Goal: Task Accomplishment & Management: Use online tool/utility

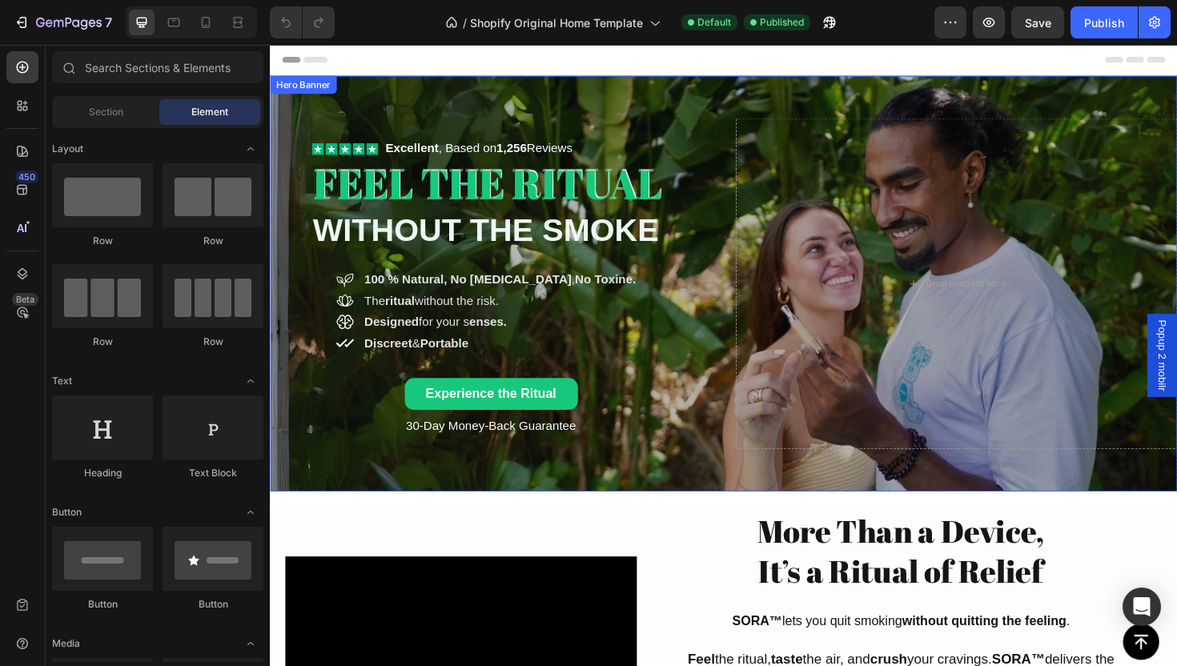
click at [712, 483] on div "Icon Icon Icon Icon Icon Icon List Excellent , Based on 1,256 Reviews Text Bloc…" at bounding box center [750, 298] width 961 height 402
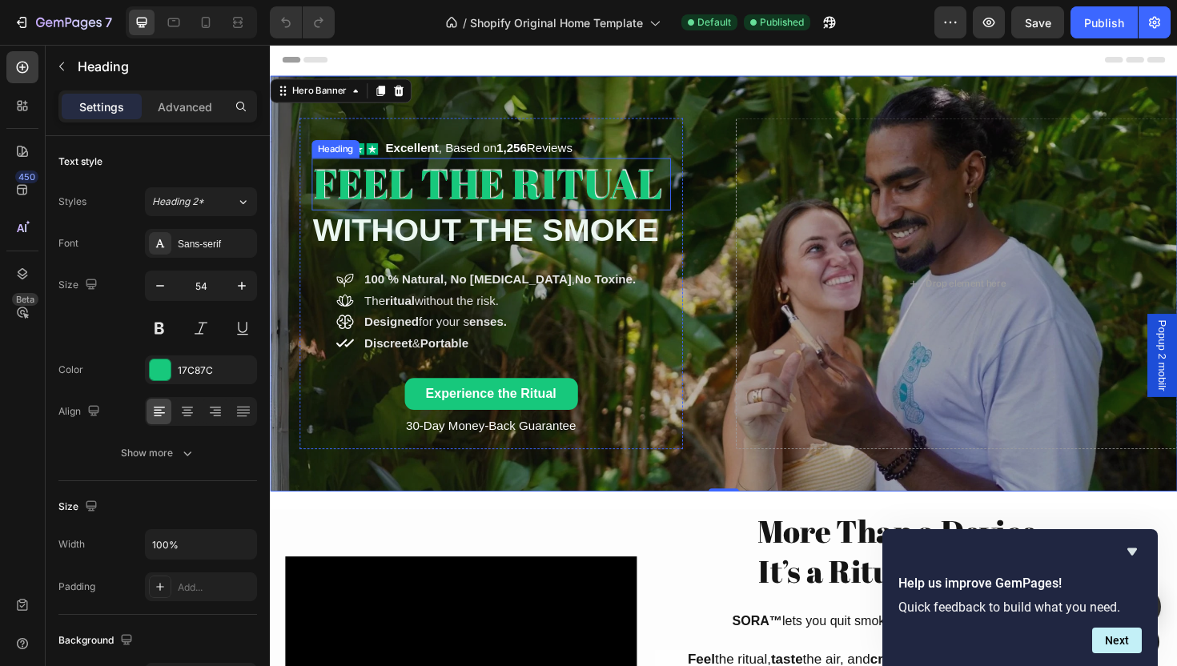
click at [618, 203] on h2 "FEEL THE RITUAL" at bounding box center [504, 192] width 380 height 55
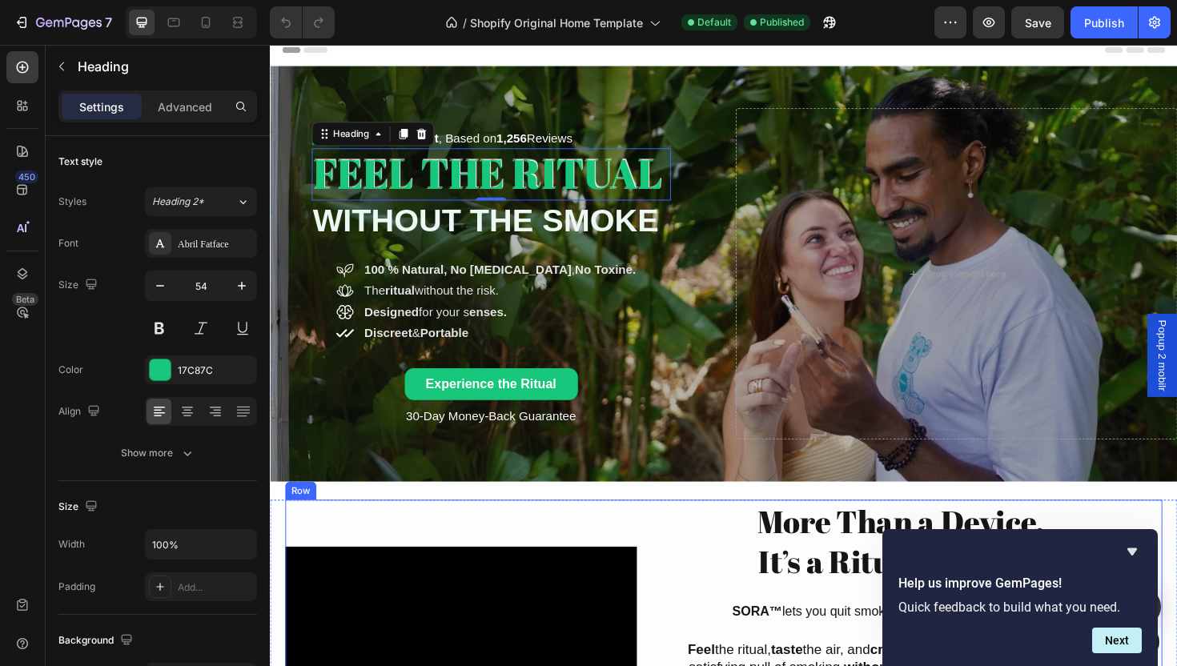
scroll to position [24, 0]
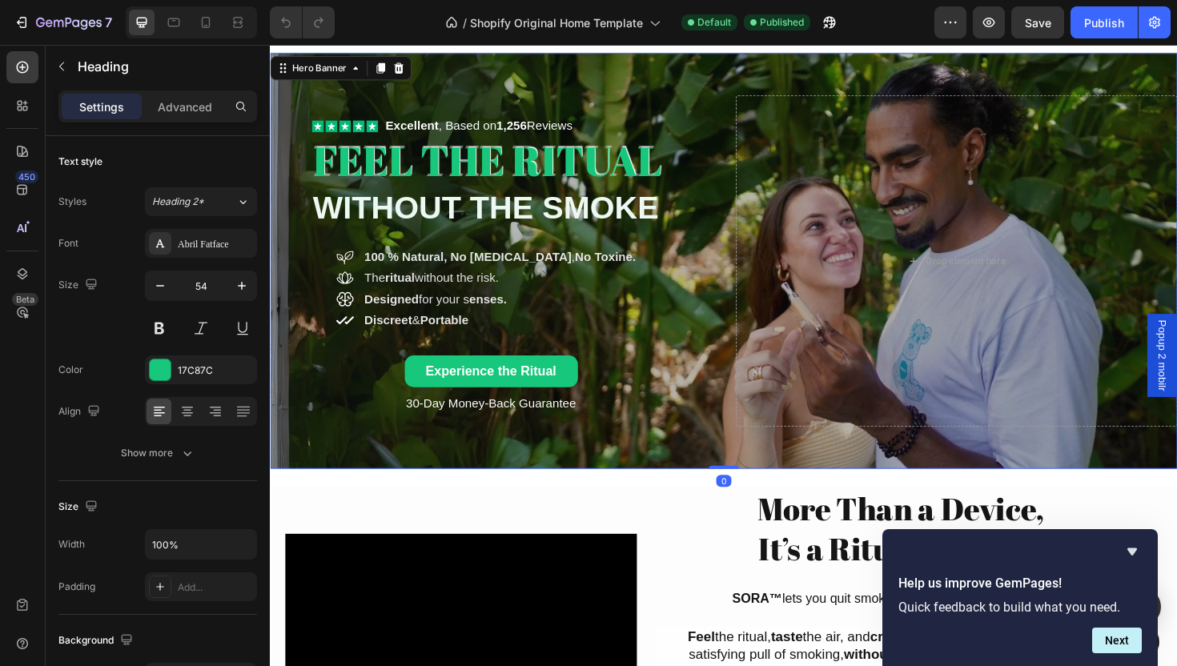
click at [716, 481] on div "Overlay" at bounding box center [750, 274] width 961 height 440
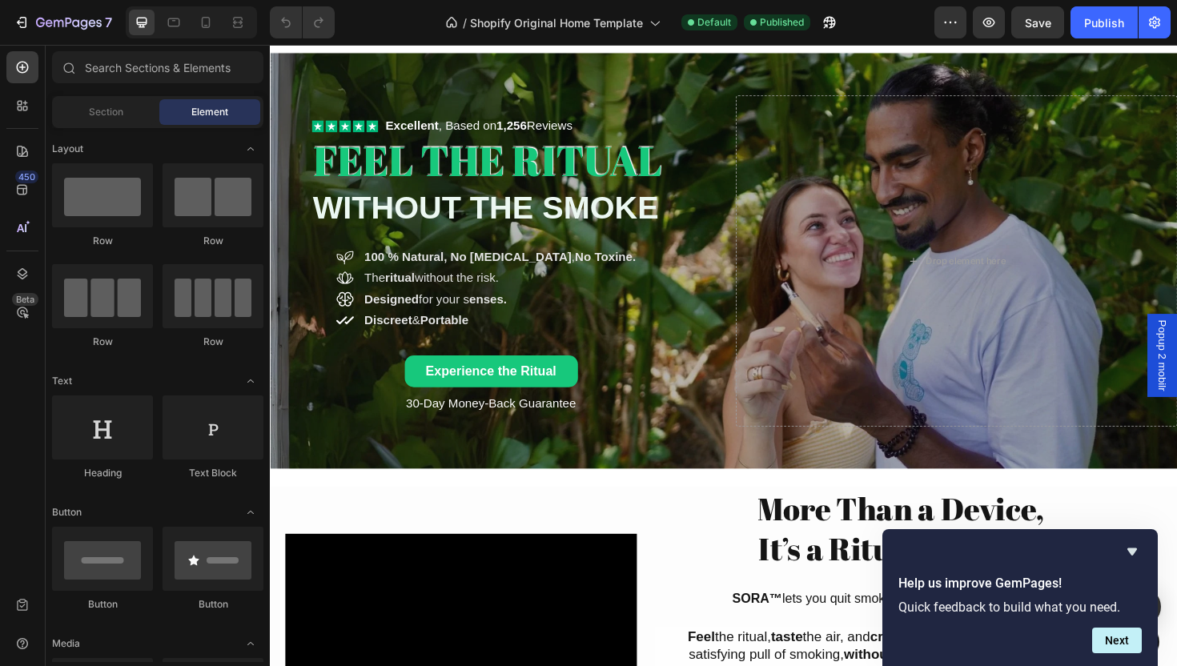
click at [130, 111] on div "Section" at bounding box center [105, 112] width 101 height 26
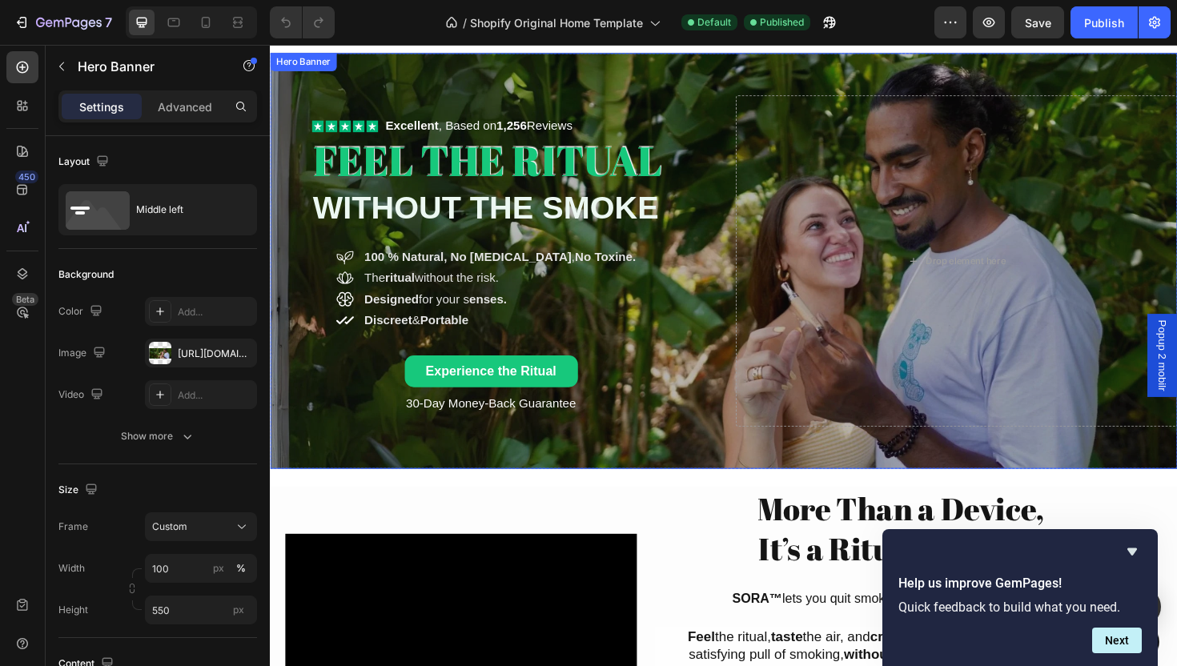
click at [750, 483] on div "Overlay" at bounding box center [750, 274] width 961 height 440
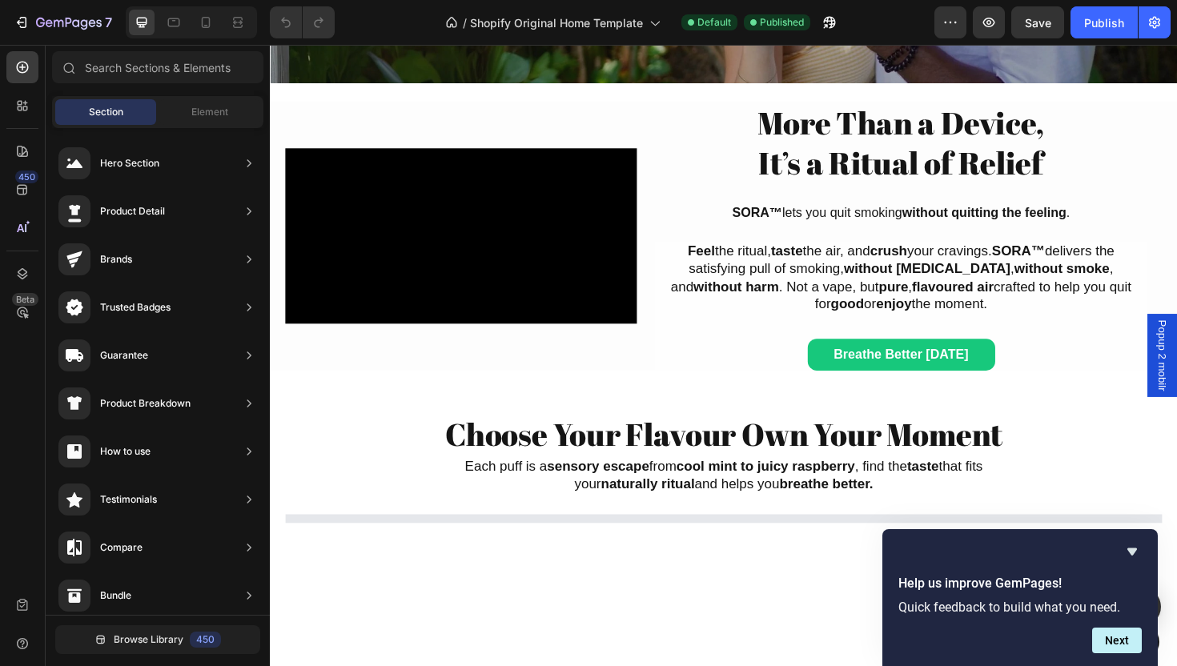
scroll to position [512, 0]
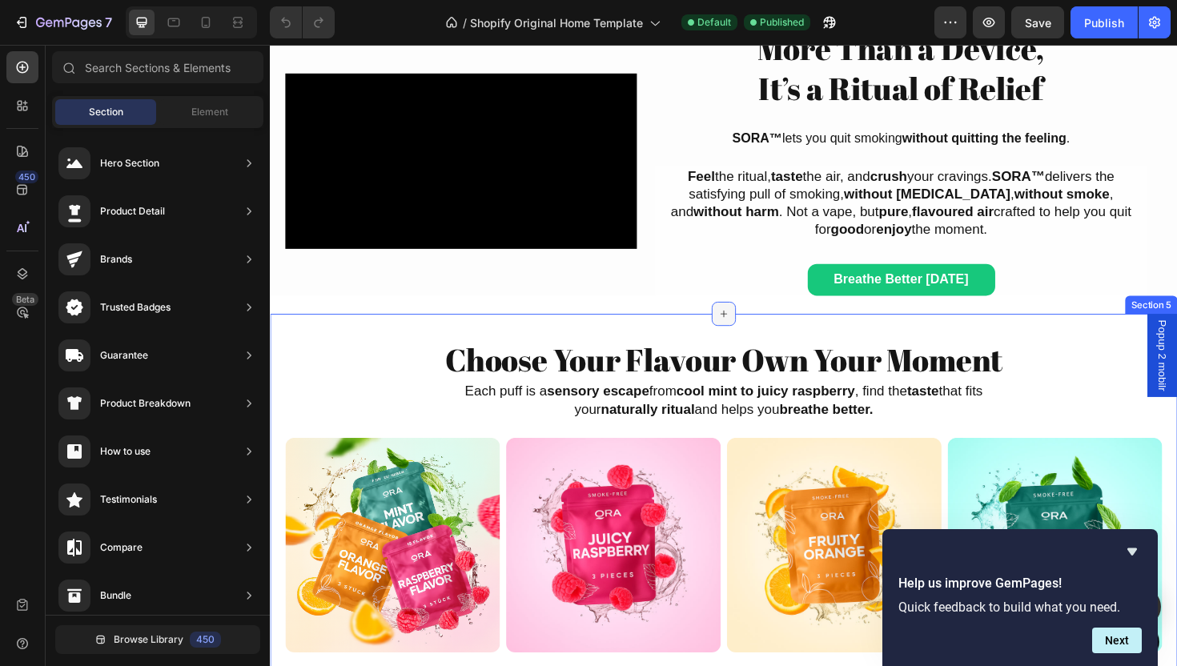
click at [749, 333] on icon at bounding box center [750, 329] width 13 height 13
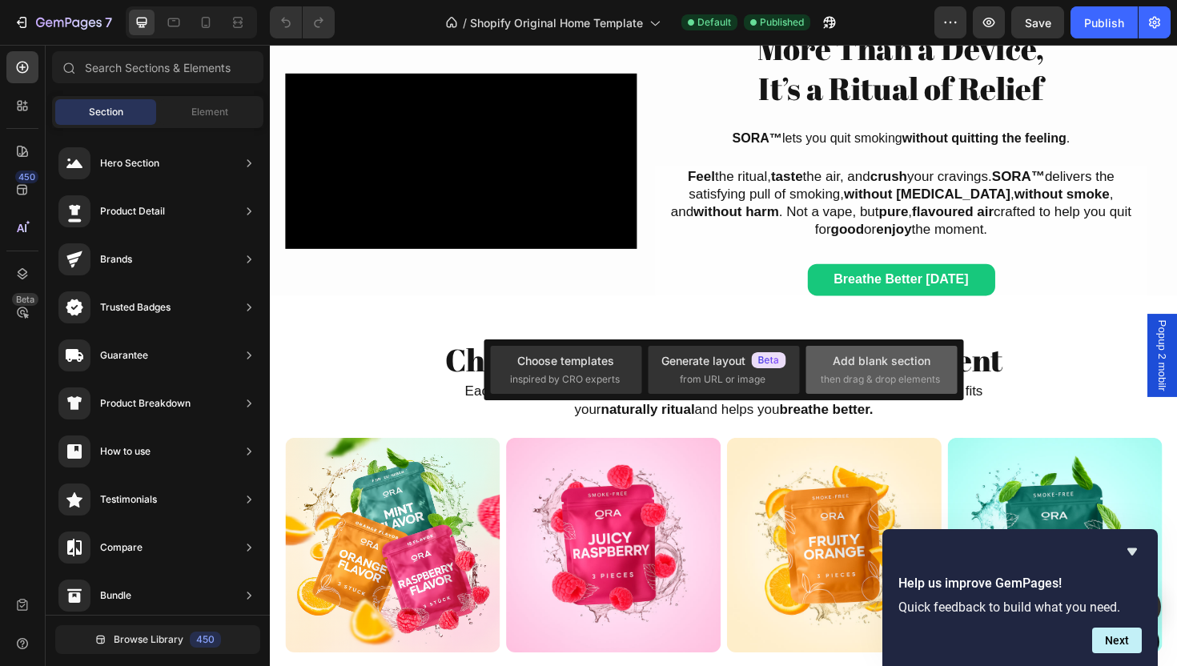
click at [861, 363] on div "Add blank section" at bounding box center [882, 360] width 98 height 17
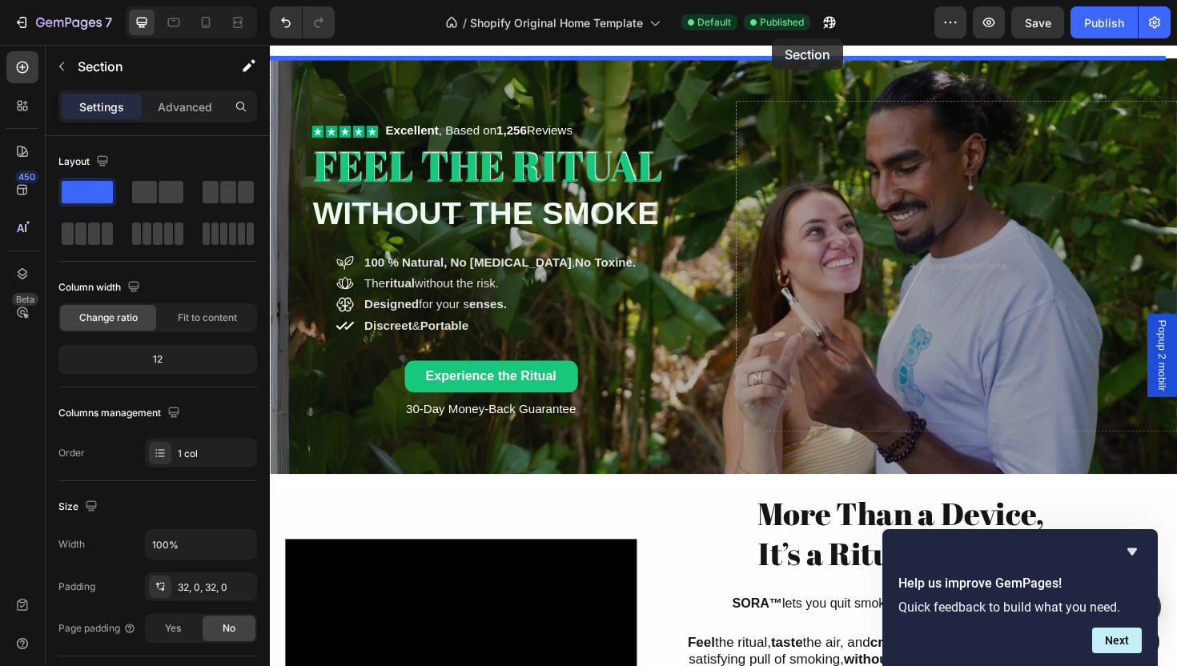
scroll to position [0, 0]
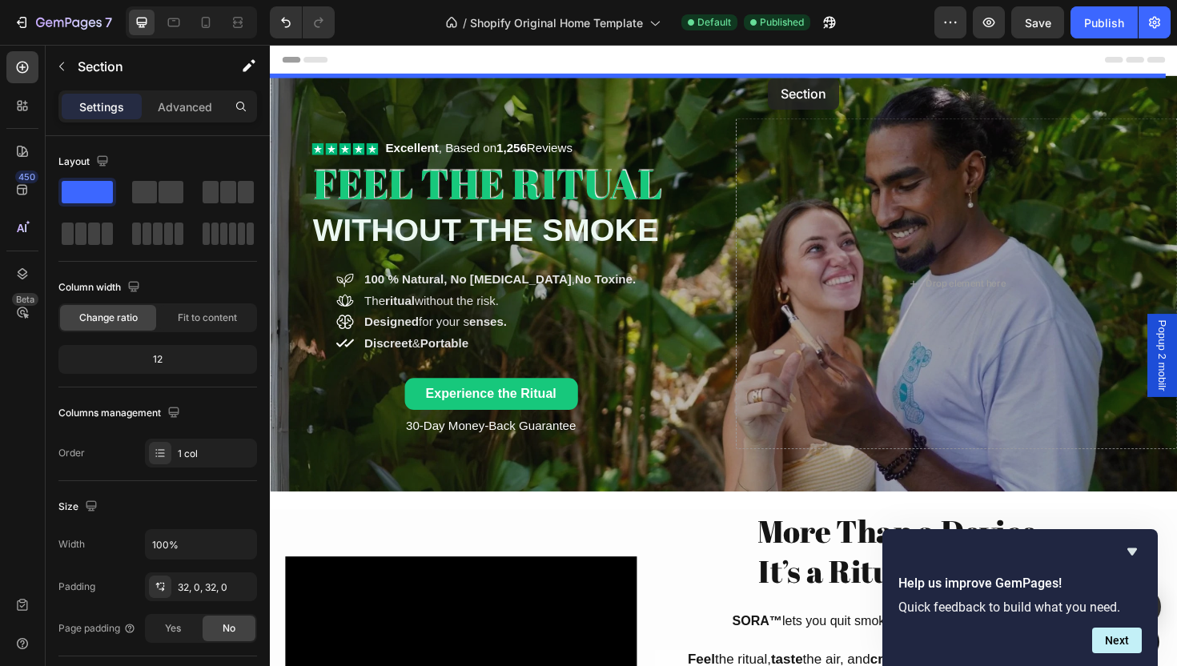
drag, startPoint x: 831, startPoint y: 343, endPoint x: 797, endPoint y: 80, distance: 264.7
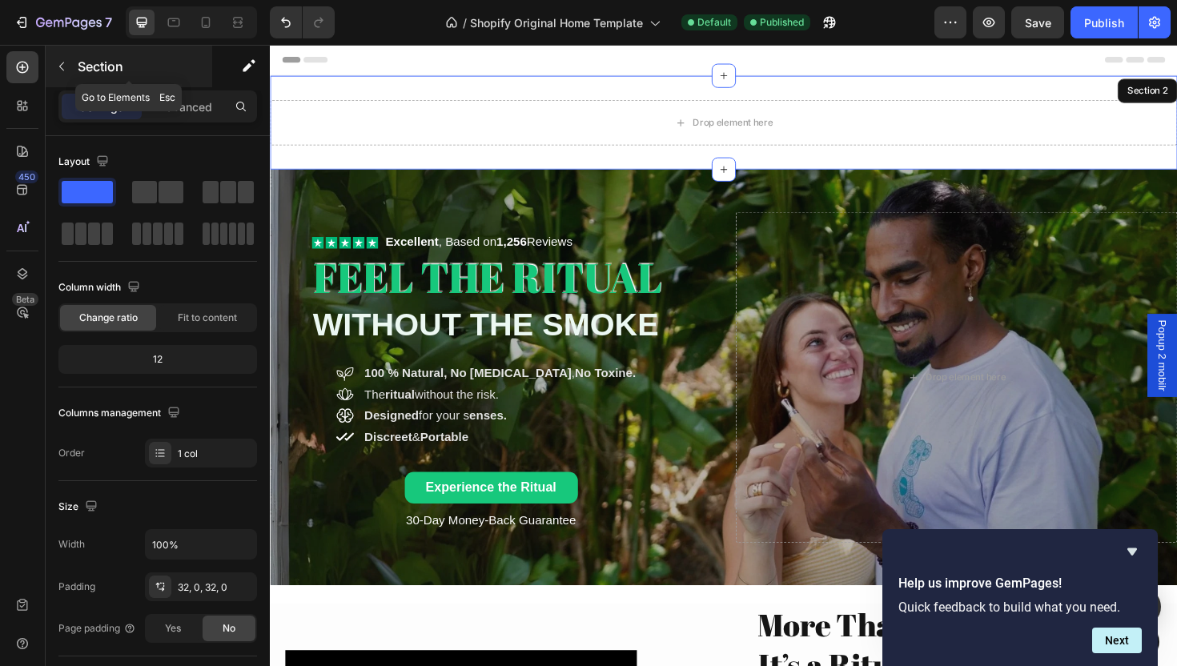
click at [113, 64] on p "Section" at bounding box center [143, 66] width 131 height 19
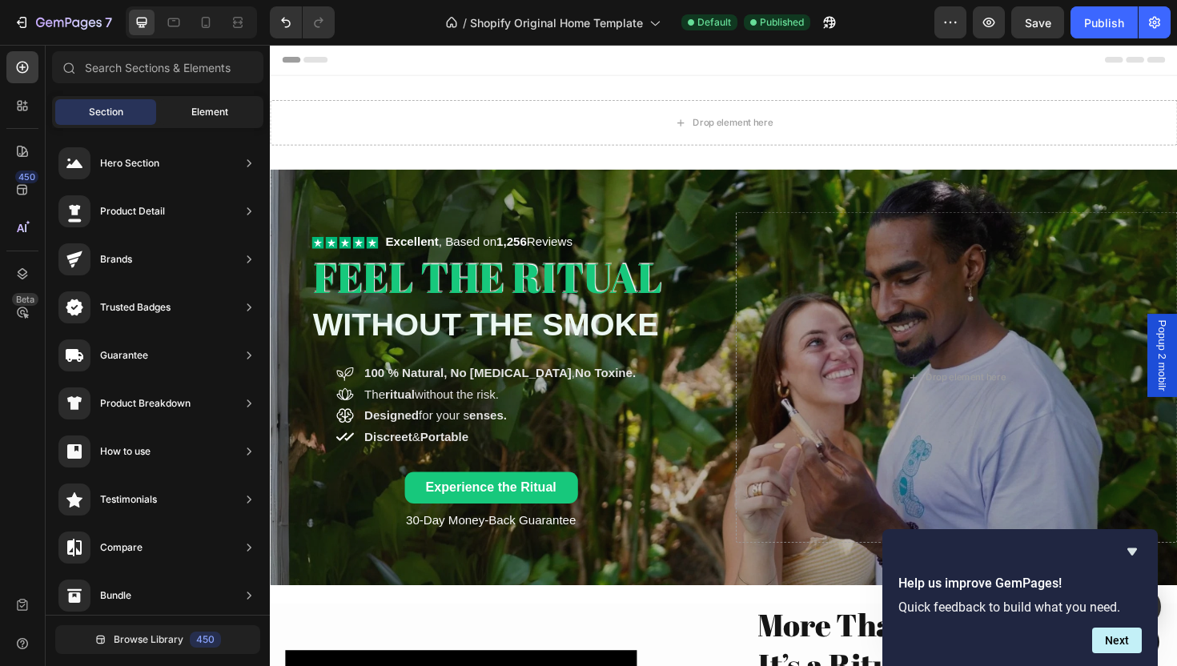
click at [194, 103] on div "Element" at bounding box center [209, 112] width 101 height 26
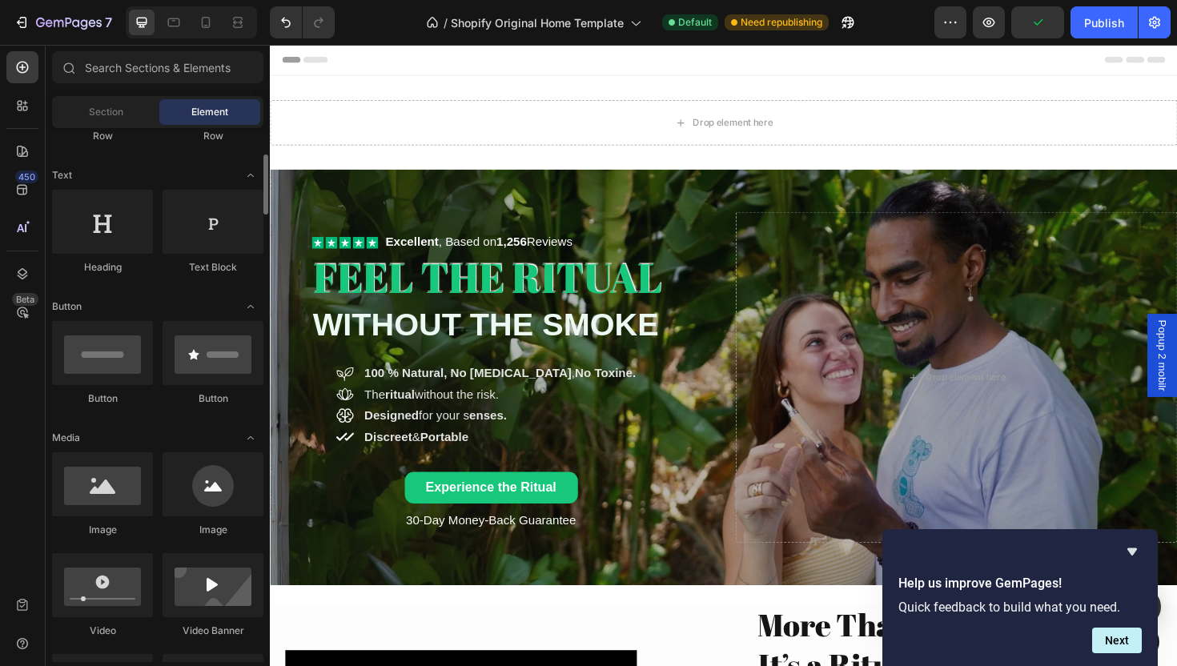
scroll to position [642, 0]
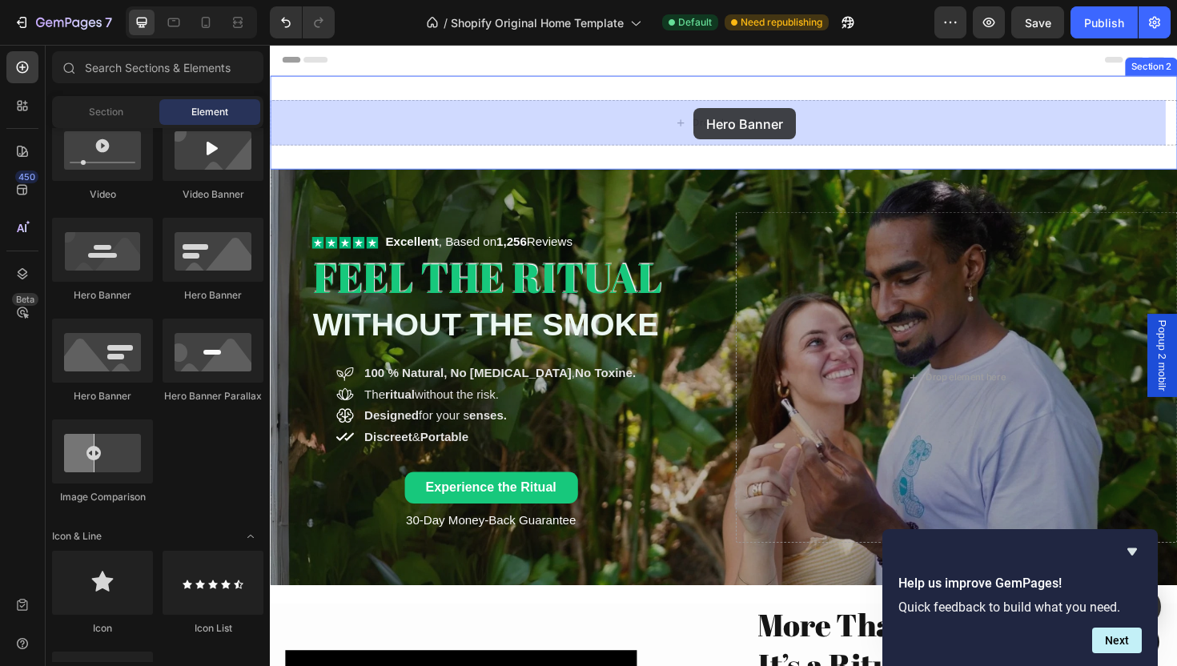
drag, startPoint x: 378, startPoint y: 291, endPoint x: 718, endPoint y: 112, distance: 384.6
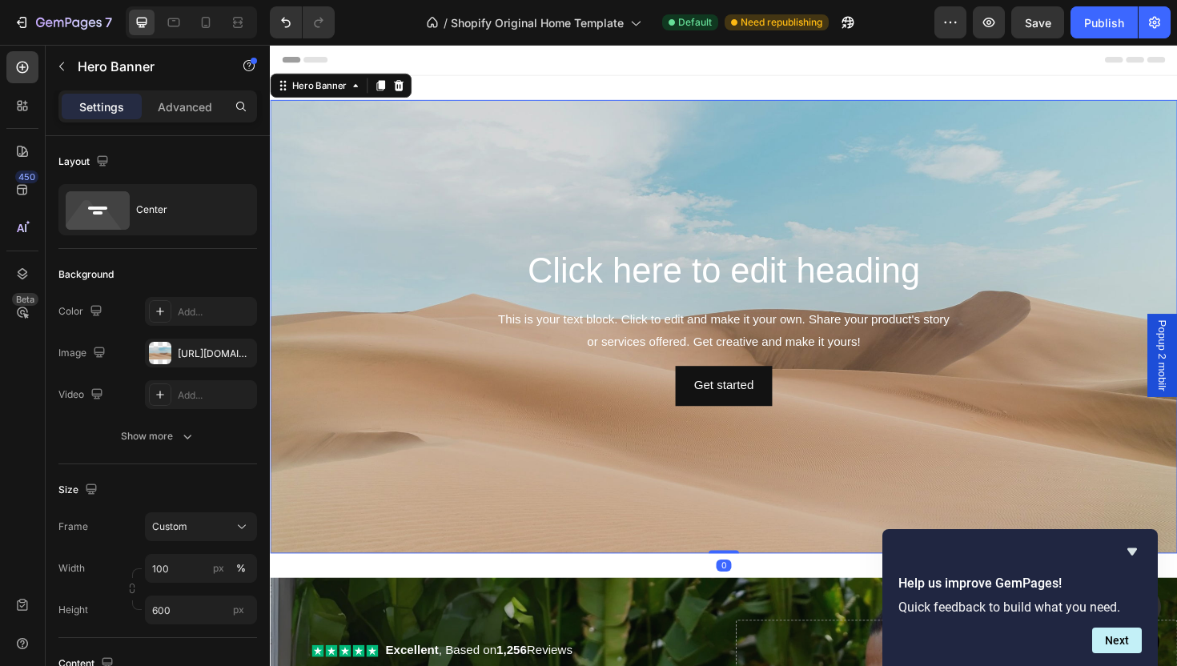
click at [435, 182] on div "Background Image" at bounding box center [750, 343] width 961 height 480
click at [210, 371] on div "The changes might be hidden by the video. Color Add... Image [URL][DOMAIN_NAME]…" at bounding box center [157, 353] width 199 height 112
click at [211, 370] on div "The changes might be hidden by the video. Color Add... Image [URL][DOMAIN_NAME]…" at bounding box center [157, 353] width 199 height 112
click at [213, 365] on div "[URL][DOMAIN_NAME]" at bounding box center [201, 353] width 112 height 29
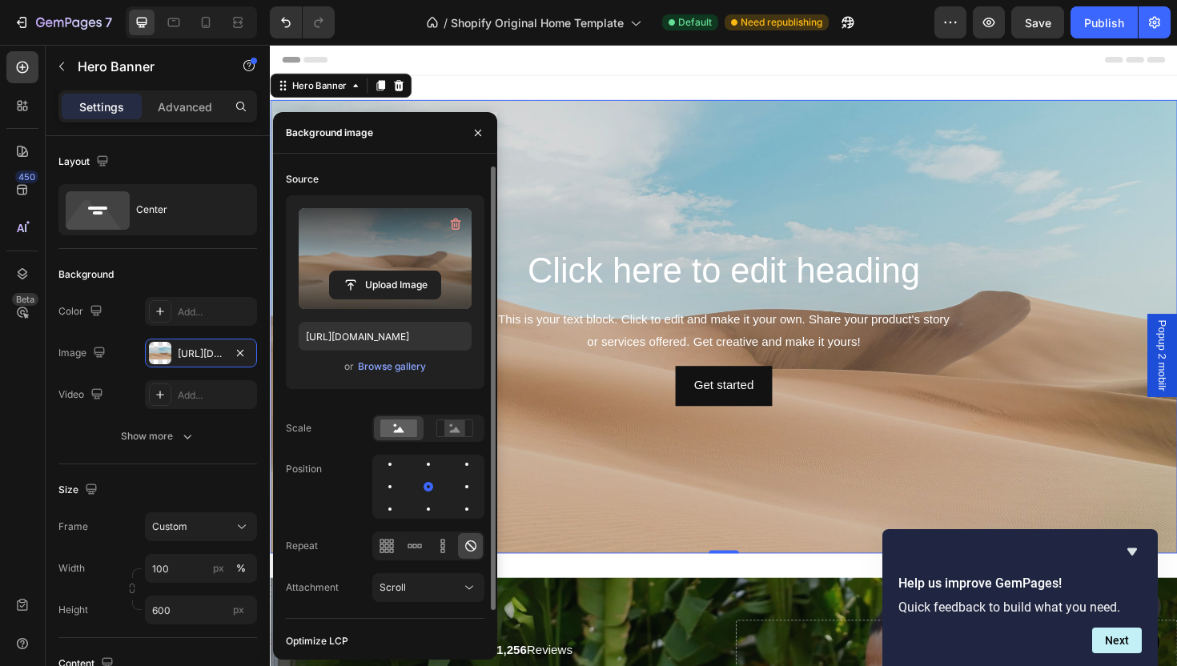
click at [370, 263] on label at bounding box center [385, 258] width 173 height 101
click at [370, 271] on input "file" at bounding box center [385, 284] width 110 height 27
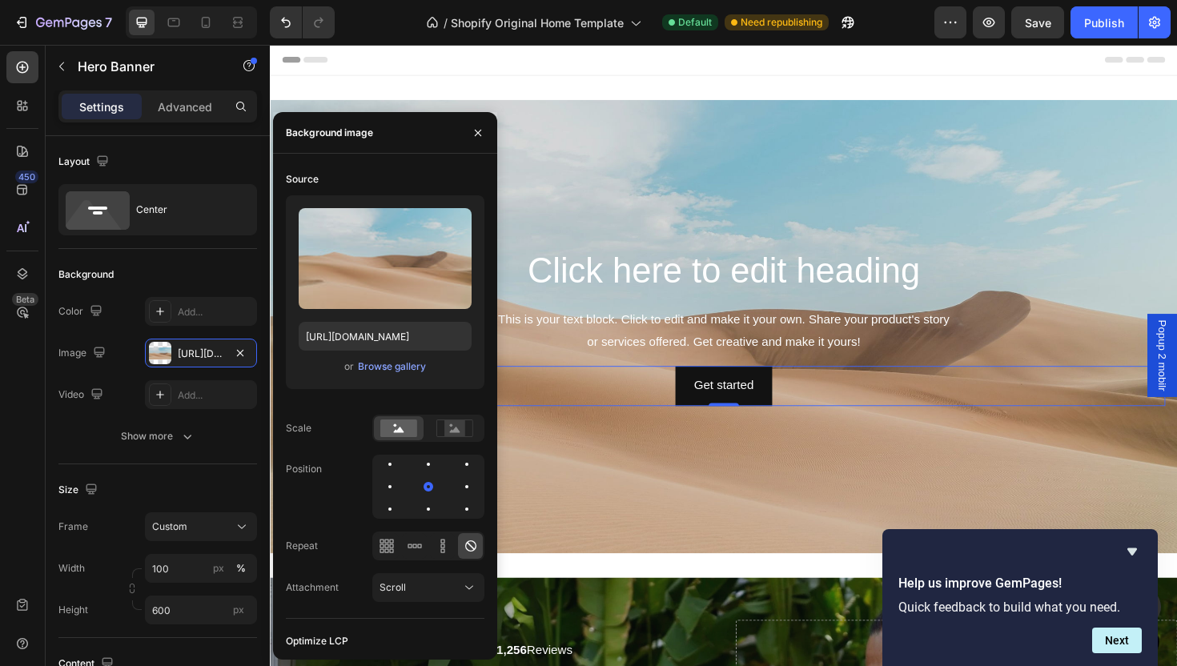
click at [849, 412] on div "Get started Button 0" at bounding box center [750, 406] width 935 height 42
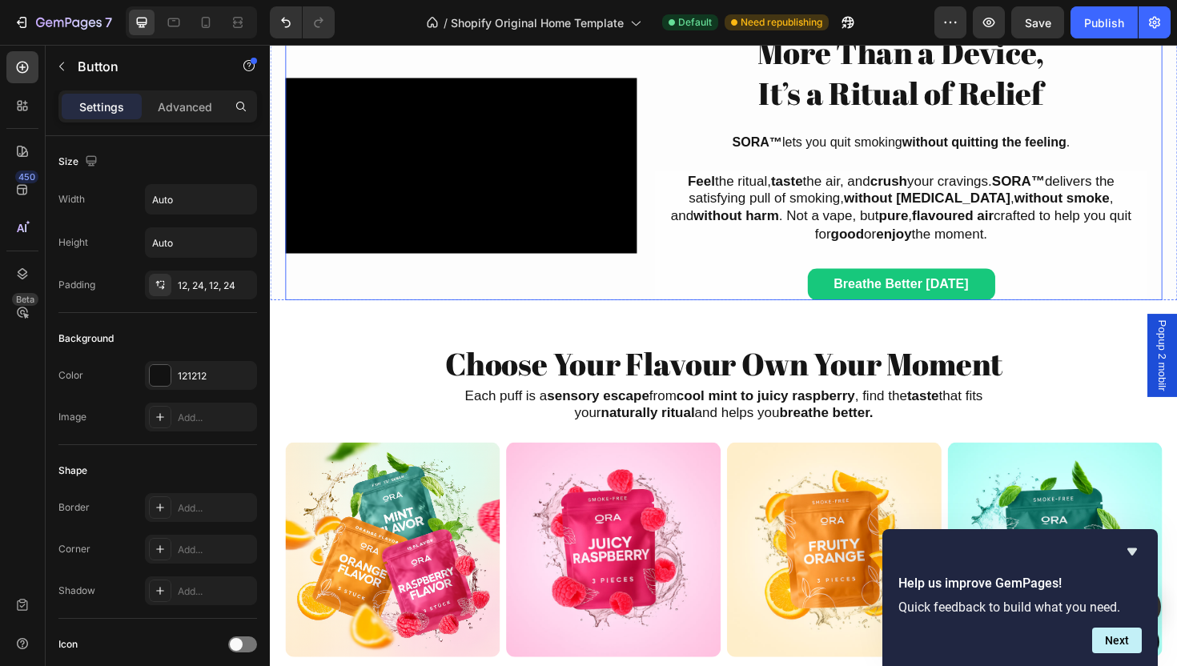
scroll to position [746, 0]
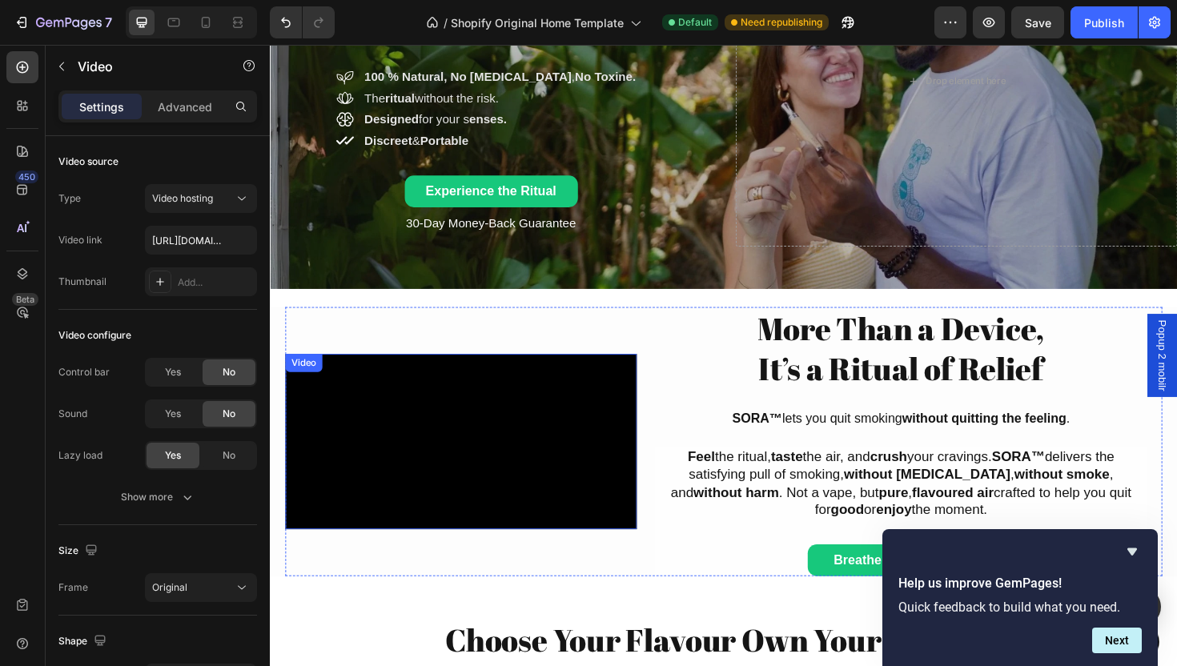
click at [487, 476] on video at bounding box center [472, 465] width 372 height 187
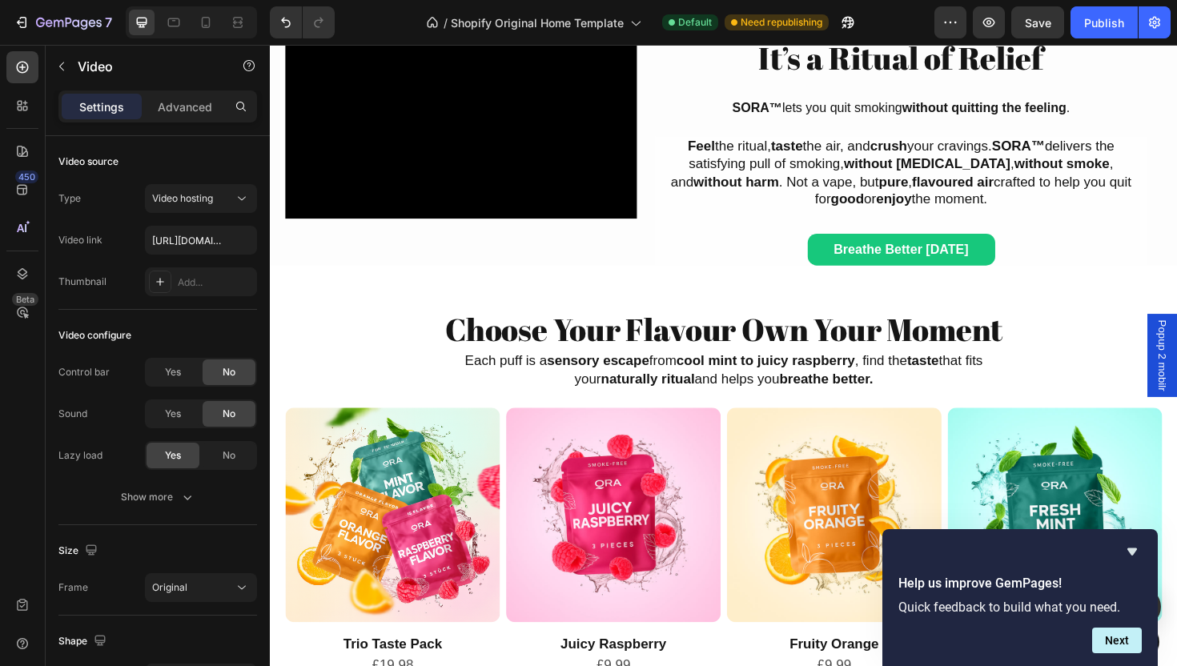
scroll to position [986, 0]
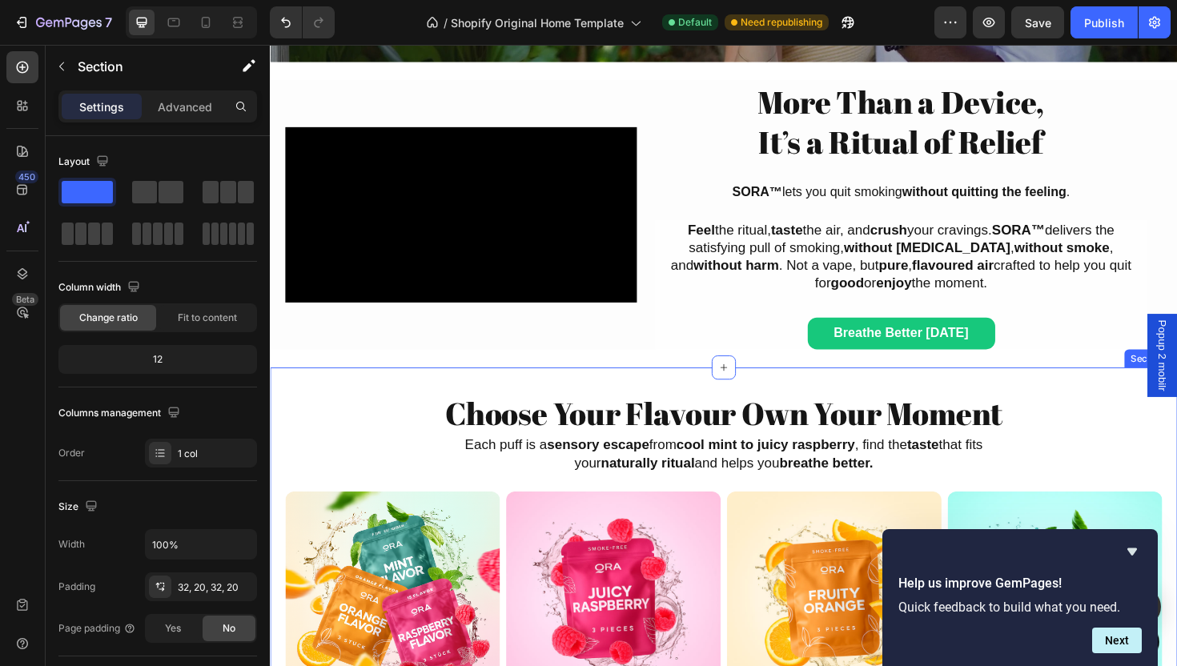
click at [537, 389] on div "Choose Your Flavour Own Your Moment Heading Choose Your Flavour Own Your Moment…" at bounding box center [750, 637] width 961 height 500
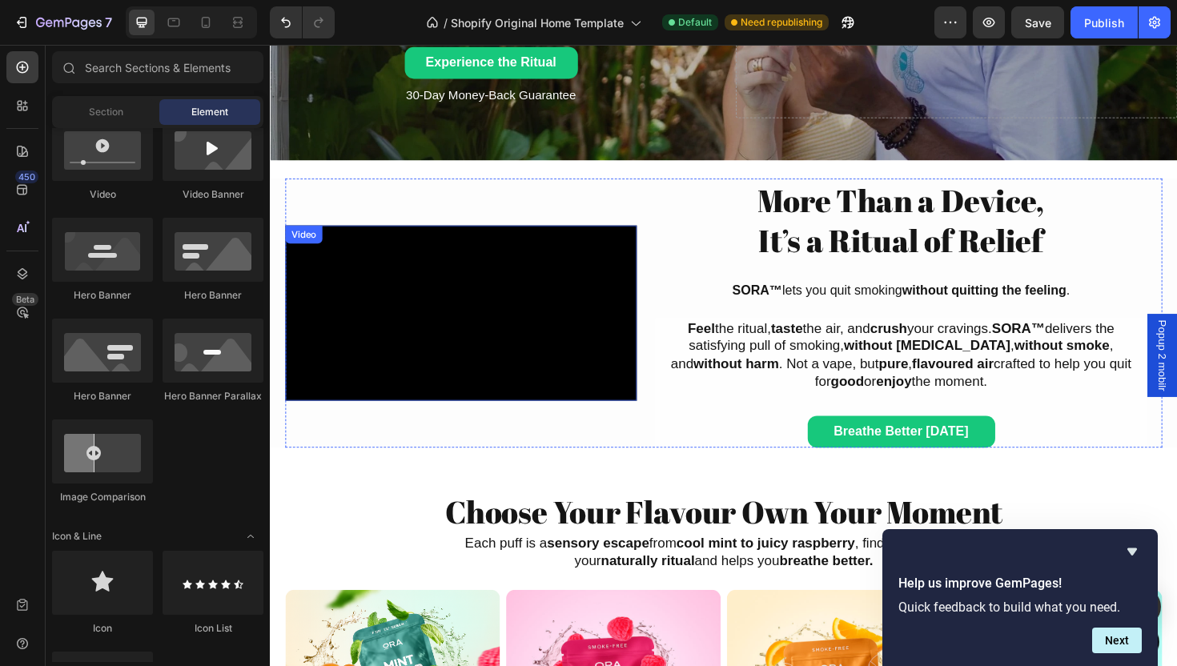
scroll to position [881, 0]
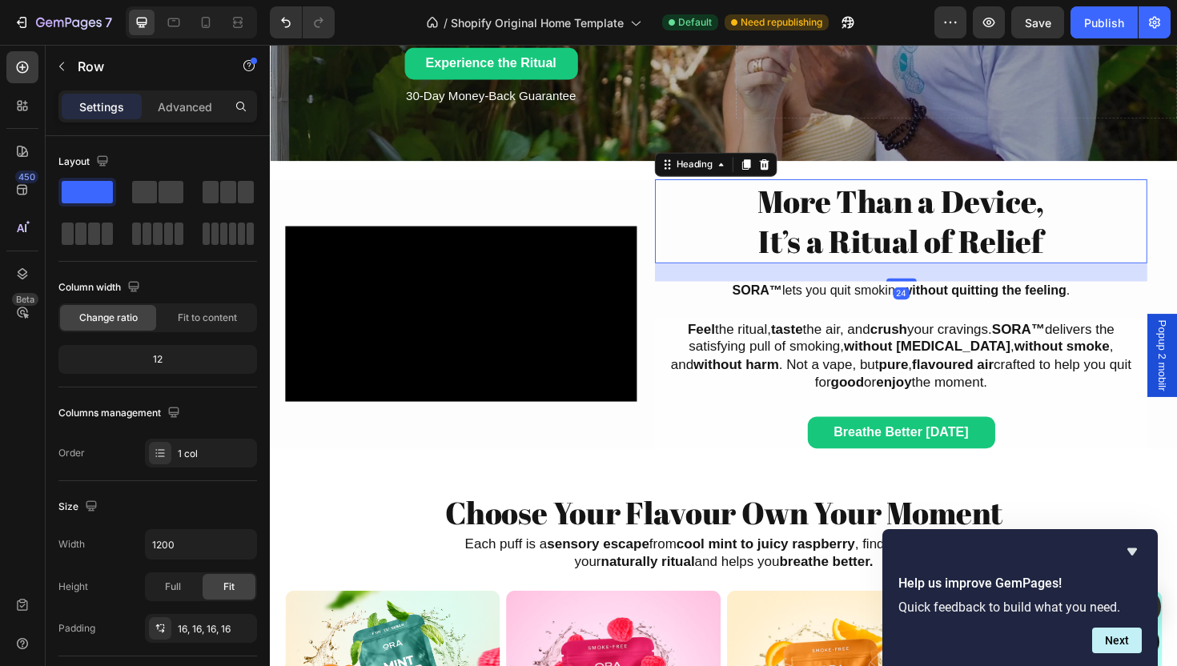
click at [677, 179] on div "Heading" at bounding box center [742, 172] width 130 height 26
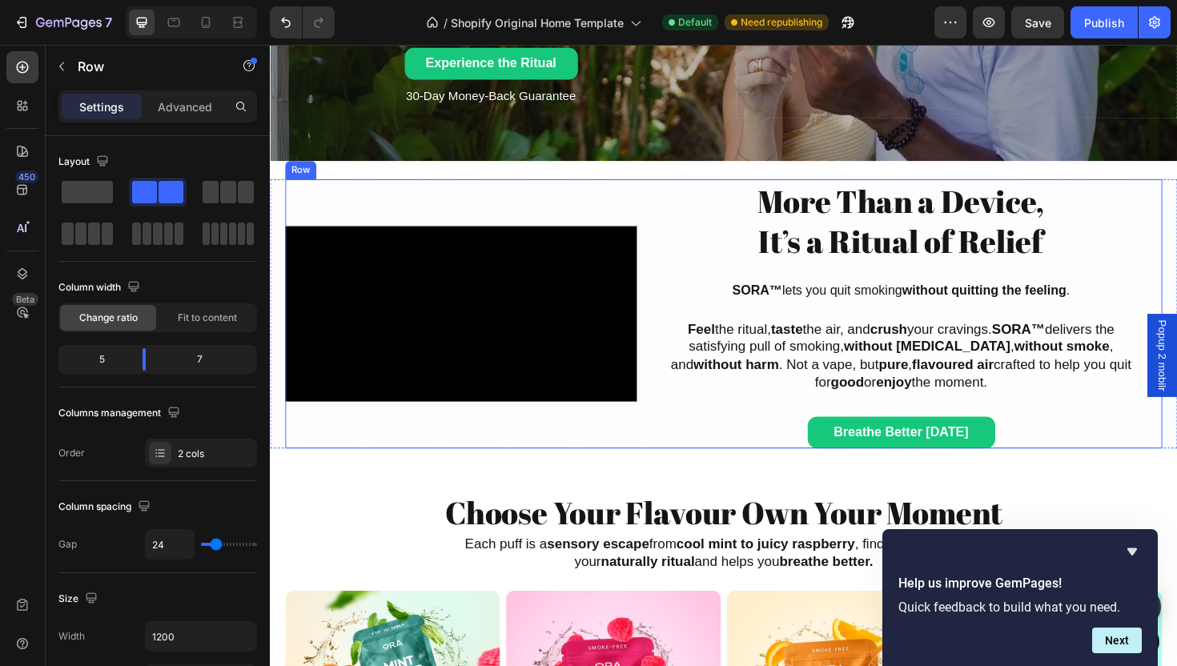
click at [597, 466] on div "Video" at bounding box center [472, 329] width 372 height 285
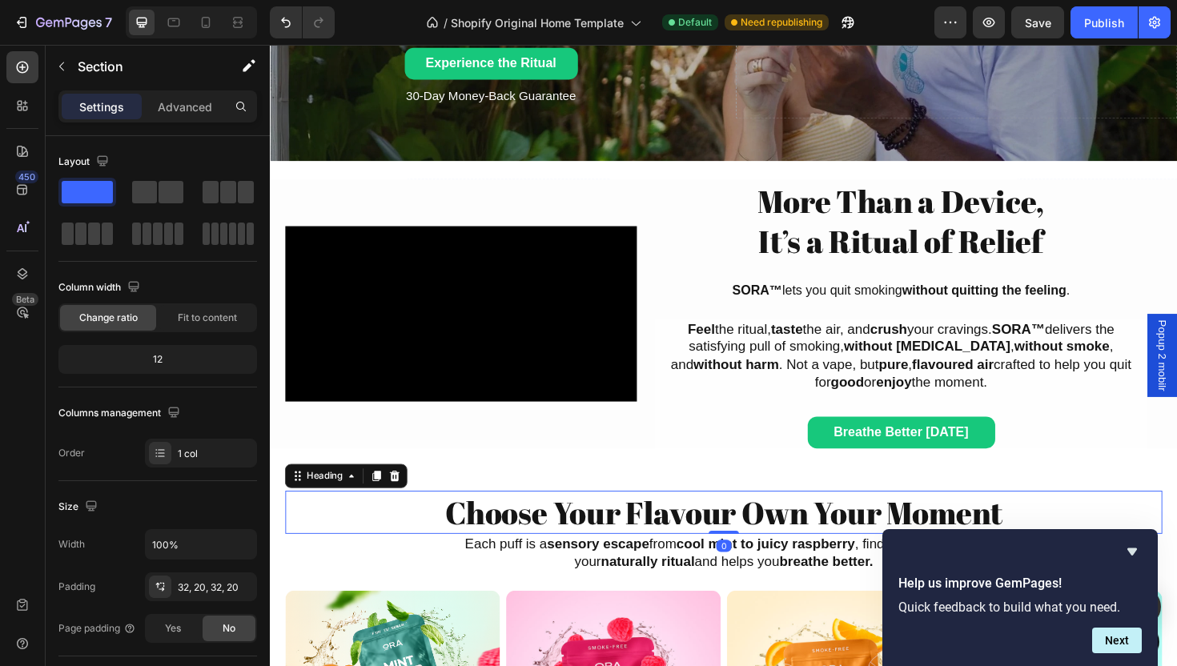
click at [535, 532] on h2 "Choose Your Flavour Own Your Moment" at bounding box center [750, 540] width 929 height 46
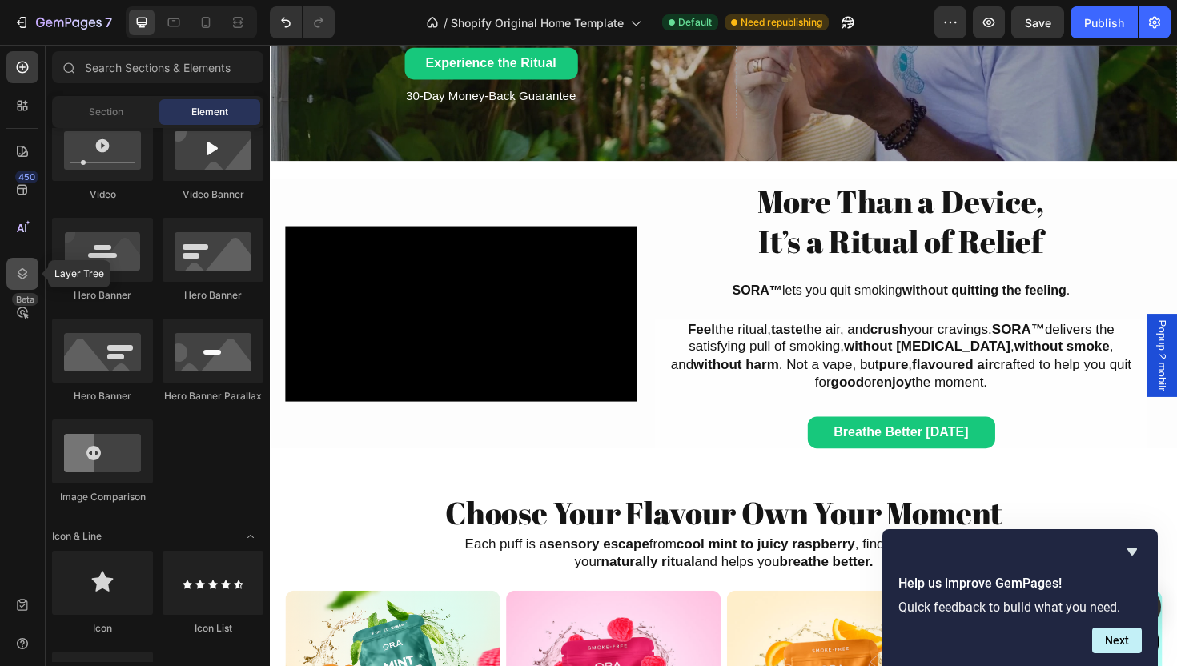
click at [11, 269] on div at bounding box center [22, 274] width 32 height 32
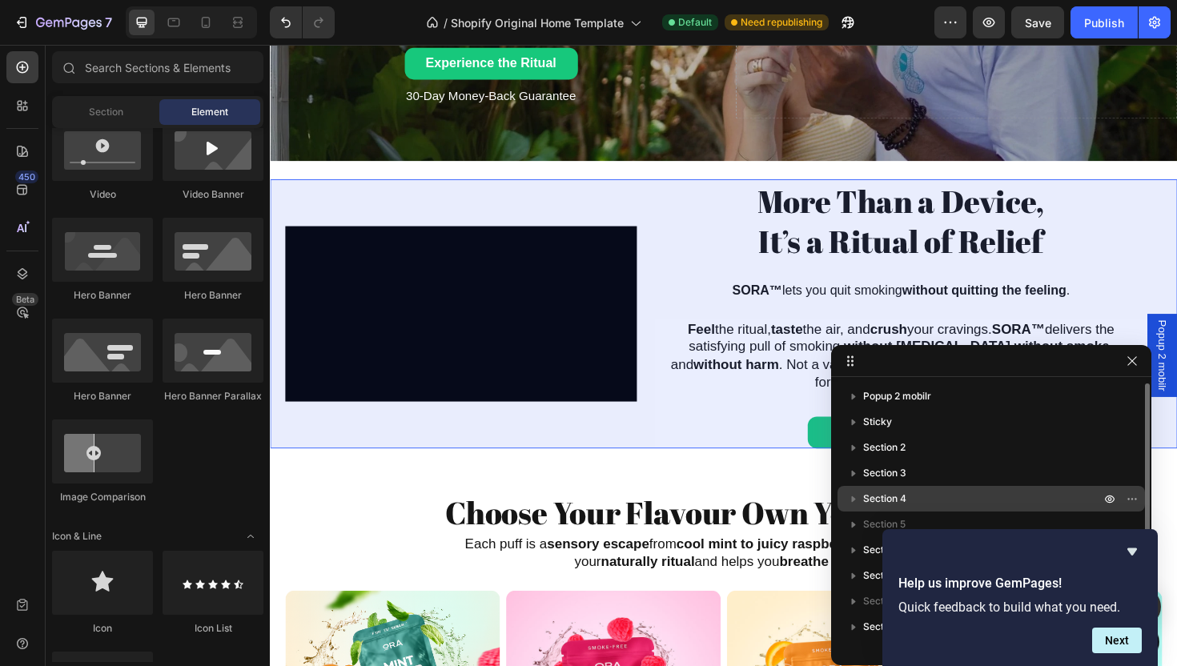
click at [910, 496] on p "Section 4" at bounding box center [983, 499] width 240 height 16
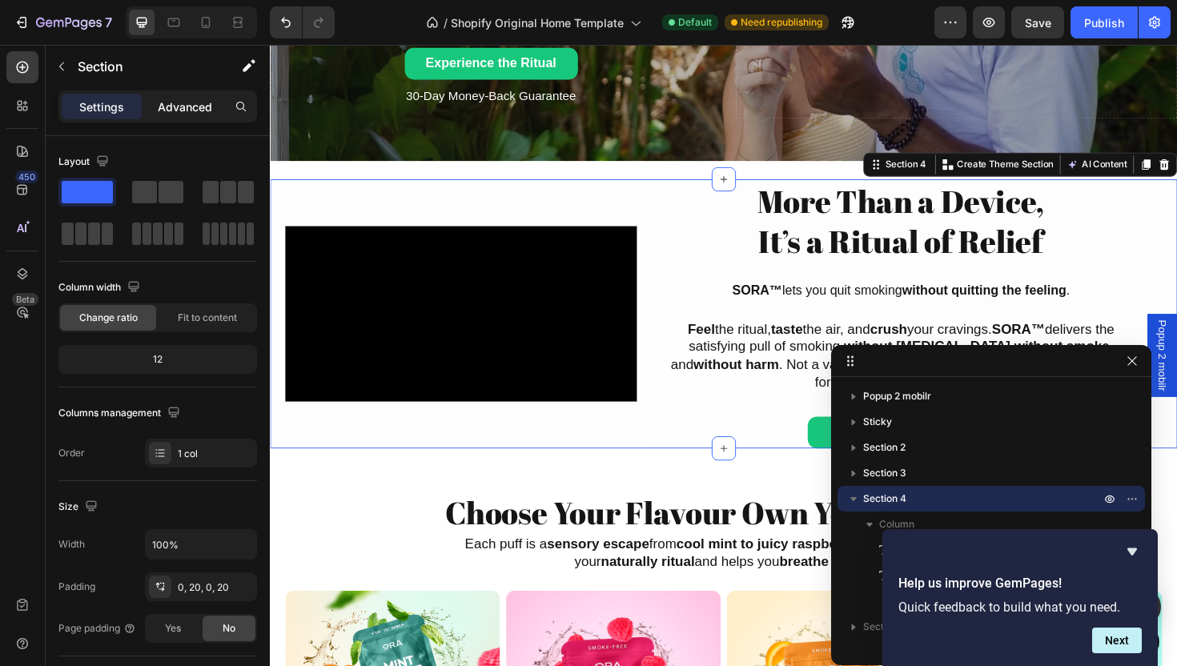
click at [171, 107] on p "Advanced" at bounding box center [185, 106] width 54 height 17
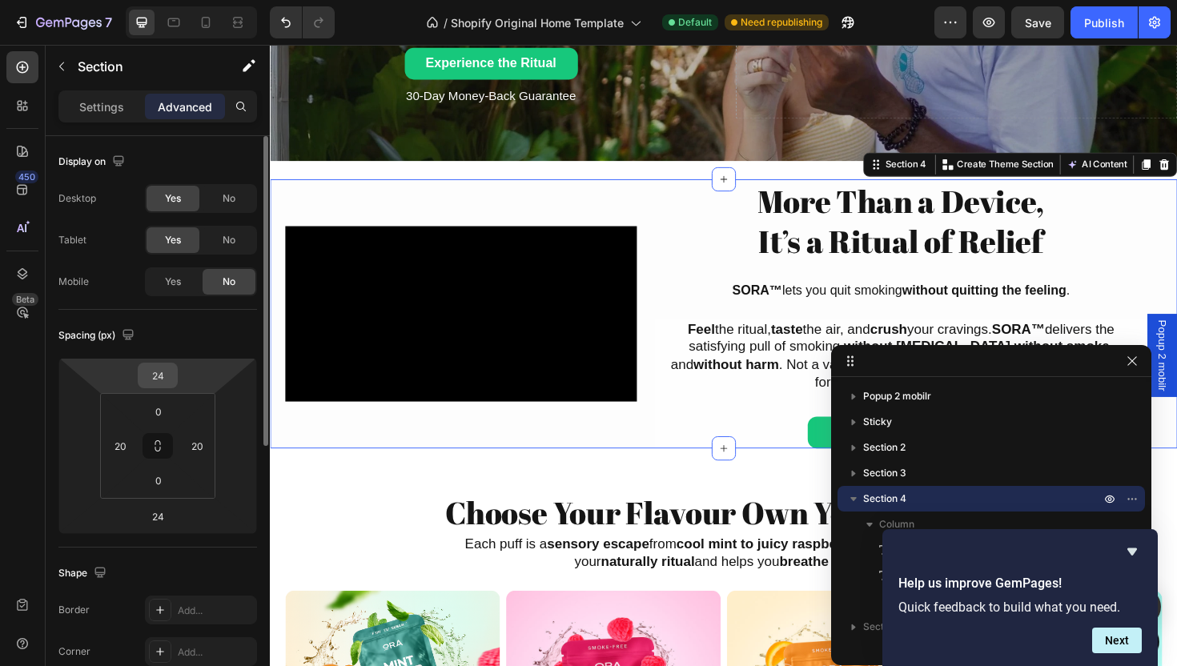
click at [159, 380] on input "24" at bounding box center [158, 375] width 32 height 24
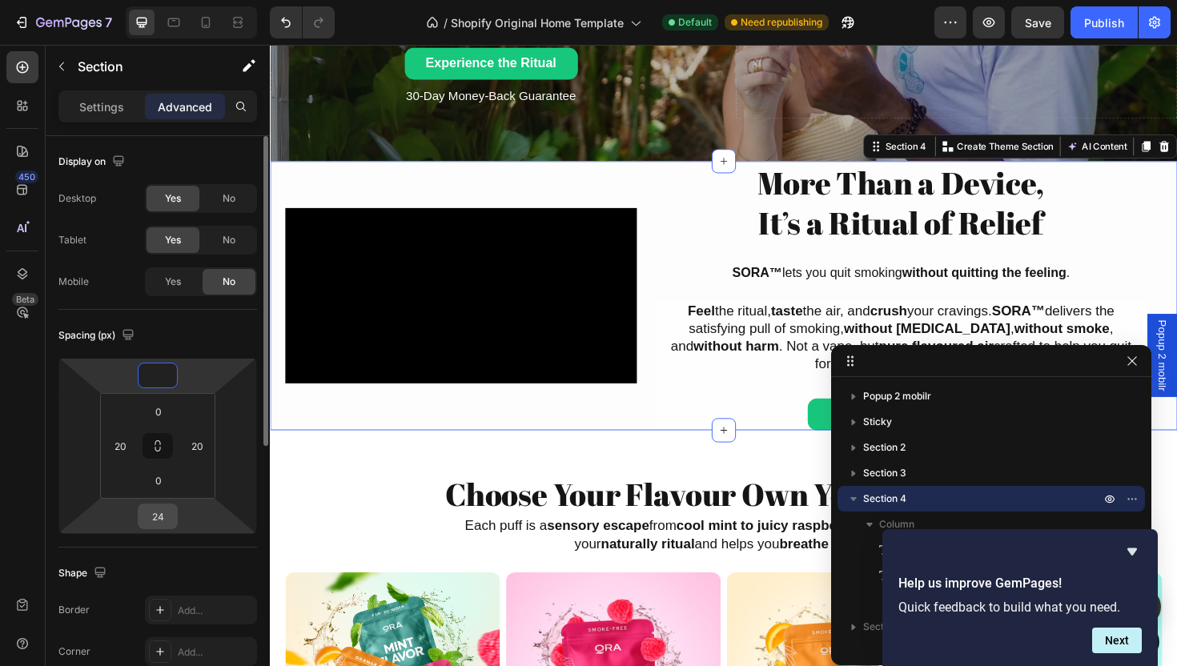
type input "0"
click at [153, 516] on input "24" at bounding box center [158, 516] width 32 height 24
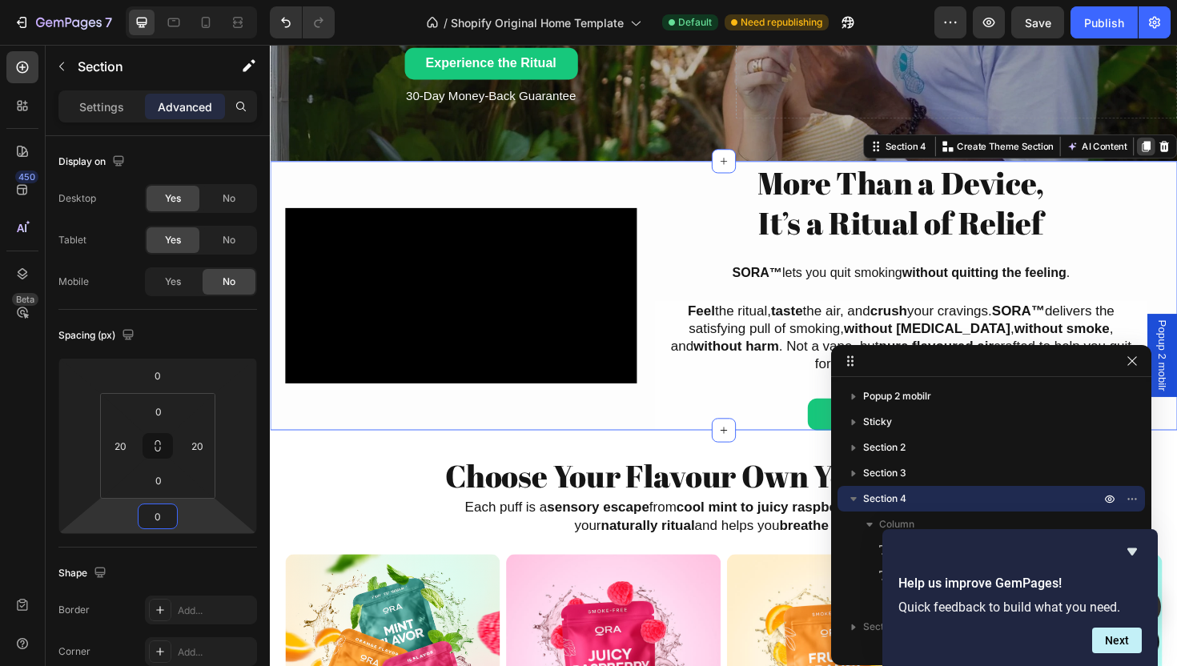
click at [1176, 151] on icon at bounding box center [1197, 153] width 13 height 13
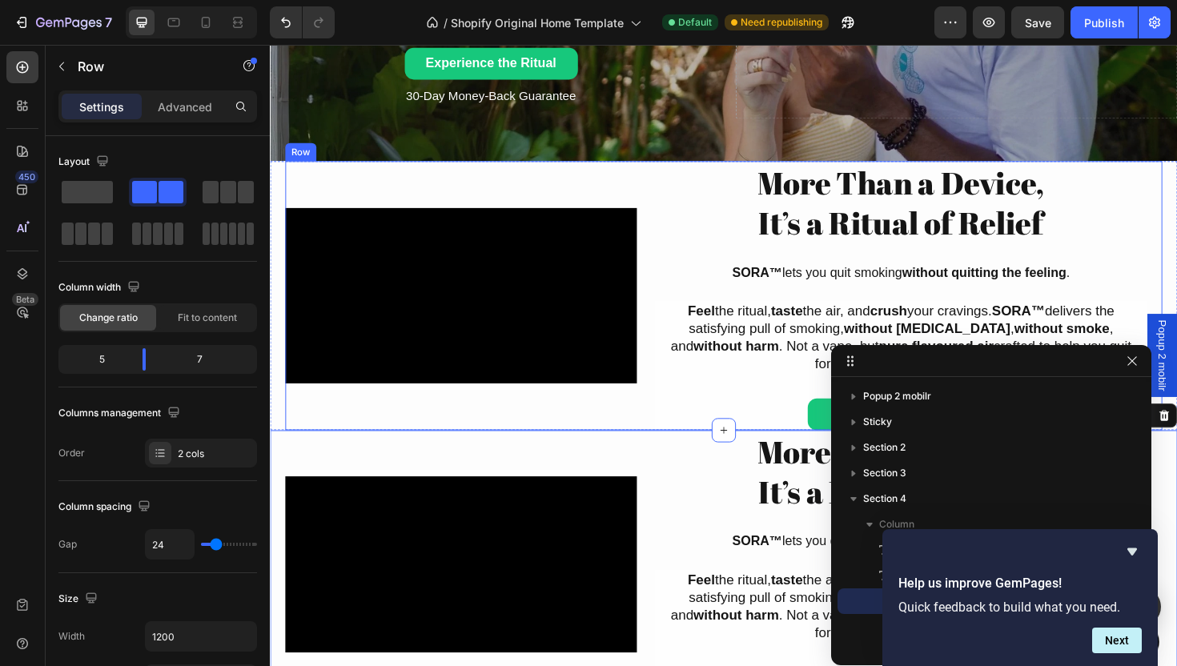
click at [630, 433] on div "Video" at bounding box center [472, 310] width 372 height 285
click at [1131, 555] on icon "Hide survey" at bounding box center [1132, 551] width 10 height 7
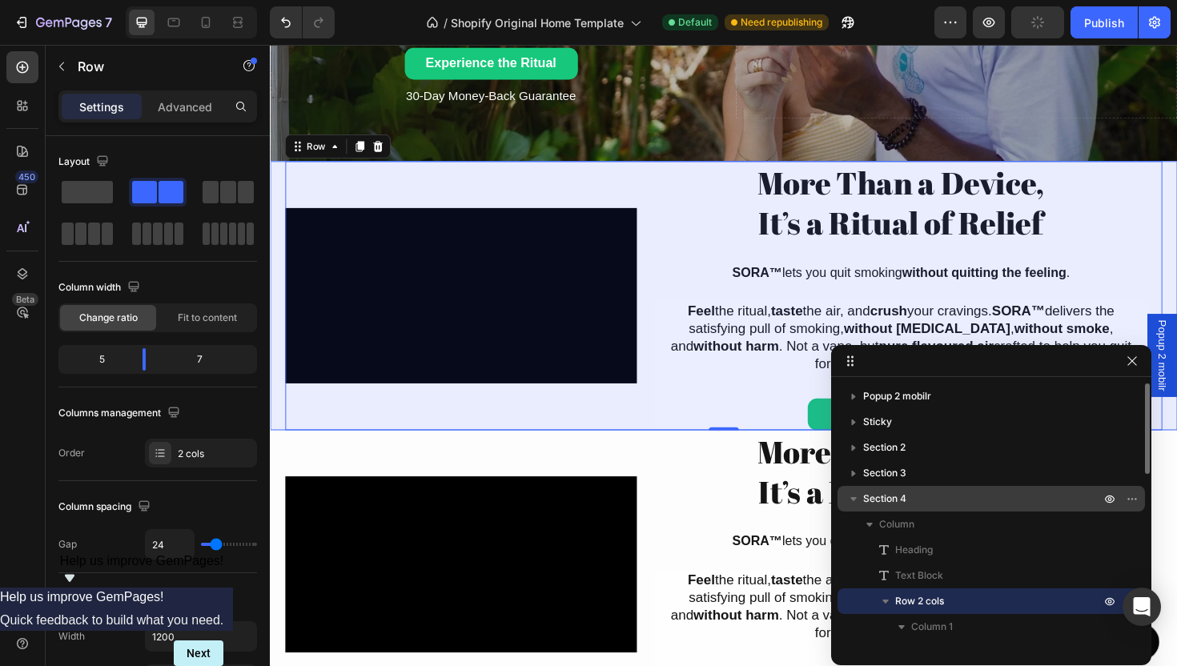
click at [904, 506] on span "Section 4" at bounding box center [884, 499] width 43 height 16
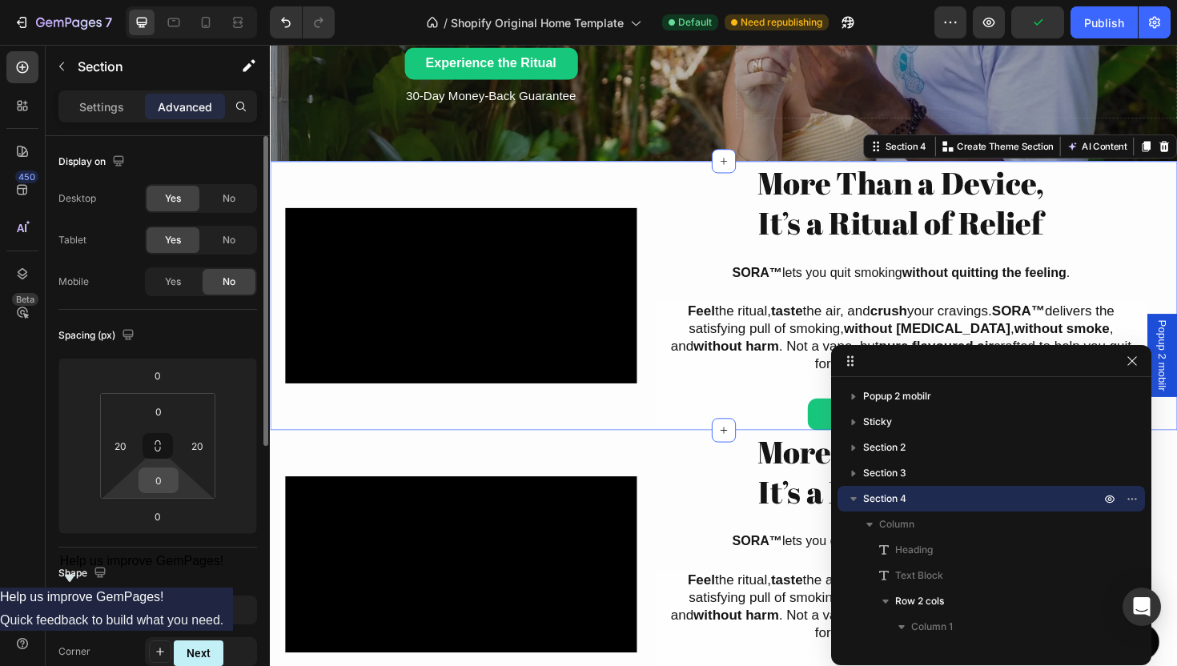
click at [164, 486] on input "0" at bounding box center [158, 480] width 32 height 24
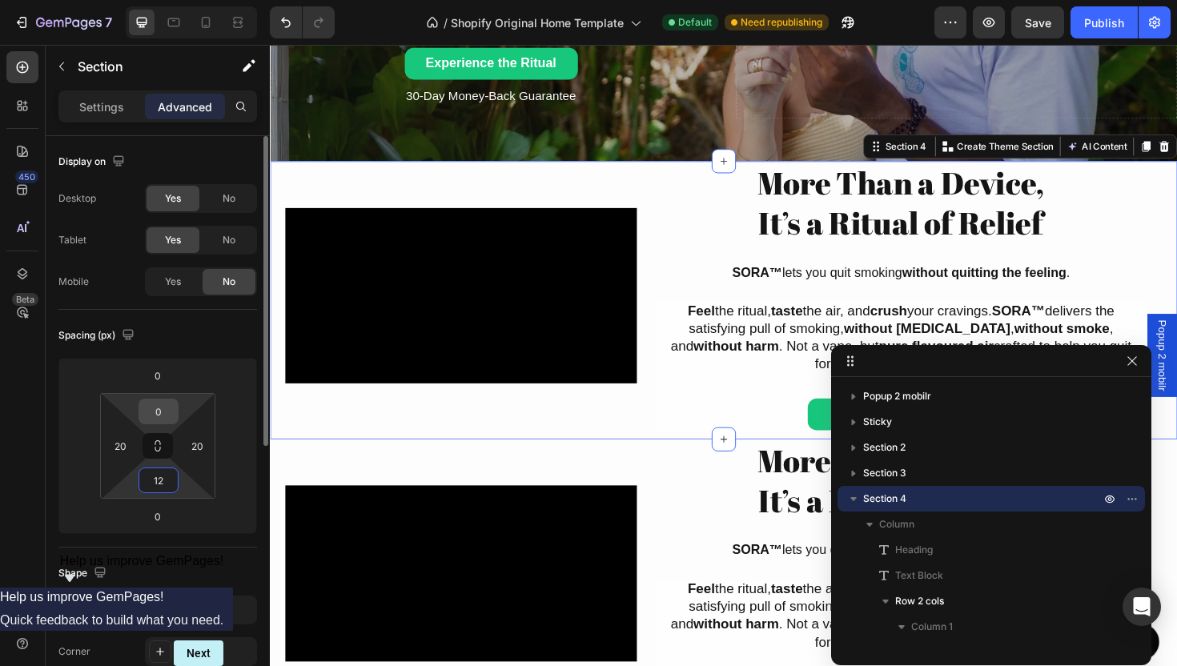
type input "12"
click at [167, 412] on input "0" at bounding box center [158, 411] width 32 height 24
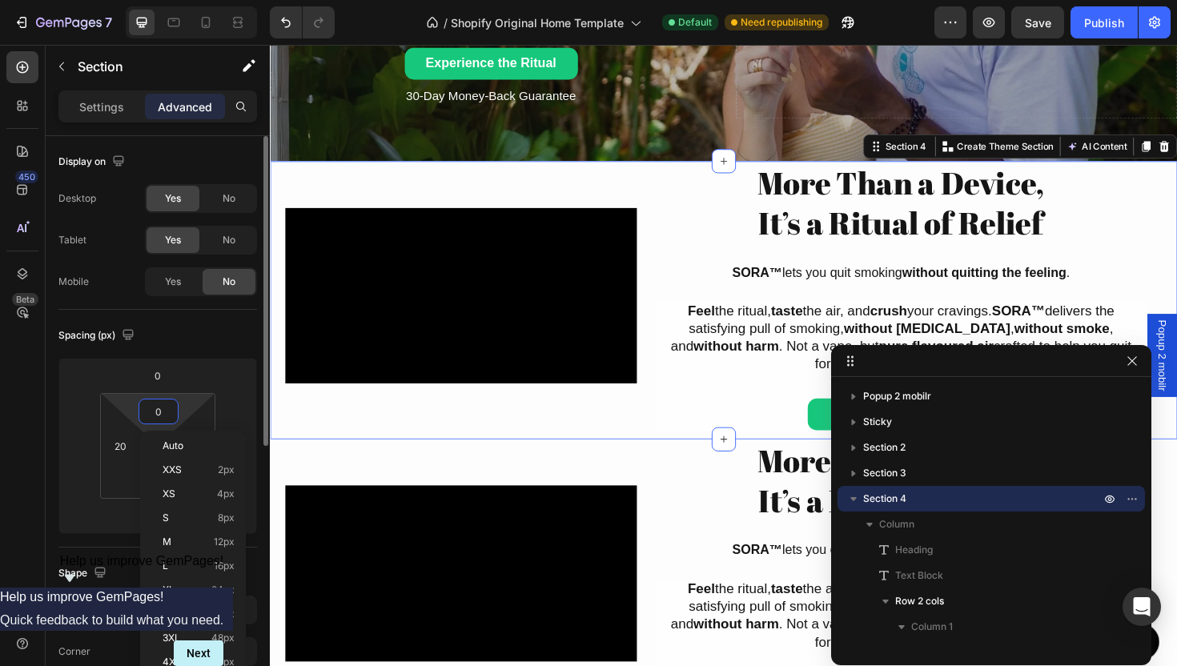
click at [167, 412] on input "0" at bounding box center [158, 411] width 32 height 24
click at [127, 446] on input "20" at bounding box center [120, 446] width 24 height 24
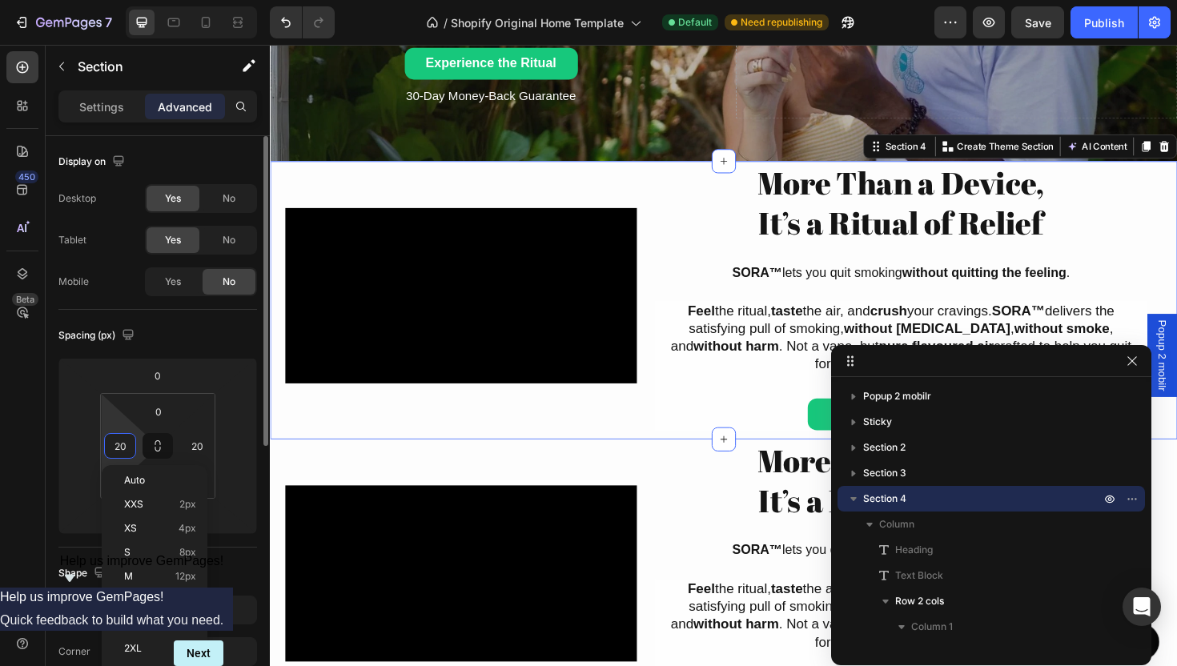
click at [123, 444] on input "20" at bounding box center [120, 446] width 24 height 24
type input "2"
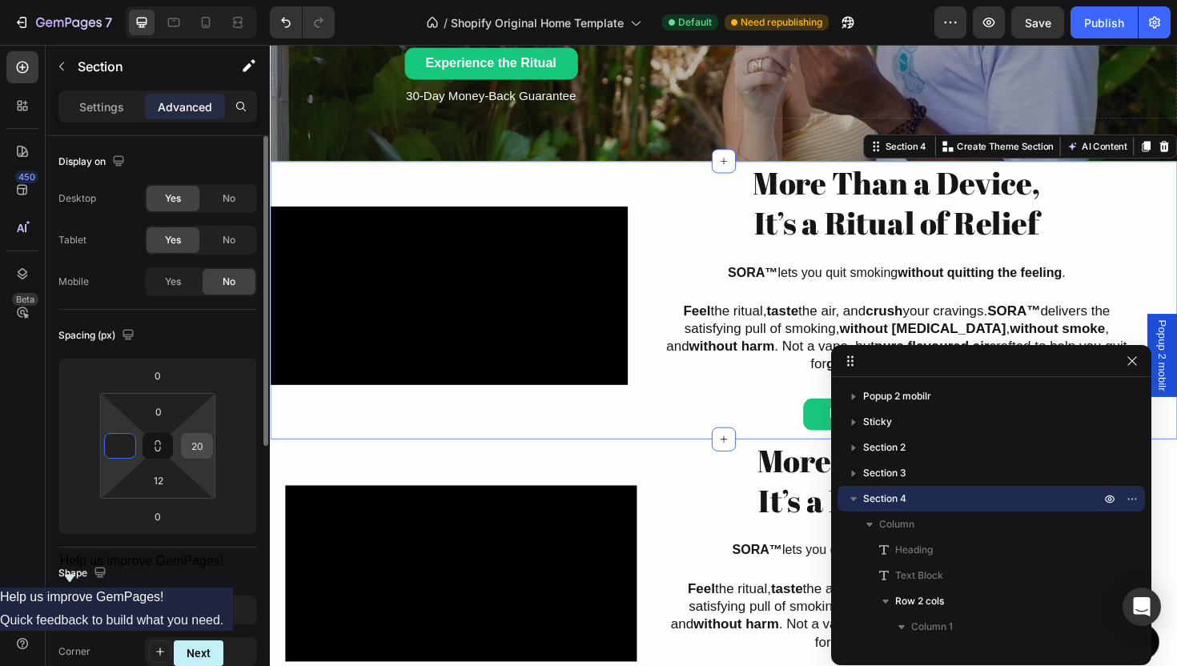
type input "0"
click at [199, 447] on input "20" at bounding box center [197, 446] width 24 height 24
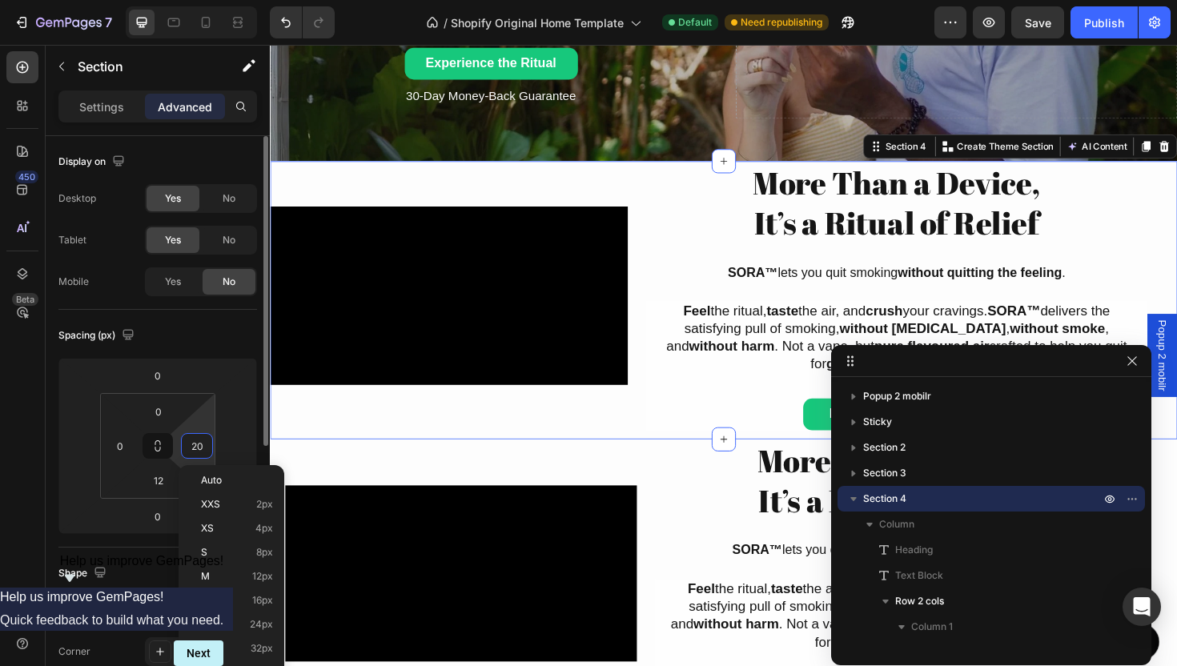
click at [199, 447] on input "20" at bounding box center [197, 446] width 24 height 24
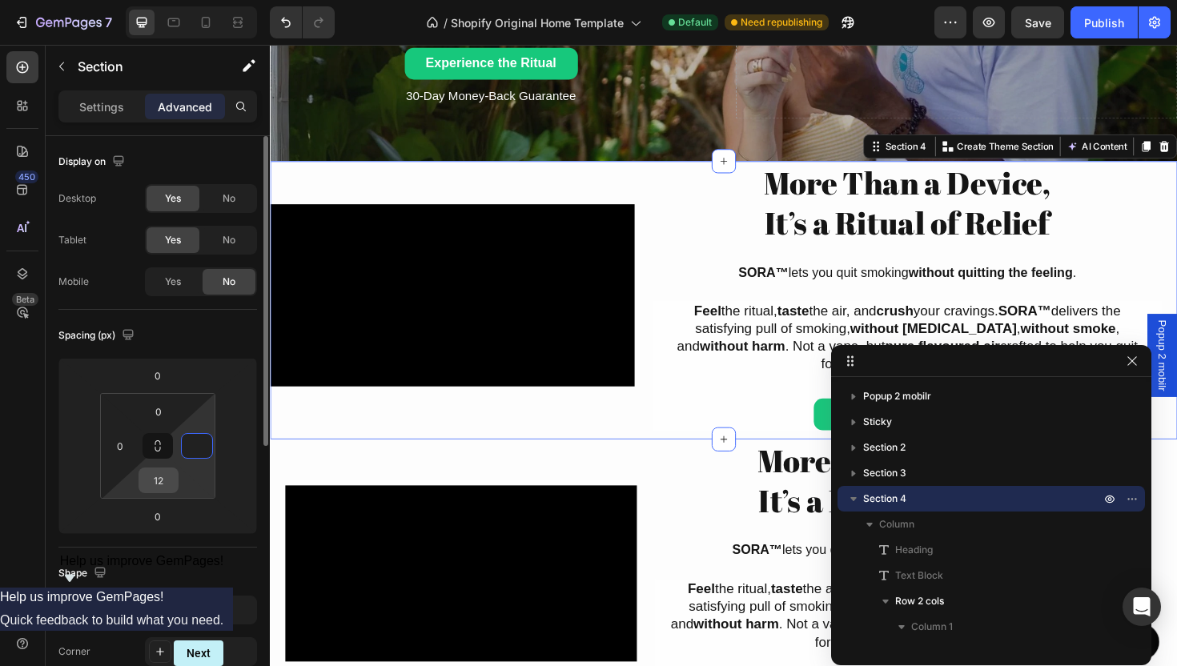
type input "0"
click at [174, 481] on input "12" at bounding box center [158, 480] width 32 height 24
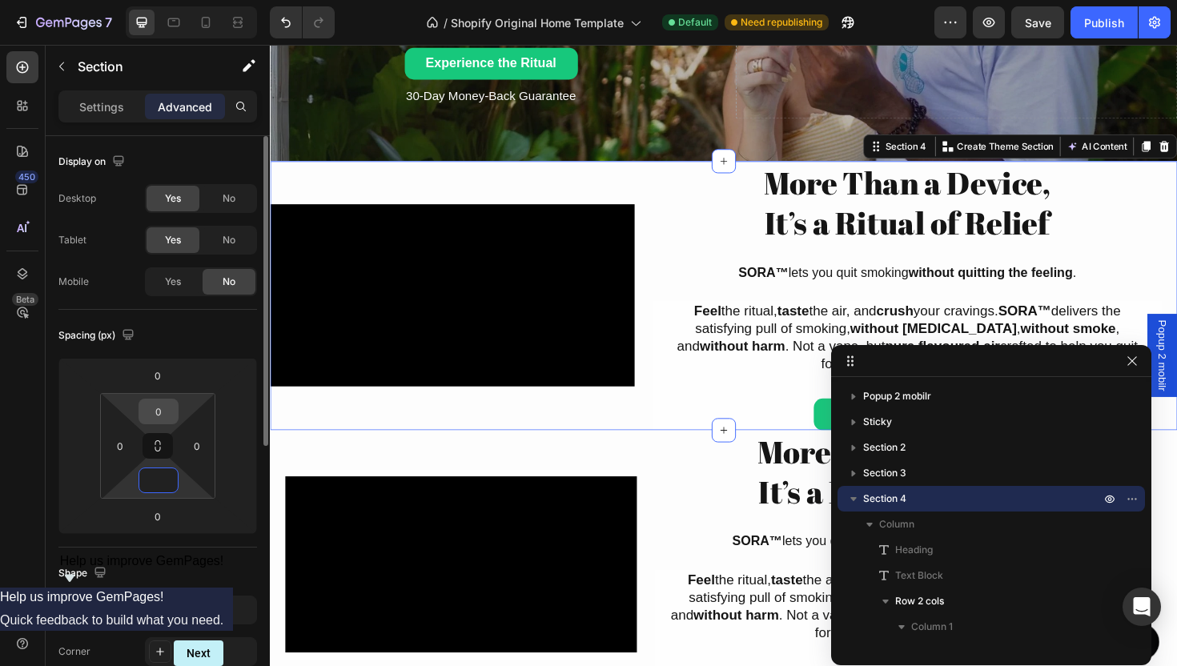
type input "0"
click at [162, 419] on input "0" at bounding box center [158, 411] width 32 height 24
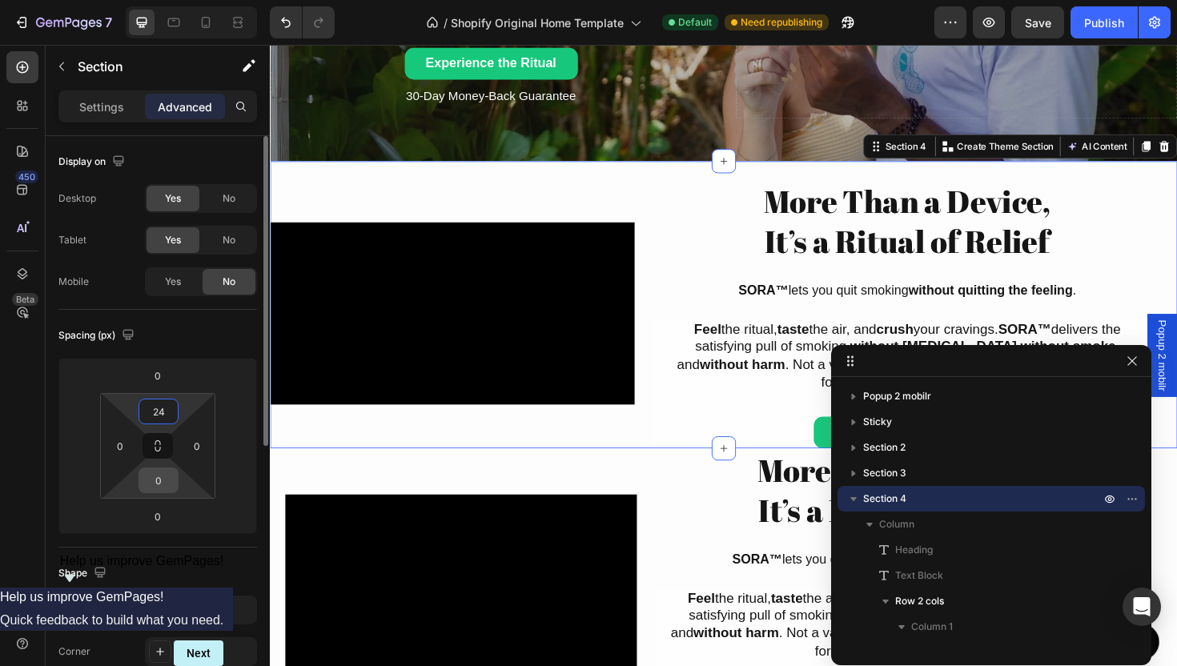
type input "24"
click at [168, 471] on input "0" at bounding box center [158, 480] width 32 height 24
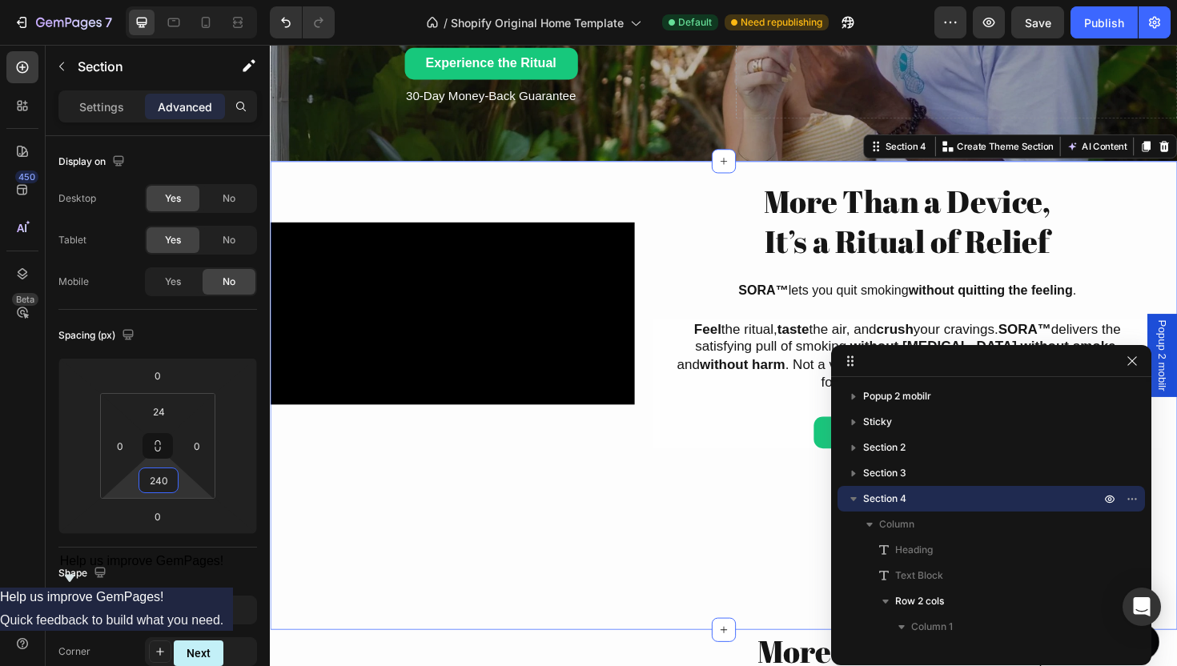
type input "24"
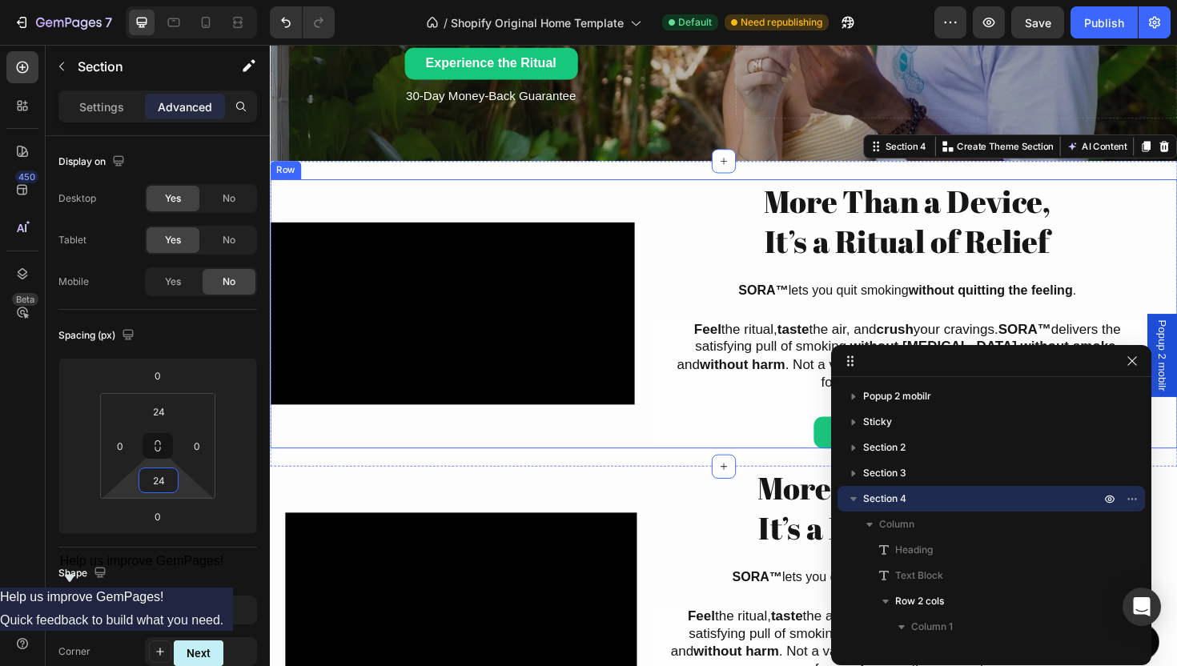
click at [447, 391] on div "Video" at bounding box center [463, 329] width 386 height 285
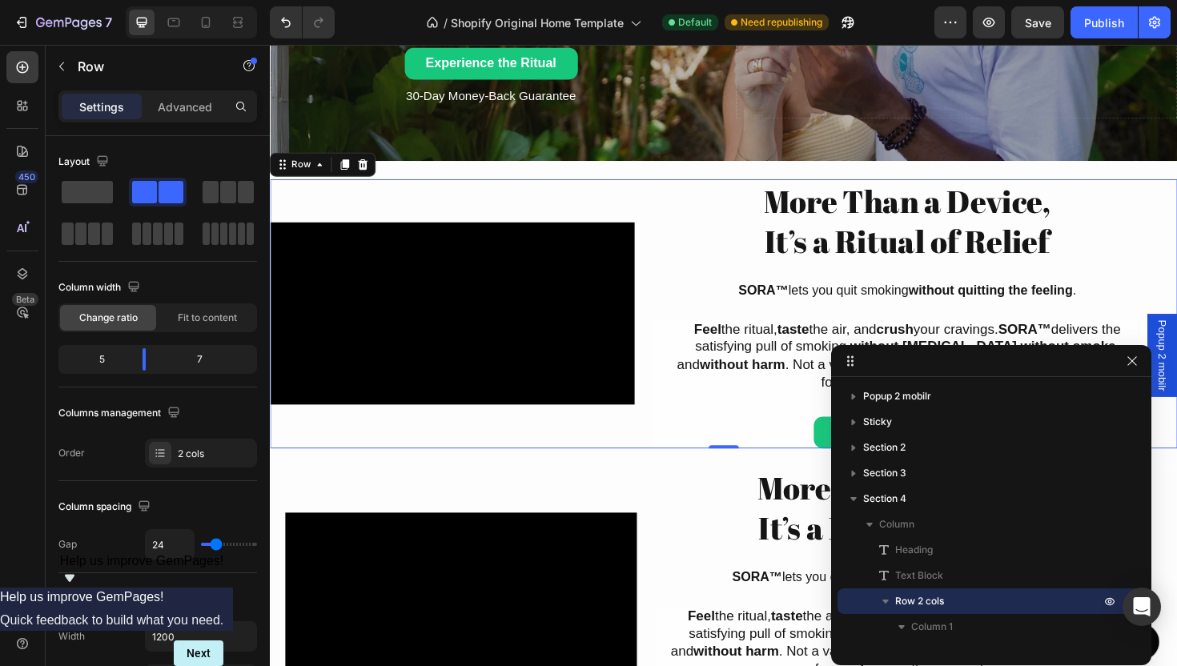
click at [552, 421] on div "Video" at bounding box center [463, 329] width 386 height 285
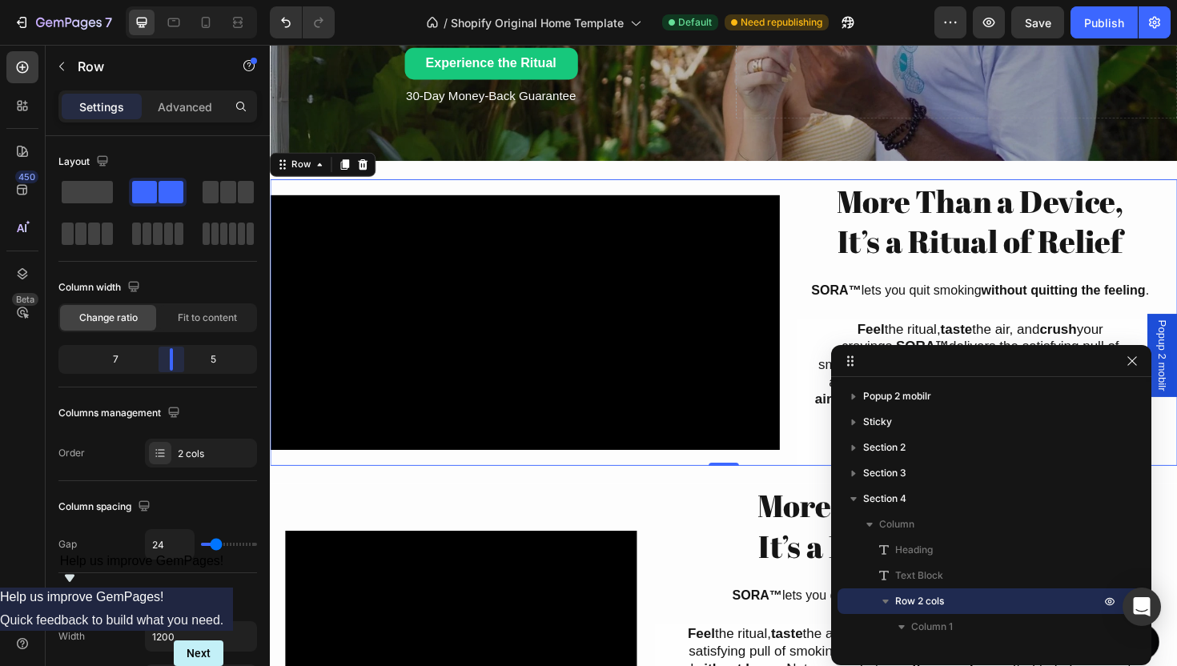
drag, startPoint x: 144, startPoint y: 359, endPoint x: 170, endPoint y: 361, distance: 25.7
click at [170, 0] on body "7 / Shopify Original Home Template Default Need republishing Preview Save Publi…" at bounding box center [588, 0] width 1177 height 0
click at [176, 432] on div "Columns management Order 2 cols" at bounding box center [157, 433] width 199 height 67
click at [186, 447] on div "2 cols" at bounding box center [215, 454] width 75 height 14
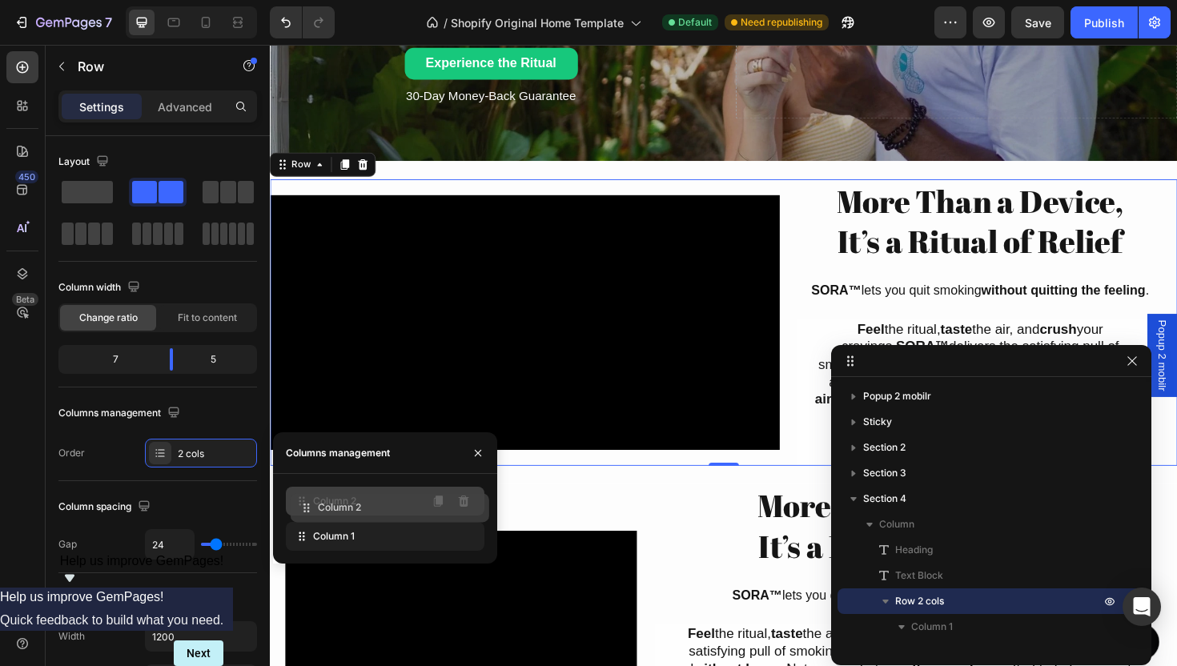
drag, startPoint x: 327, startPoint y: 535, endPoint x: 327, endPoint y: 494, distance: 40.8
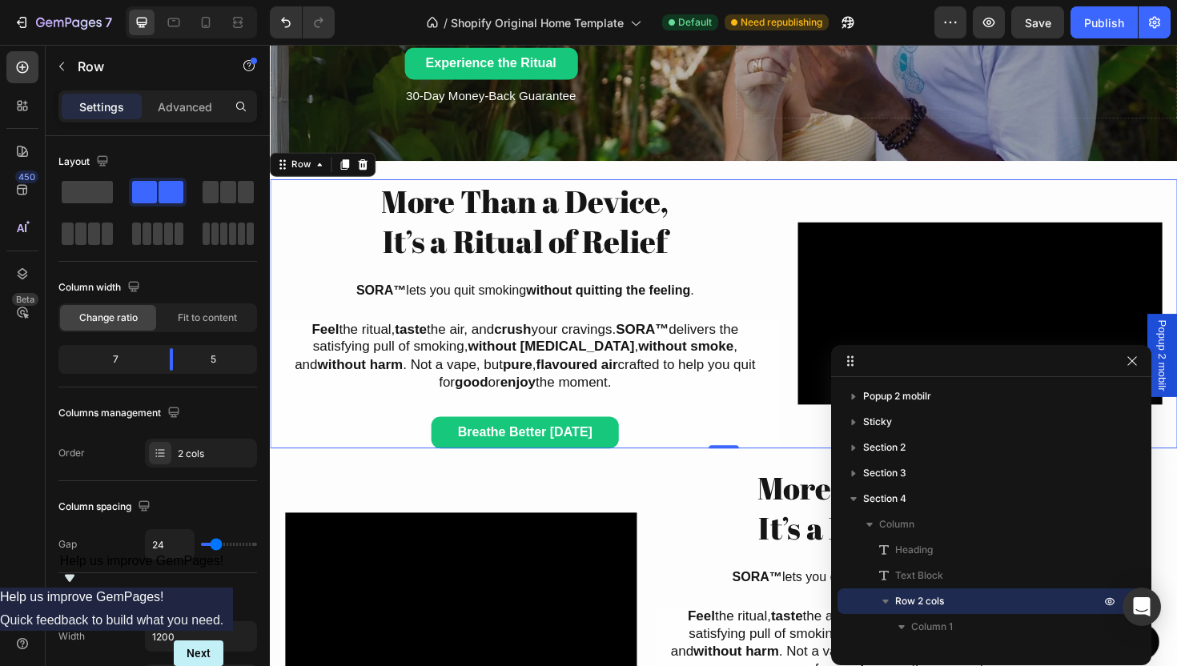
click at [510, 278] on div "More Than a Device, It’s a Ritual of Relief Heading SORA™ lets you quit smoking…" at bounding box center [540, 329] width 540 height 285
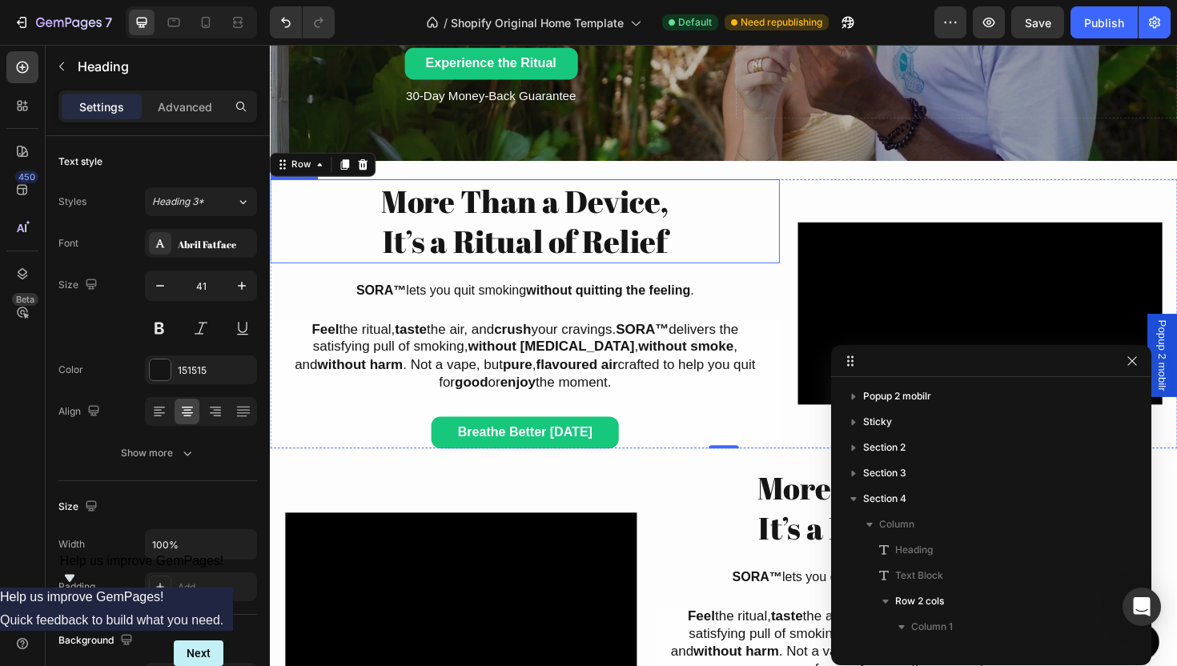
click at [486, 231] on h2 "More Than a Device, It’s a Ritual of Relief" at bounding box center [540, 231] width 540 height 89
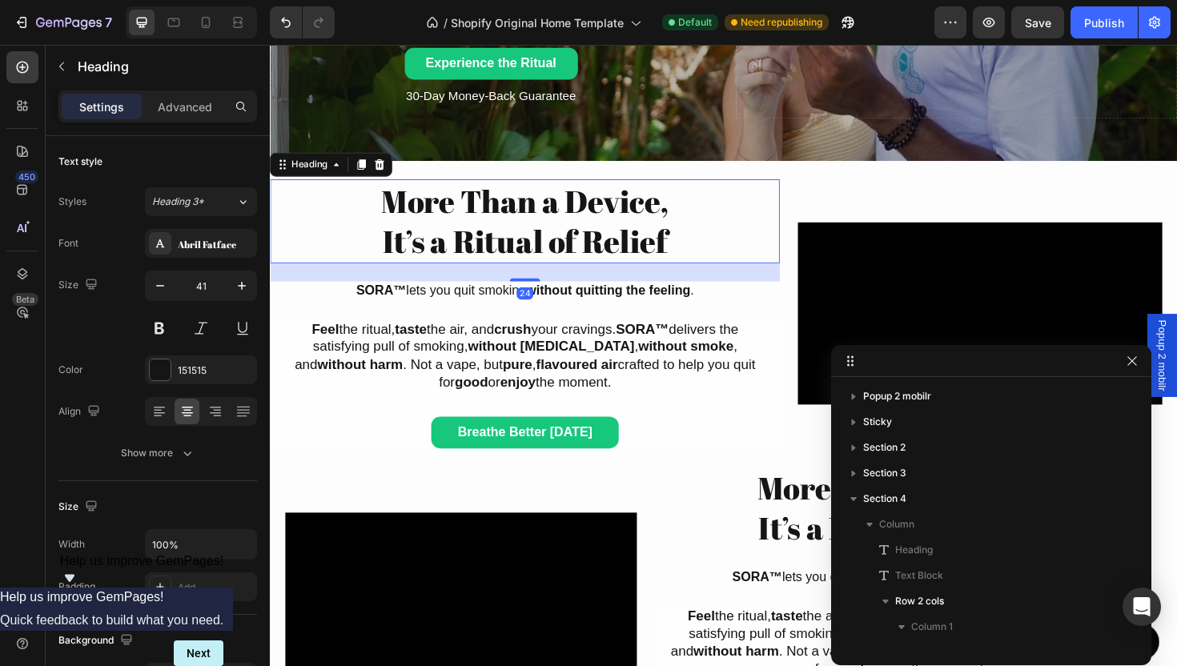
scroll to position [200, 0]
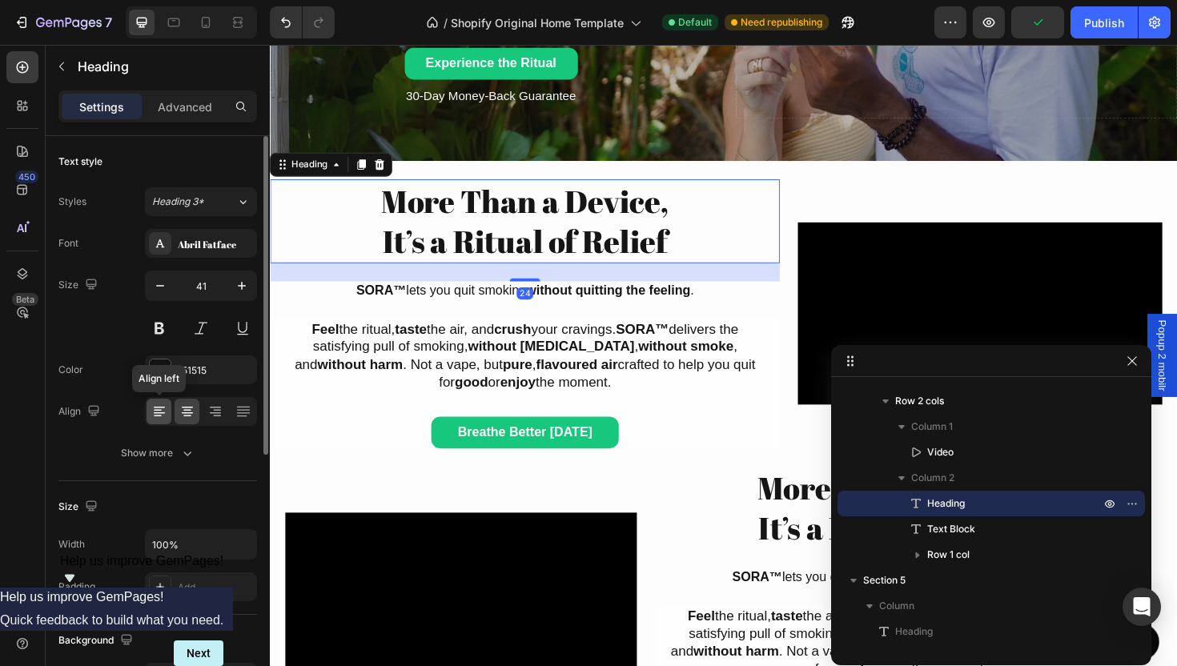
click at [159, 405] on icon at bounding box center [159, 411] width 16 height 16
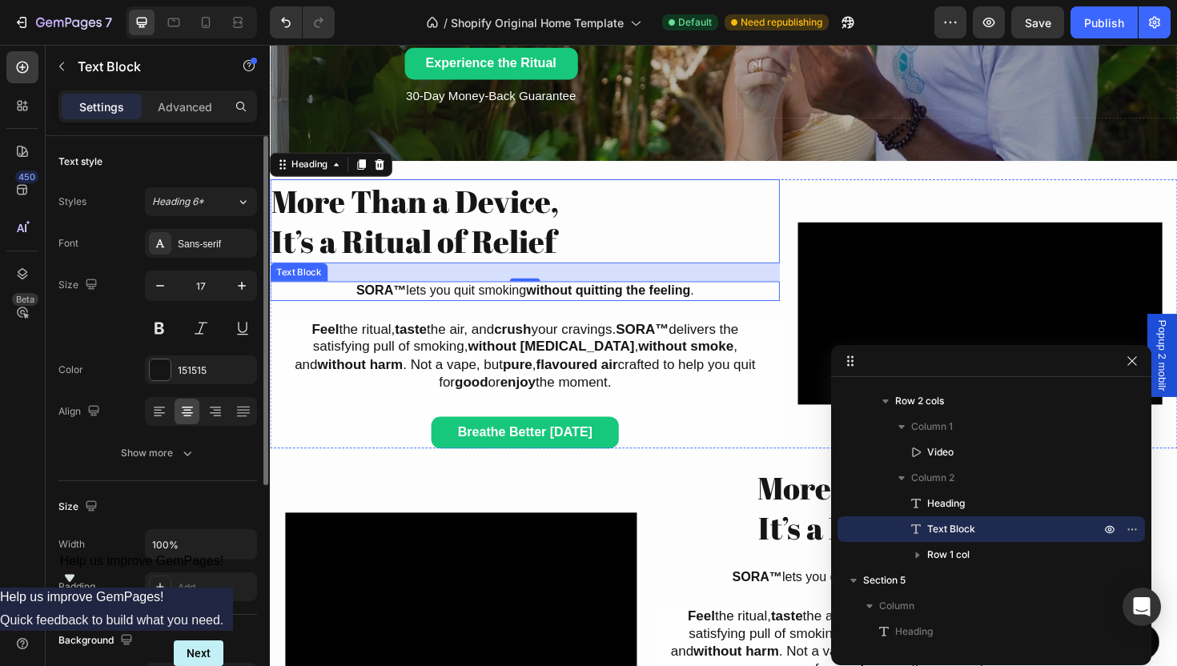
click at [363, 304] on strong "SORA™" at bounding box center [387, 305] width 53 height 15
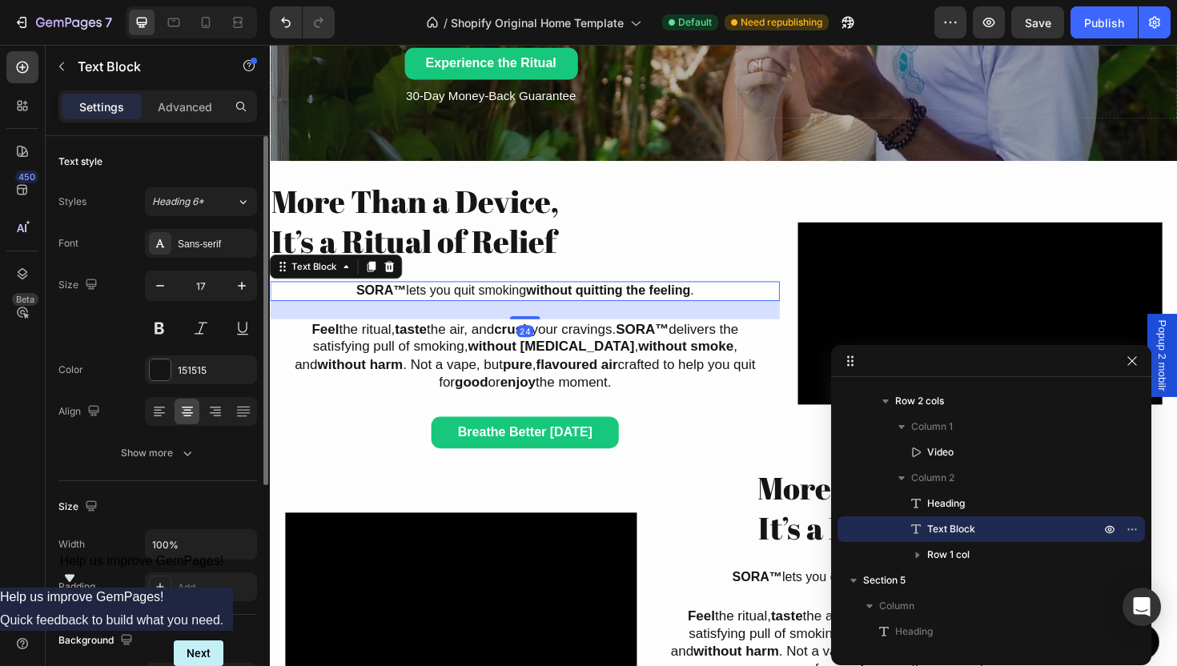
click at [167, 426] on div "Font Sans-serif Size 17 Color 151515 Align Show more" at bounding box center [157, 348] width 199 height 239
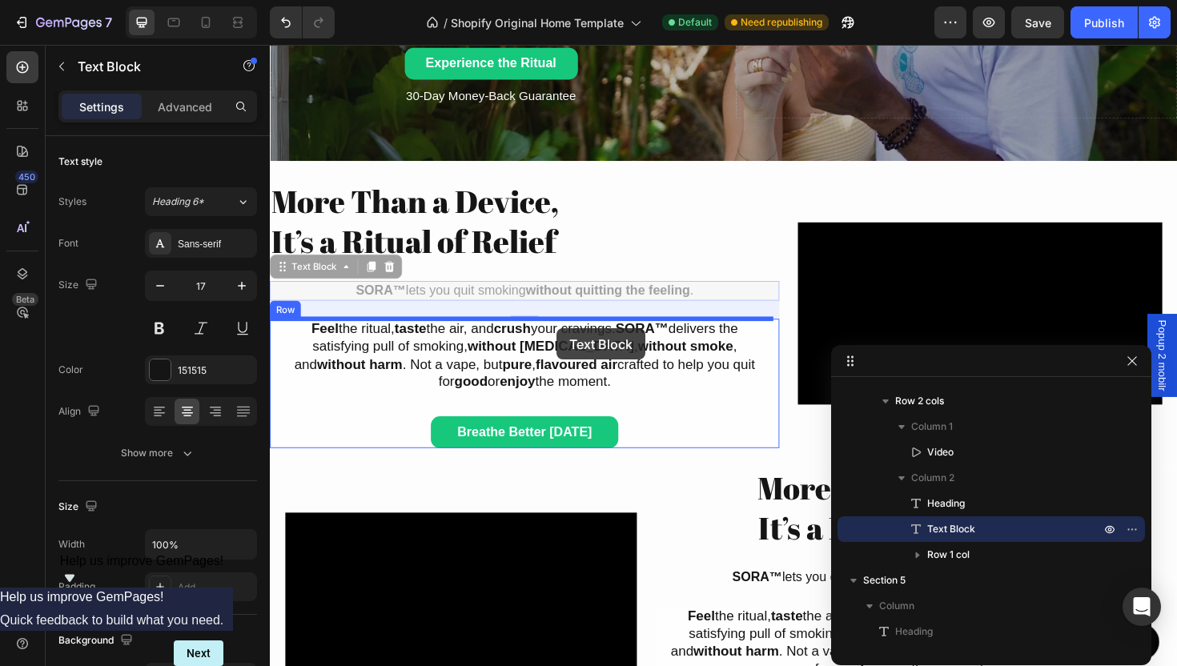
drag, startPoint x: 582, startPoint y: 301, endPoint x: 572, endPoint y: 343, distance: 42.7
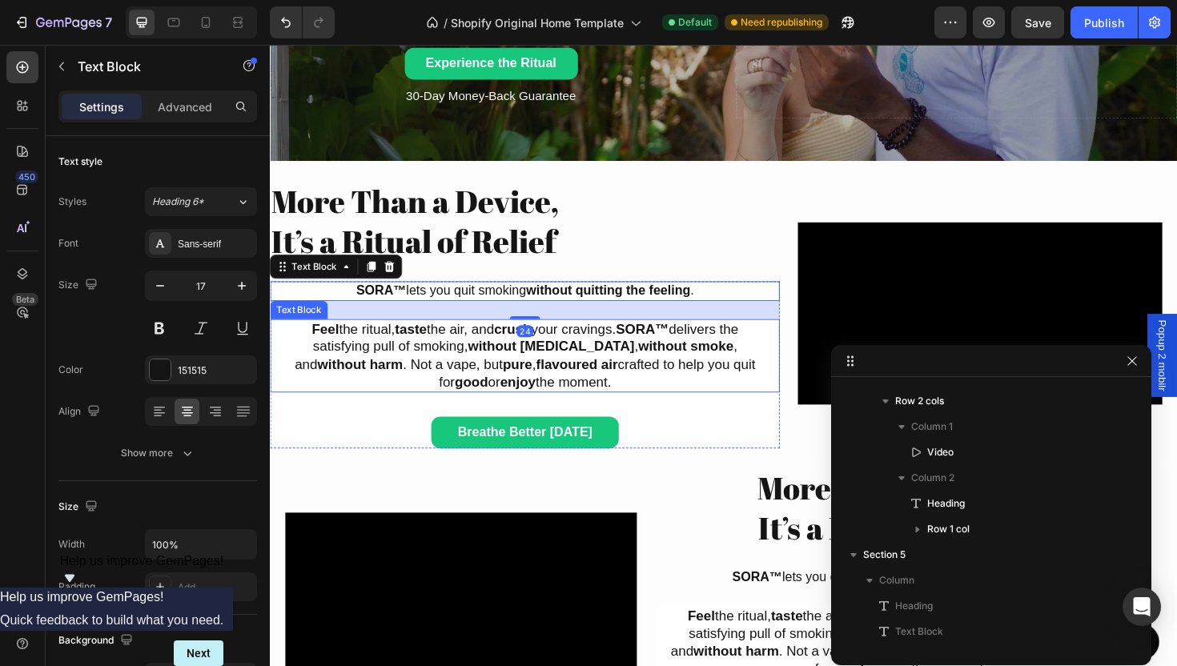
click at [609, 355] on p "Feel the ritual, taste the air, and crush your cravings. SORA™ delivers the sat…" at bounding box center [540, 374] width 508 height 75
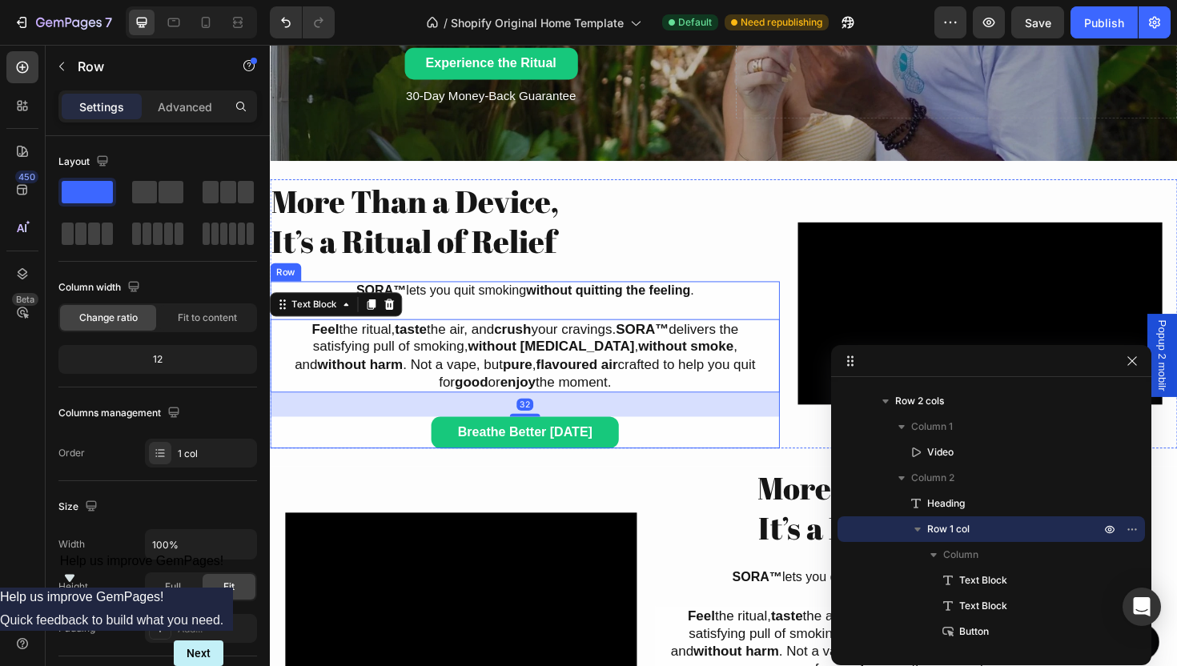
click at [596, 323] on div "SORA™ lets you quit smoking without quitting the feeling . Text Block Feel the …" at bounding box center [540, 383] width 540 height 177
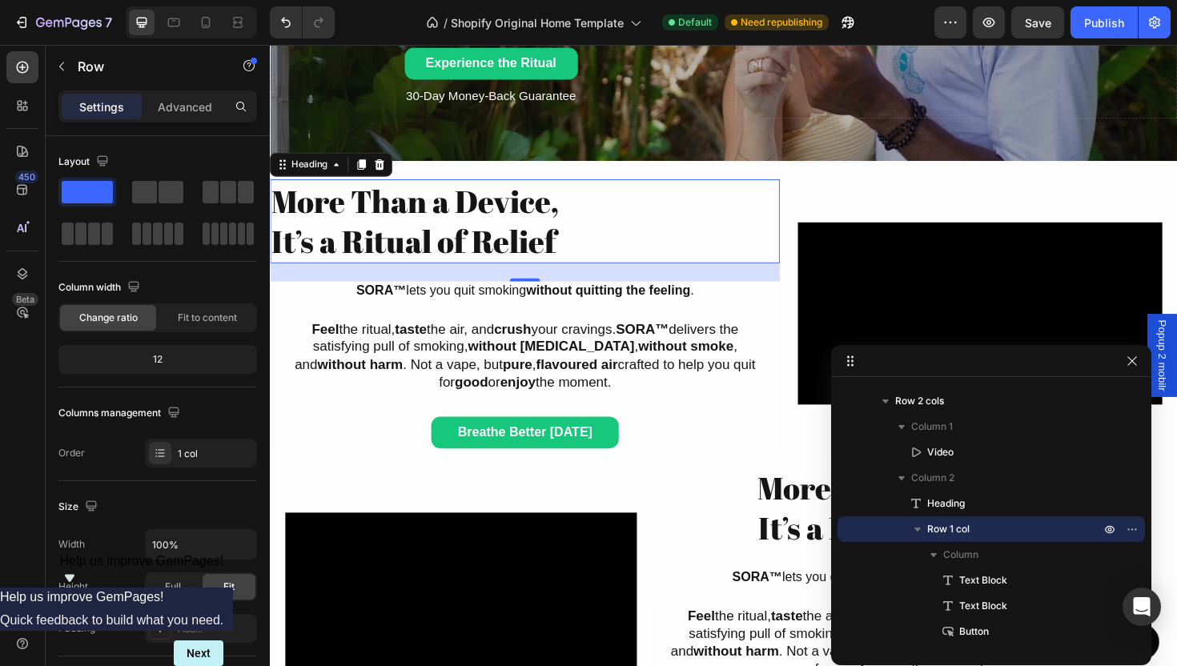
click at [514, 272] on h2 "More Than a Device, It’s a Ritual of Relief" at bounding box center [540, 231] width 540 height 89
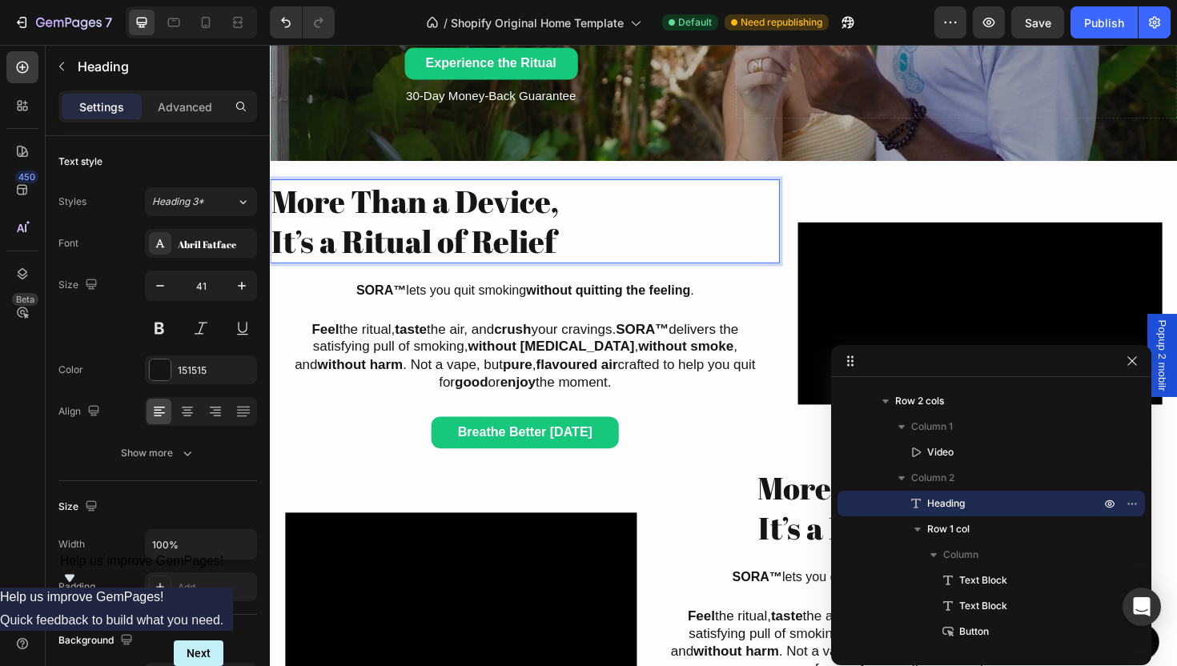
click at [389, 244] on h2 "More Than a Device, It’s a Ritual of Relief" at bounding box center [540, 231] width 540 height 89
click at [389, 244] on p "More Than a Device, It’s a Ritual of Relief" at bounding box center [539, 232] width 536 height 86
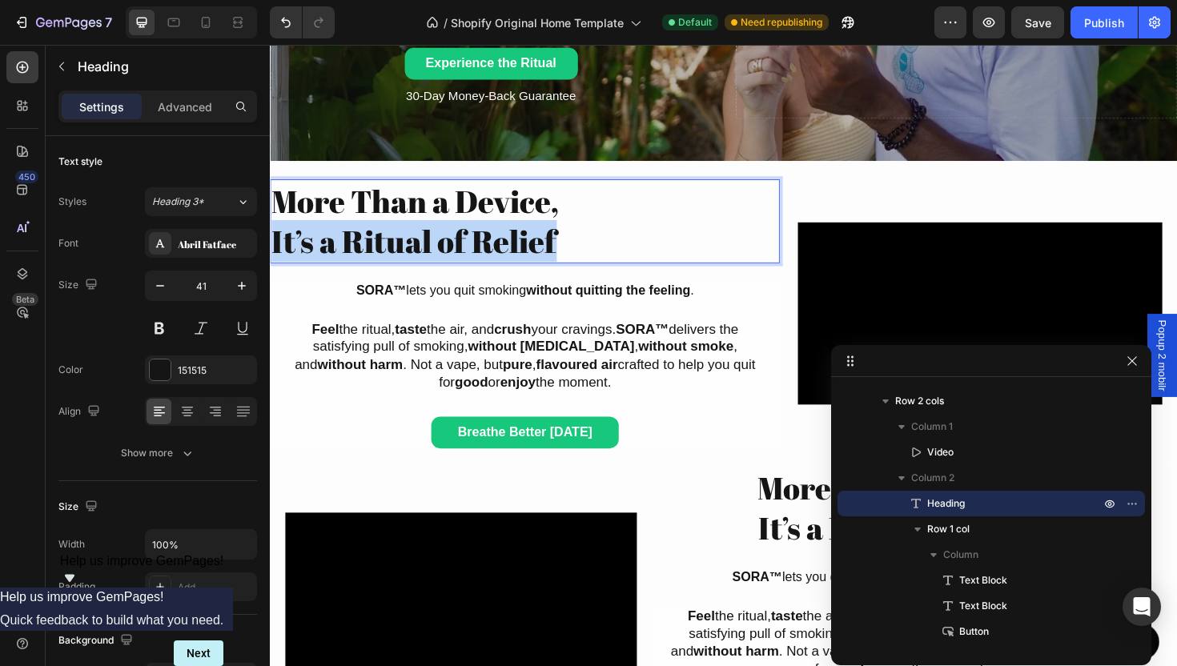
click at [389, 244] on p "More Than a Device, It’s a Ritual of Relief" at bounding box center [539, 232] width 536 height 86
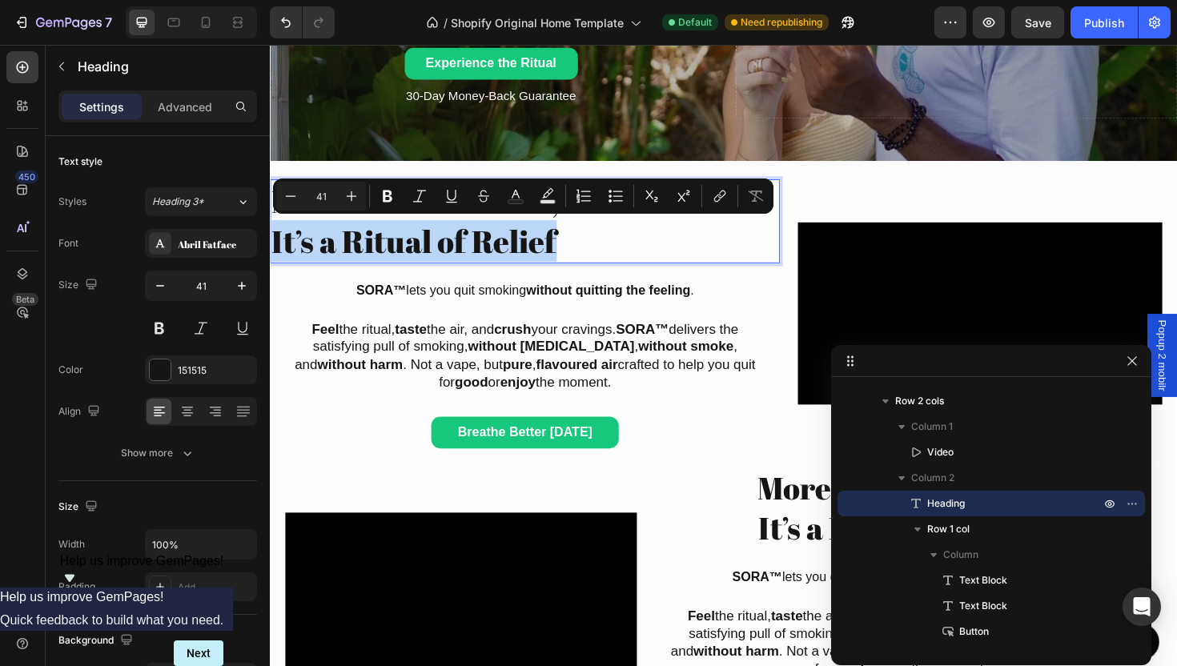
click at [587, 244] on p "More Than a Device, It’s a Ritual of Relief" at bounding box center [539, 232] width 536 height 86
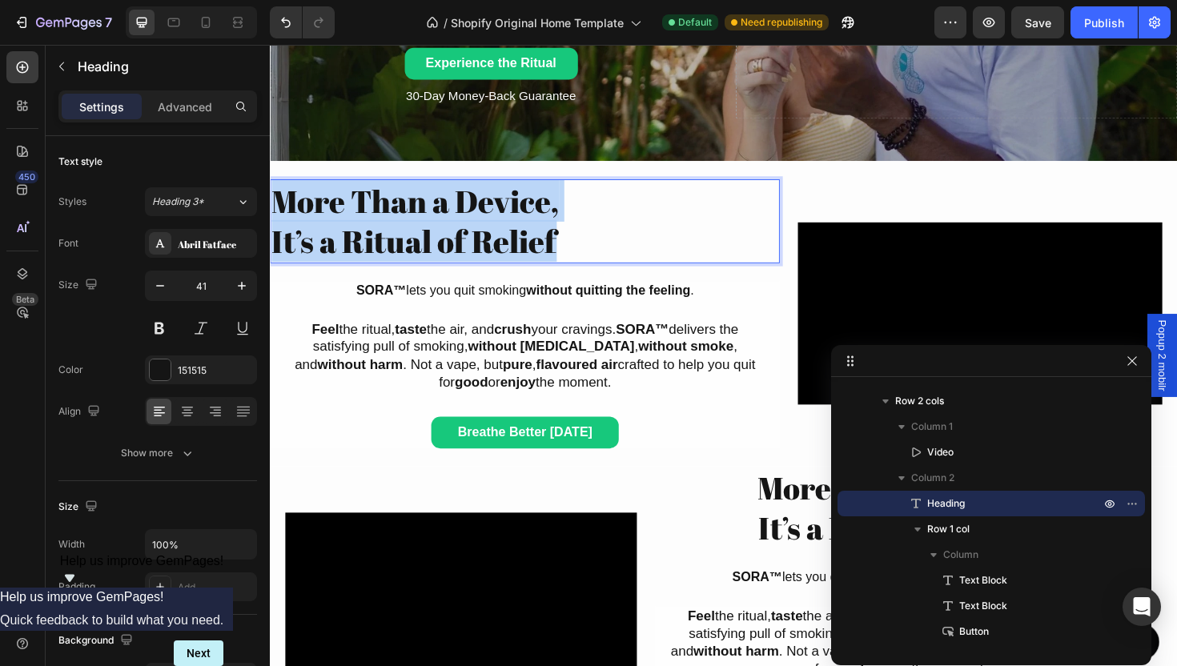
drag, startPoint x: 608, startPoint y: 267, endPoint x: 247, endPoint y: 211, distance: 365.4
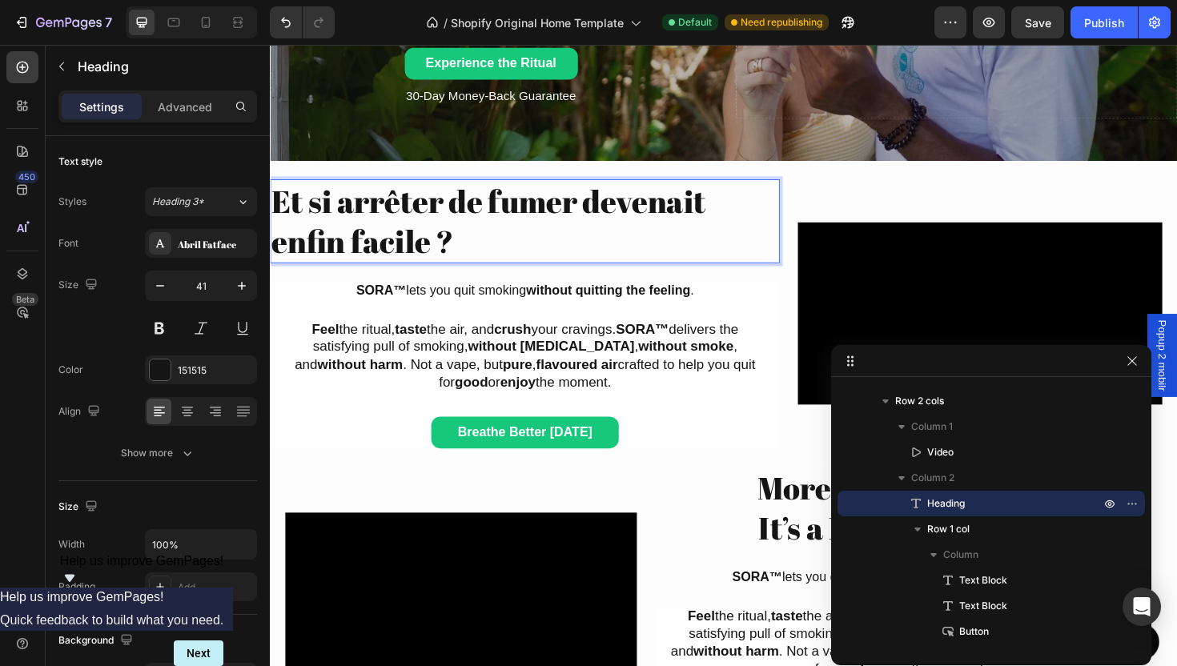
click at [508, 262] on p "Et si arrêter de fumer devenait enfin facile ?" at bounding box center [539, 232] width 536 height 86
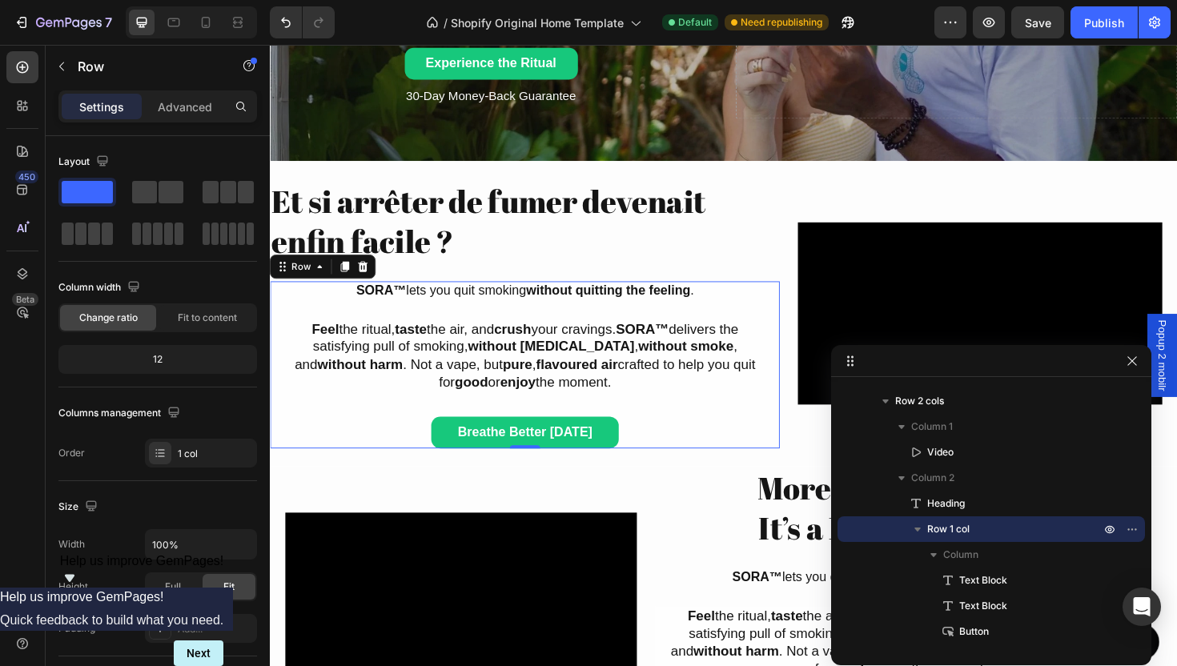
click at [504, 319] on div "SORA™ lets you quit smoking without quitting the feeling . Text Block Feel the …" at bounding box center [540, 383] width 540 height 177
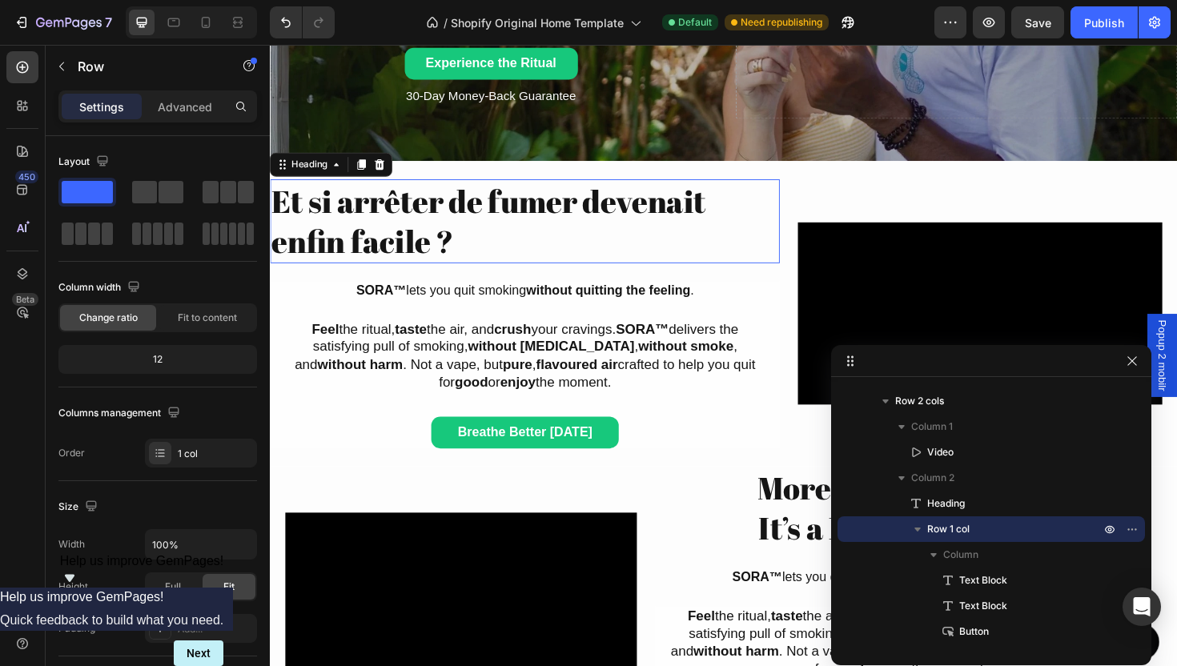
click at [526, 274] on h2 "Et si arrêter de fumer devenait enfin facile ?" at bounding box center [540, 231] width 540 height 89
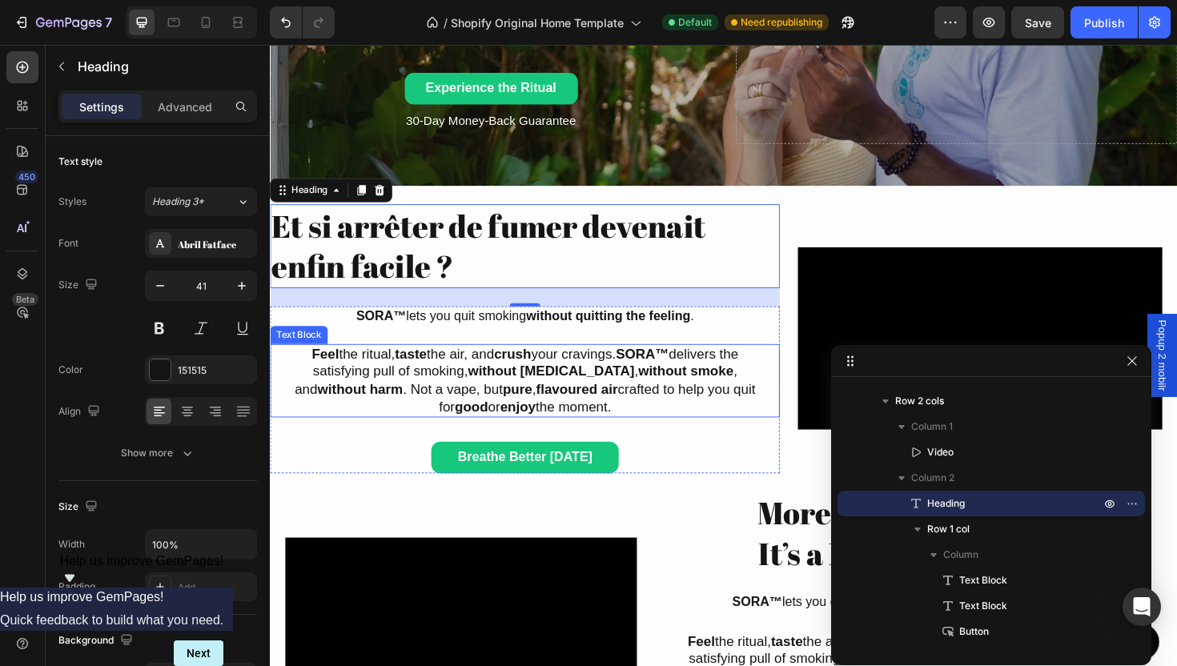
scroll to position [564, 0]
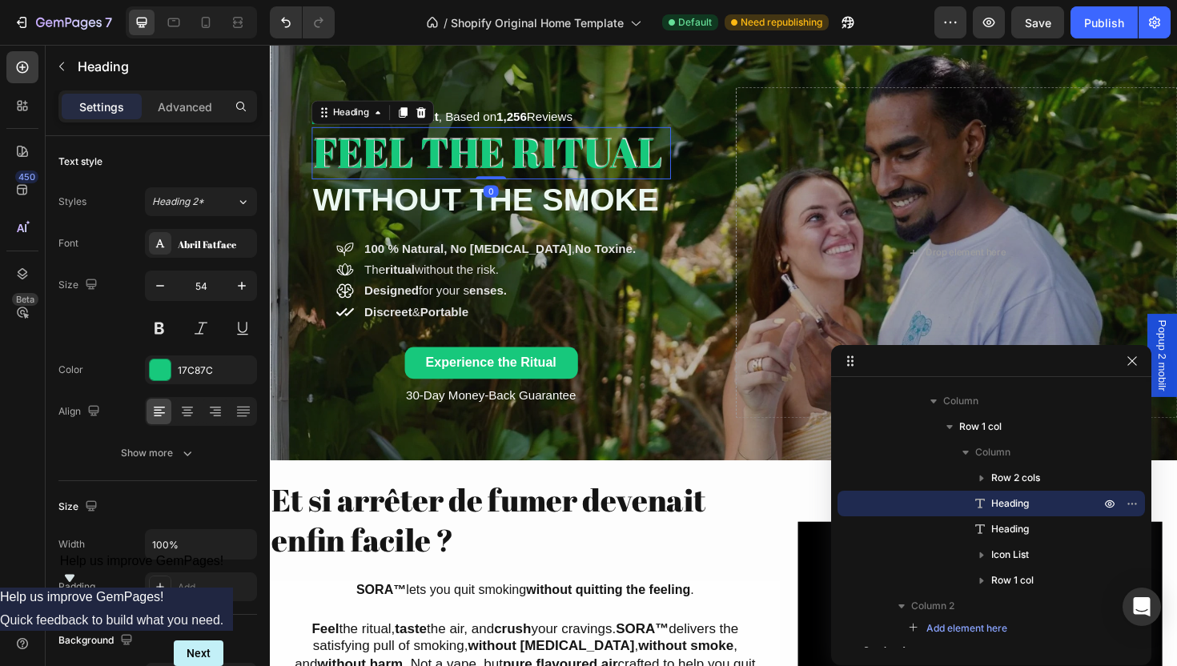
click at [440, 142] on h2 "FEEL THE RITUAL" at bounding box center [504, 159] width 380 height 55
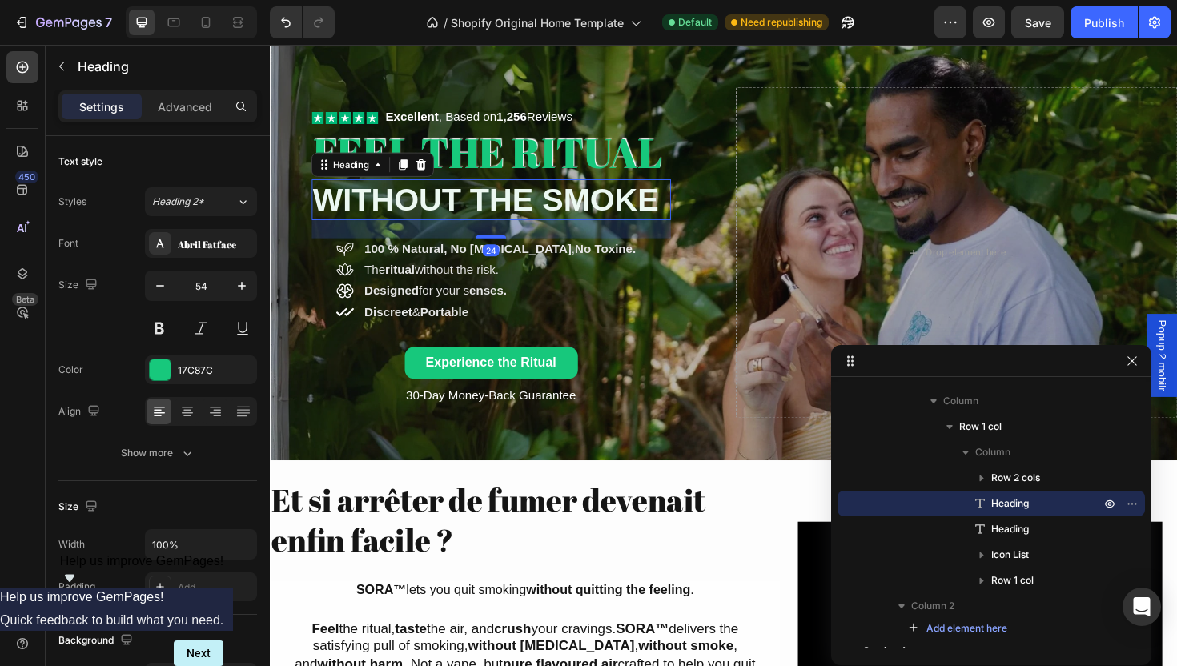
click at [418, 212] on strong "WITHOUT THE SMOKE" at bounding box center [498, 209] width 366 height 38
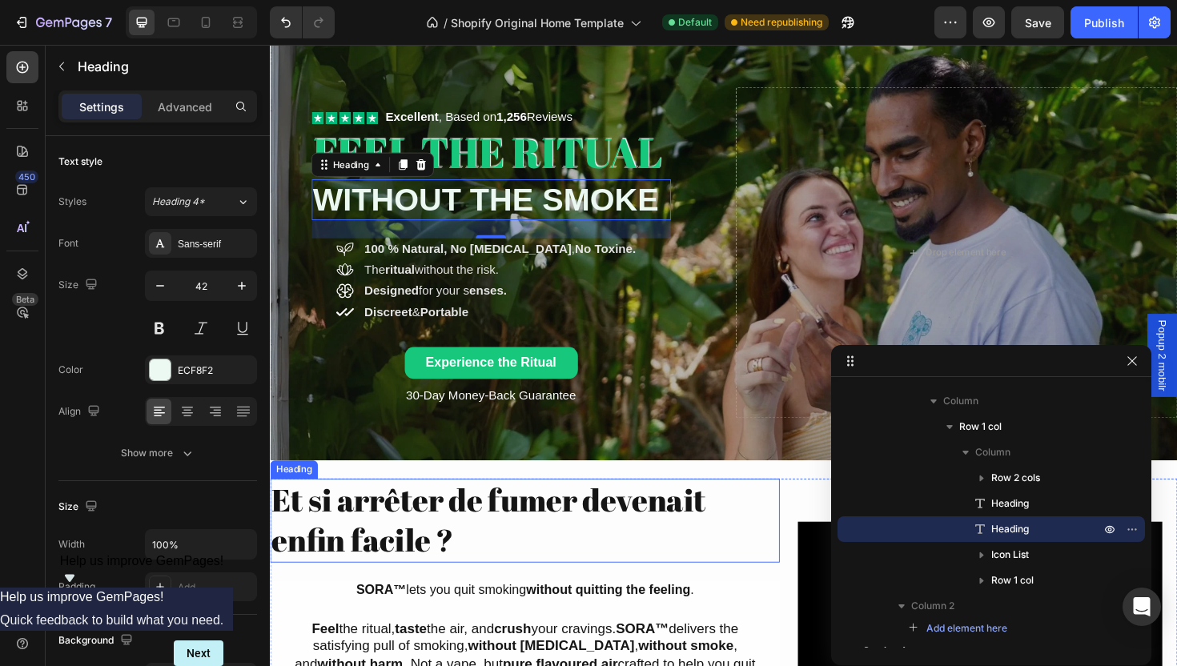
click at [454, 556] on p "Et si arrêter de fumer devenait enfin facile ?" at bounding box center [539, 549] width 536 height 86
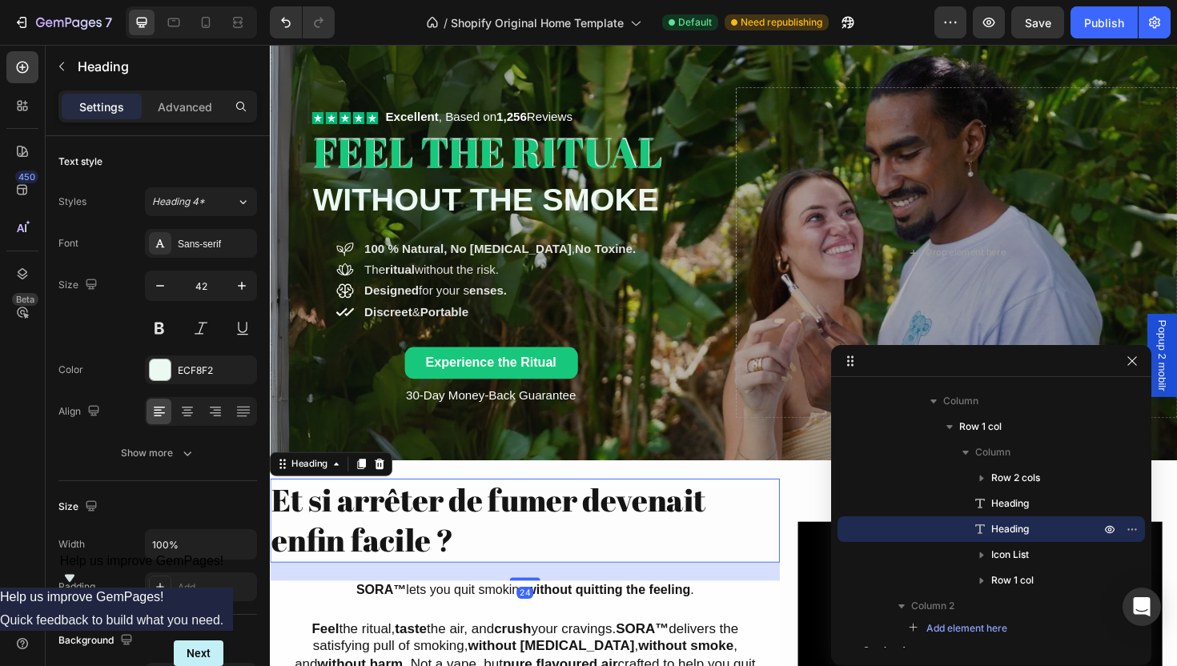
scroll to position [552, 0]
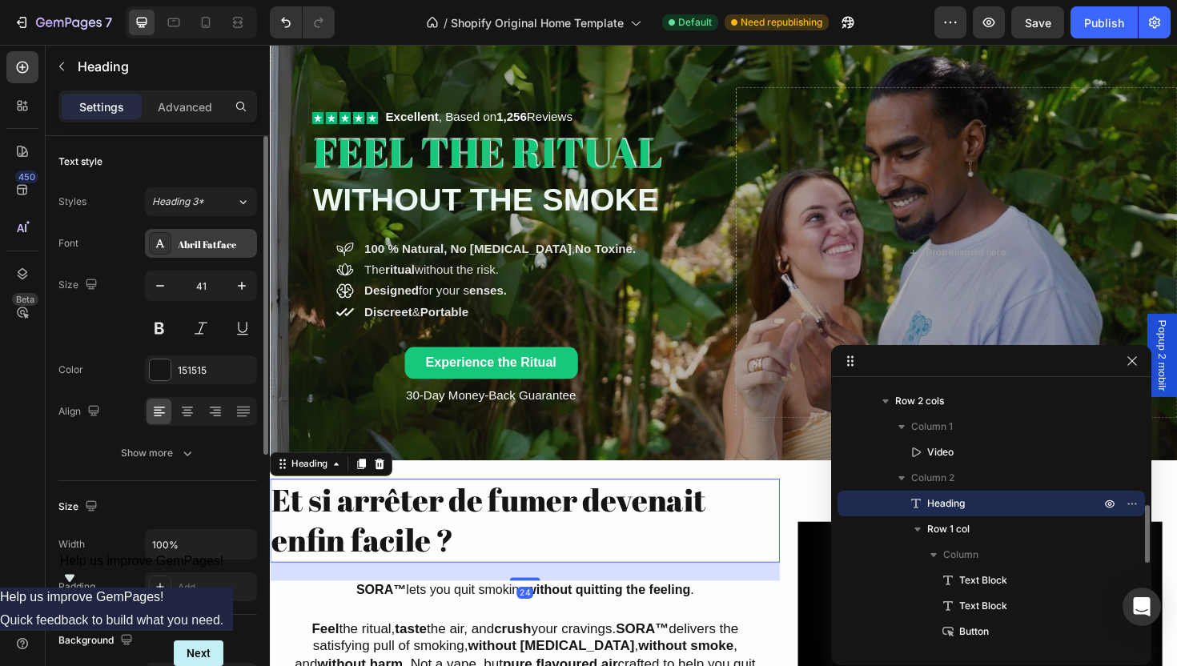
click at [189, 243] on div "Abril Fatface" at bounding box center [215, 244] width 75 height 14
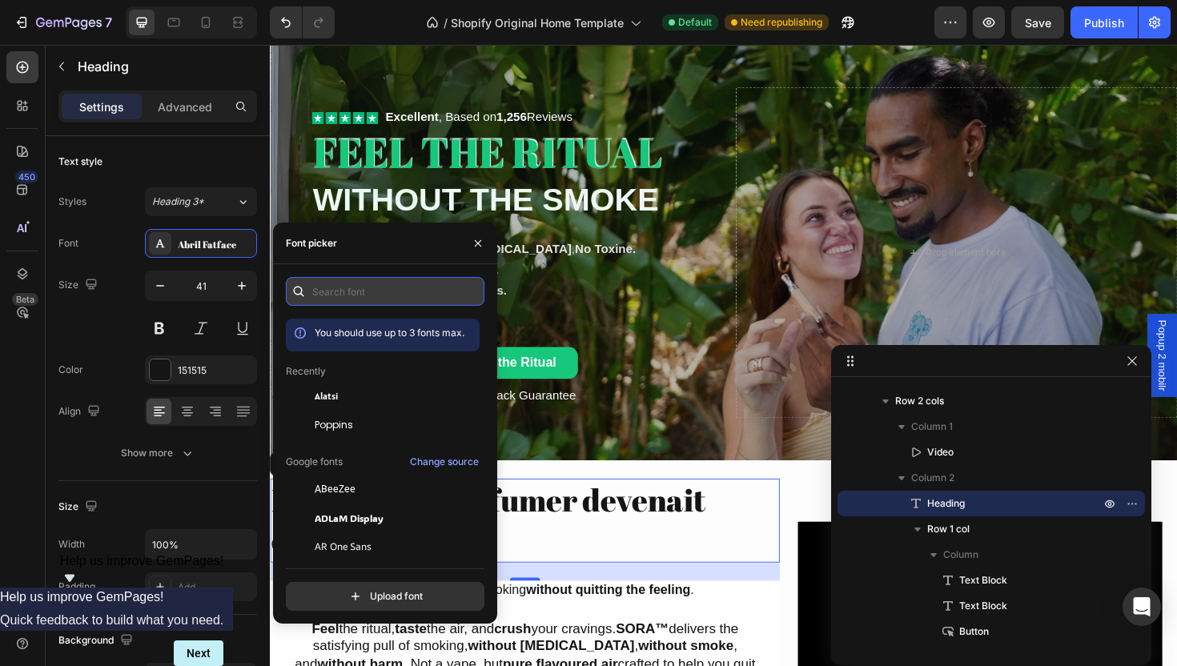
click at [359, 289] on input "text" at bounding box center [385, 291] width 199 height 29
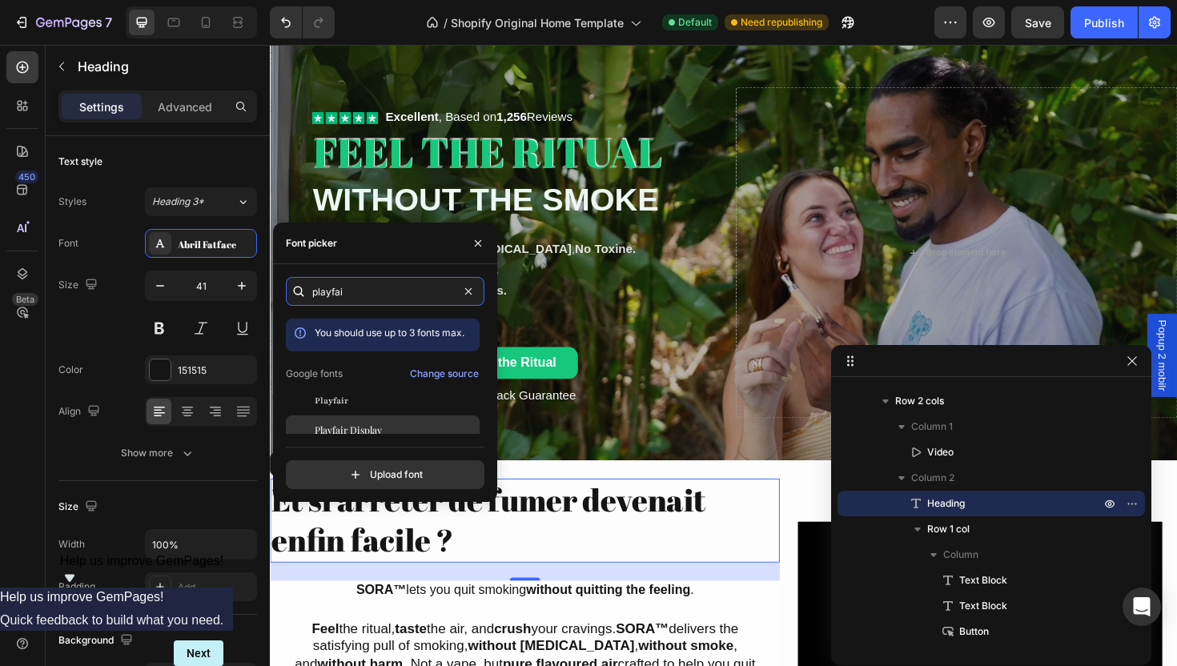
type input "playfai"
click at [392, 427] on div "Playfair Display" at bounding box center [396, 430] width 162 height 14
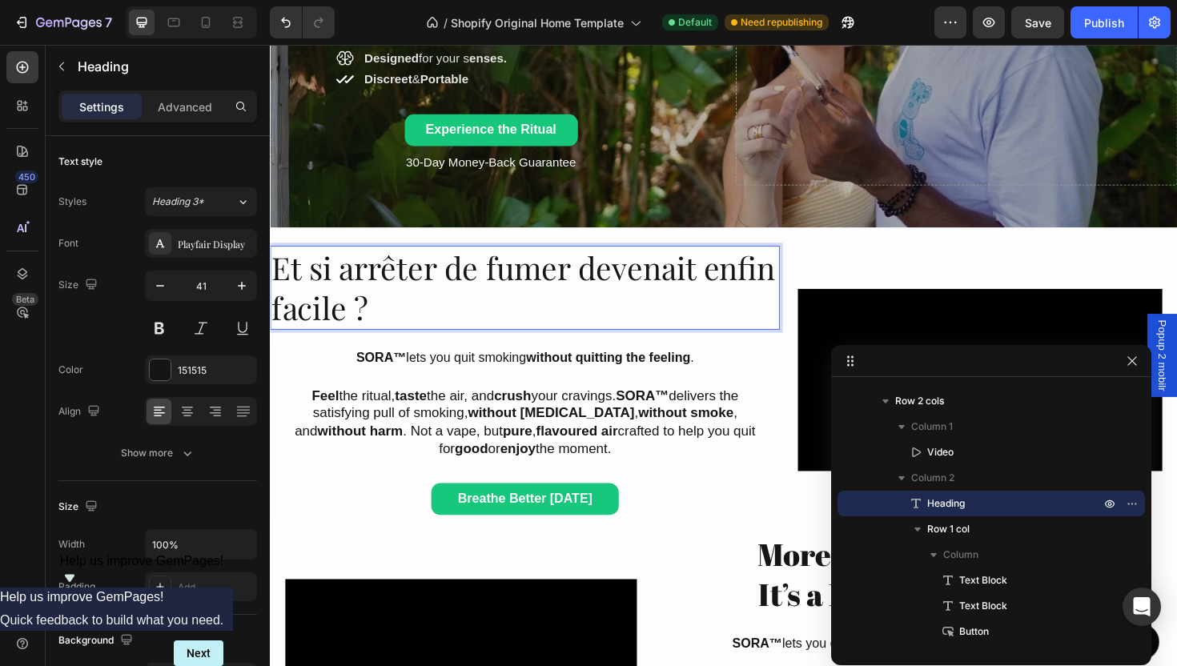
scroll to position [819, 0]
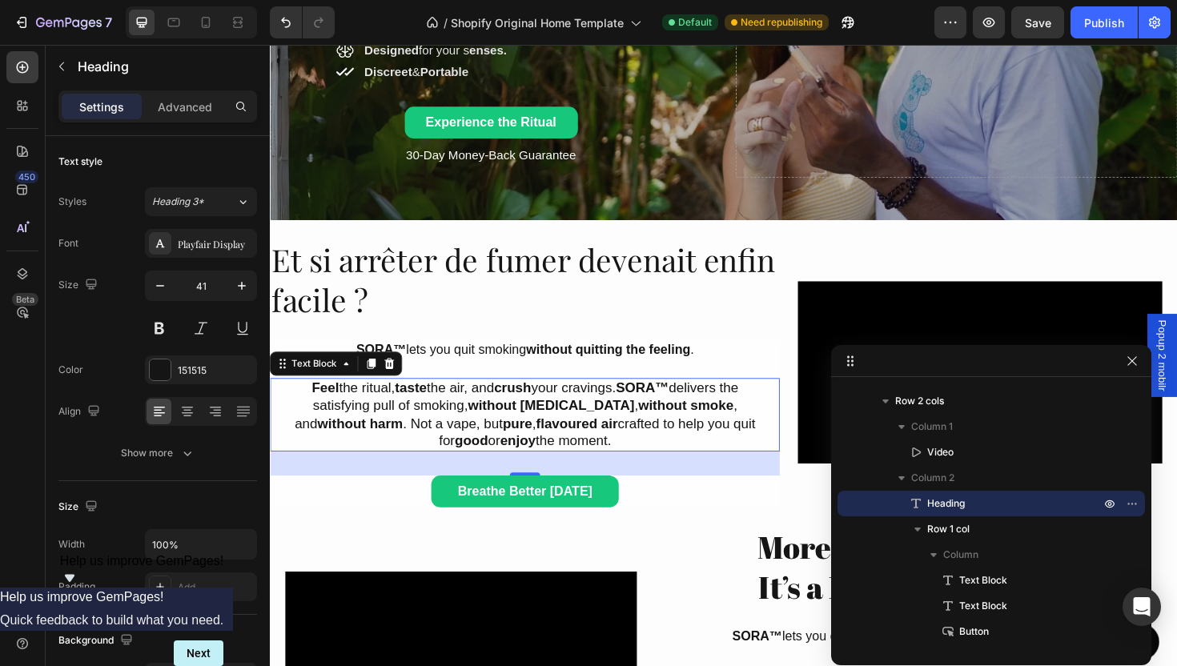
click at [552, 448] on strong "flavoured air" at bounding box center [595, 446] width 86 height 16
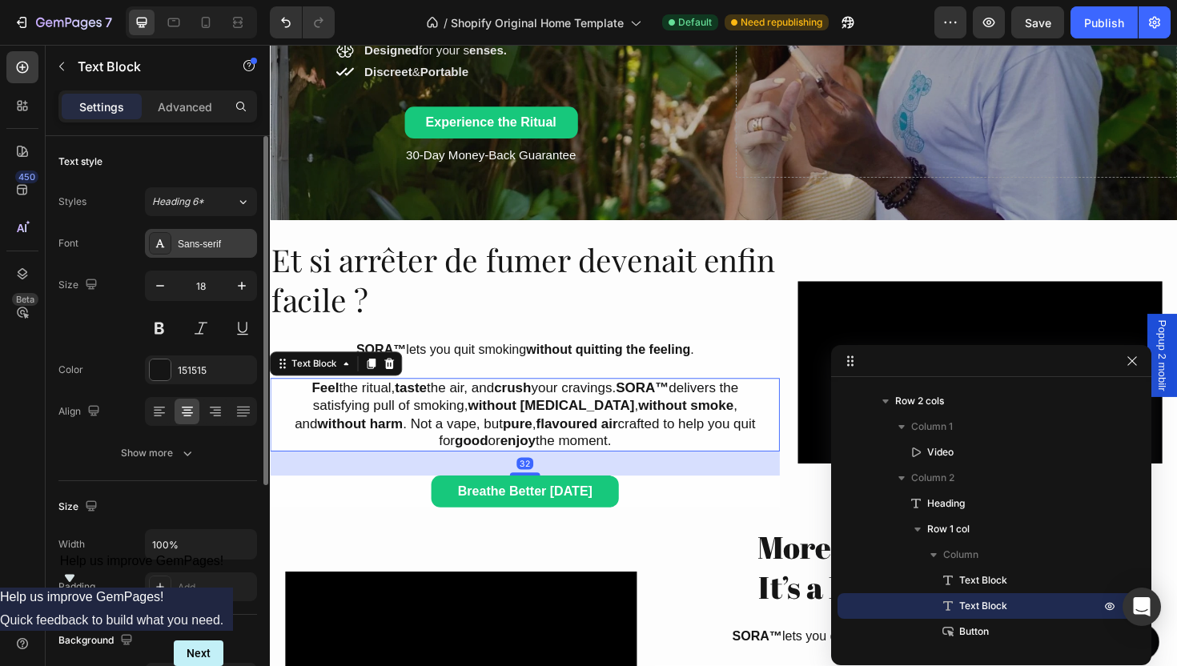
click at [187, 248] on div "Sans-serif" at bounding box center [215, 244] width 75 height 14
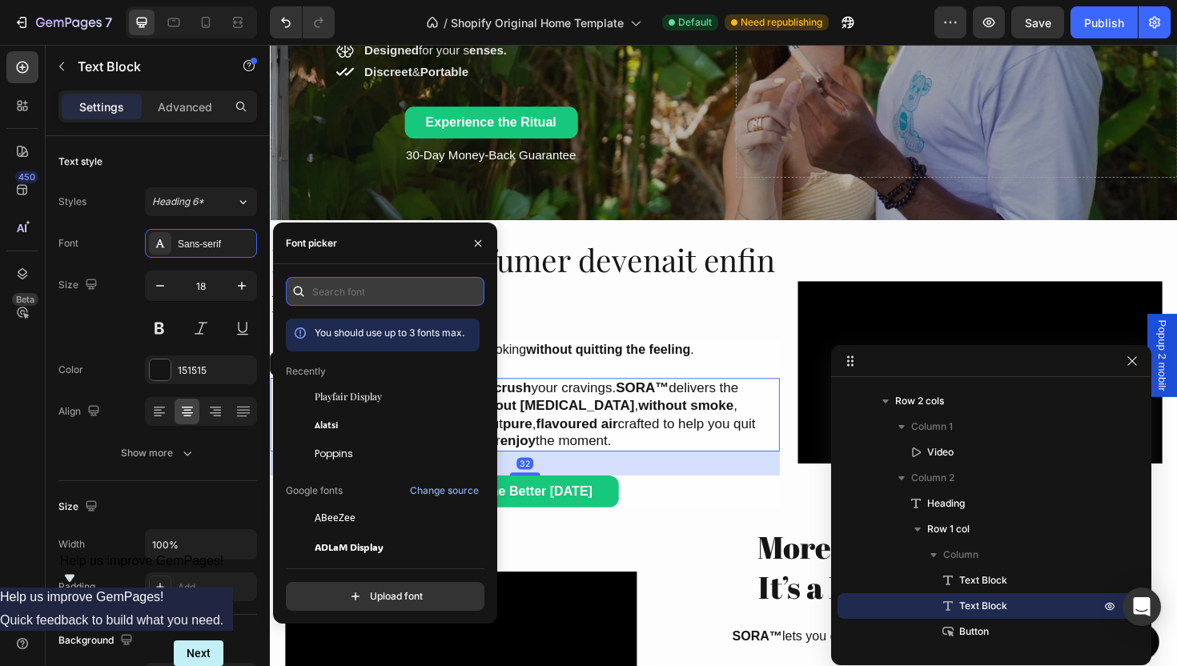
click at [416, 296] on input "text" at bounding box center [385, 291] width 199 height 29
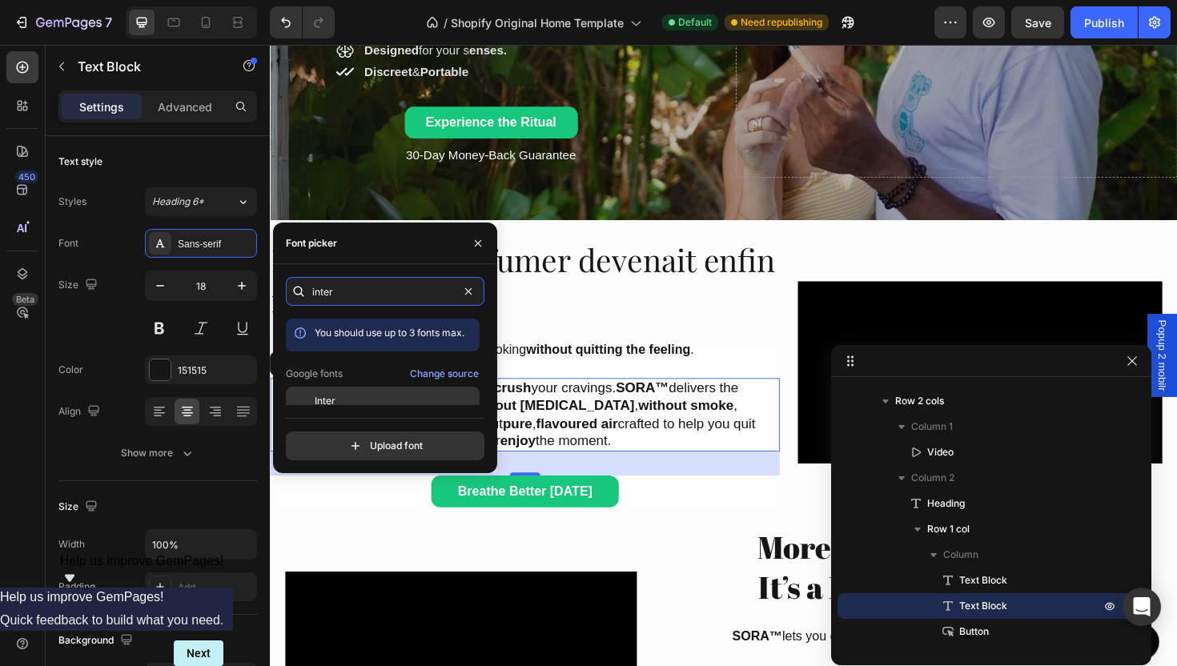
type input "inter"
click at [364, 403] on div "Inter" at bounding box center [396, 401] width 162 height 14
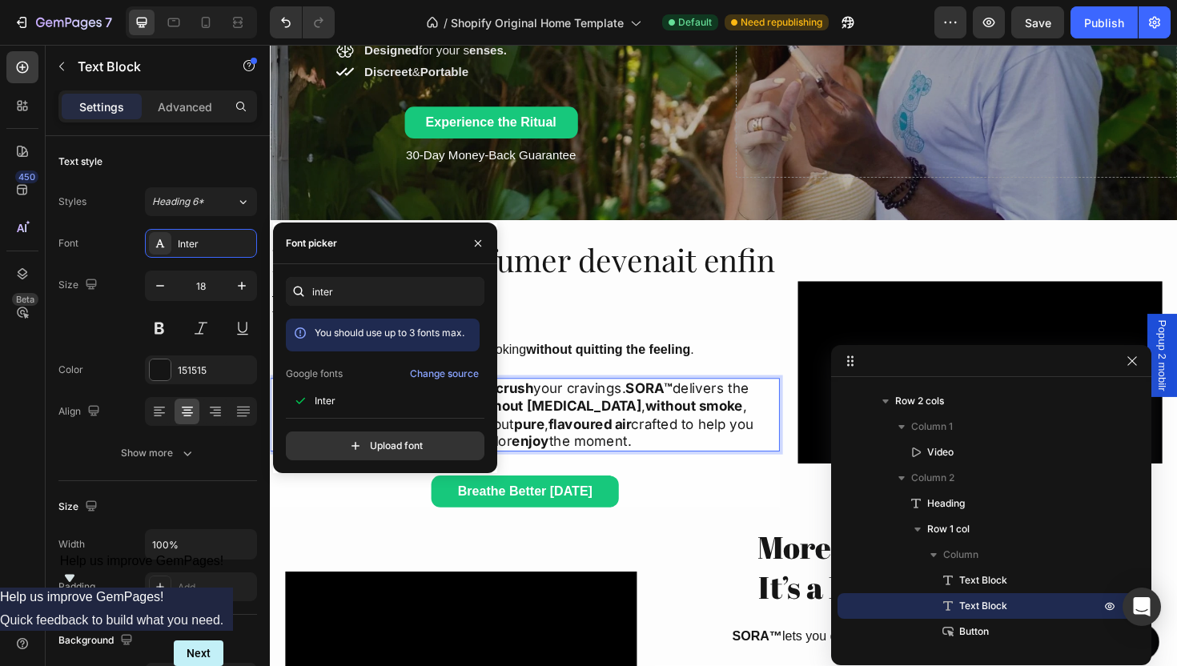
click at [691, 448] on p "Feel the ritual, taste the air, and crush your cravings. SORA™ delivers the sat…" at bounding box center [540, 436] width 508 height 75
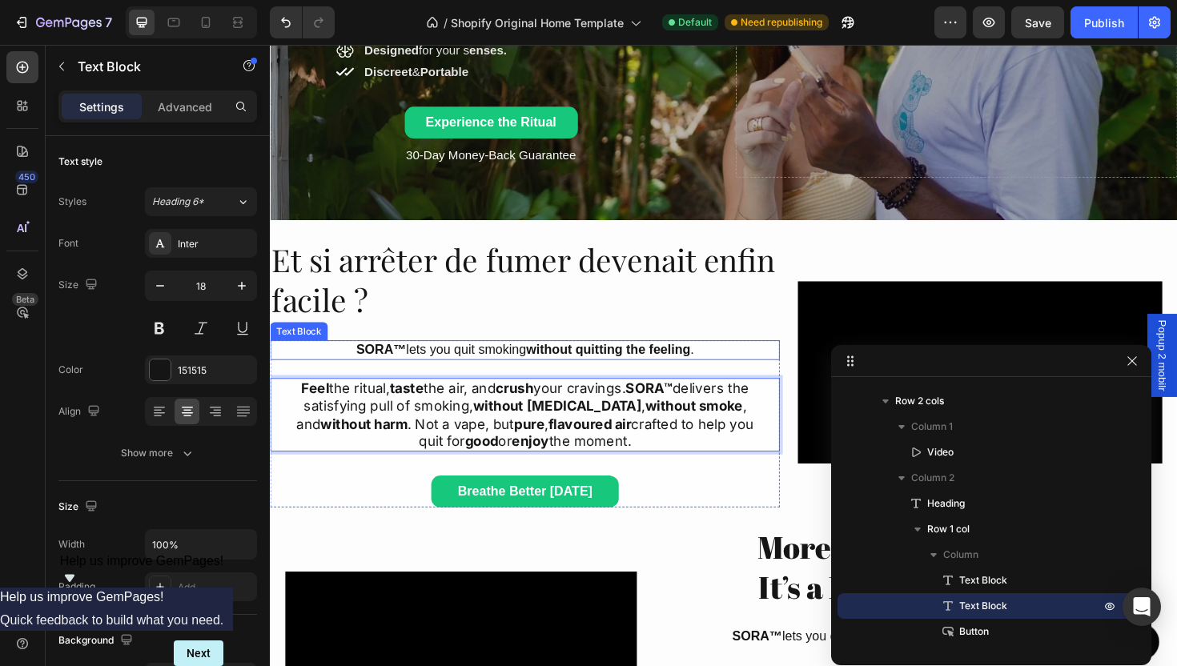
click at [506, 368] on p "SORA™ lets you quit smoking without quitting the feeling ." at bounding box center [539, 368] width 536 height 18
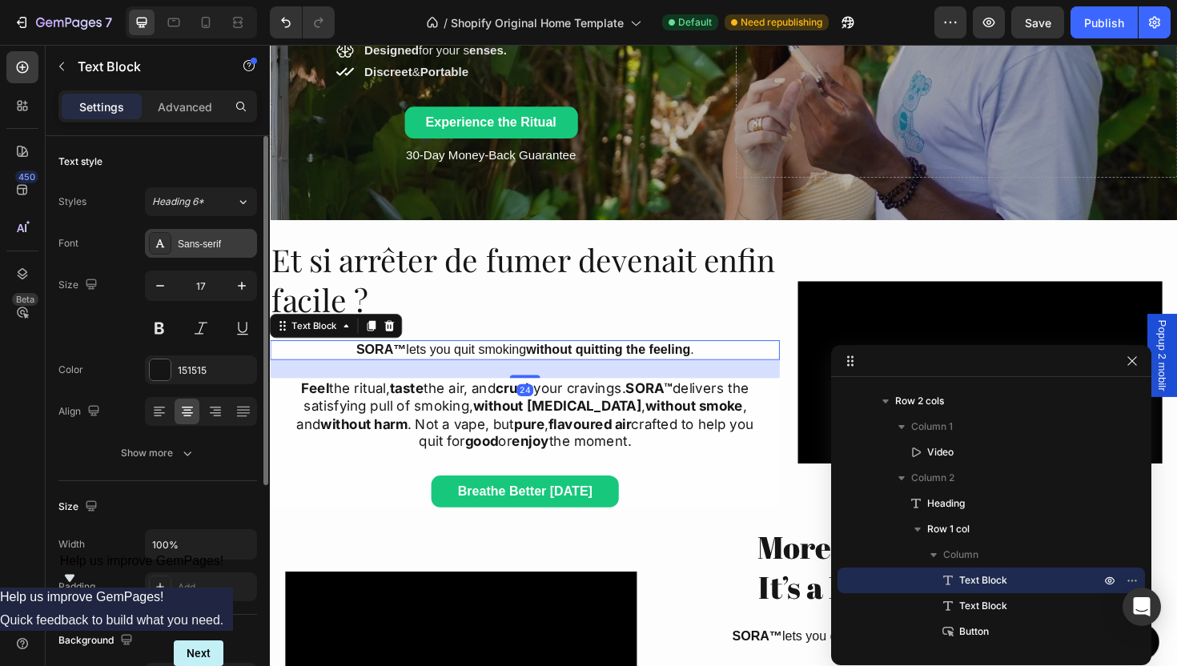
click at [182, 237] on div "Sans-serif" at bounding box center [215, 244] width 75 height 14
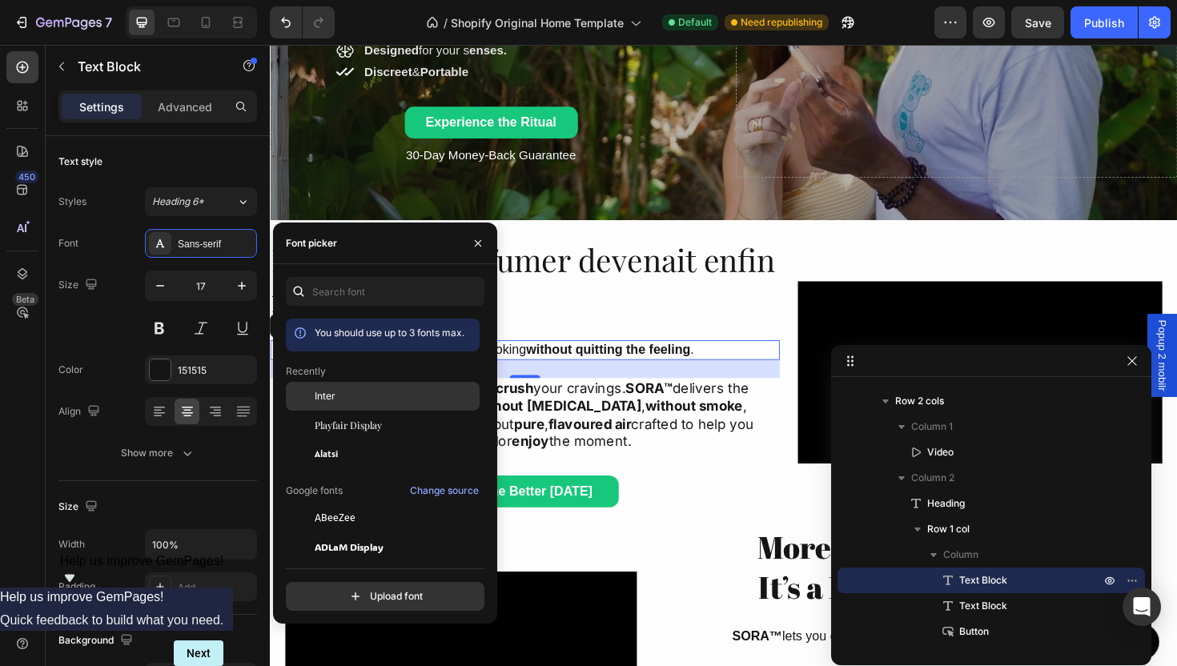
click at [331, 404] on div "Inter" at bounding box center [383, 396] width 194 height 29
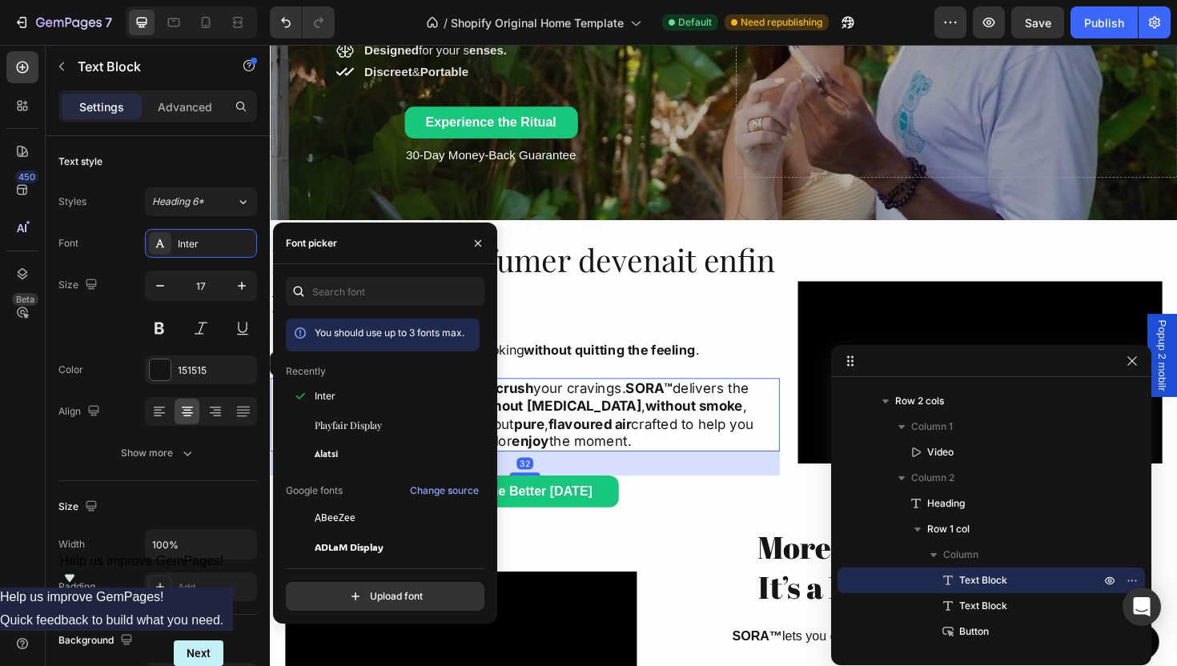
click at [568, 408] on p "Feel the ritual, taste the air, and crush your cravings. SORA™ delivers the sat…" at bounding box center [540, 436] width 508 height 75
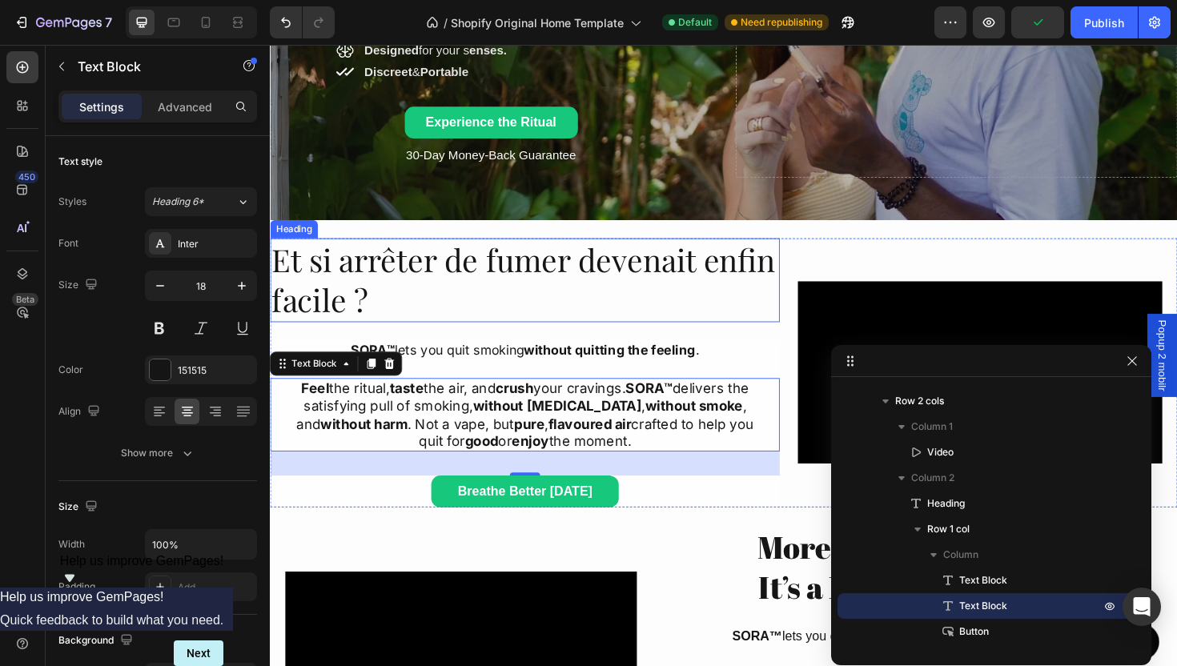
click at [423, 279] on p "Et si arrêter de fumer devenait enfin facile ?" at bounding box center [539, 294] width 536 height 86
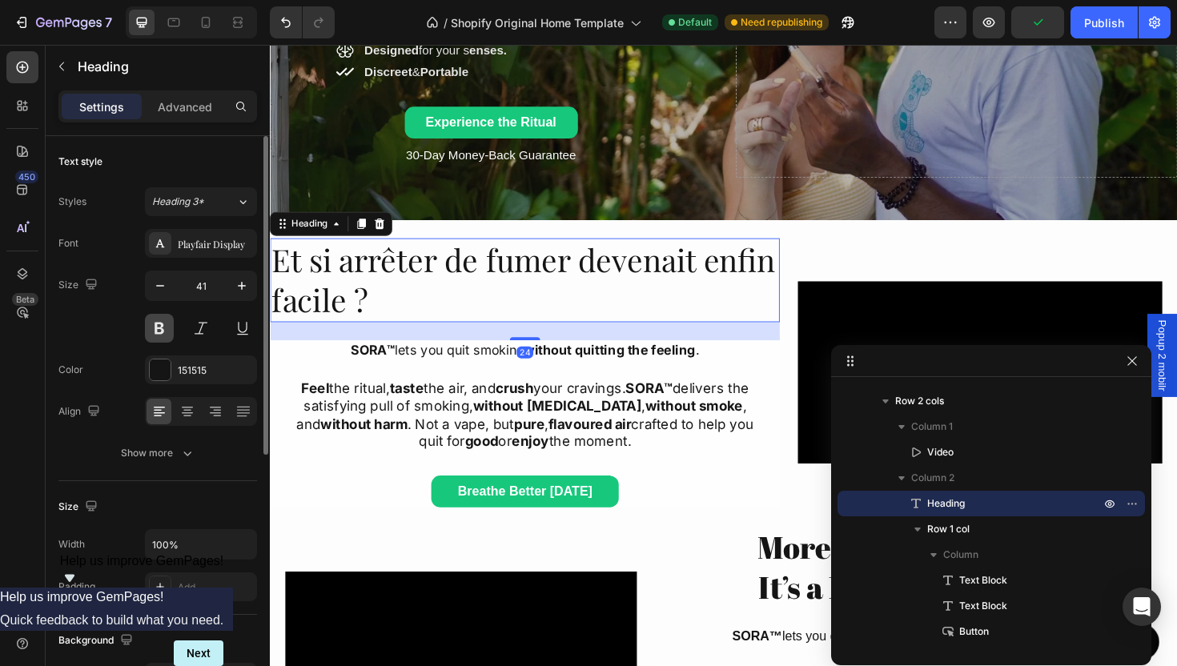
click at [149, 327] on button at bounding box center [159, 328] width 29 height 29
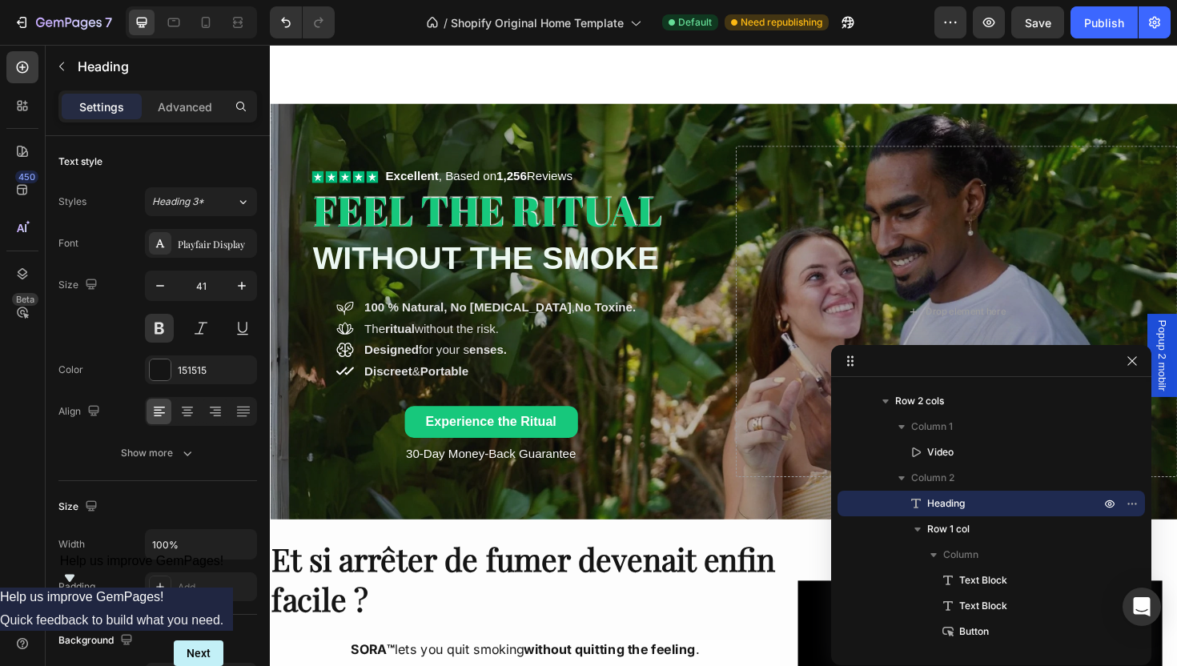
scroll to position [742, 0]
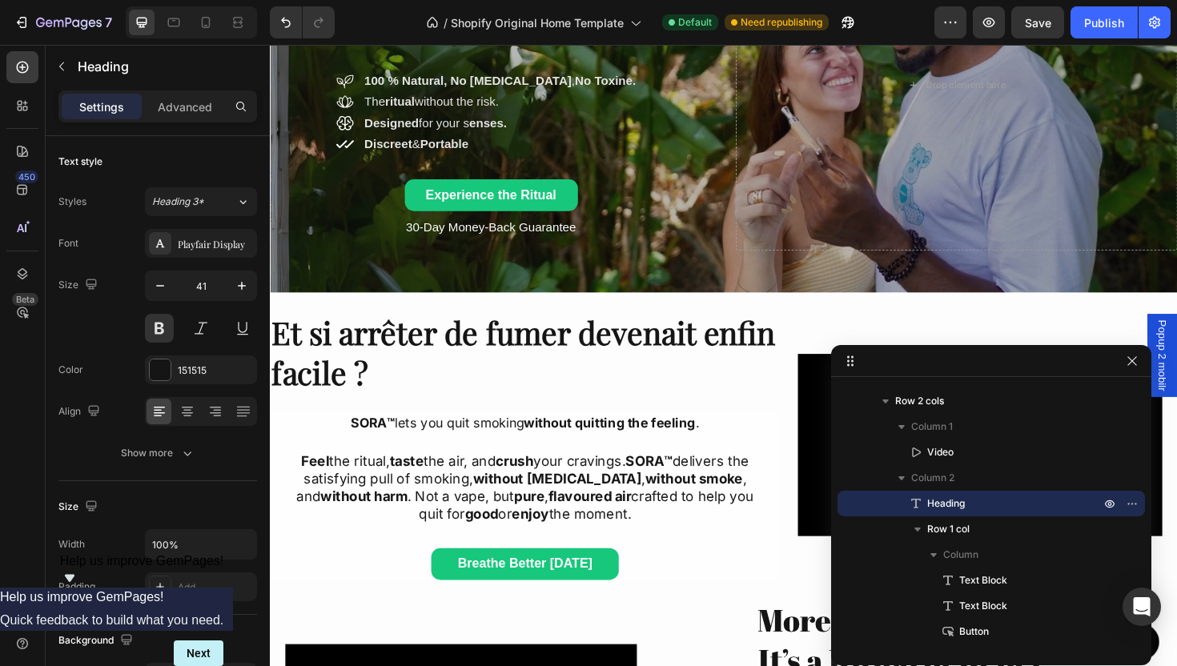
click at [490, 383] on h2 "Et si arrêter de fumer devenait enfin facile ?" at bounding box center [540, 371] width 540 height 89
click at [395, 372] on p "Et si arrêter de fumer devenait enfin facile ?" at bounding box center [539, 371] width 536 height 86
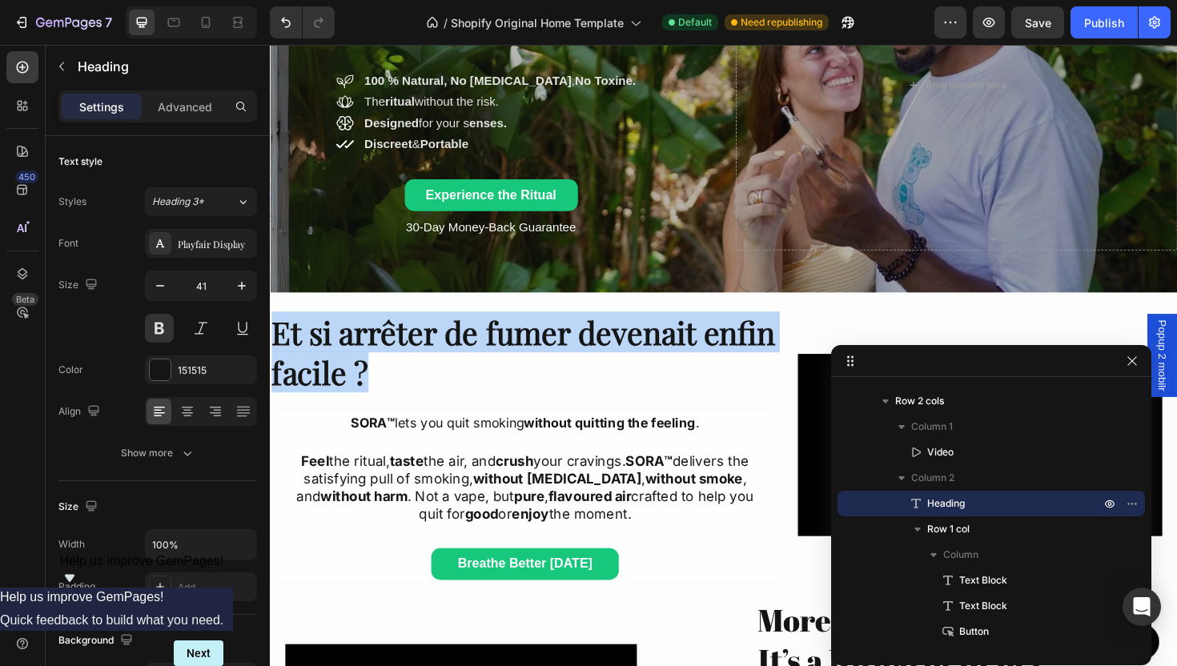
click at [395, 372] on p "Et si arrêter de fumer devenait enfin facile ?" at bounding box center [539, 371] width 536 height 86
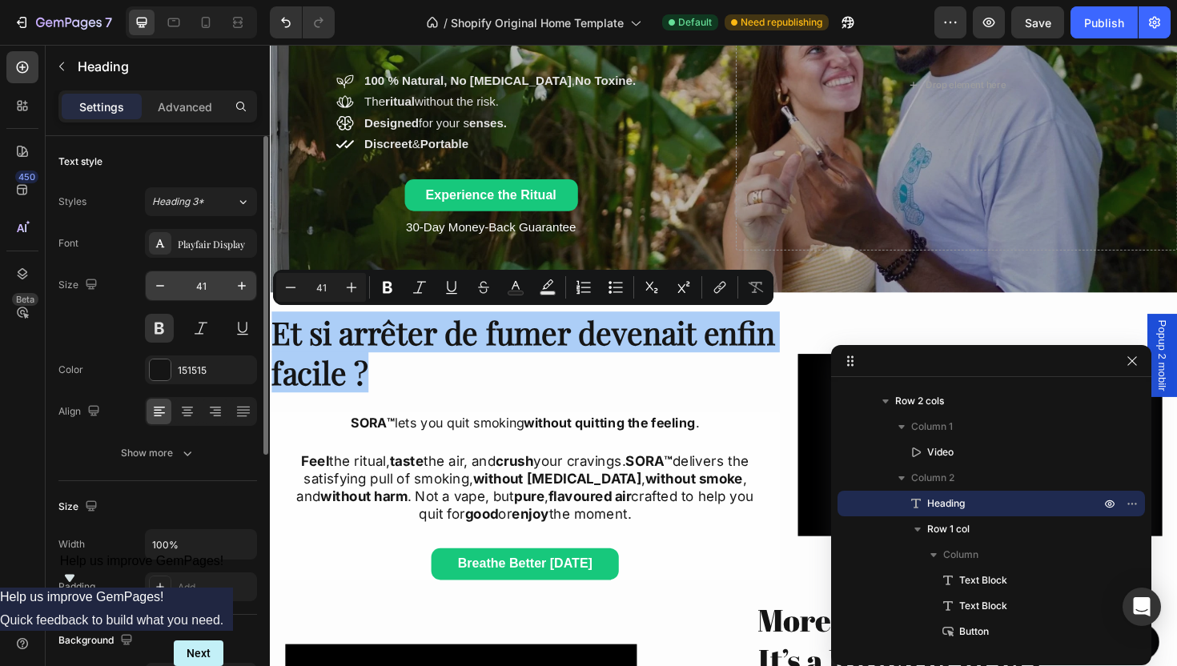
click at [188, 271] on div "41" at bounding box center [201, 286] width 112 height 30
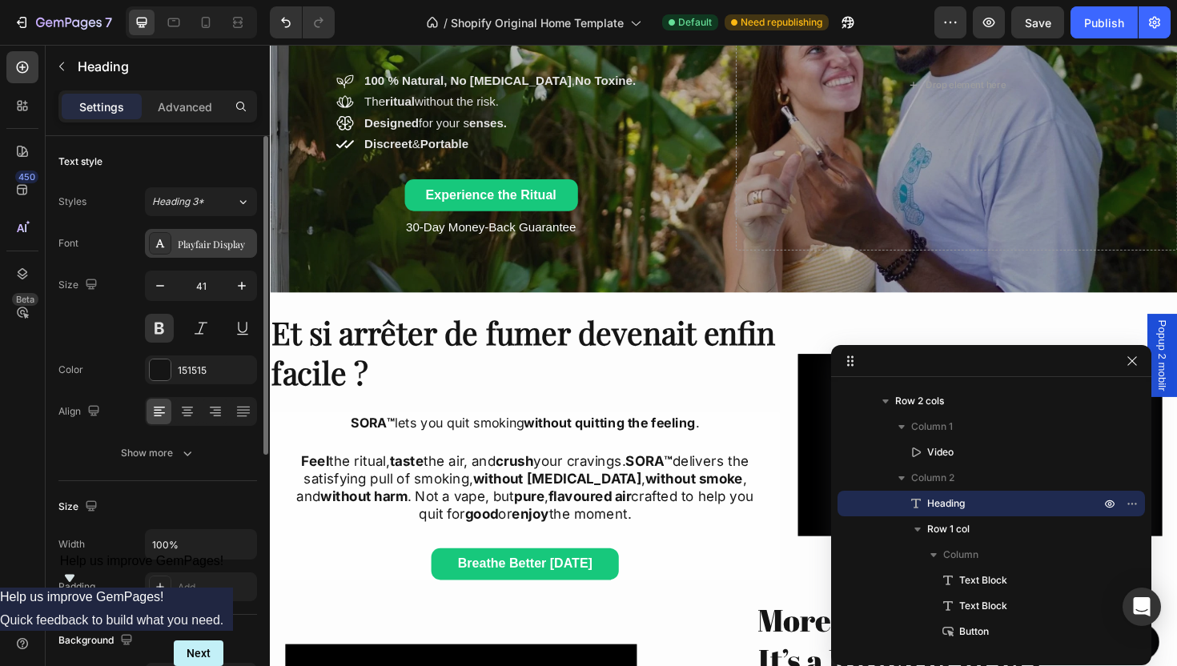
click at [188, 257] on div "Playfair Display" at bounding box center [201, 243] width 112 height 29
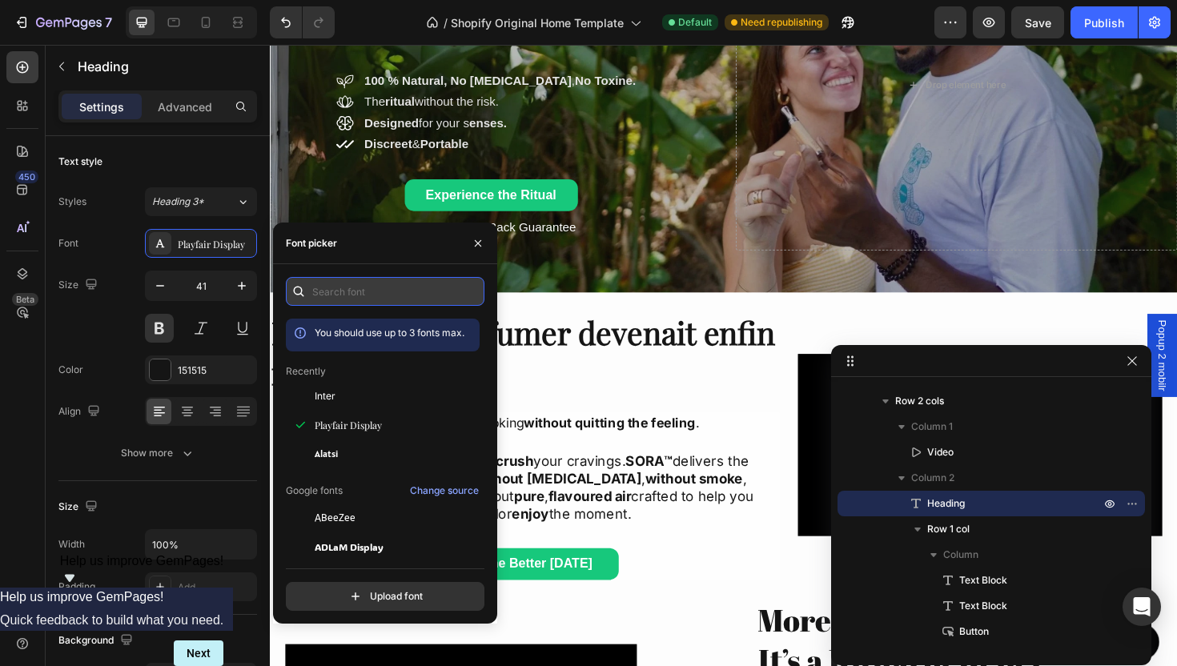
click at [358, 286] on input "text" at bounding box center [385, 291] width 199 height 29
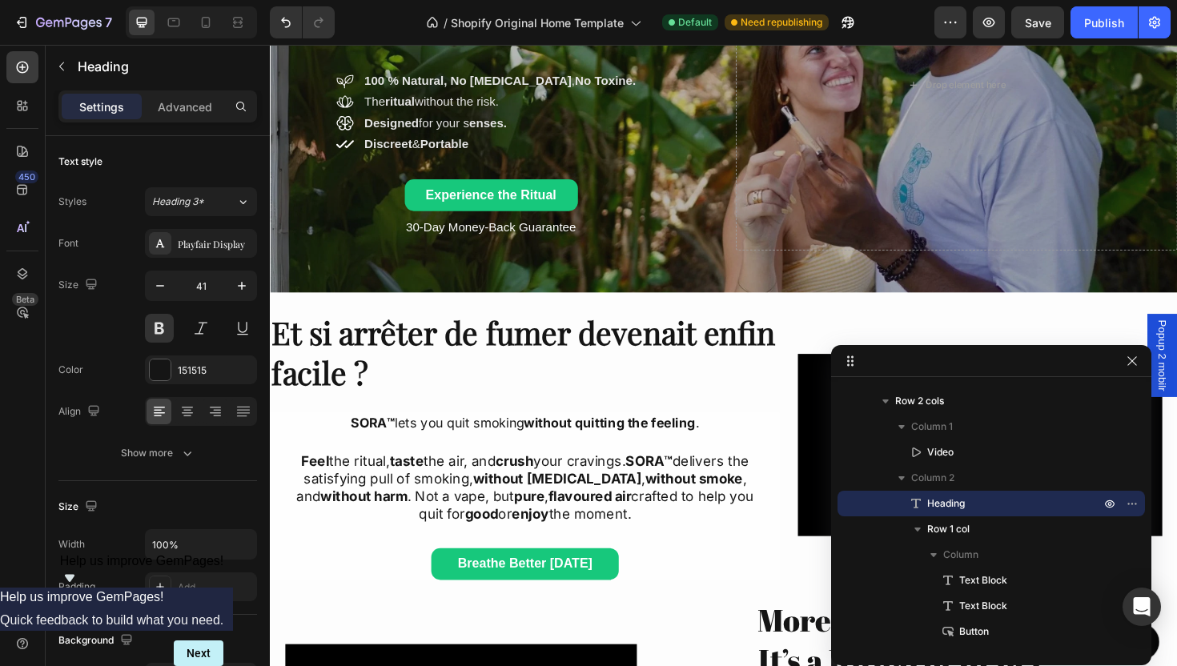
click at [520, 368] on p "Et si arrêter de fumer devenait enfin facile ?" at bounding box center [539, 371] width 536 height 86
click at [199, 247] on div "Playfair Display" at bounding box center [215, 244] width 75 height 14
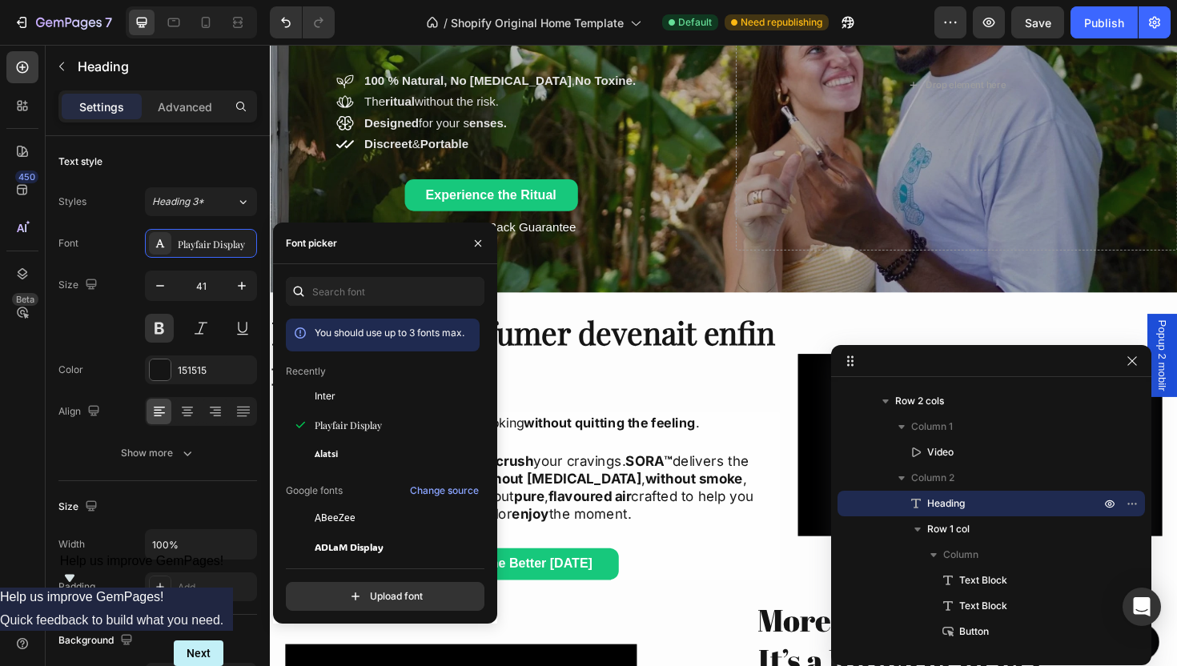
click at [634, 536] on p "Feel the ritual, taste the air, and crush your cravings. SORA™ delivers the sat…" at bounding box center [540, 513] width 508 height 75
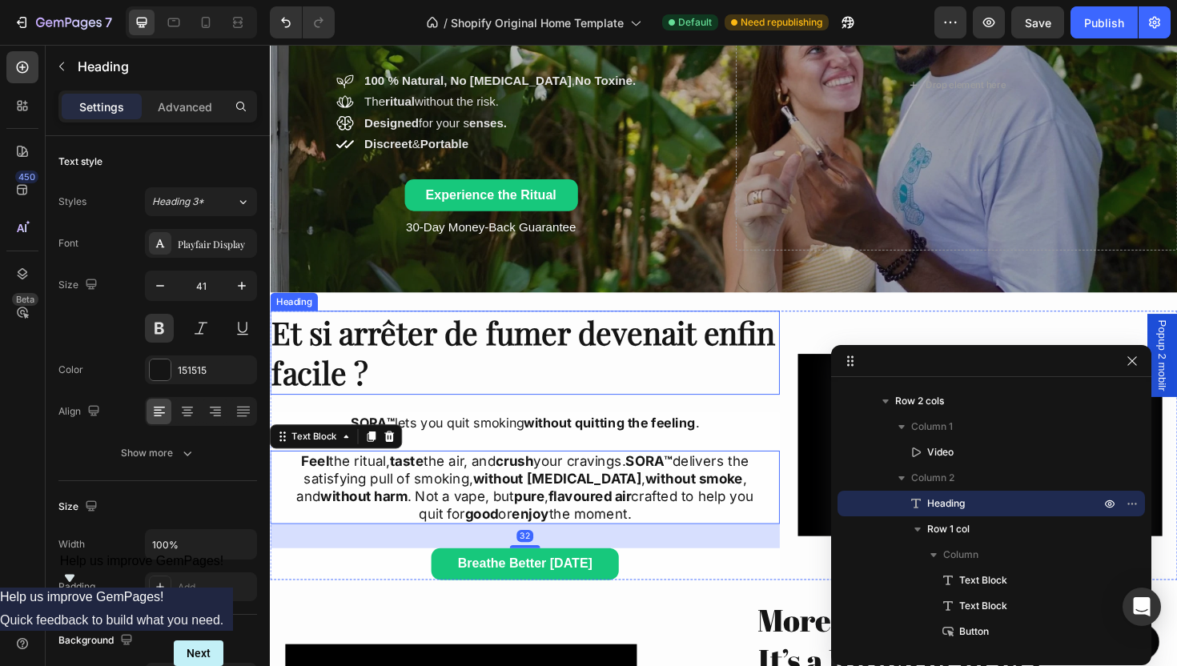
click at [432, 367] on p "Et si arrêter de fumer devenait enfin facile ?" at bounding box center [539, 371] width 536 height 86
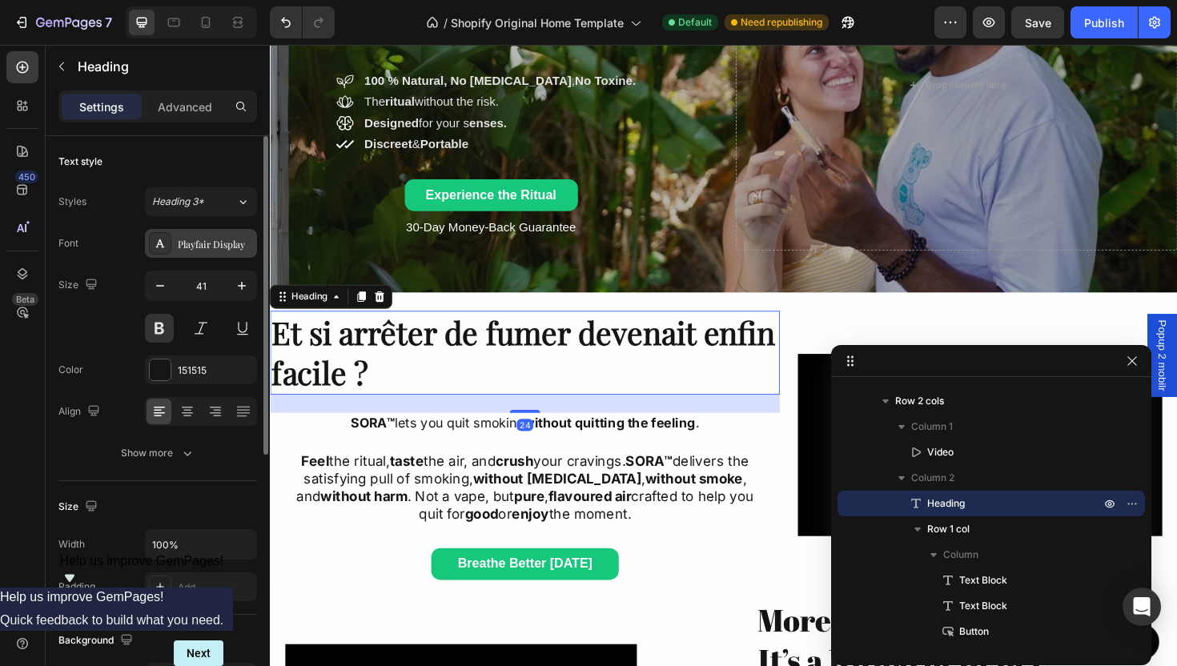
click at [177, 235] on div "Playfair Display" at bounding box center [201, 243] width 112 height 29
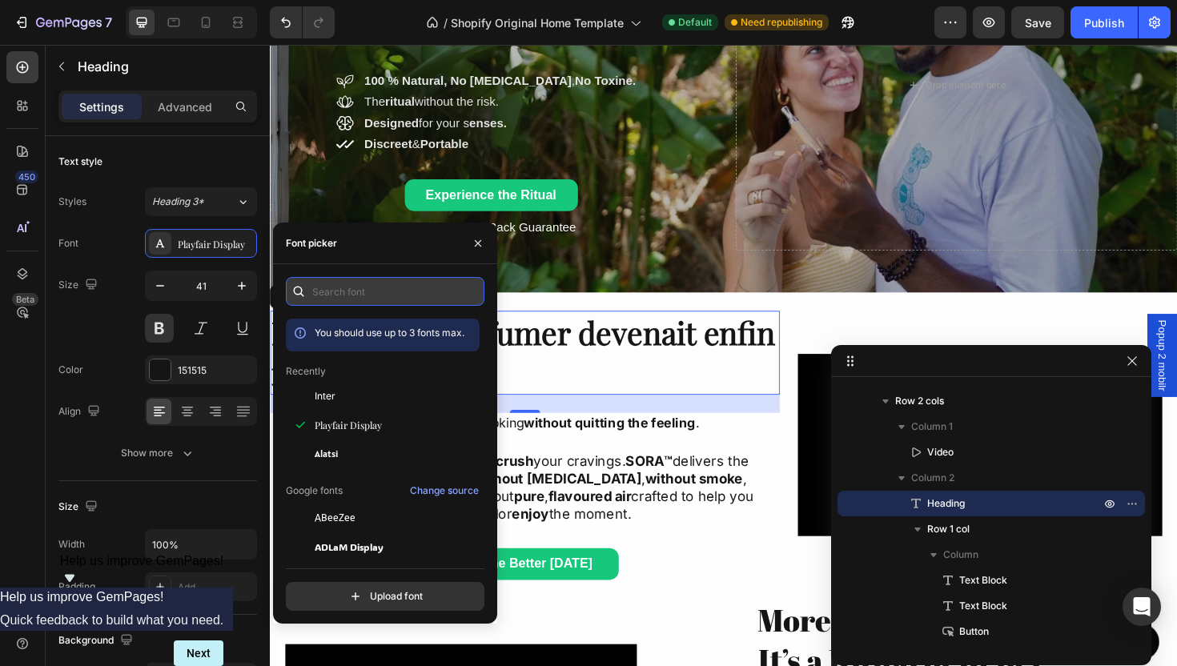
click at [415, 287] on input "text" at bounding box center [385, 291] width 199 height 29
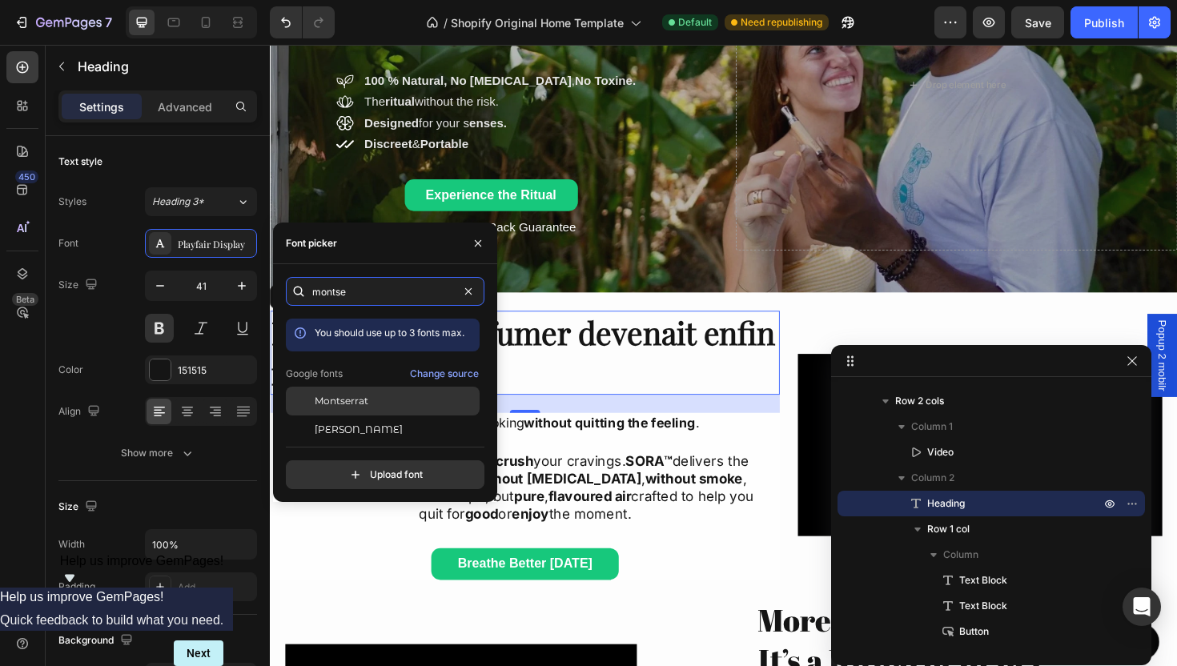
type input "montse"
click at [362, 404] on span "Montserrat" at bounding box center [342, 401] width 54 height 14
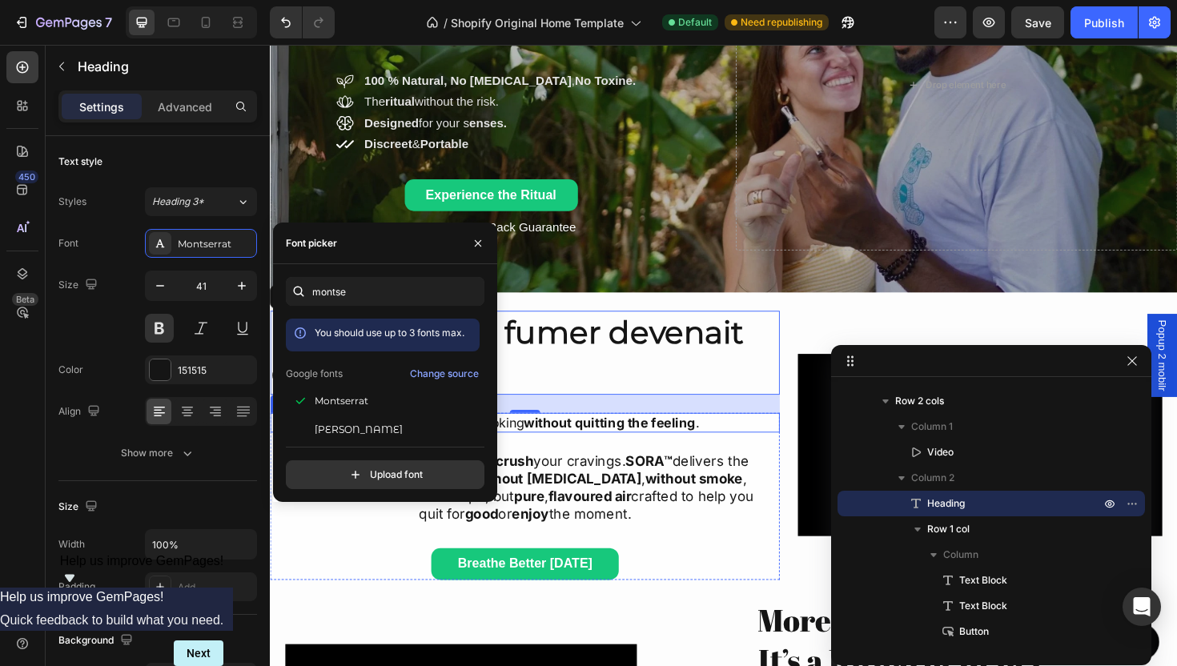
click at [706, 454] on div "SORA™ lets you quit smoking without quitting the feeling ." at bounding box center [540, 445] width 540 height 21
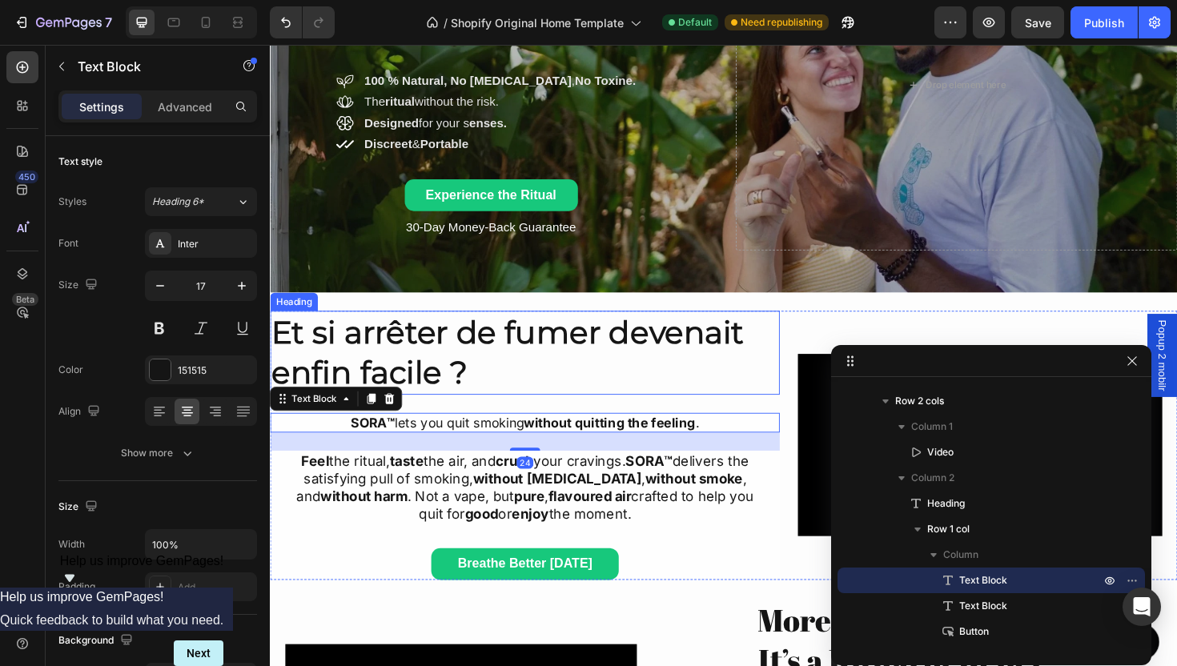
click at [442, 377] on p "Et si arrêter de fumer devenait enfin facile ?" at bounding box center [539, 371] width 536 height 86
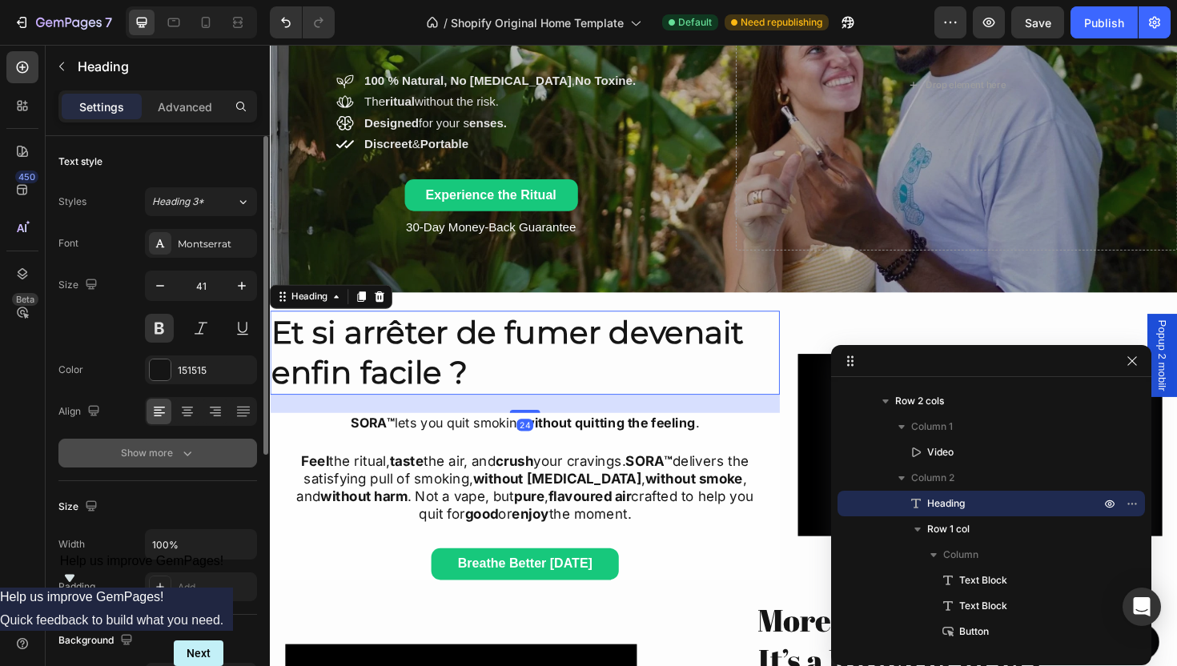
click at [218, 457] on button "Show more" at bounding box center [157, 453] width 199 height 29
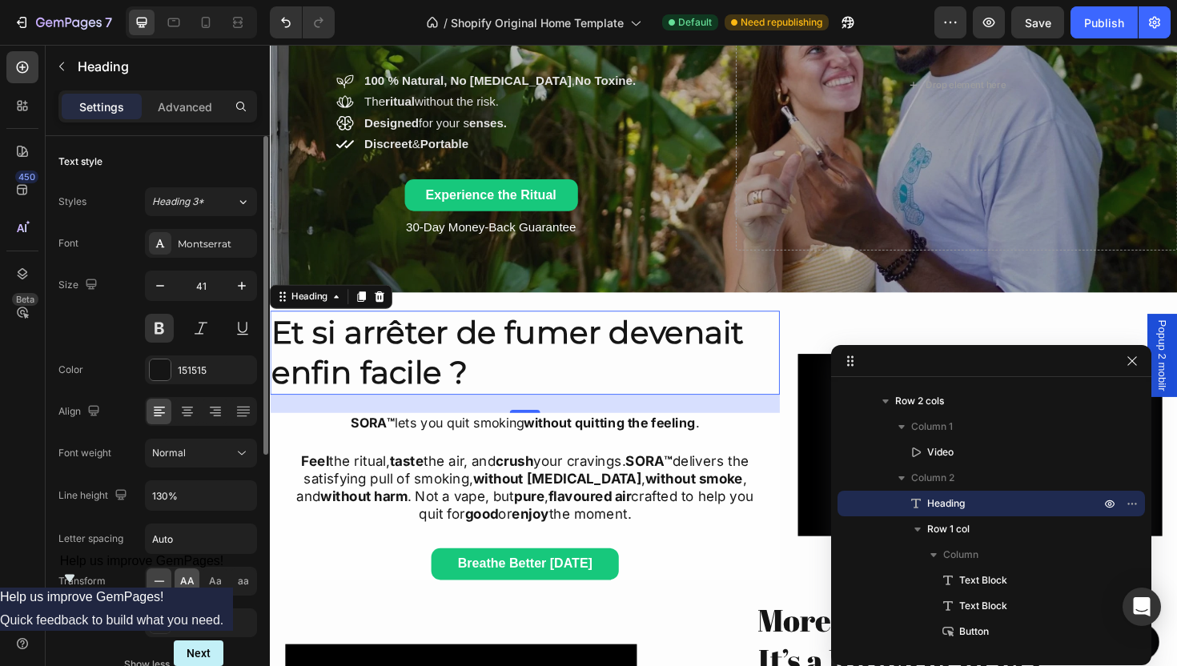
click at [185, 576] on span "AA" at bounding box center [187, 581] width 14 height 14
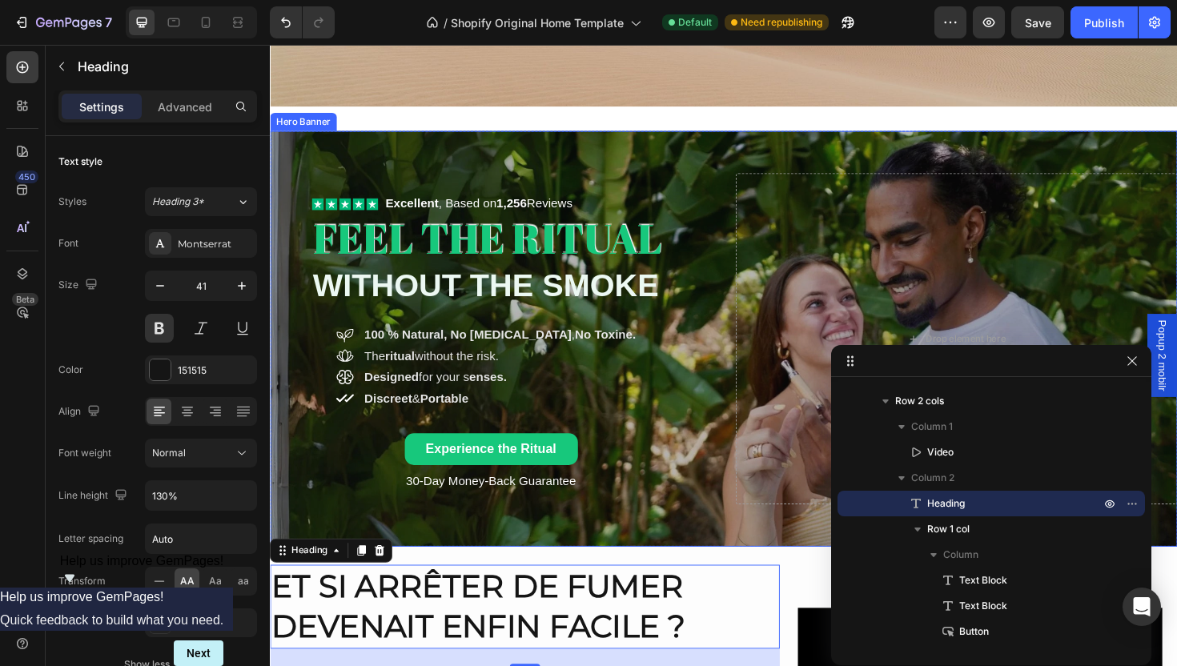
scroll to position [416, 0]
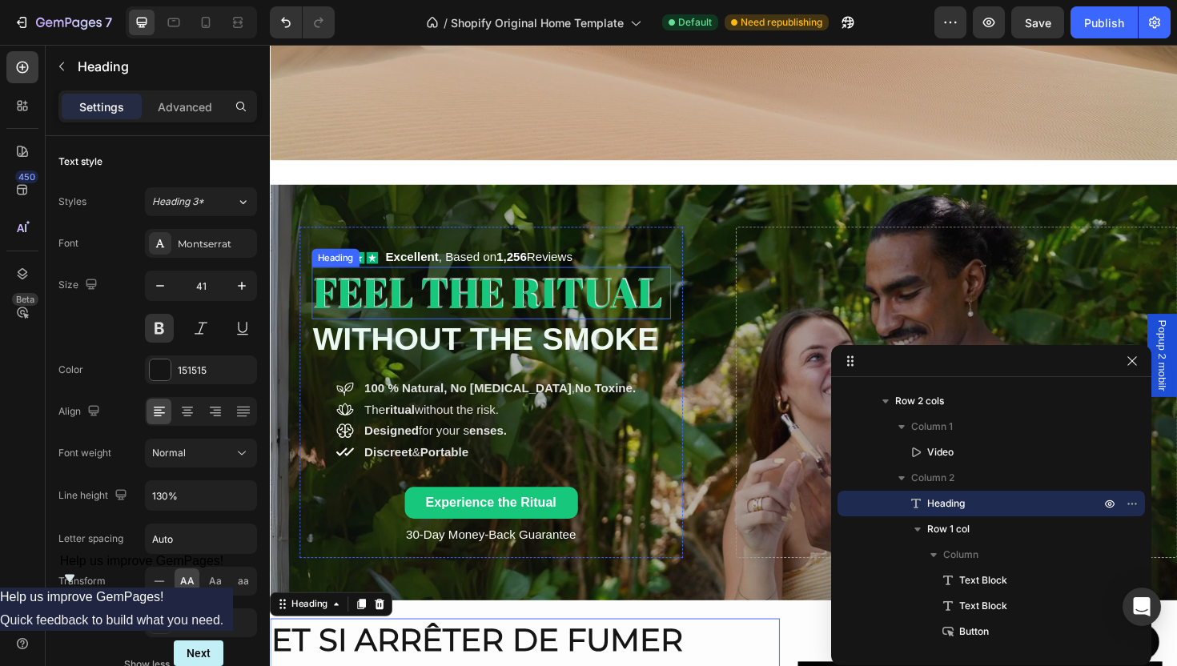
click at [455, 317] on h2 "FEEL THE RITUAL" at bounding box center [504, 307] width 380 height 55
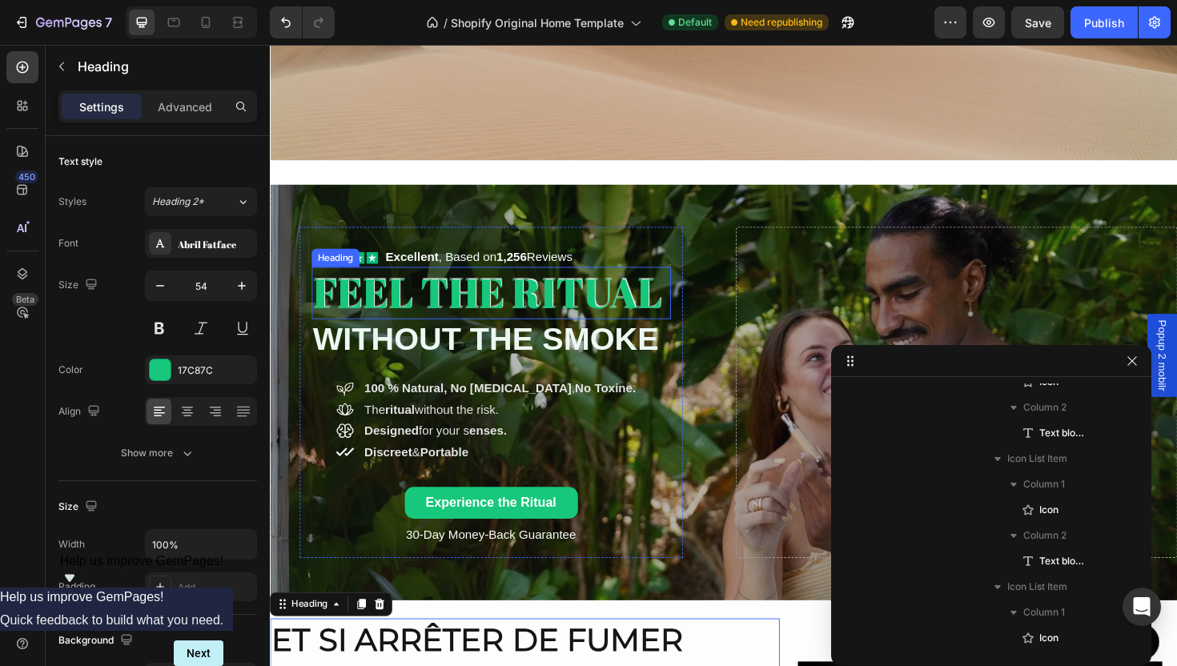
scroll to position [303, 0]
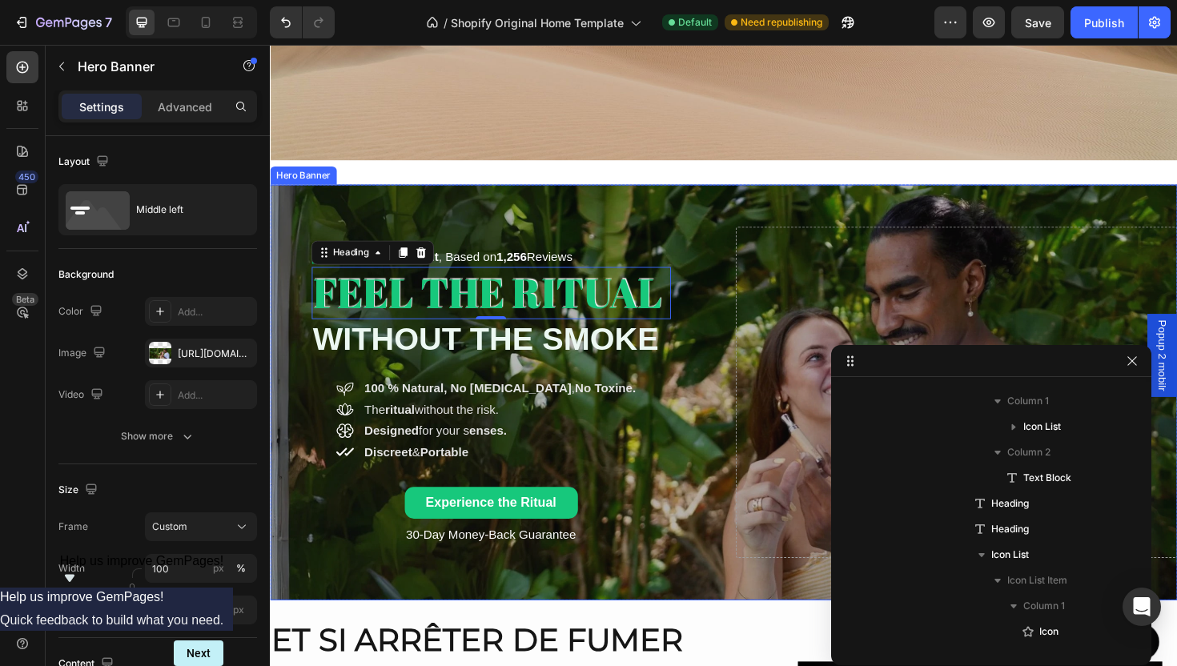
click at [705, 371] on div "Icon Icon Icon Icon Icon Icon List Excellent , Based on 1,256 Reviews Text Bloc…" at bounding box center [504, 413] width 468 height 351
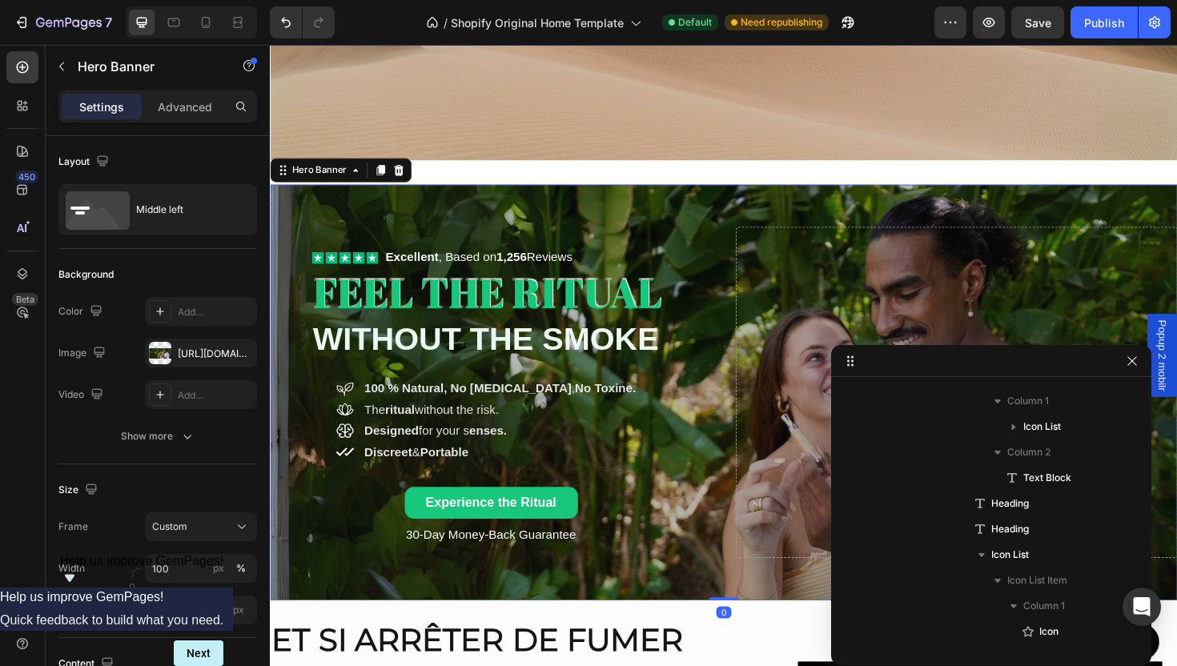
scroll to position [21, 0]
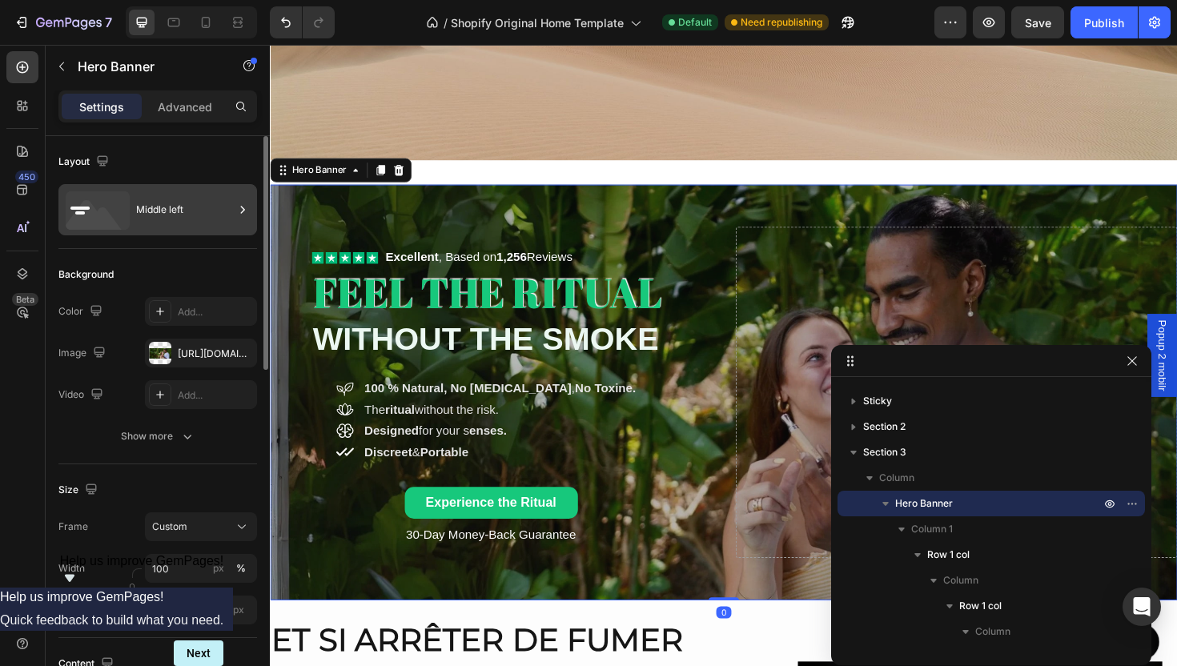
click at [133, 234] on div "Middle left" at bounding box center [157, 209] width 199 height 51
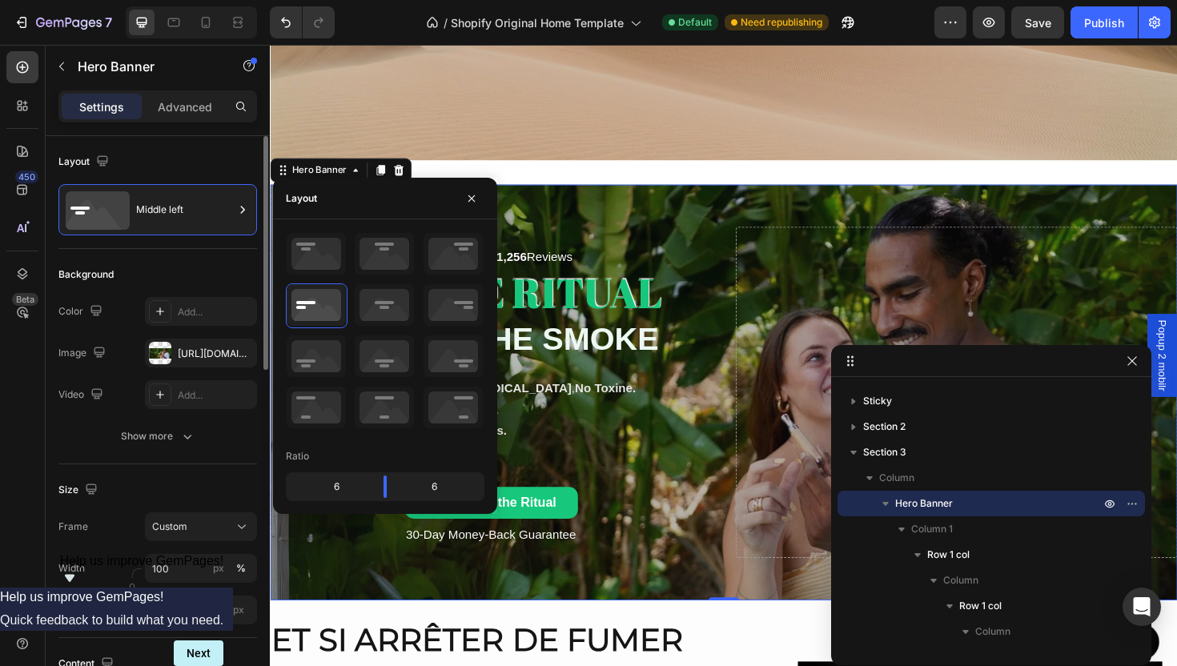
click at [196, 466] on div "Size Frame Custom Width 100 px % Height 550 px" at bounding box center [157, 551] width 199 height 174
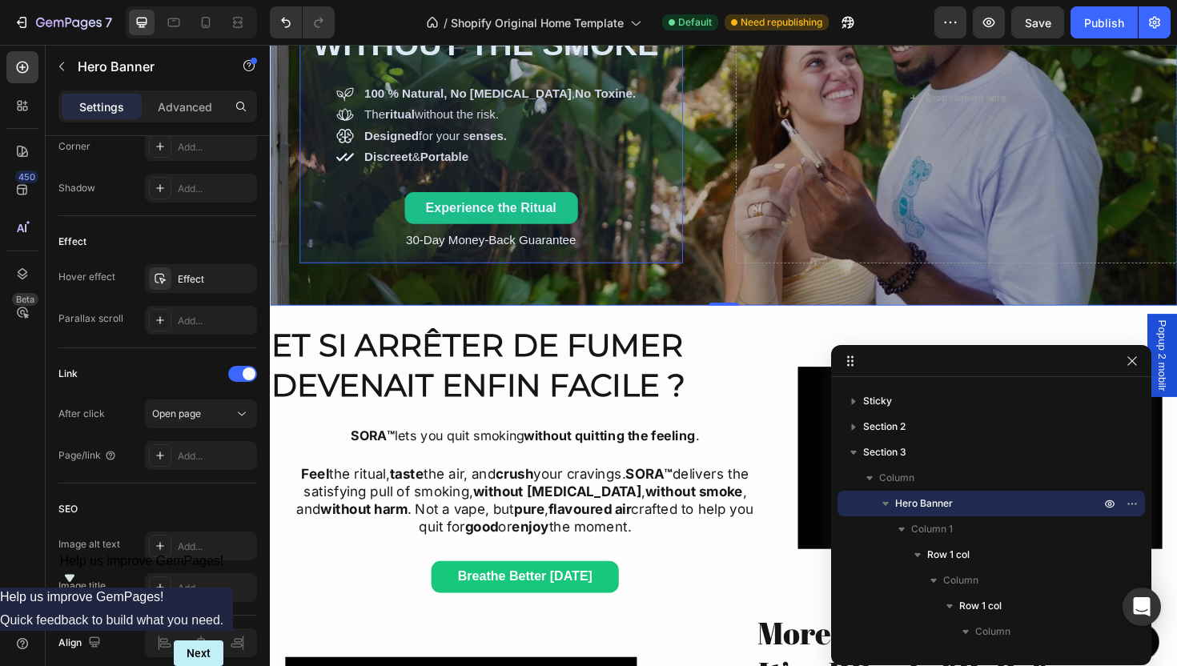
scroll to position [730, 0]
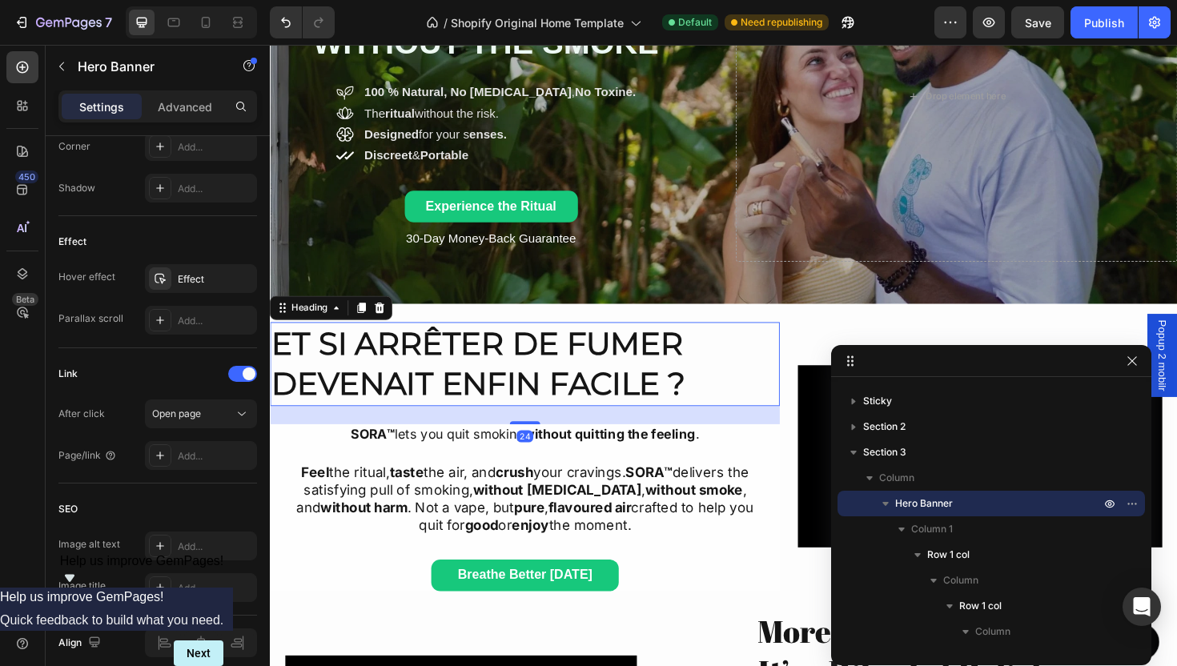
click at [508, 383] on p "Et si arrêter de fumer devenait enfin facile ?" at bounding box center [539, 383] width 536 height 86
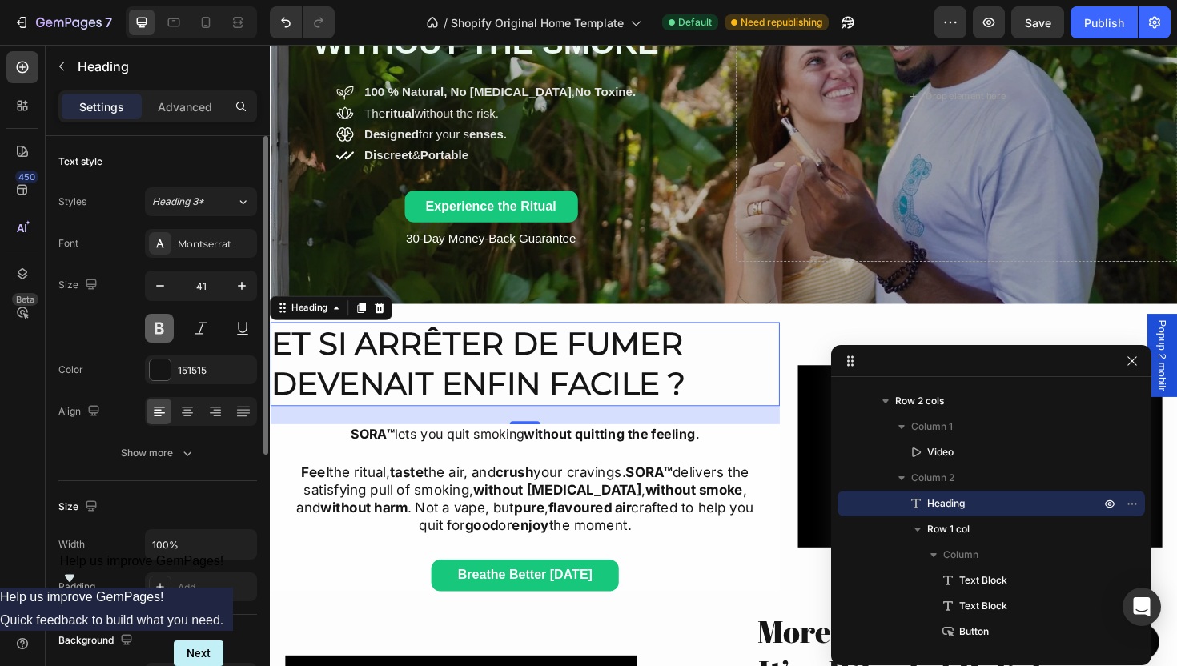
click at [163, 328] on button at bounding box center [159, 328] width 29 height 29
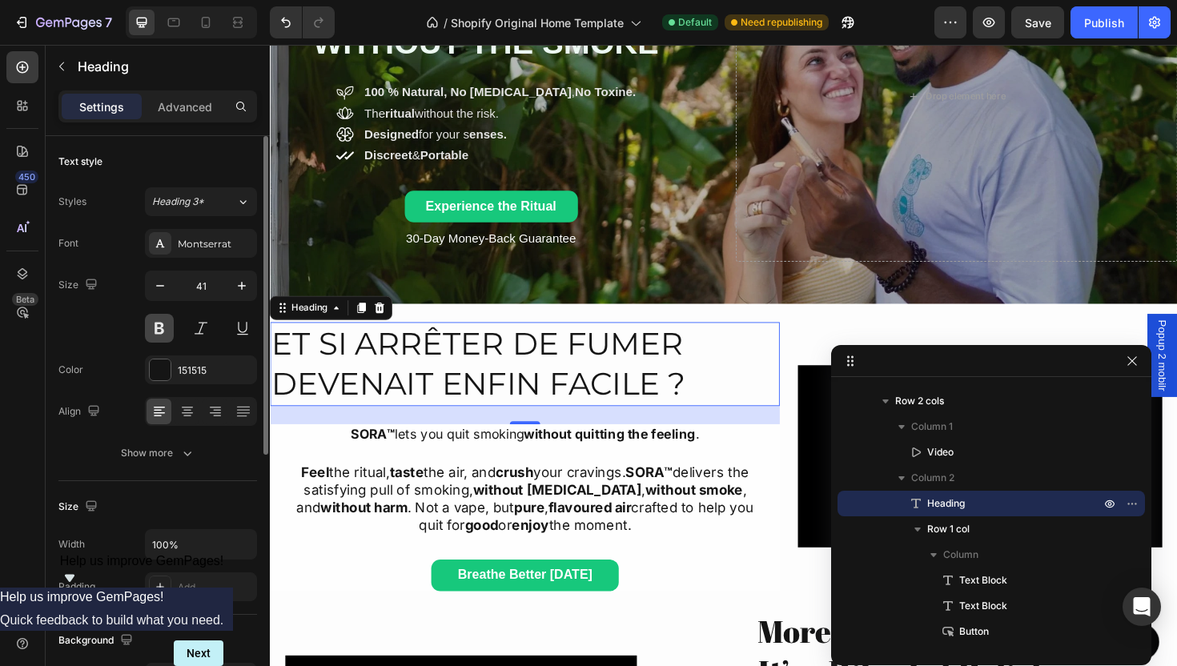
click at [163, 328] on button at bounding box center [159, 328] width 29 height 29
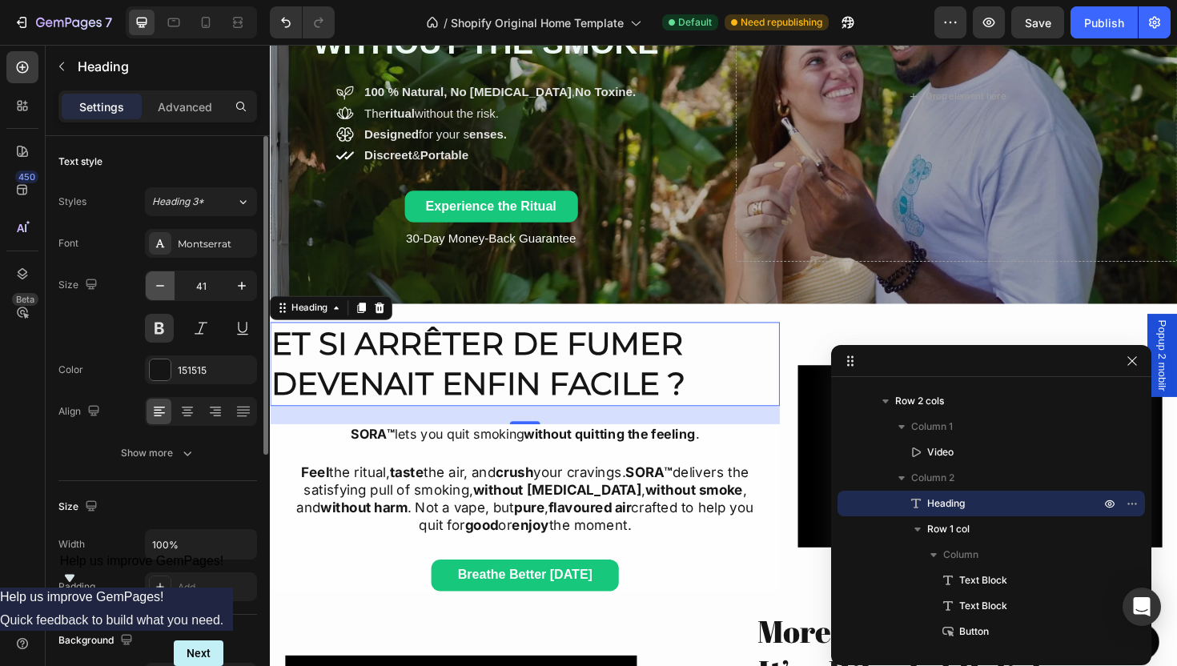
click at [165, 276] on button "button" at bounding box center [160, 285] width 29 height 29
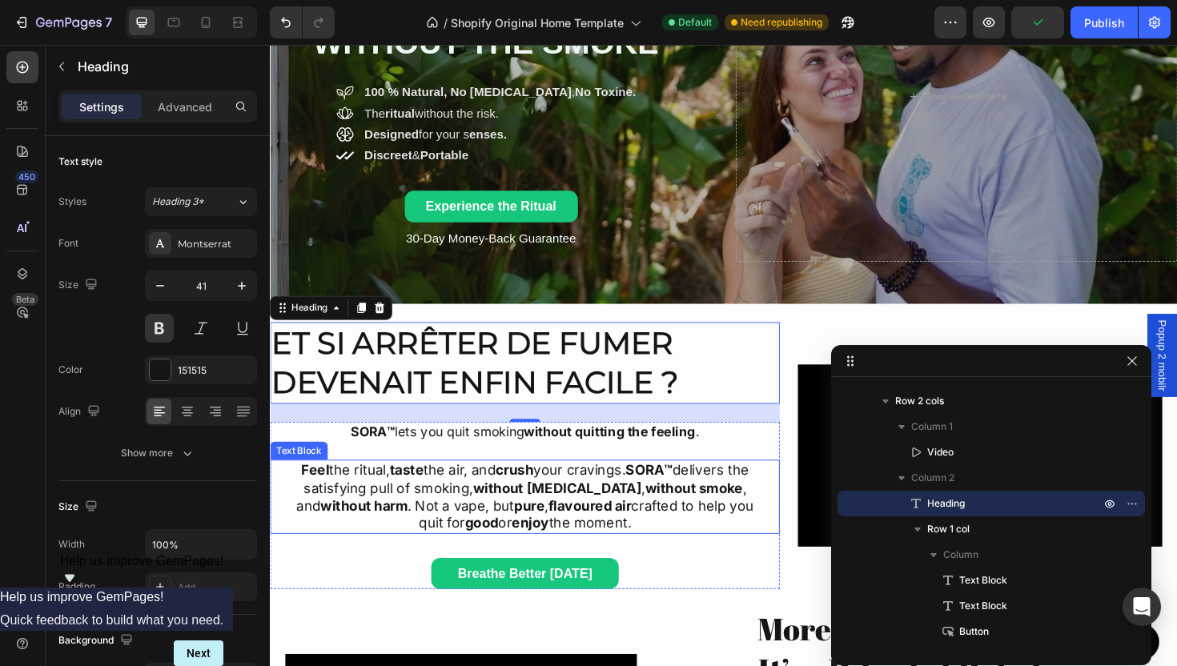
click at [592, 501] on p "Feel the ritual, taste the air, and crush your cravings. SORA™ delivers the sat…" at bounding box center [540, 523] width 508 height 75
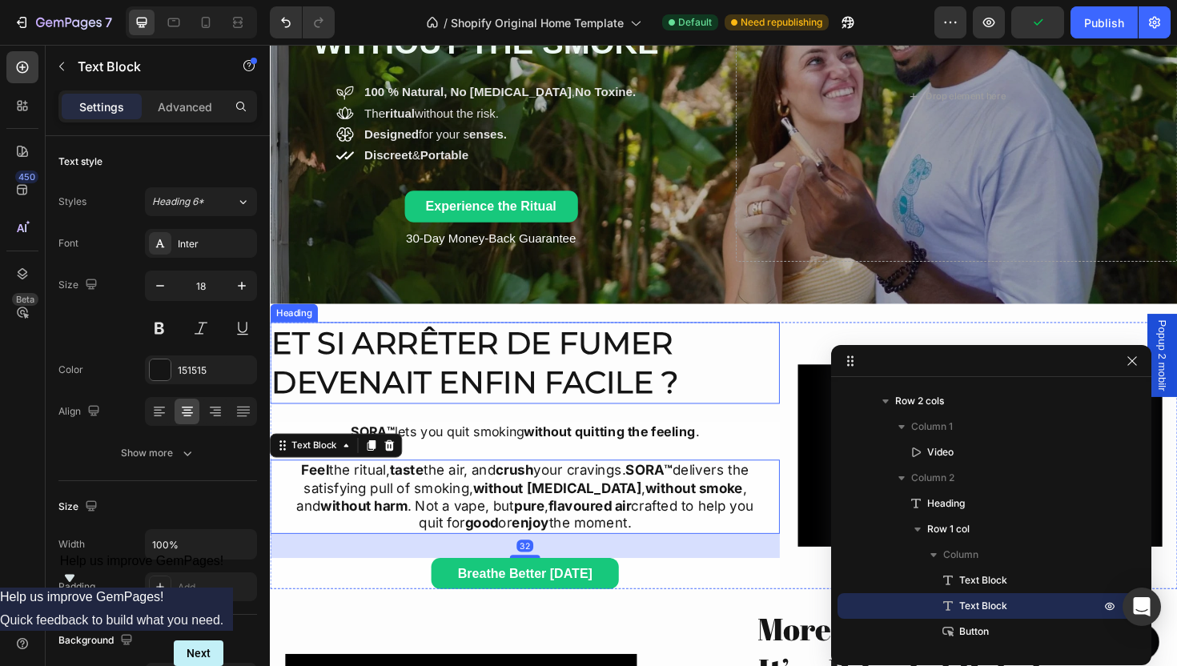
click at [471, 383] on p "Et si arrêter de fumer devenait enfin facile ?" at bounding box center [539, 381] width 536 height 83
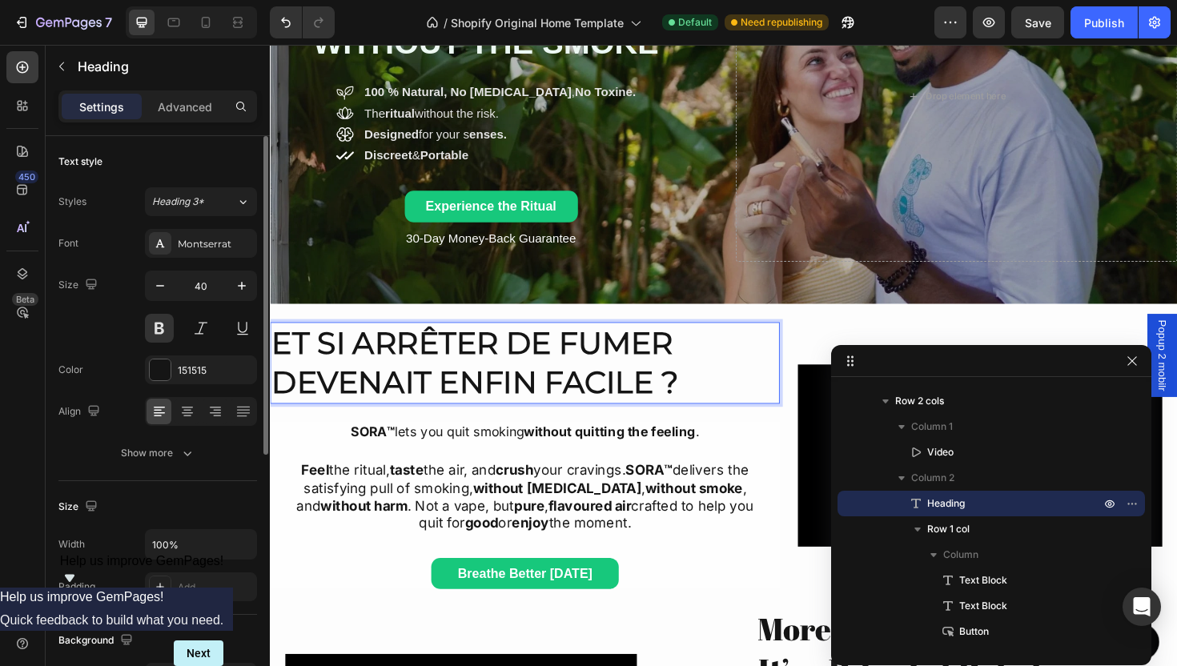
click at [175, 468] on div "Text style Styles Heading 3* Font Montserrat Size 40 Color 151515 Align Show mo…" at bounding box center [157, 308] width 199 height 345
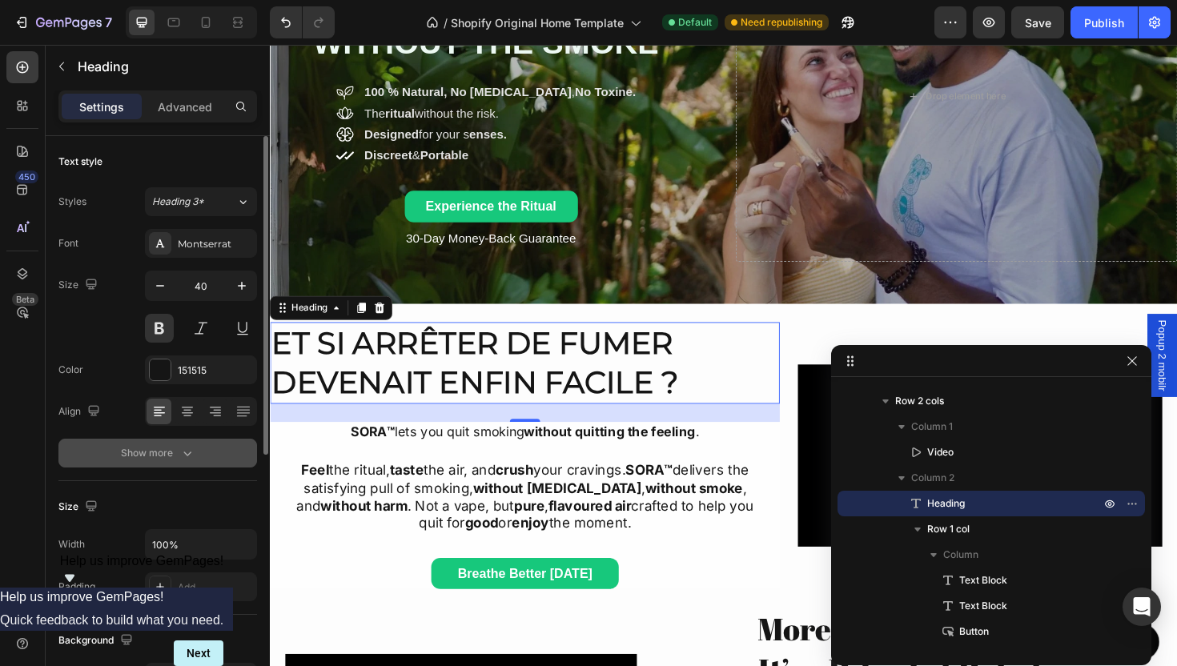
click at [180, 465] on button "Show more" at bounding box center [157, 453] width 199 height 29
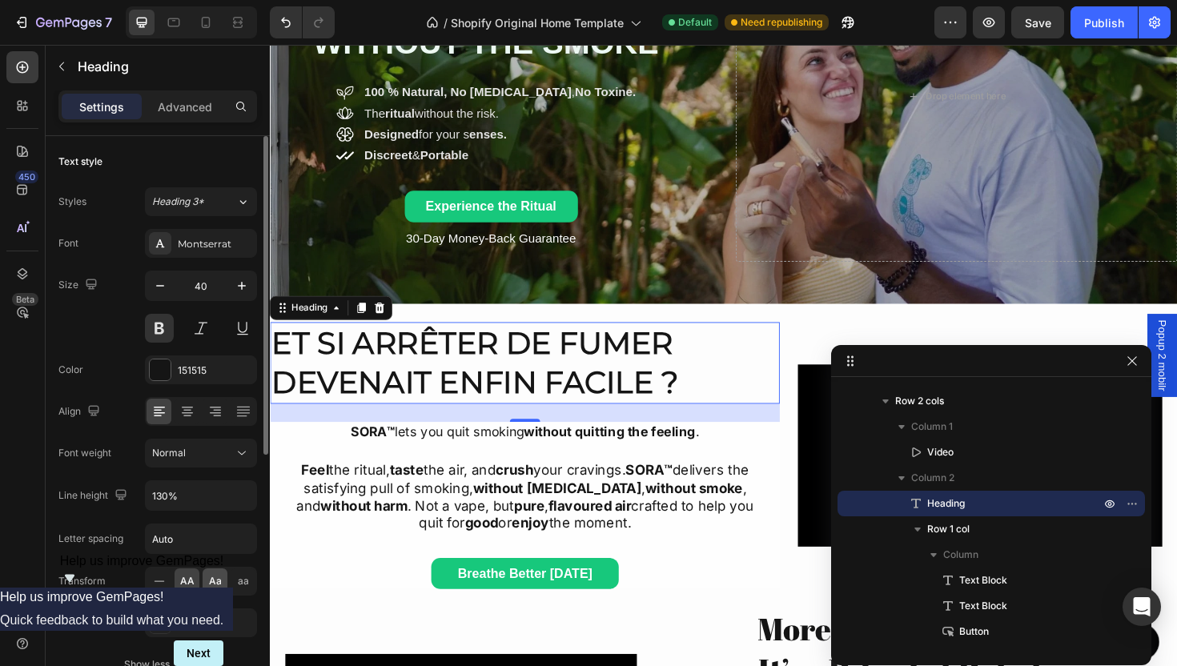
click at [203, 593] on div "Aa" at bounding box center [215, 581] width 25 height 26
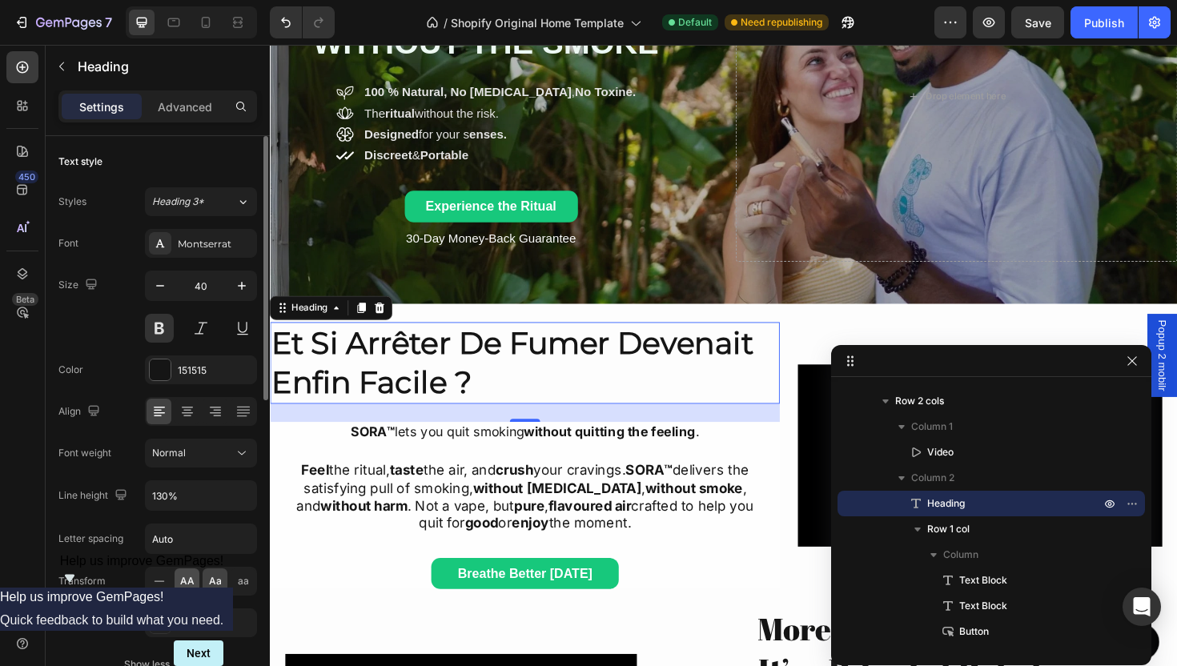
click at [189, 586] on span "AA" at bounding box center [187, 581] width 14 height 14
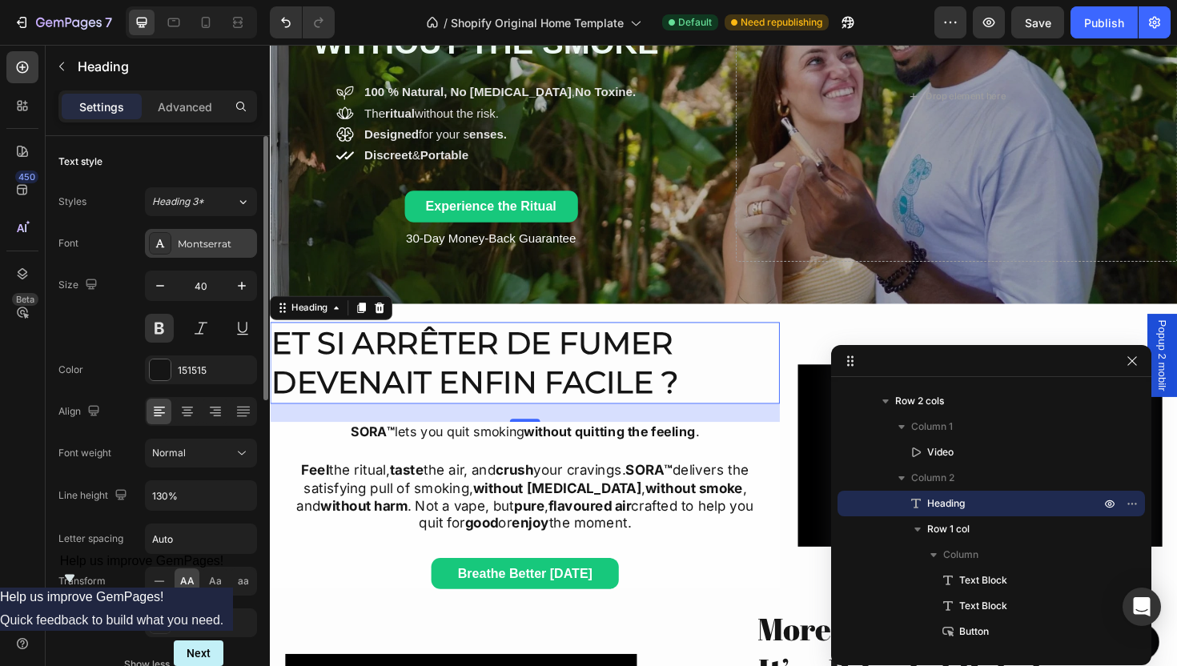
click at [211, 237] on div "Montserrat" at bounding box center [215, 244] width 75 height 14
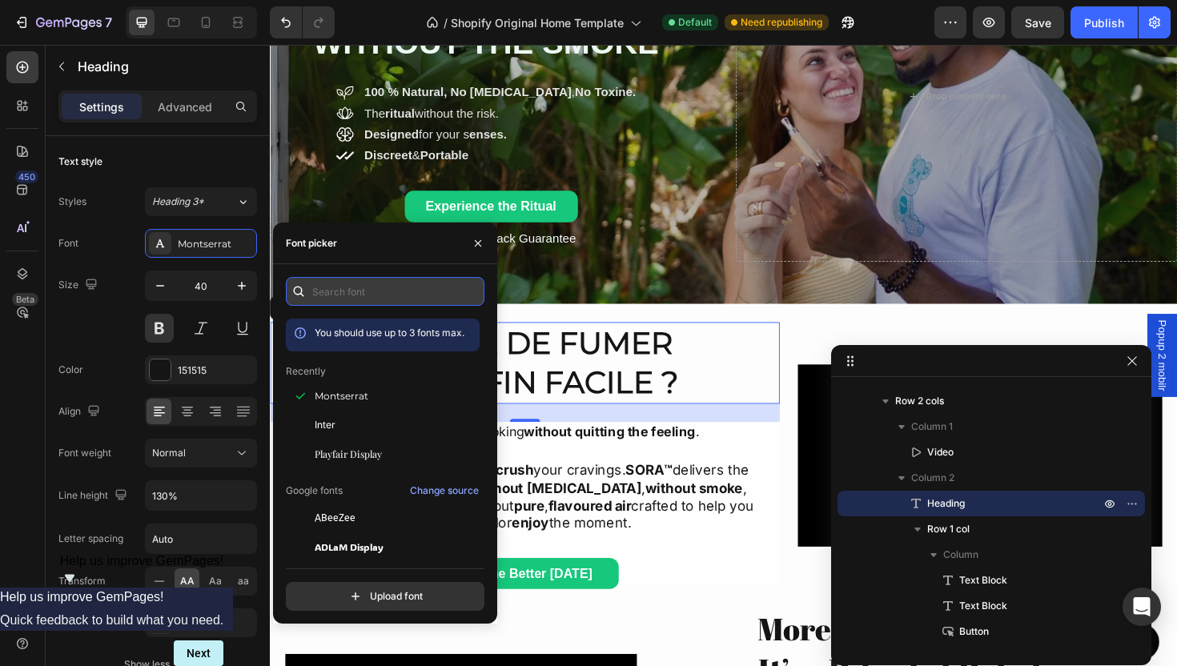
click at [393, 291] on input "text" at bounding box center [385, 291] width 199 height 29
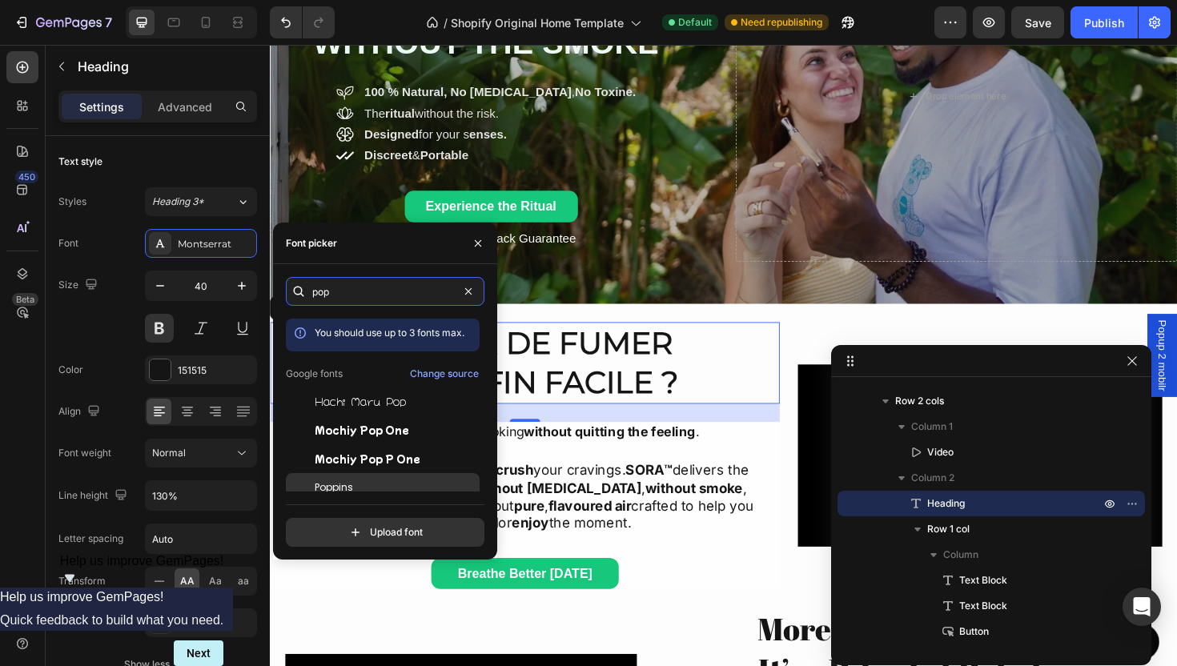
type input "pop"
click at [379, 490] on div "Poppins" at bounding box center [396, 487] width 162 height 14
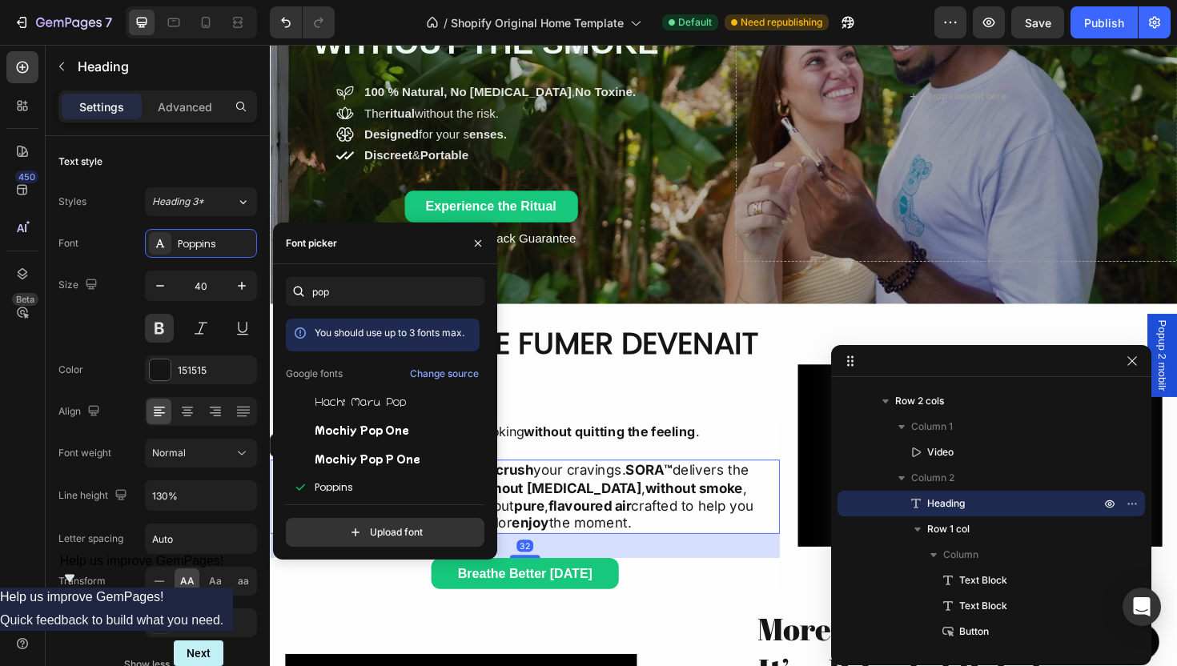
click at [667, 509] on strong "without smoke" at bounding box center [718, 514] width 103 height 17
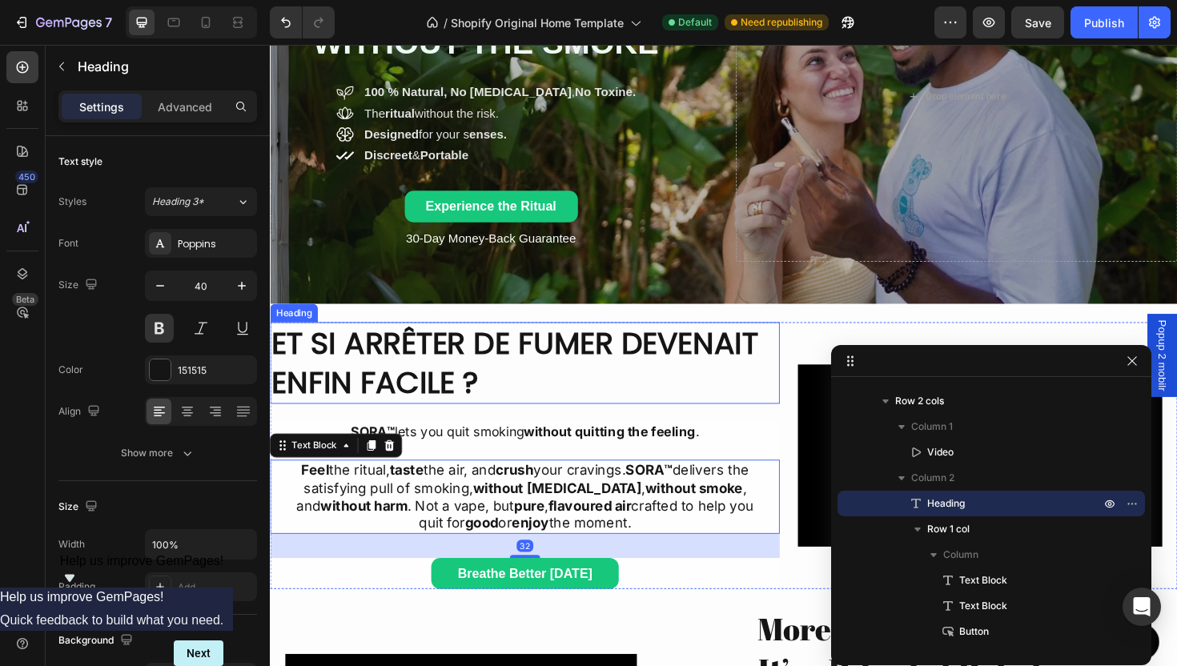
click at [477, 407] on h2 "Et si arrêter de fumer devenait enfin facile ?" at bounding box center [540, 382] width 540 height 86
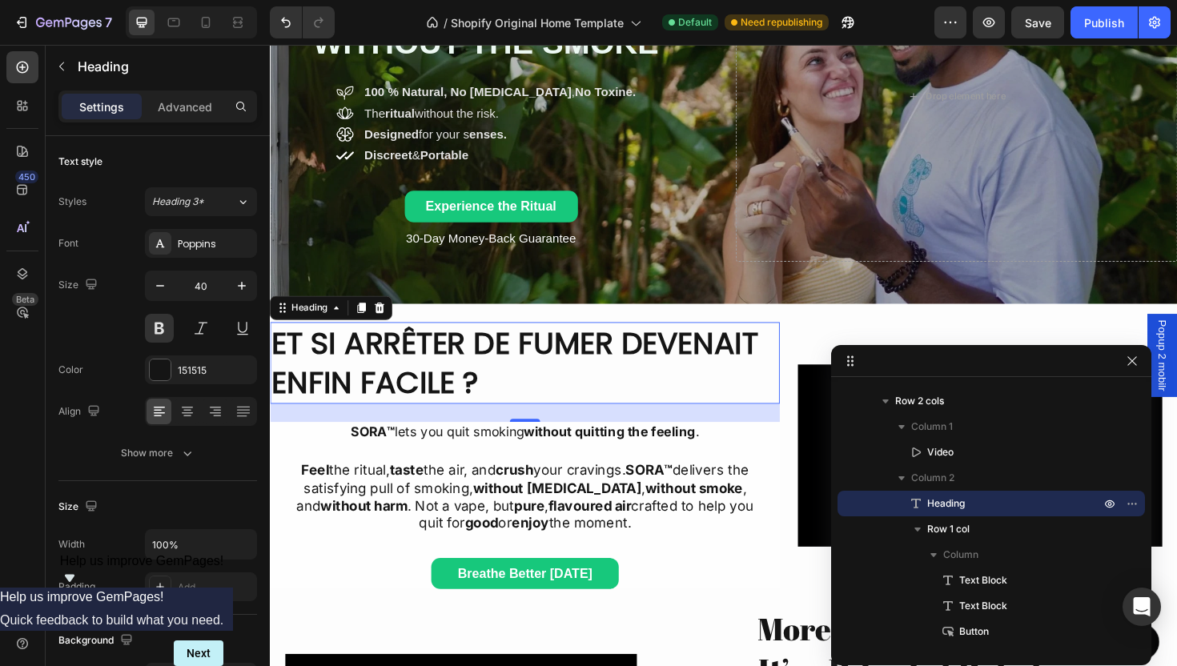
click at [668, 384] on h2 "Et si arrêter de fumer devenait enfin facile ?" at bounding box center [540, 382] width 540 height 86
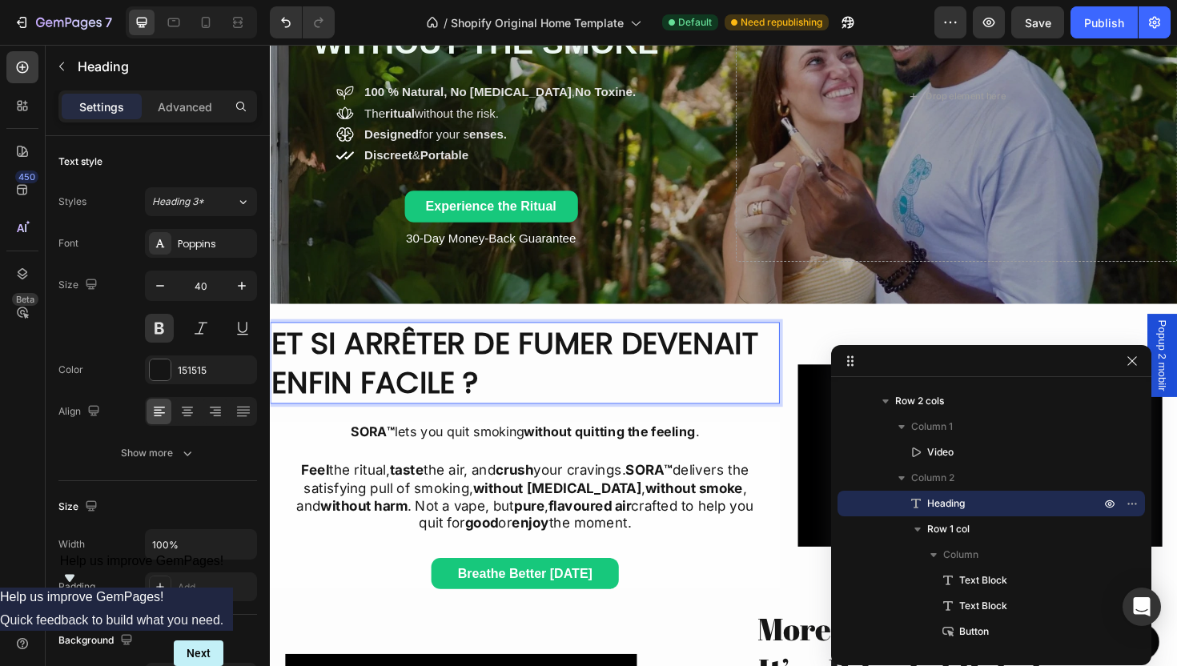
click at [640, 363] on p "Et si arrêter de fumer devenait enfin facile ?" at bounding box center [539, 381] width 536 height 83
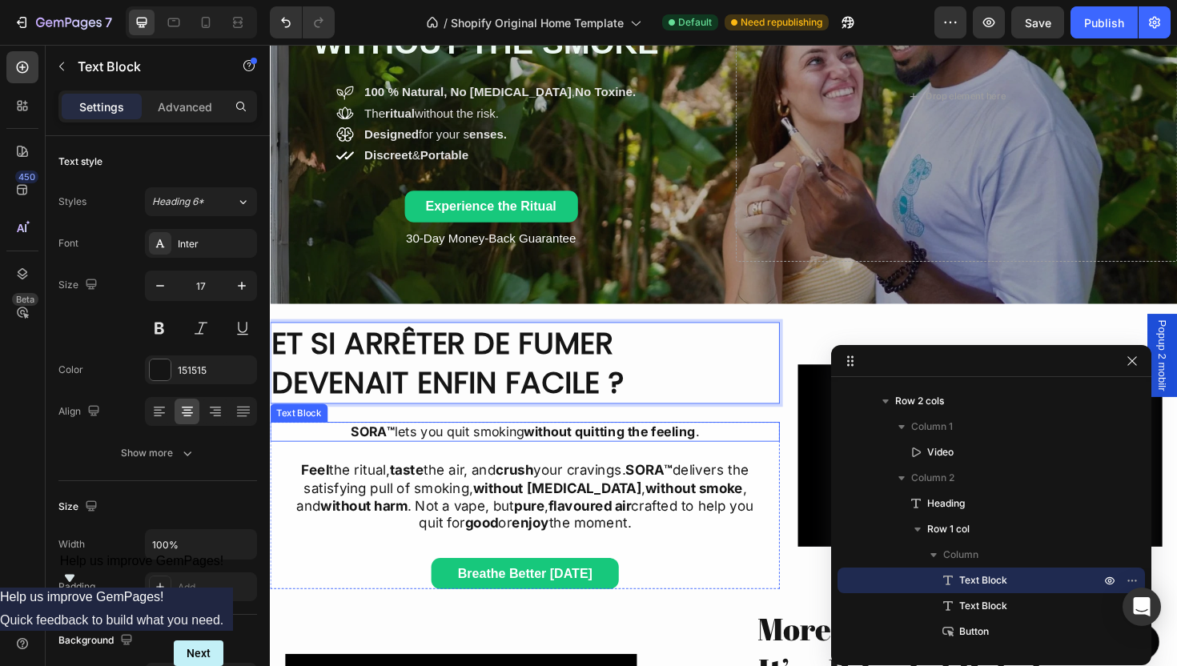
click at [655, 460] on strong "without quitting the feeling" at bounding box center [630, 455] width 182 height 16
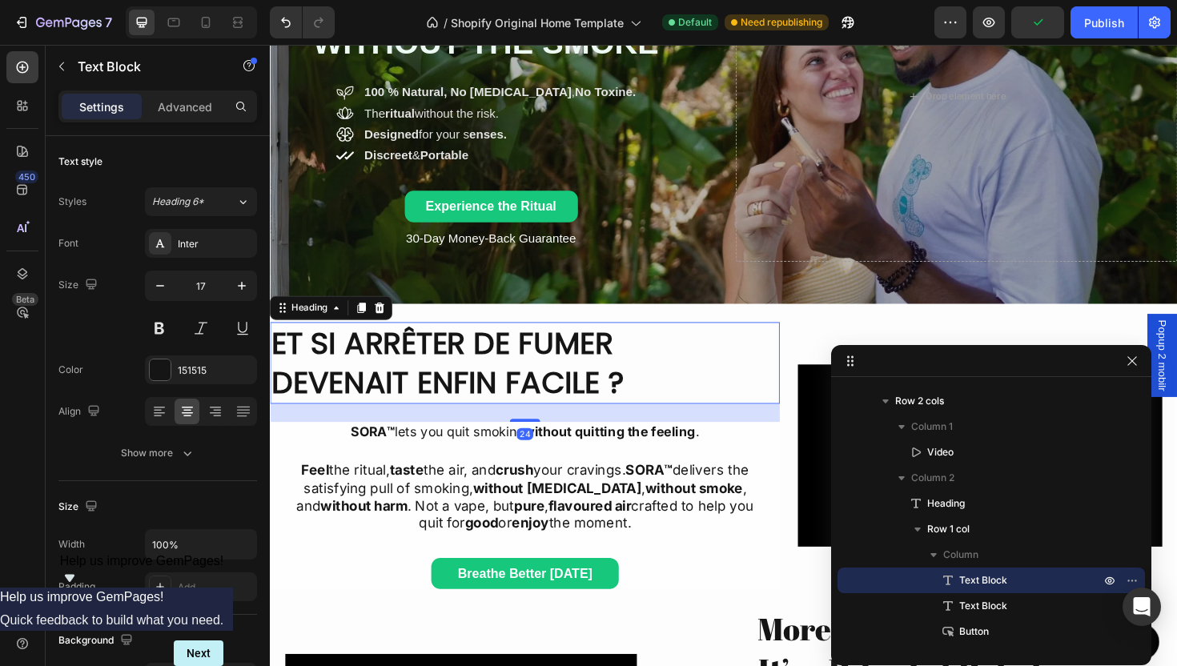
click at [631, 405] on p "Et si arrêter de fumer devenait enfin facile ?" at bounding box center [539, 381] width 536 height 83
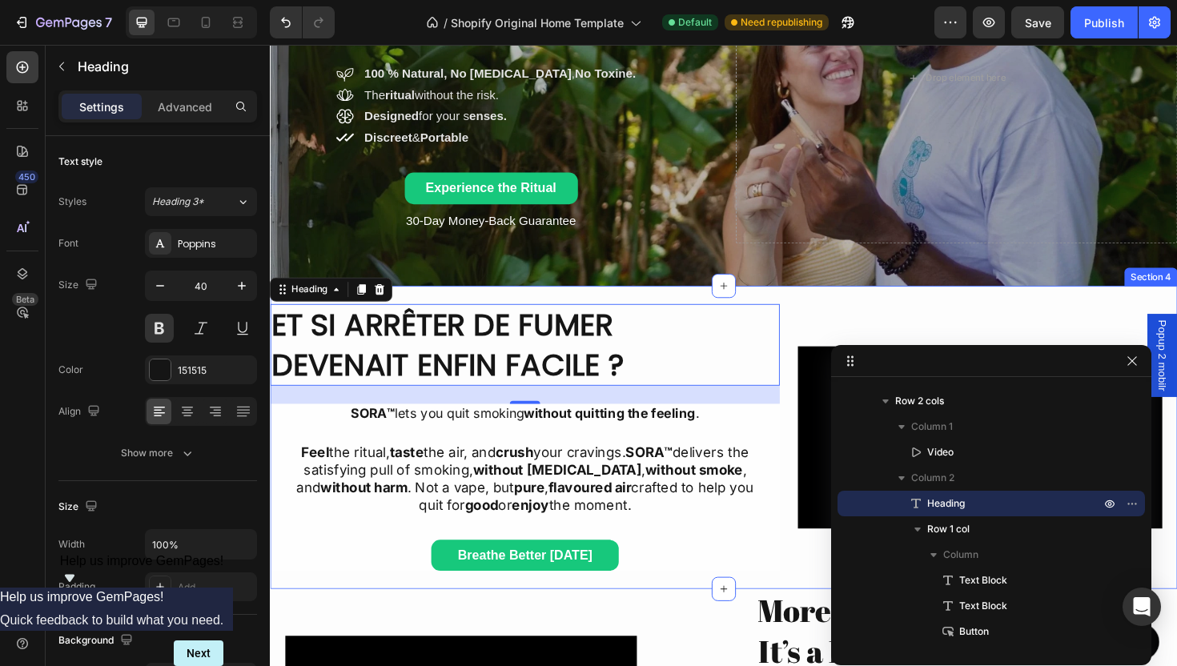
scroll to position [844, 0]
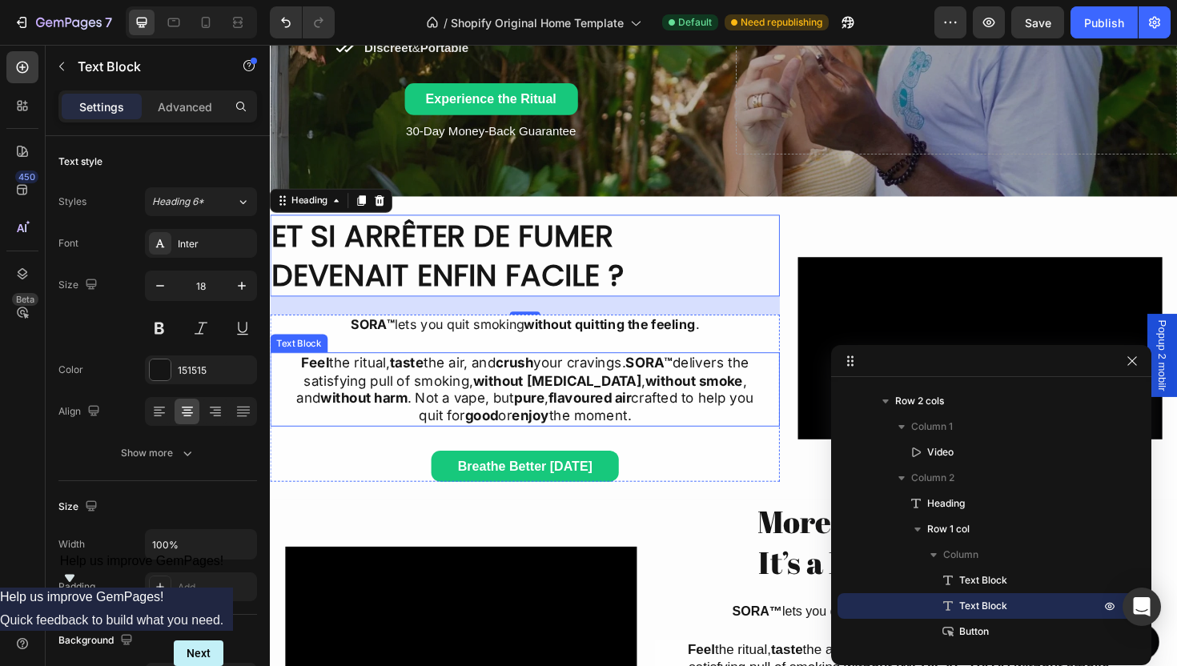
click at [529, 406] on strong "without [MEDICAL_DATA]" at bounding box center [573, 400] width 179 height 17
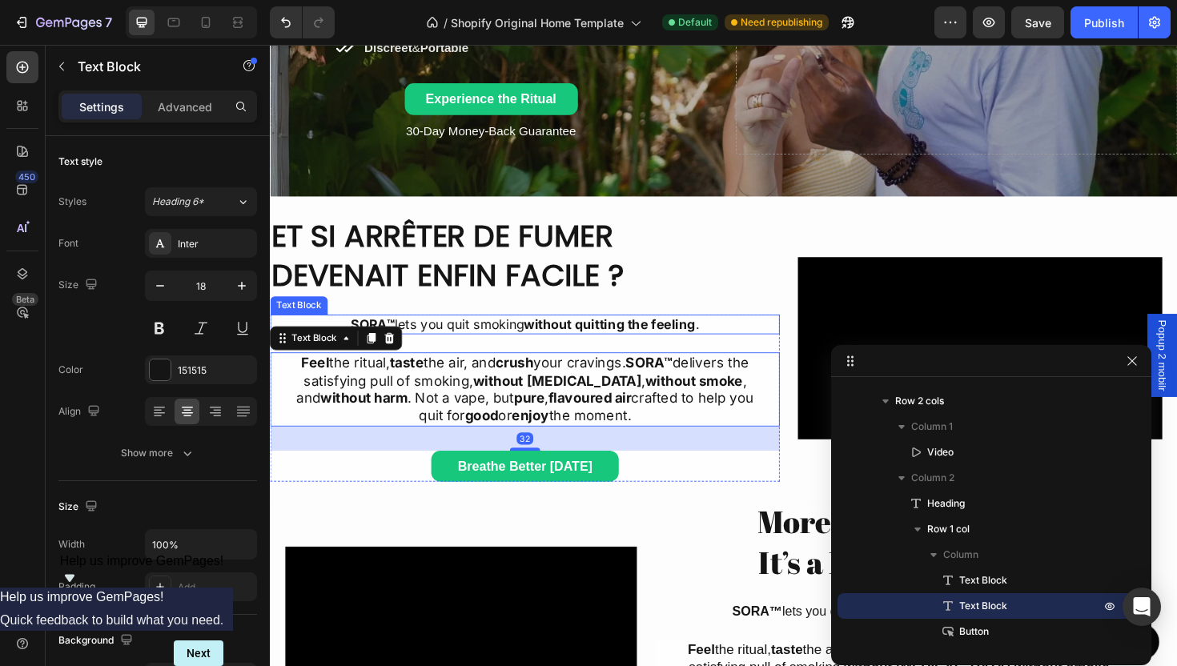
click at [514, 334] on p "SORA™ lets you quit smoking without quitting the feeling ." at bounding box center [539, 341] width 536 height 18
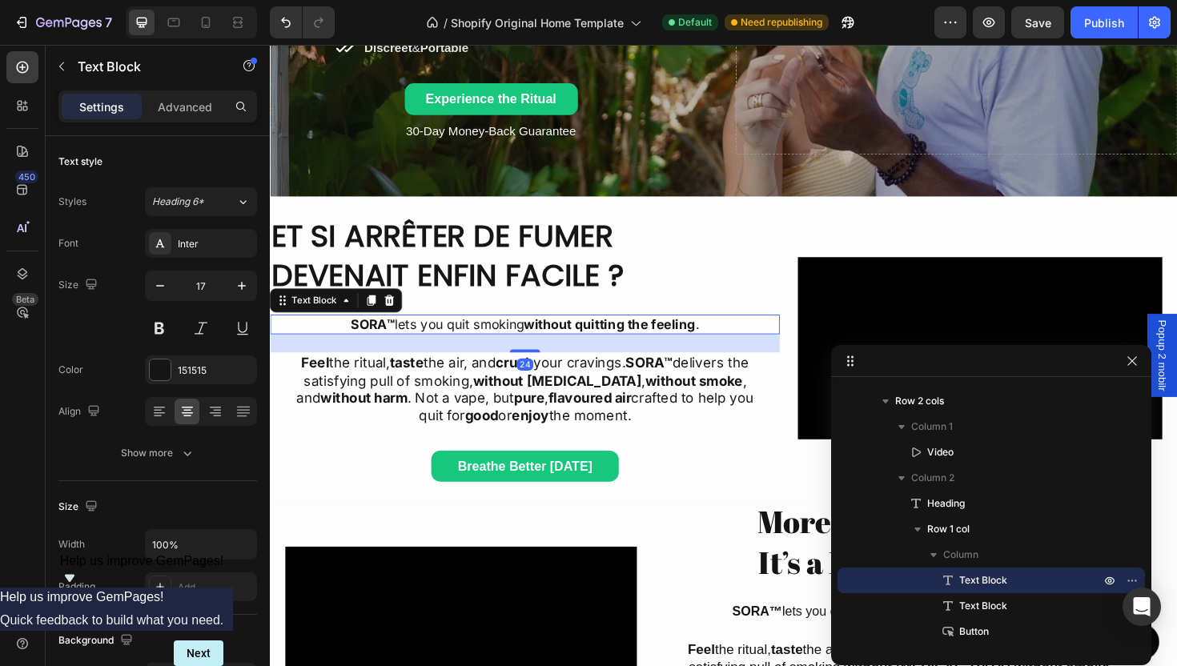
click at [514, 335] on p "SORA™ lets you quit smoking without quitting the feeling ." at bounding box center [539, 341] width 536 height 18
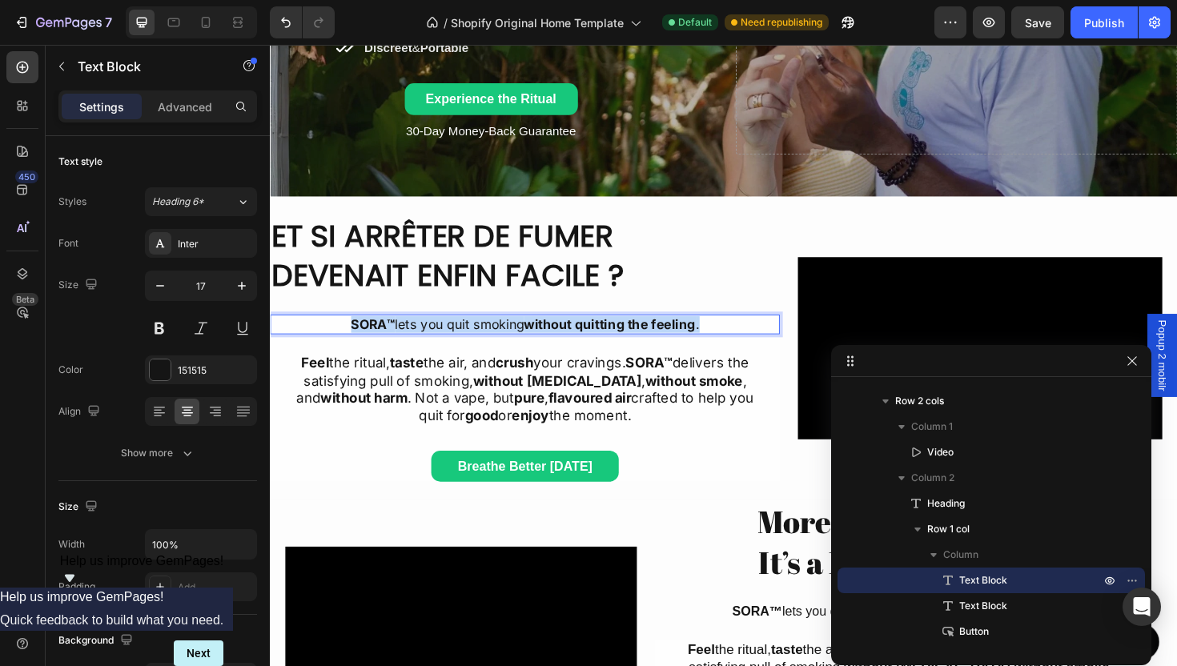
click at [514, 335] on p "SORA™ lets you quit smoking without quitting the feeling ." at bounding box center [539, 341] width 536 height 18
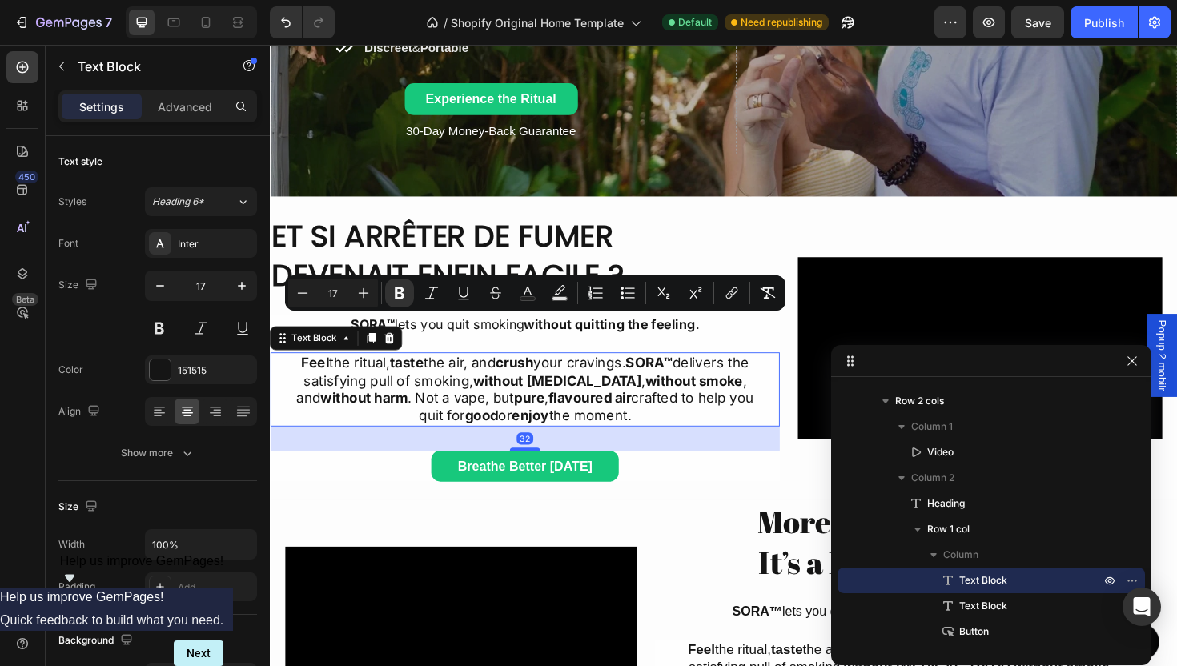
click at [692, 414] on p "Feel the ritual, taste the air, and crush your cravings. SORA™ delivers the sat…" at bounding box center [540, 409] width 508 height 75
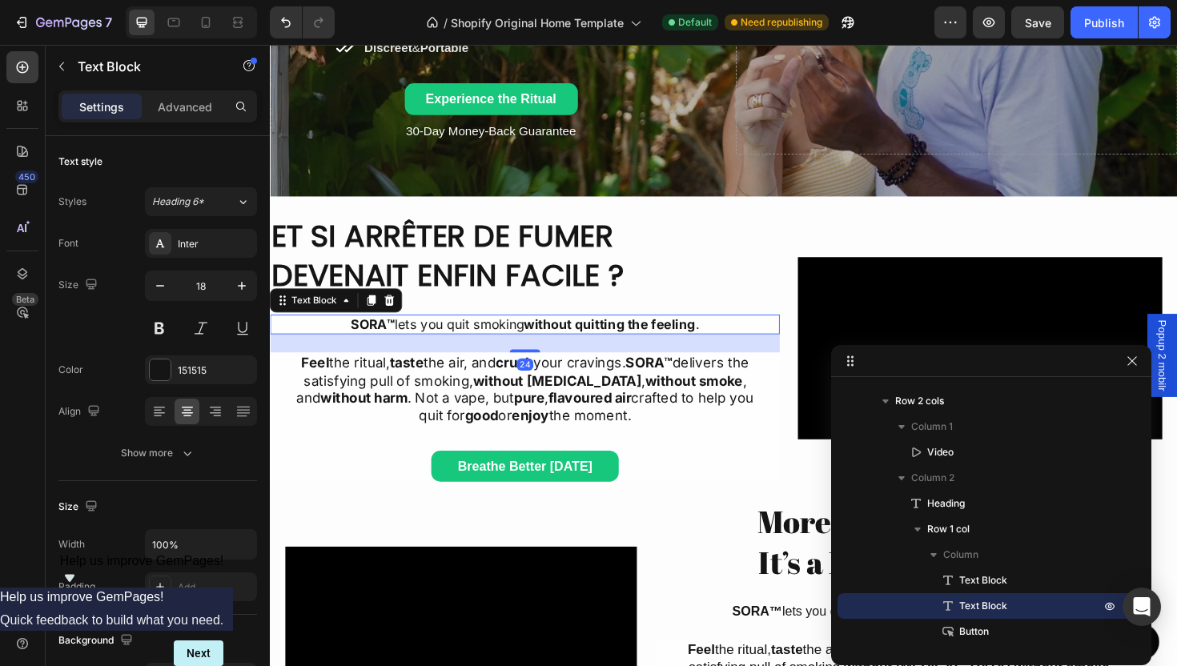
click at [662, 333] on strong "without quitting the feeling" at bounding box center [630, 341] width 182 height 16
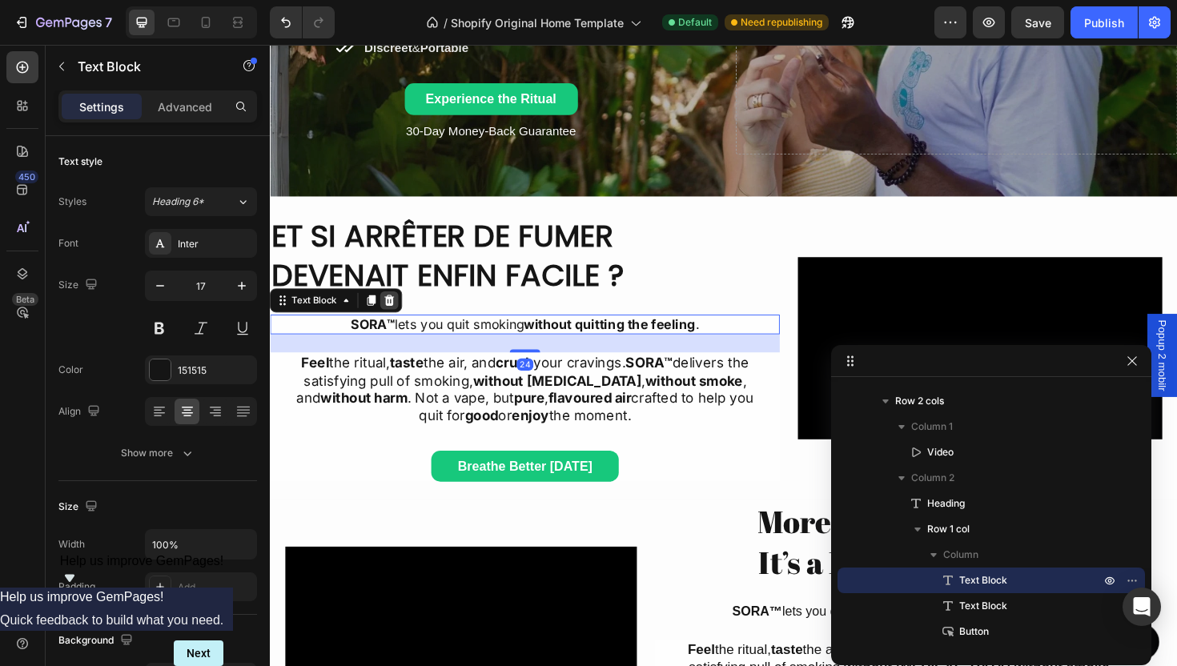
click at [394, 320] on icon at bounding box center [396, 315] width 10 height 11
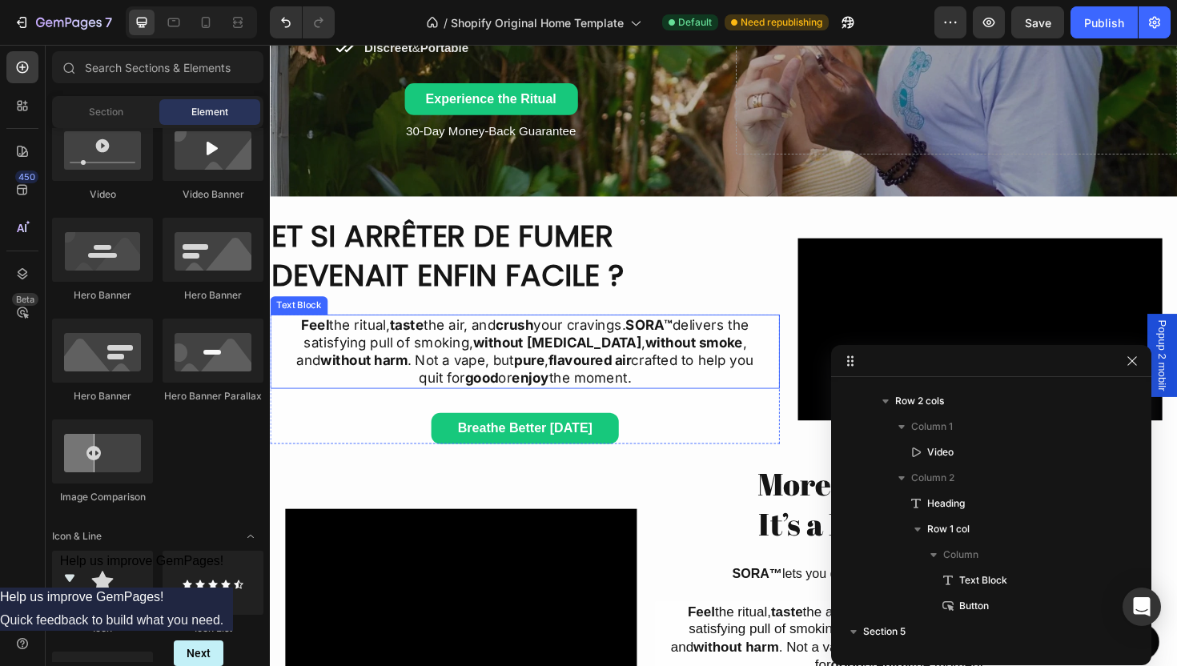
click at [564, 373] on strong "flavoured air" at bounding box center [608, 379] width 88 height 17
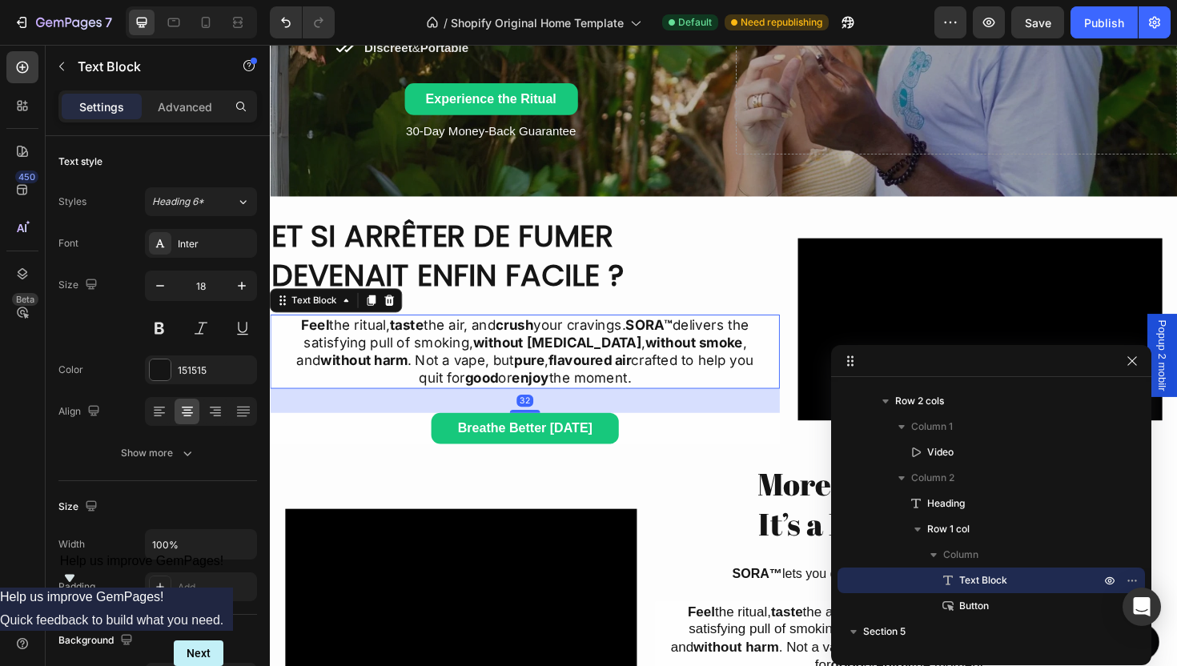
click at [512, 363] on strong "without [MEDICAL_DATA]" at bounding box center [573, 359] width 179 height 17
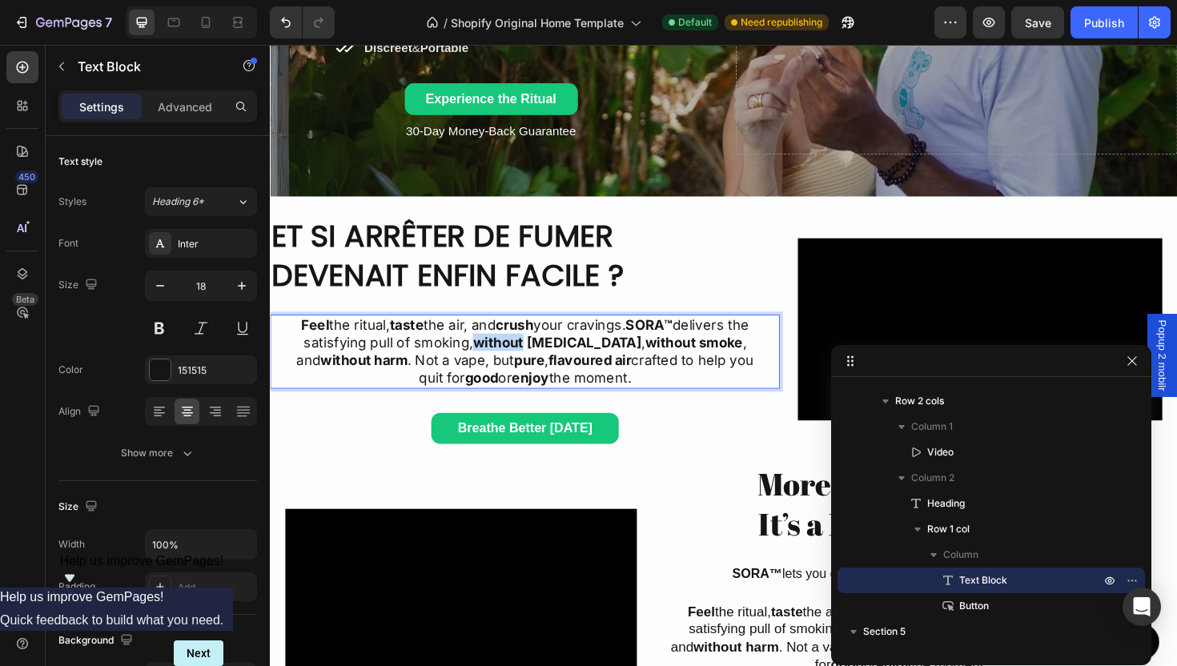
click at [512, 363] on strong "without [MEDICAL_DATA]" at bounding box center [573, 359] width 179 height 17
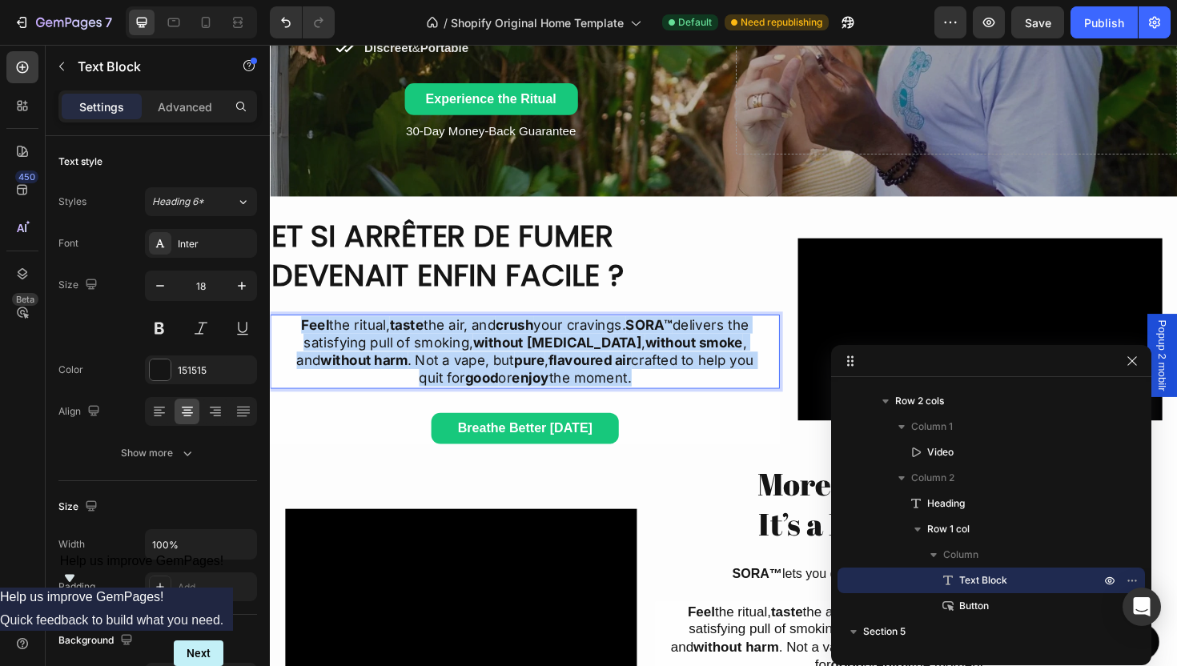
click at [512, 363] on strong "without [MEDICAL_DATA]" at bounding box center [573, 359] width 179 height 17
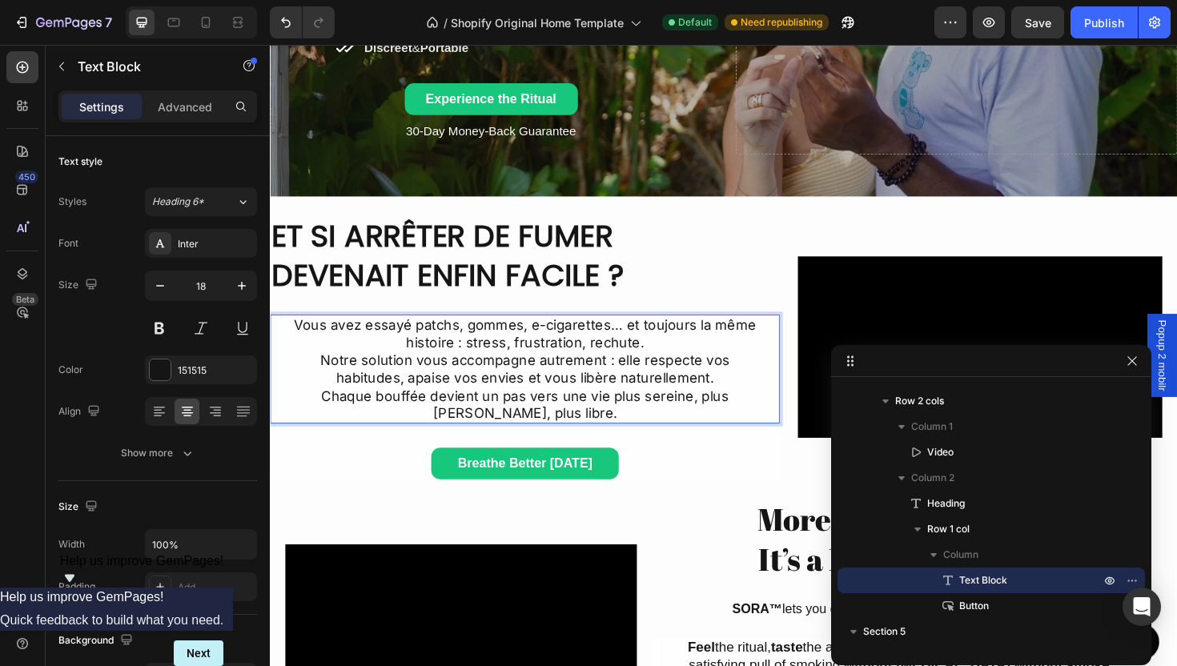
click at [320, 380] on p "Vous avez essayé patchs, gommes, e-cigarettes… et toujours la même histoire : s…" at bounding box center [540, 388] width 508 height 112
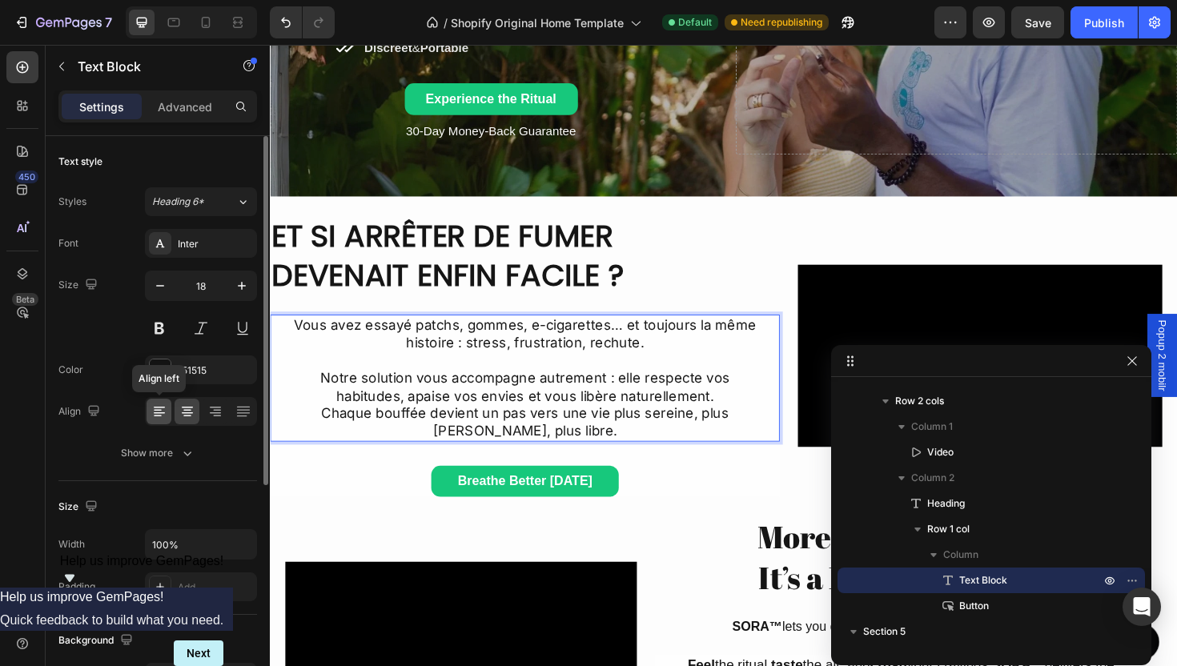
click at [159, 416] on icon at bounding box center [159, 411] width 16 height 16
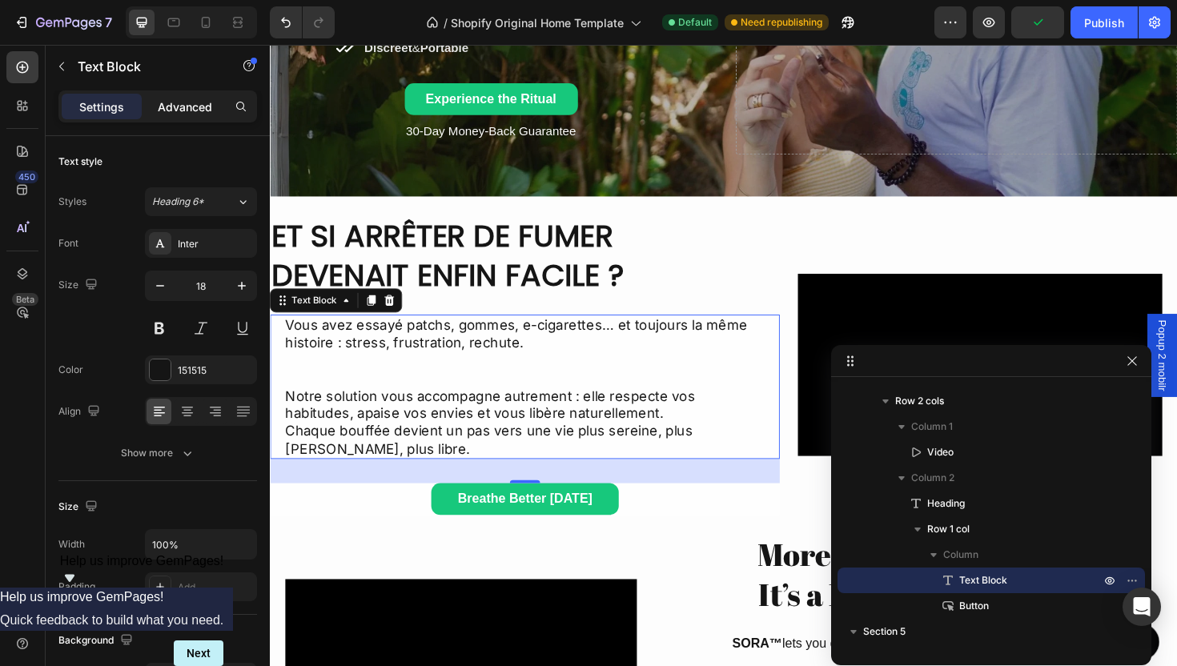
click at [166, 115] on div "Advanced" at bounding box center [185, 107] width 80 height 26
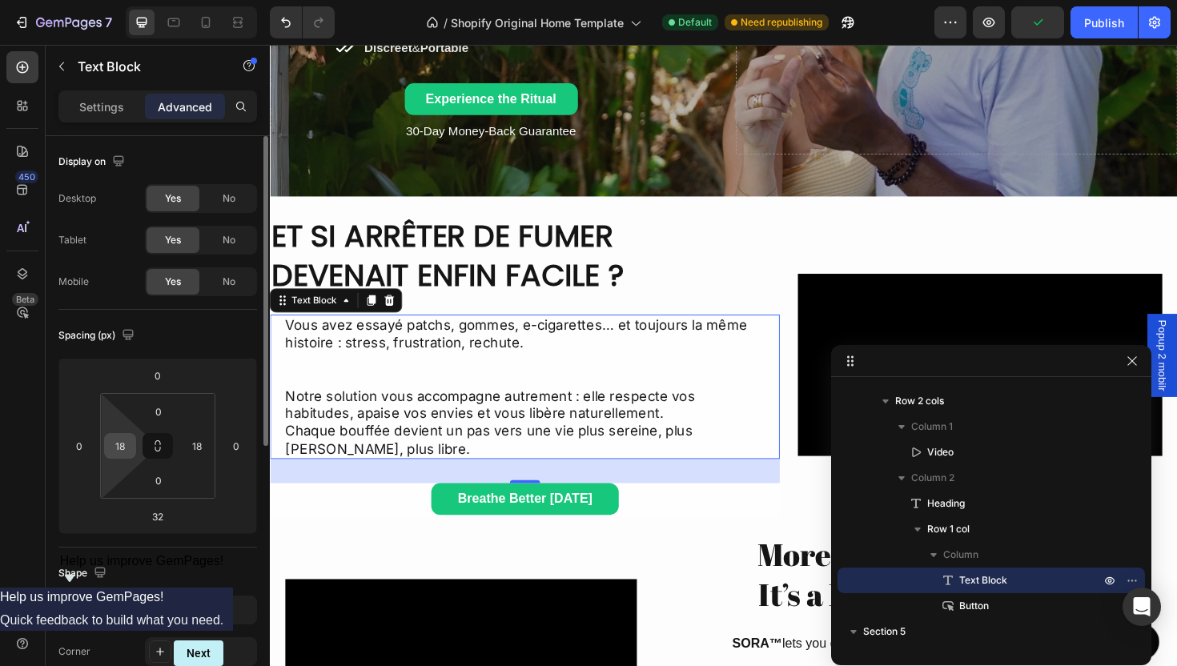
click at [135, 448] on div "18" at bounding box center [120, 446] width 32 height 26
click at [134, 449] on div "18" at bounding box center [120, 446] width 32 height 26
click at [117, 443] on input "18" at bounding box center [120, 446] width 24 height 24
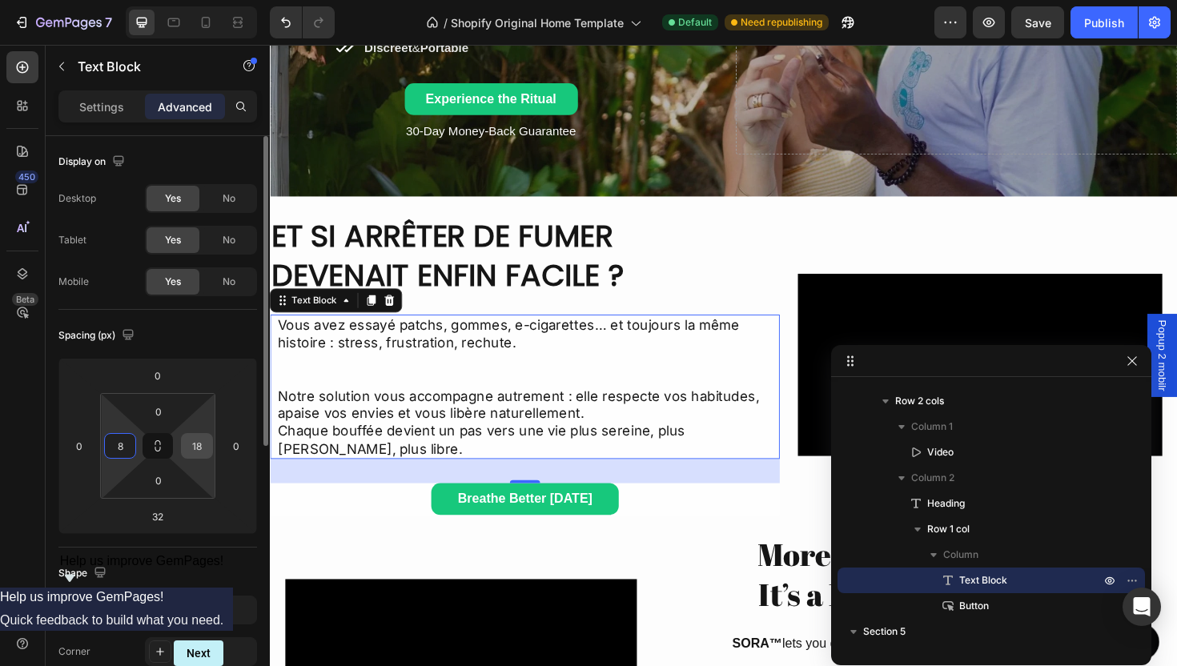
type input "8"
click at [199, 452] on input "18" at bounding box center [197, 446] width 24 height 24
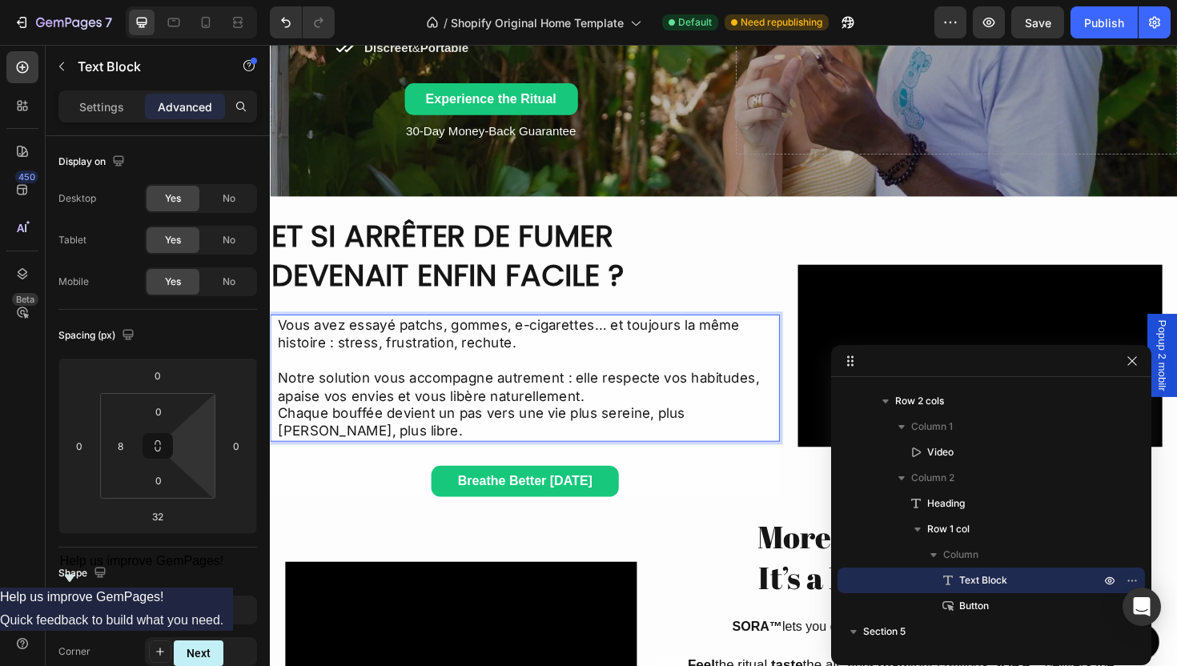
click at [696, 416] on p "Notre solution vous accompagne autrement : elle respecte vos habitudes, apaise …" at bounding box center [543, 425] width 530 height 75
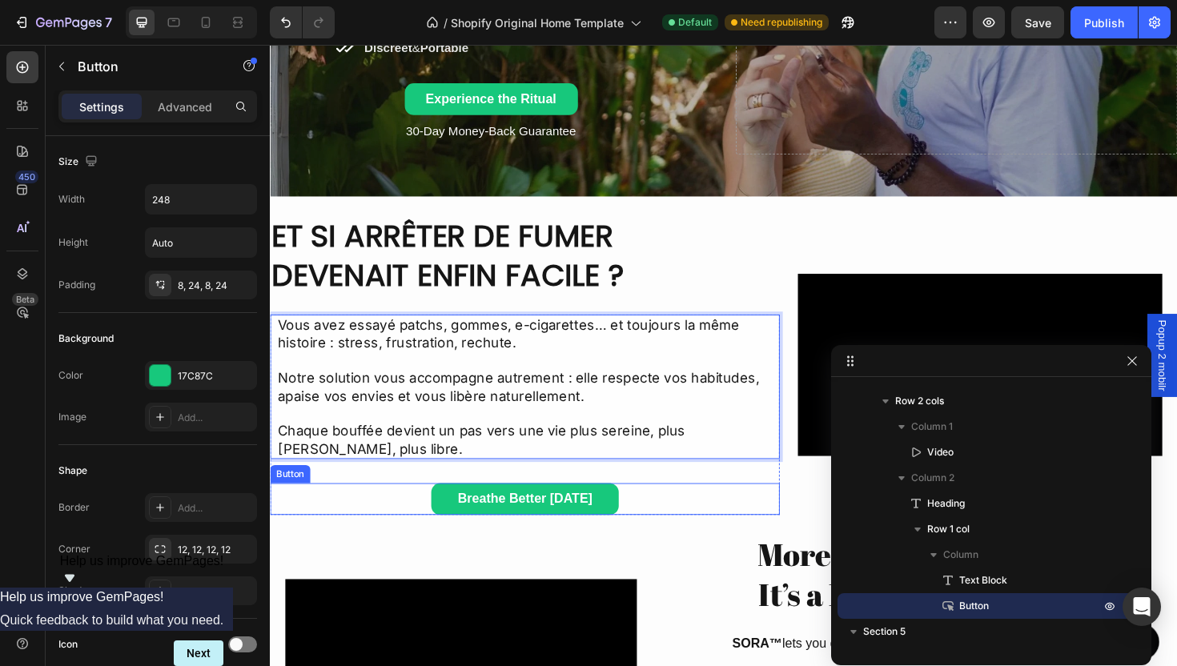
drag, startPoint x: 741, startPoint y: 528, endPoint x: 696, endPoint y: 494, distance: 56.0
click at [740, 527] on div "Breathe Better [DATE] Button" at bounding box center [540, 526] width 540 height 34
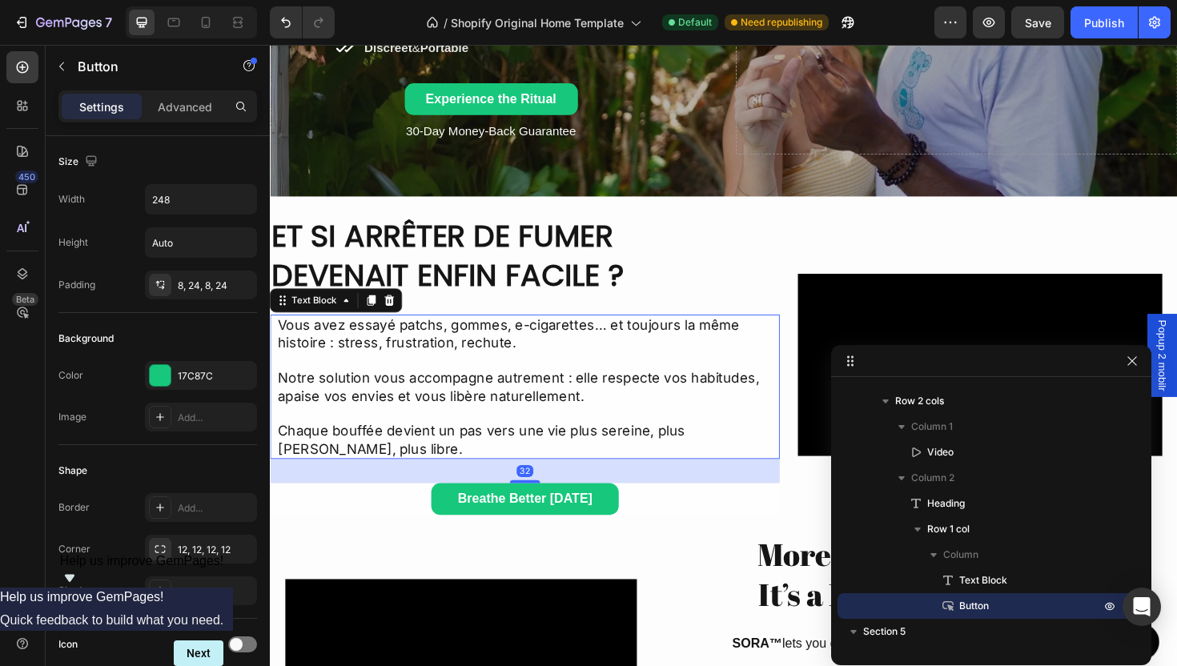
click at [580, 410] on p "Notre solution vous accompagne autrement : elle respecte vos habitudes, apaise …" at bounding box center [543, 407] width 530 height 38
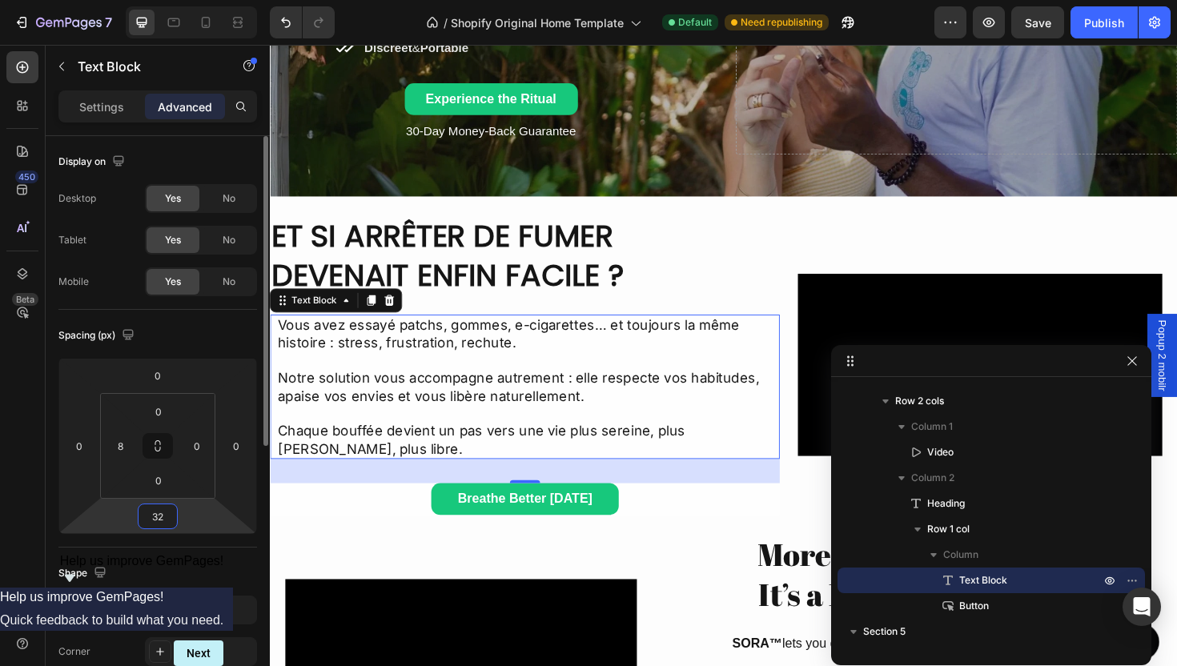
drag, startPoint x: 153, startPoint y: 509, endPoint x: 160, endPoint y: 514, distance: 8.7
click at [154, 511] on input "32" at bounding box center [158, 516] width 32 height 24
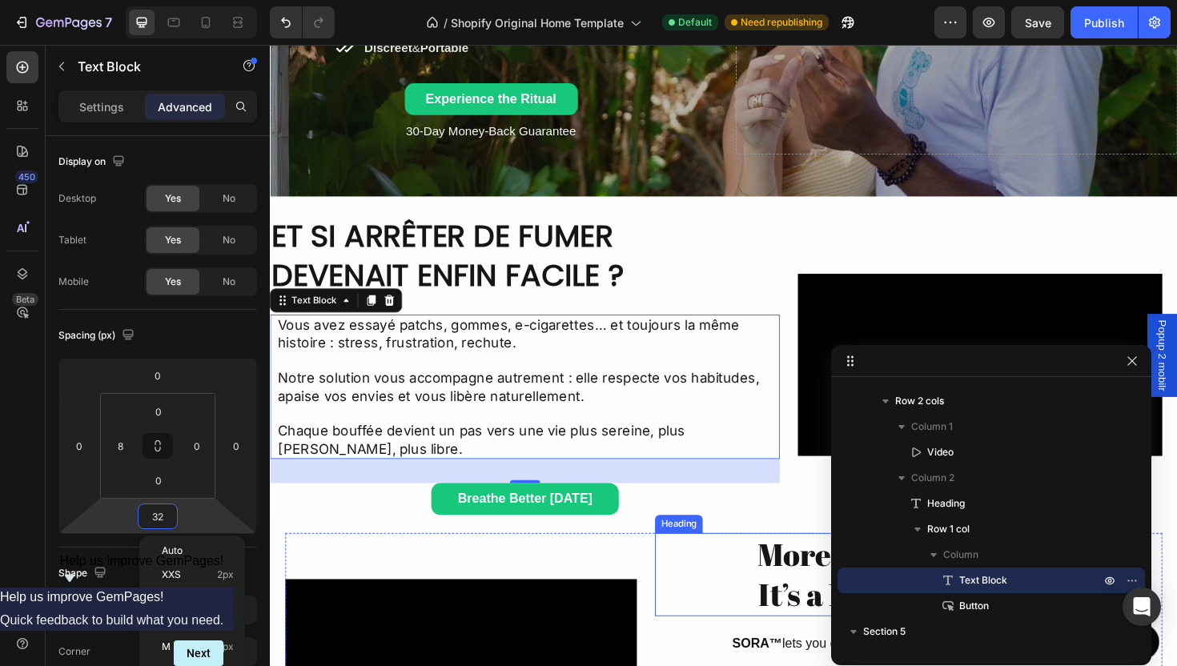
click at [680, 598] on h2 "More Than a Device, It’s a Ritual of Relief" at bounding box center [937, 606] width 521 height 89
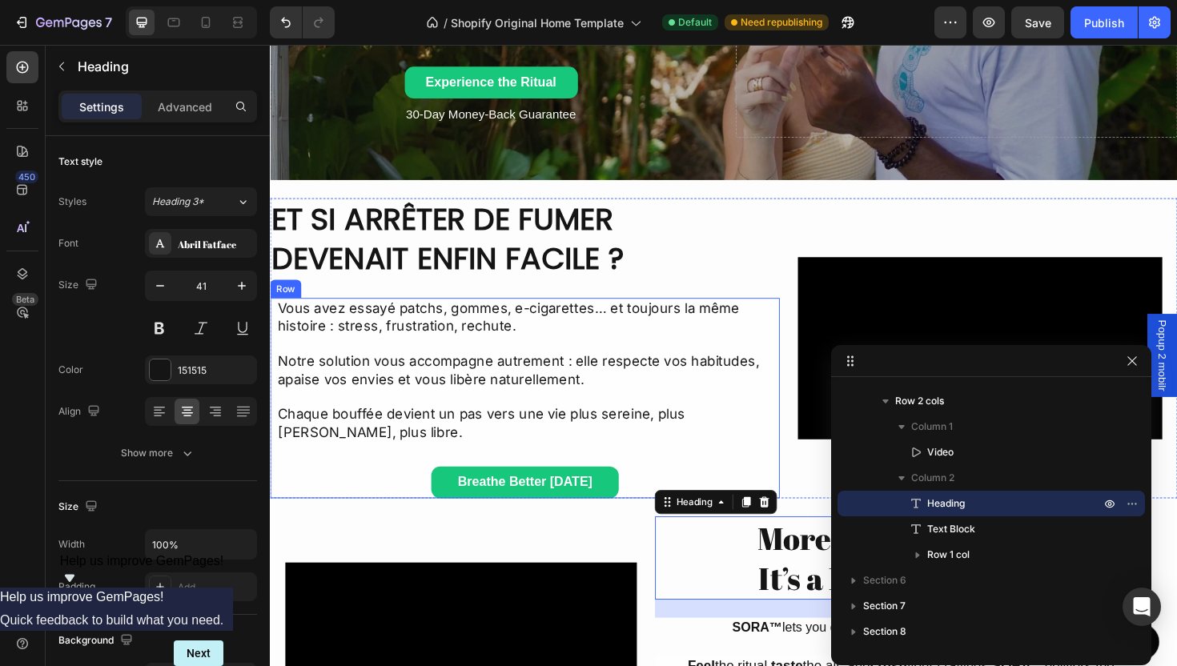
scroll to position [863, 0]
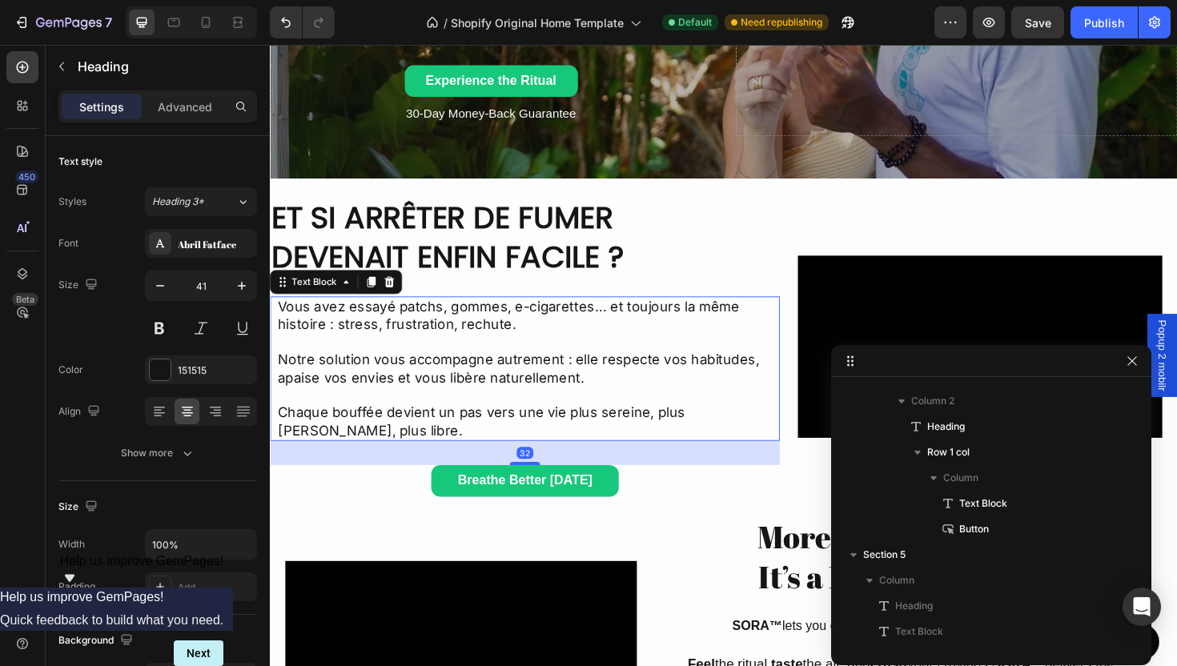
click at [597, 339] on p "Vous avez essayé patchs, gommes, e-cigarettes… et toujours la même histoire : s…" at bounding box center [543, 341] width 530 height 56
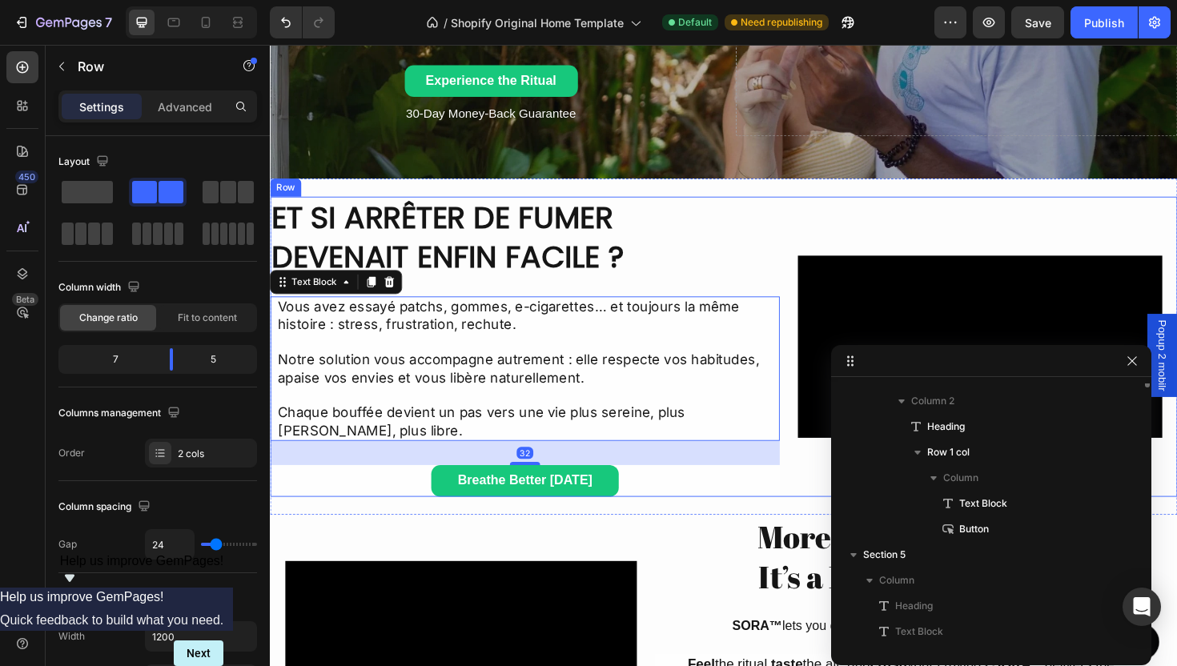
scroll to position [1142, 0]
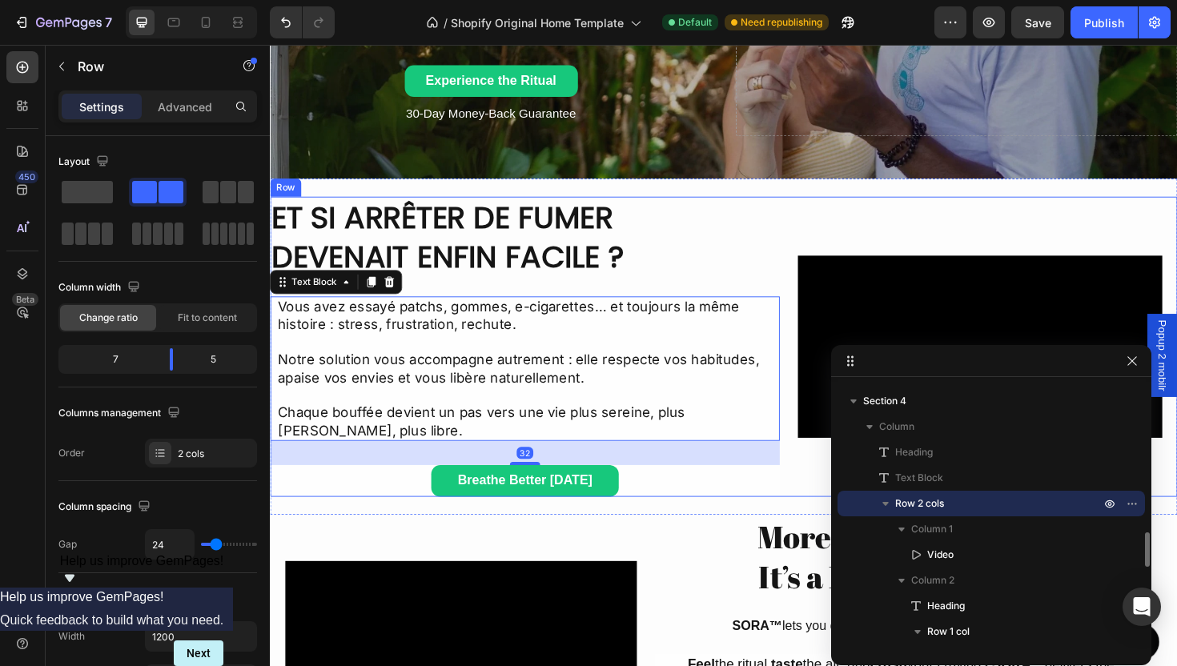
click at [954, 285] on div "Video" at bounding box center [1022, 365] width 386 height 318
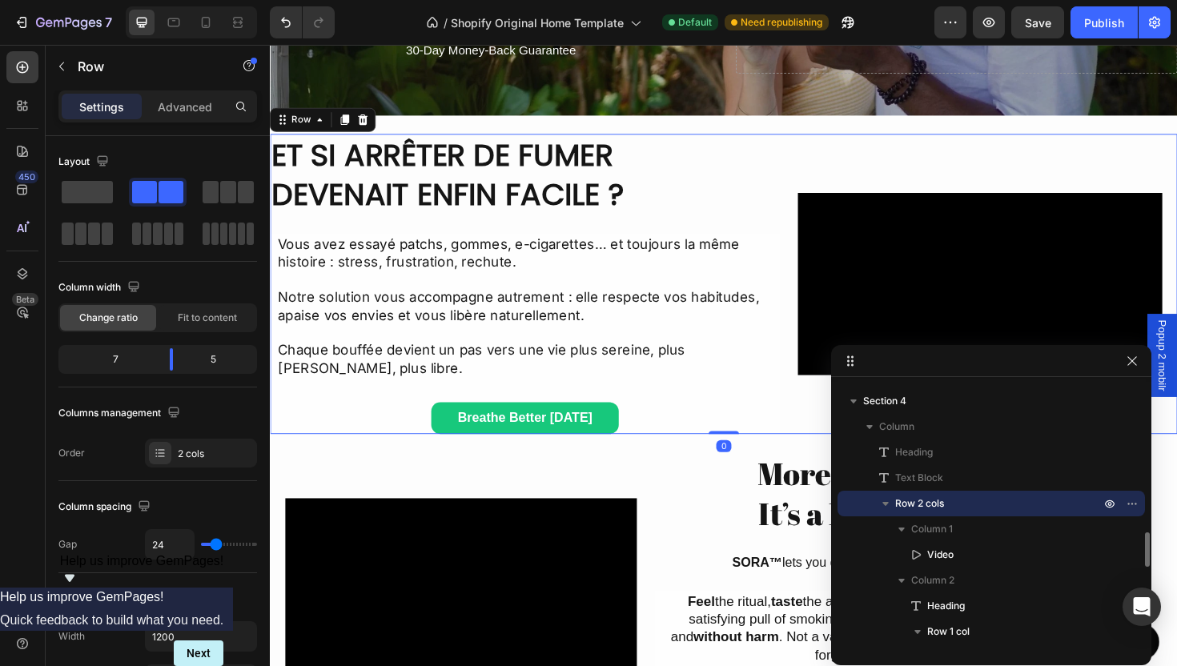
scroll to position [961, 0]
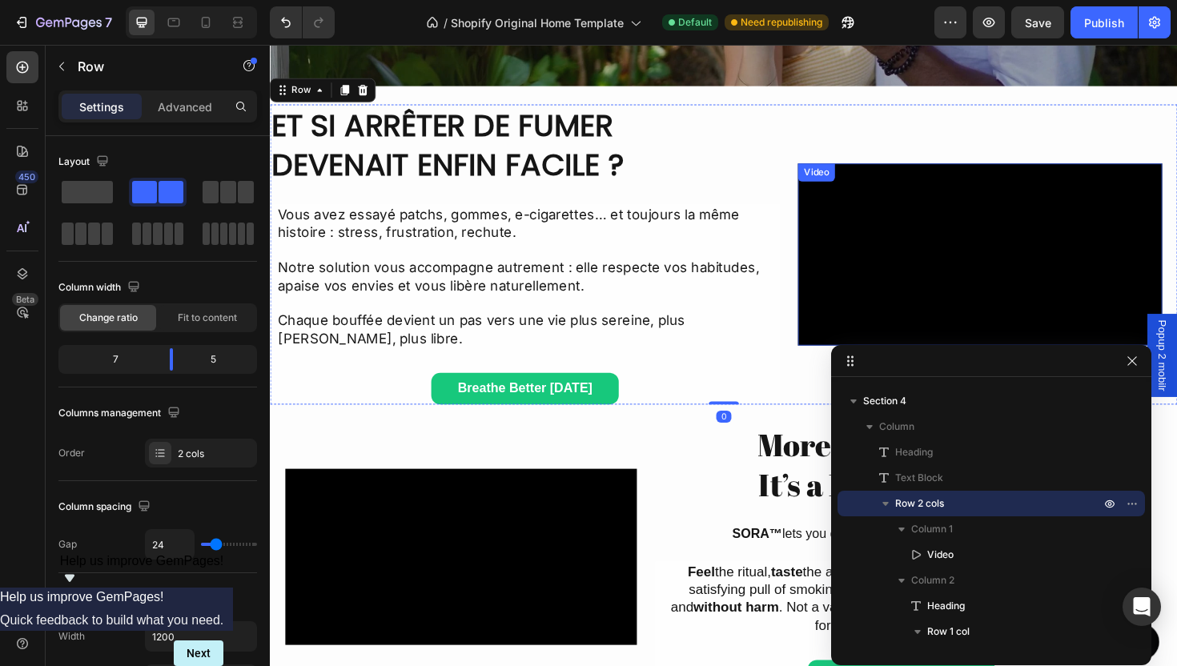
click at [888, 275] on video at bounding box center [1022, 267] width 386 height 193
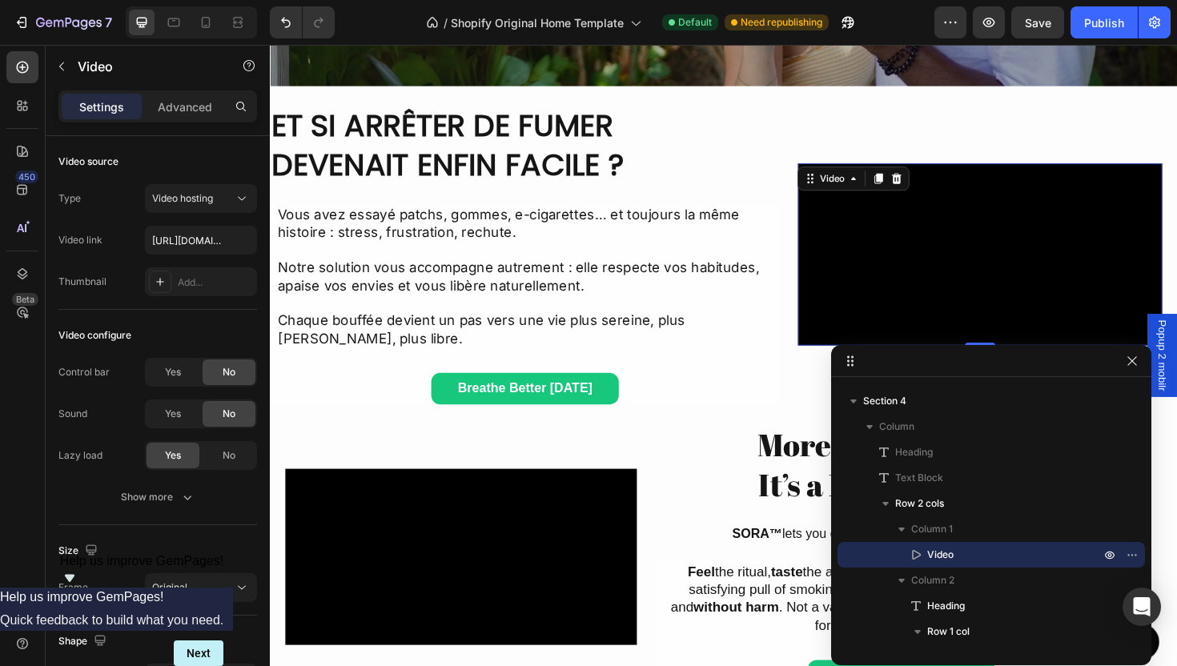
click at [940, 199] on div "Video" at bounding box center [888, 187] width 118 height 26
click at [935, 196] on div at bounding box center [933, 186] width 19 height 19
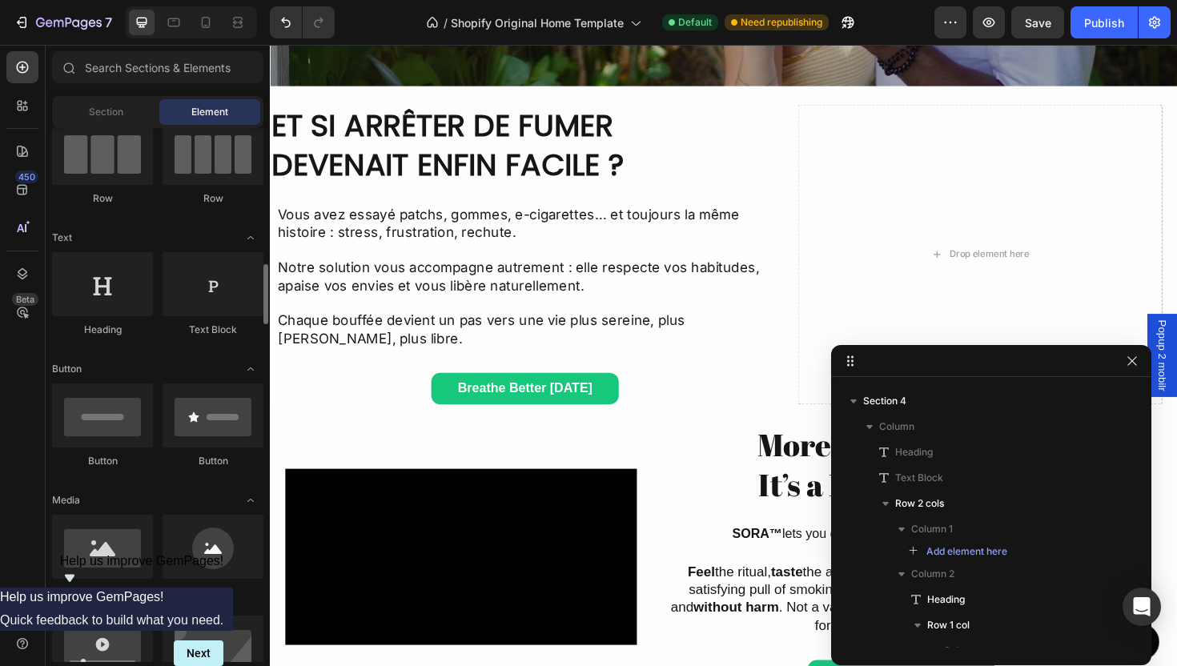
scroll to position [251, 0]
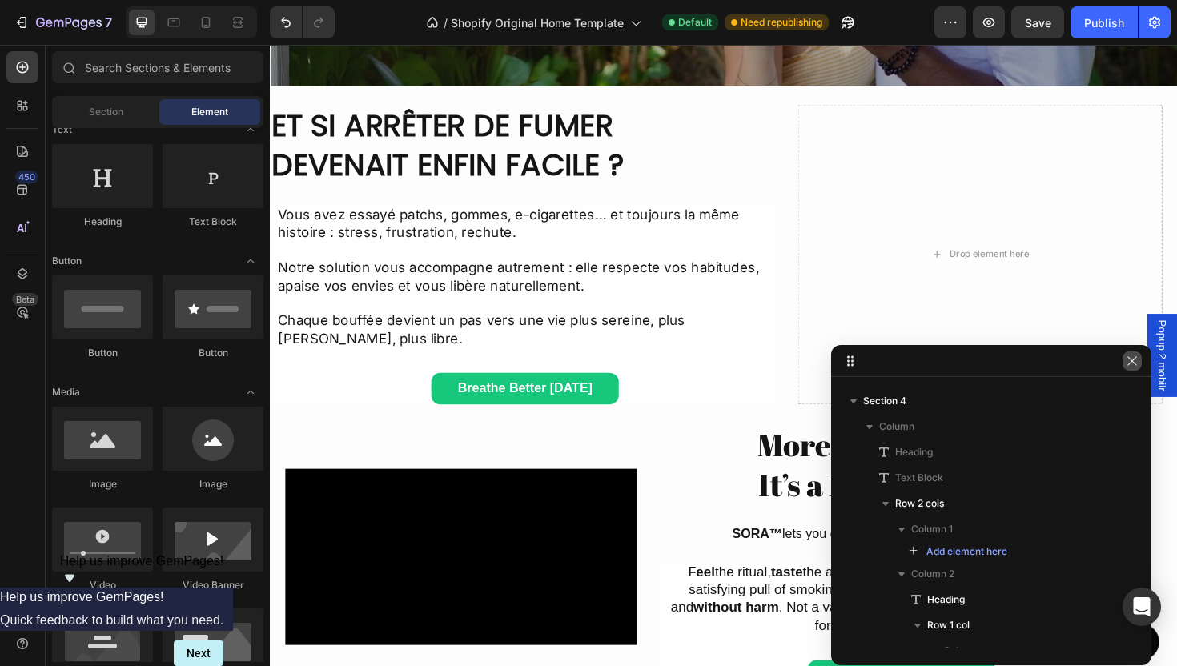
click at [1133, 362] on icon "button" at bounding box center [1131, 360] width 9 height 9
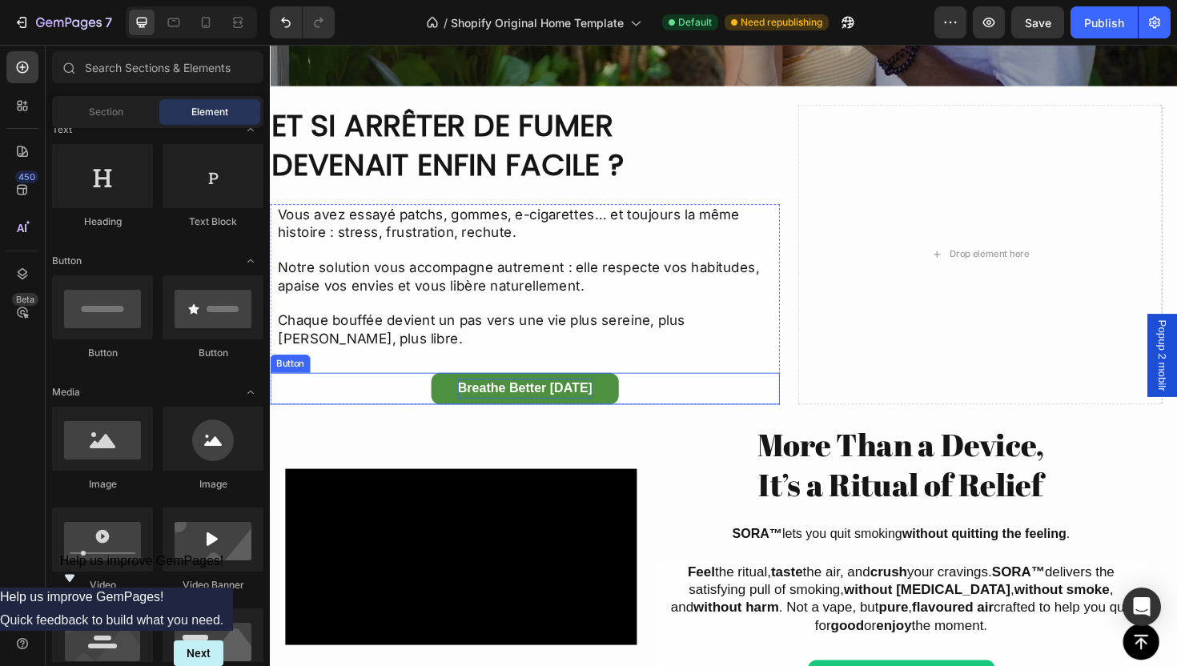
click at [545, 405] on p "Breathe Better [DATE]" at bounding box center [539, 409] width 142 height 21
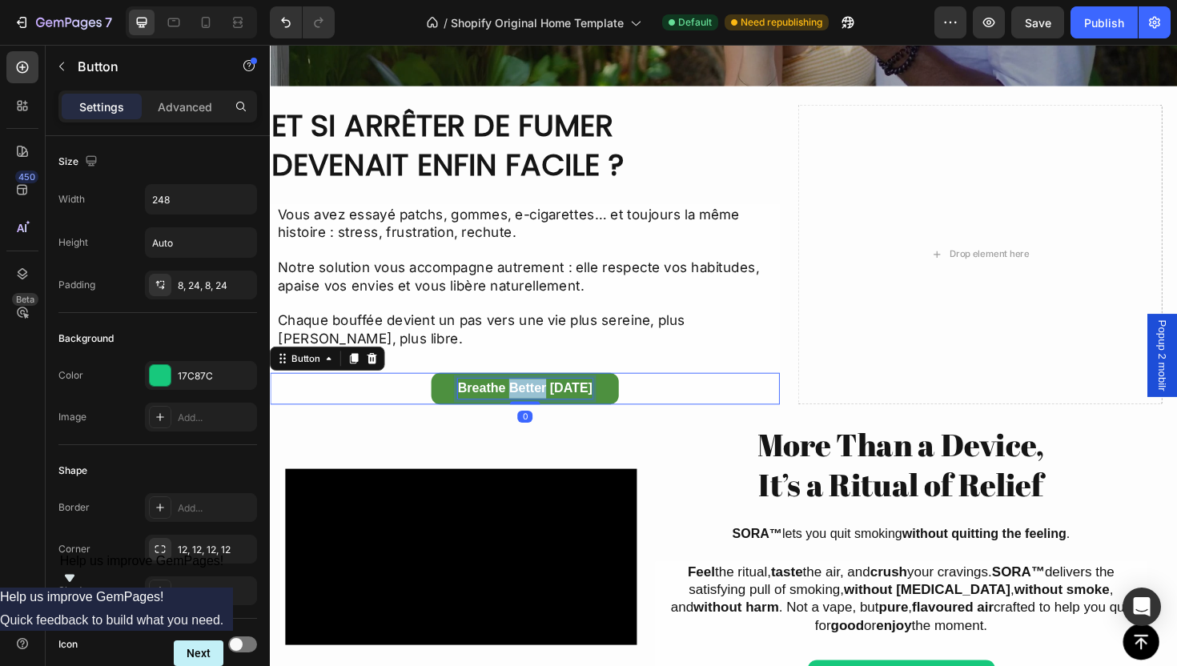
click at [545, 405] on p "Breathe Better [DATE]" at bounding box center [539, 409] width 142 height 21
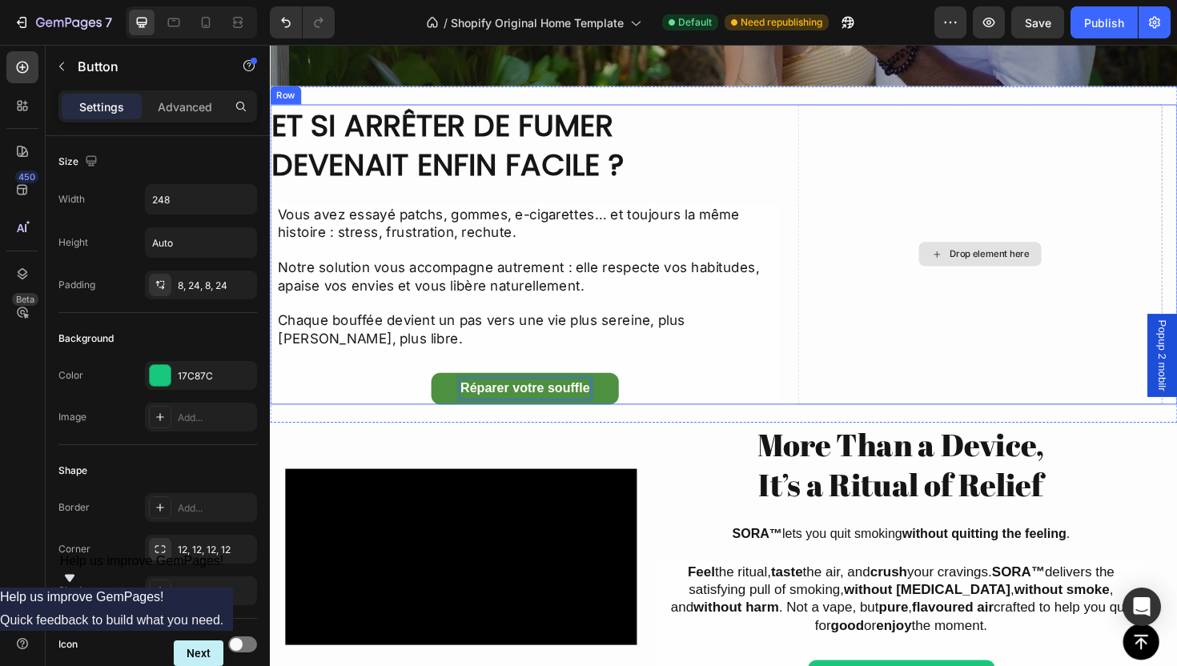
click at [893, 328] on div "Drop element here" at bounding box center [1022, 267] width 386 height 318
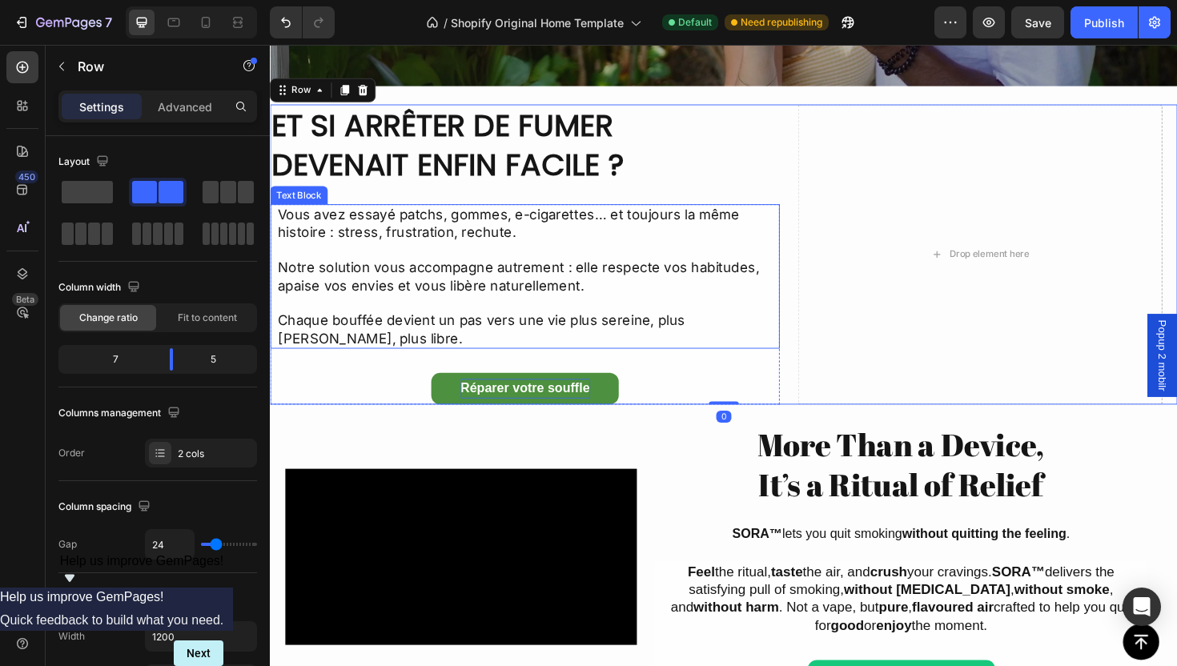
click at [581, 271] on p "Vous avez essayé patchs, gommes, e-cigarettes… et toujours la même histoire : s…" at bounding box center [543, 243] width 530 height 56
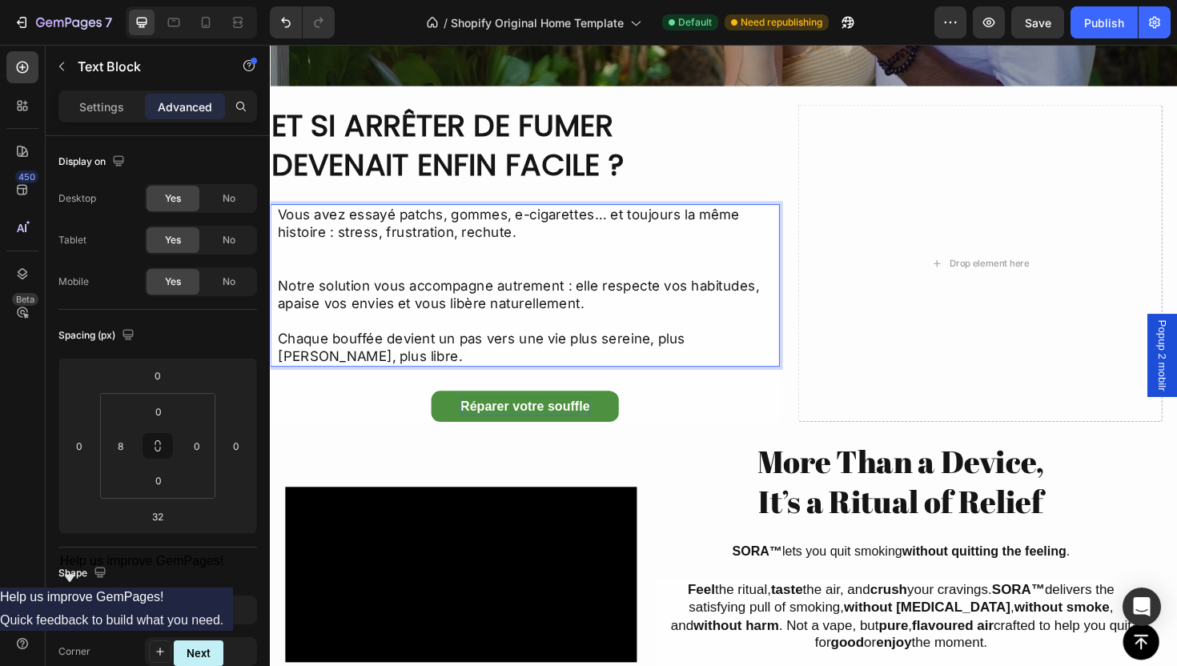
click at [332, 277] on p "Vous avez essayé patchs, gommes, e-cigarettes… et toujours la même histoire : s…" at bounding box center [543, 252] width 530 height 75
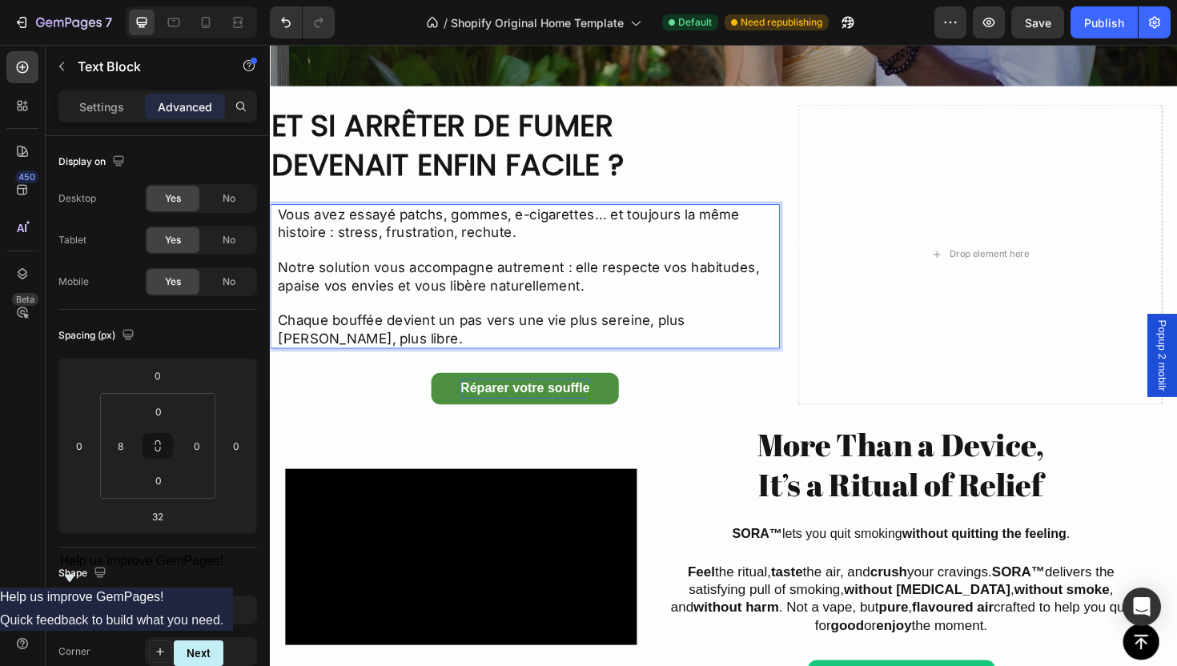
click at [388, 351] on p "Chaque bouffée devient un pas vers une vie plus sereine, plus [PERSON_NAME], pl…" at bounding box center [543, 337] width 530 height 56
click at [391, 298] on p "Notre solution vous accompagne autrement : elle respecte vos habitudes, apaise …" at bounding box center [543, 290] width 530 height 38
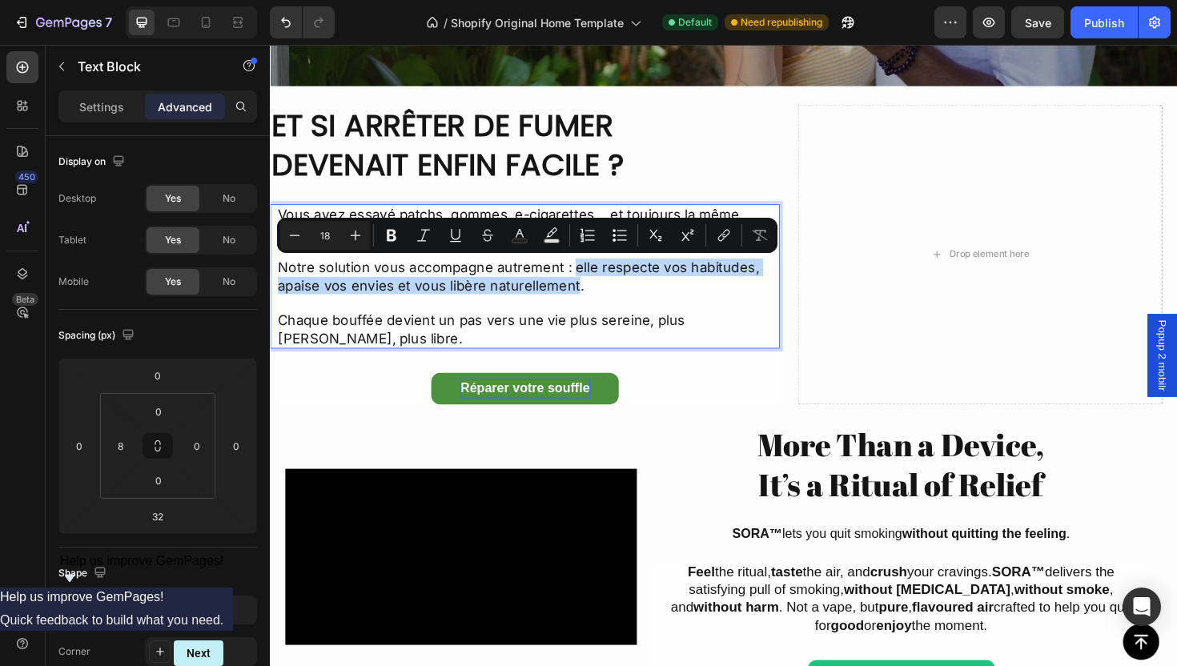
drag, startPoint x: 587, startPoint y: 283, endPoint x: 590, endPoint y: 305, distance: 22.6
click at [590, 305] on p "Notre solution vous accompagne autrement : elle respecte vos habitudes, apaise …" at bounding box center [543, 290] width 530 height 38
click at [400, 294] on p "Notre solution vous accompagne autrement : elle respecte vos habitudes, apaise …" at bounding box center [543, 290] width 530 height 38
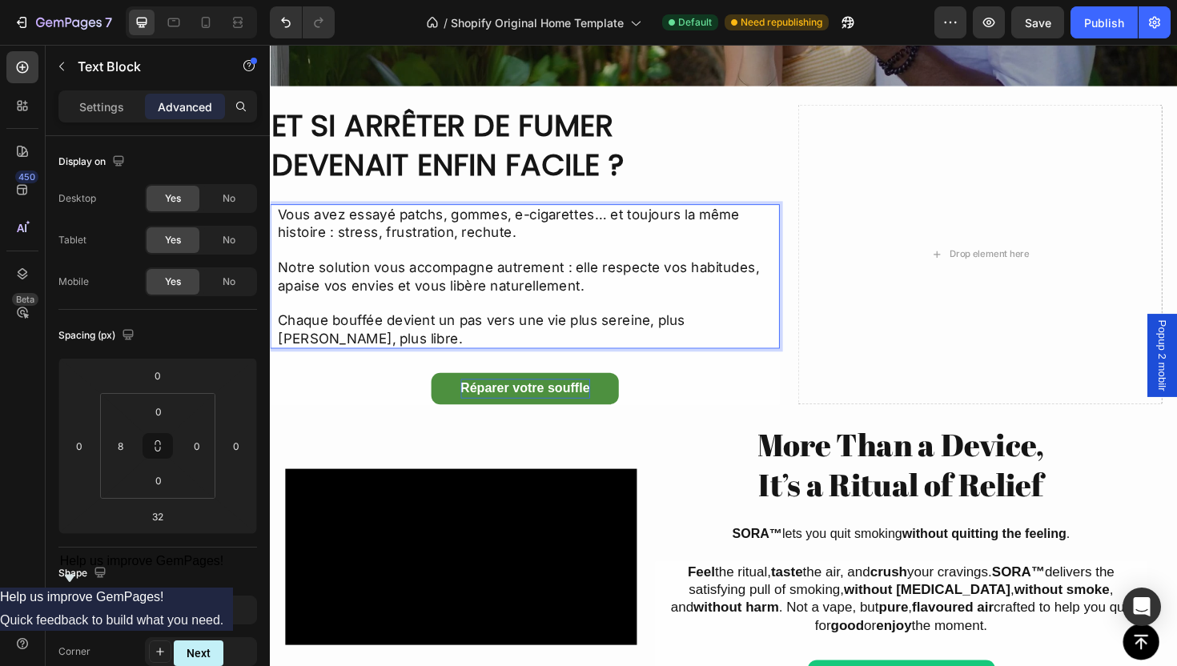
click at [406, 356] on p "Chaque bouffée devient un pas vers une vie plus sereine, plus [PERSON_NAME], pl…" at bounding box center [543, 337] width 530 height 56
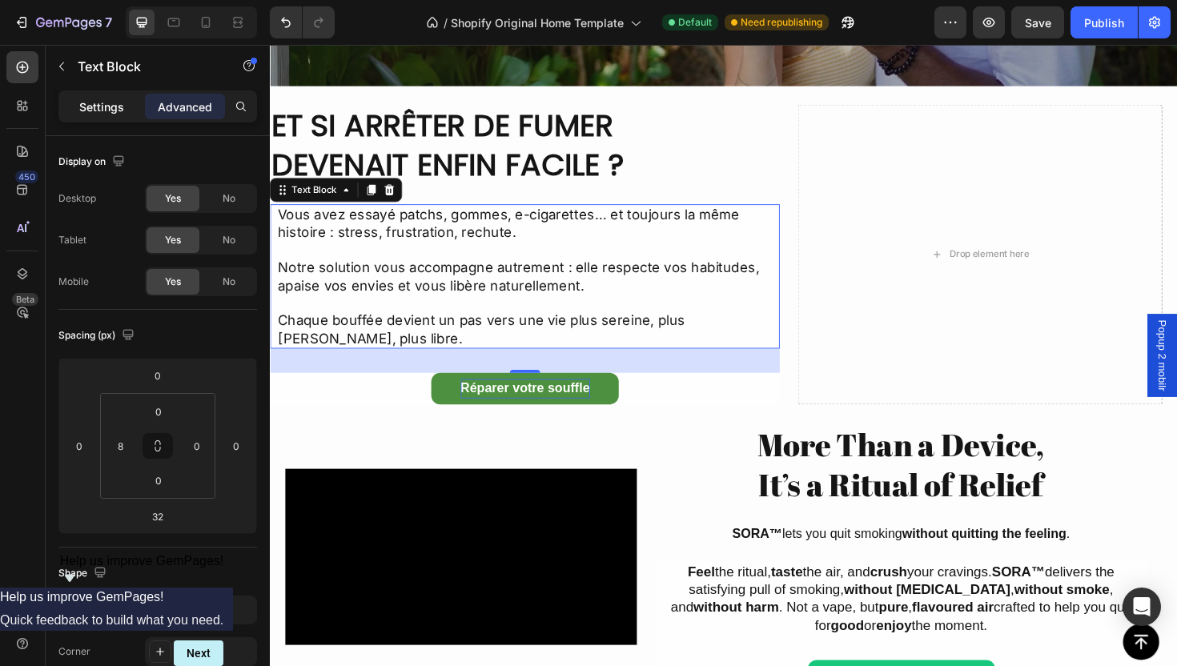
click at [106, 115] on div "Settings" at bounding box center [102, 107] width 80 height 26
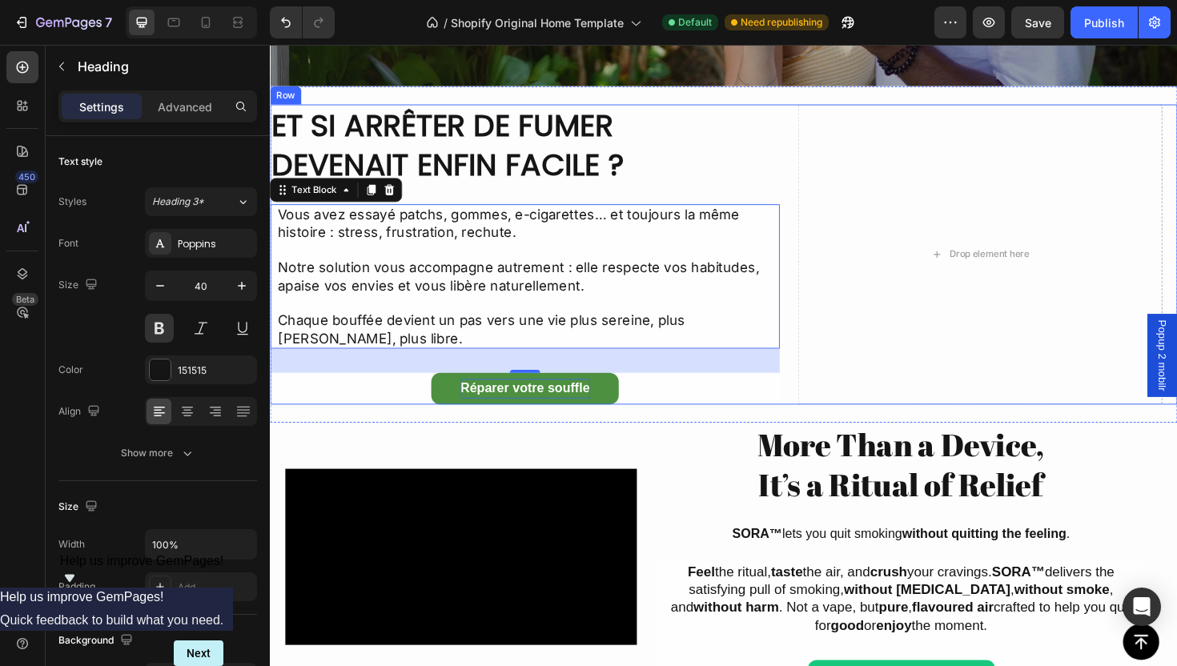
click at [741, 194] on h2 "Et si arrêter de fumer devenait enfin facile ?" at bounding box center [540, 151] width 540 height 86
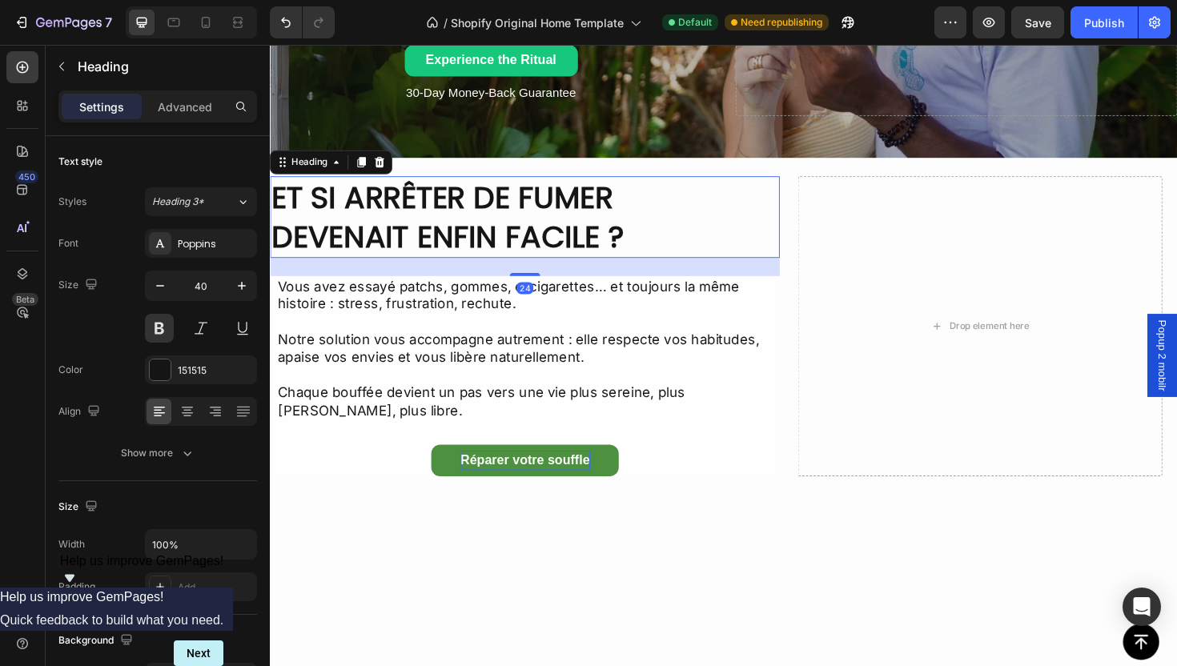
scroll to position [452, 0]
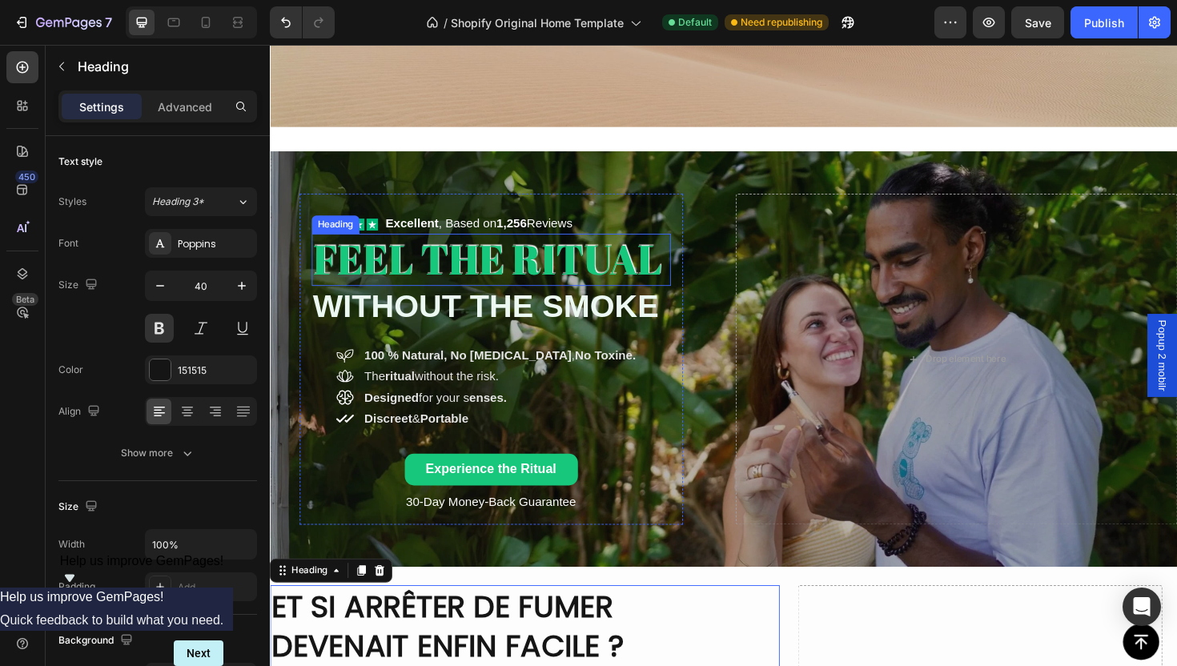
click at [484, 271] on h2 "FEEL THE RITUAL" at bounding box center [504, 272] width 380 height 55
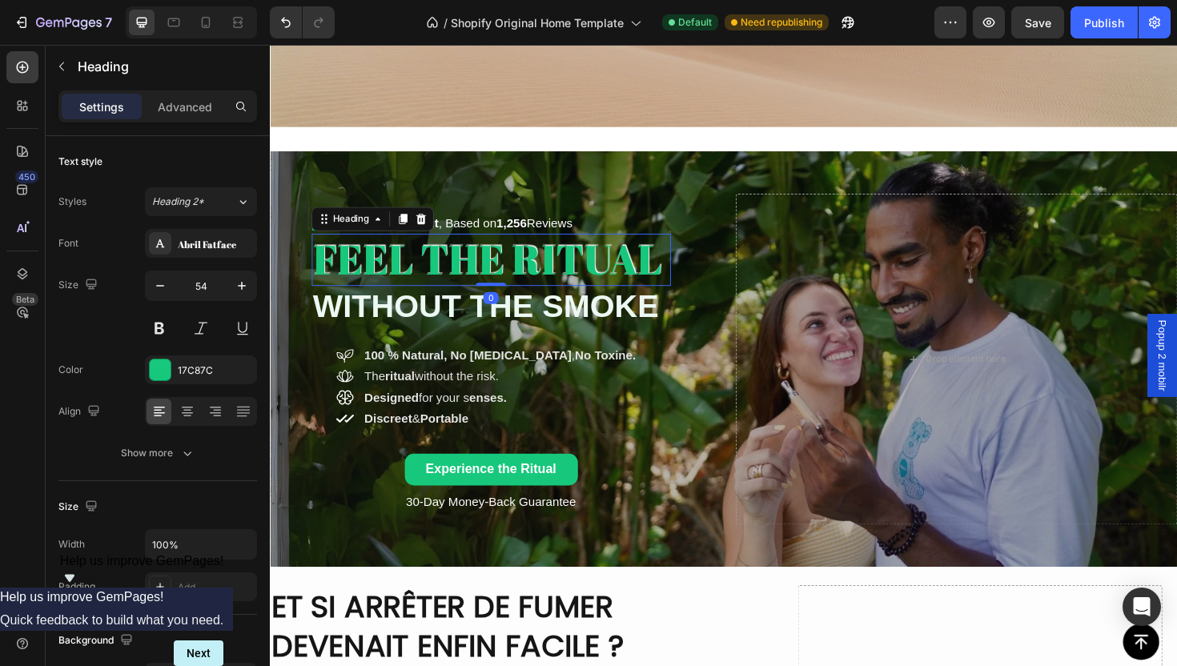
click at [484, 271] on h2 "FEEL THE RITUAL" at bounding box center [504, 272] width 380 height 55
click at [484, 271] on p "FEEL THE RITUAL" at bounding box center [503, 273] width 377 height 52
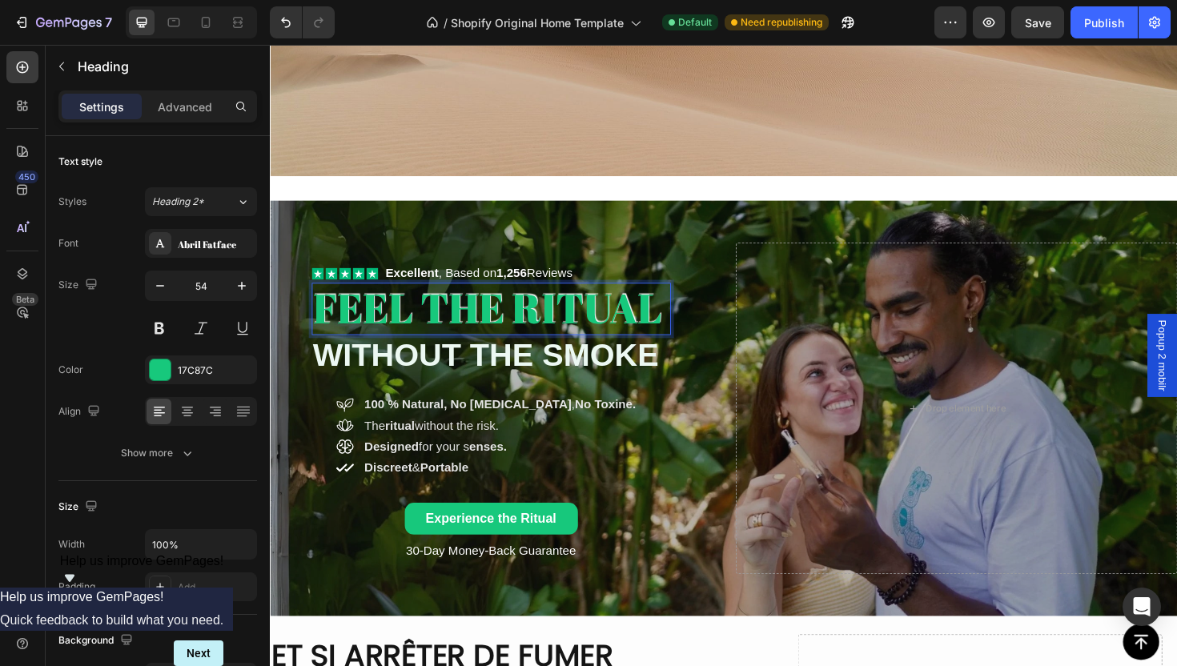
scroll to position [1, 0]
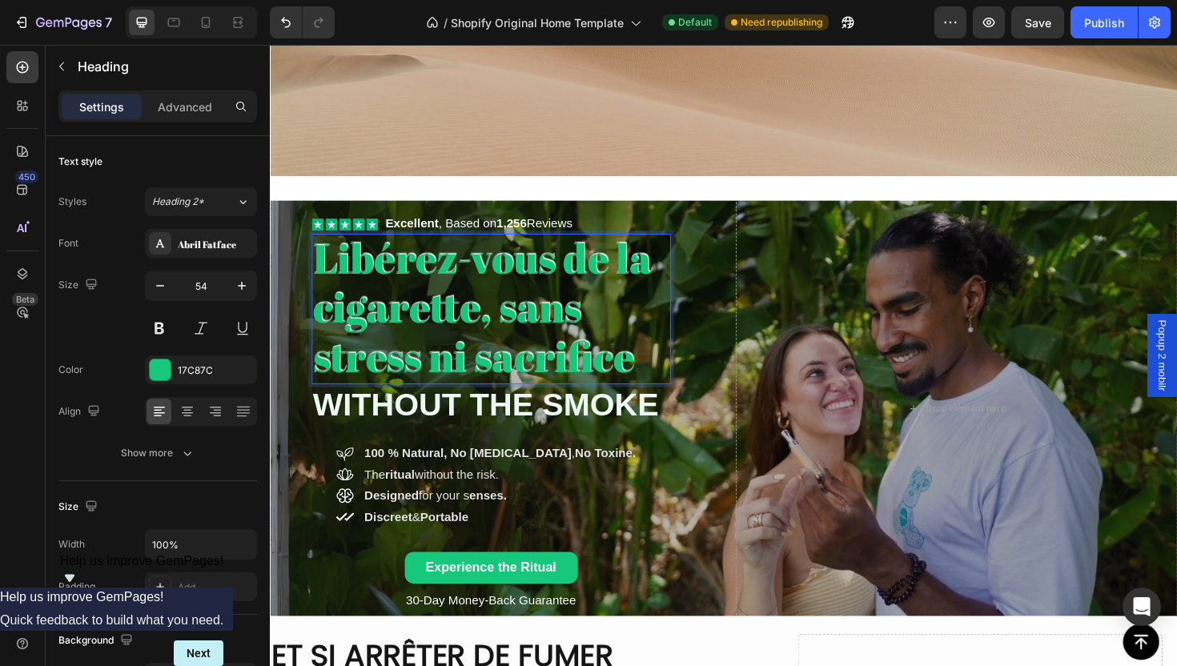
click at [576, 370] on p "Libérez-vous de la cigarette, sans stress ni sacrifice" at bounding box center [503, 323] width 377 height 155
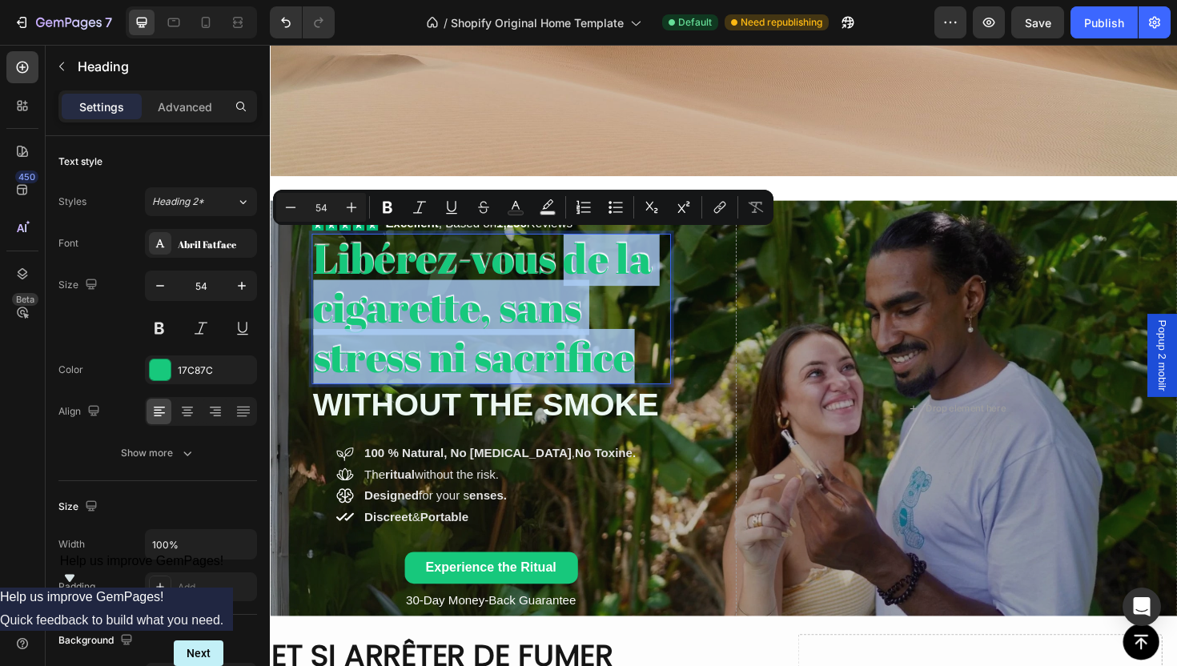
drag, startPoint x: 586, startPoint y: 283, endPoint x: 659, endPoint y: 368, distance: 112.4
click at [659, 368] on p "Libérez-vous de la cigarette, sans stress ni sacrifice" at bounding box center [503, 323] width 377 height 155
copy p "de la cigarette, sans stress ni sacrifice"
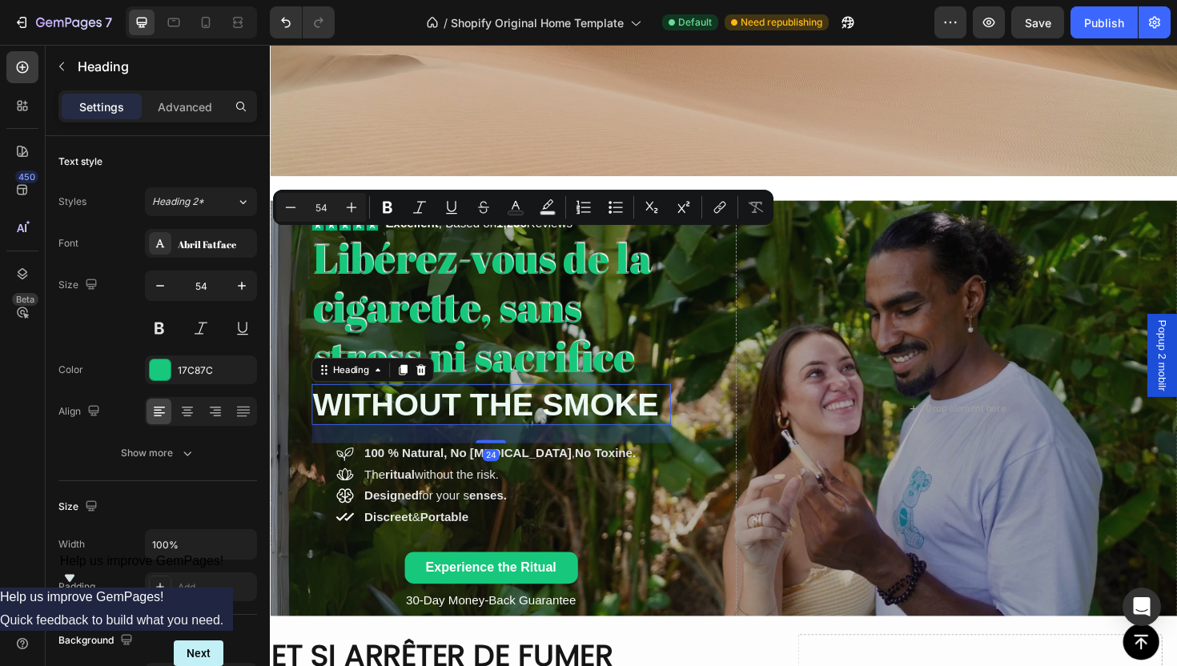
click at [527, 440] on strong "WITHOUT THE SMOKE" at bounding box center [498, 426] width 366 height 38
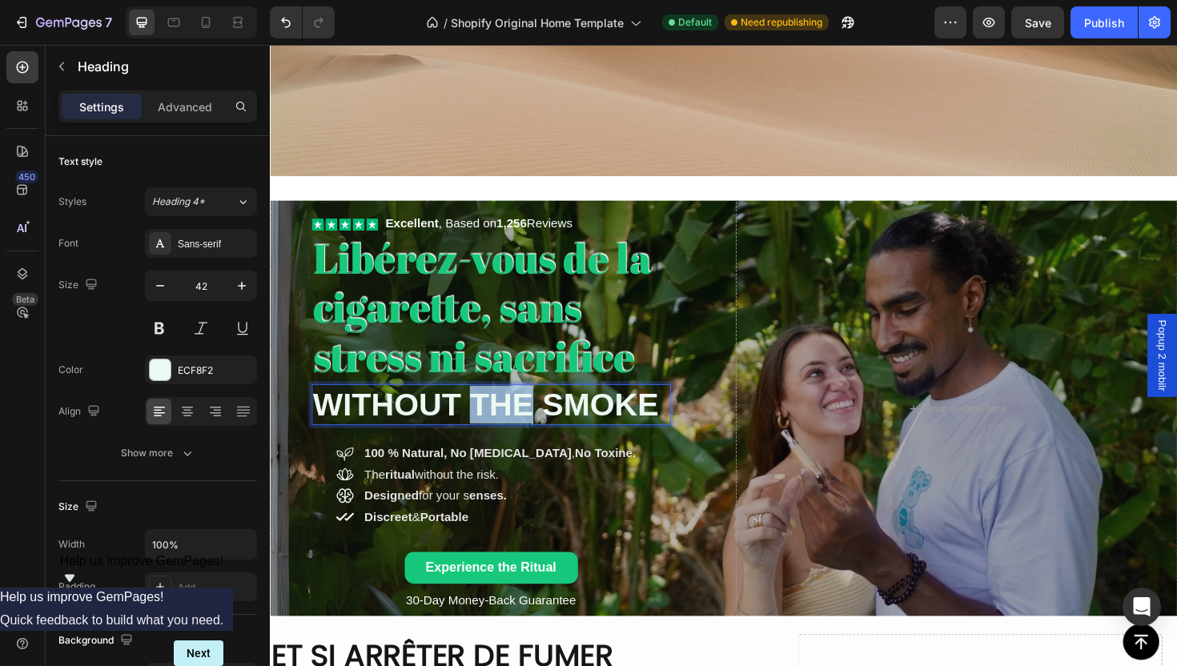
click at [496, 425] on strong "WITHOUT THE SMOKE" at bounding box center [498, 426] width 366 height 38
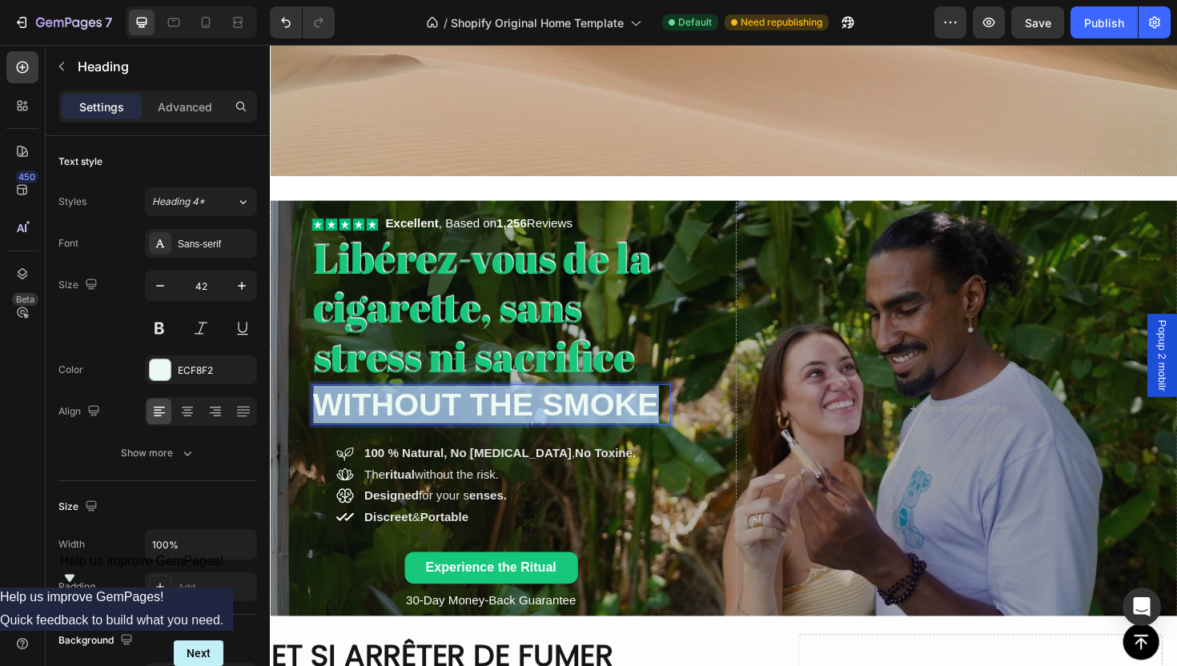
click at [496, 425] on strong "WITHOUT THE SMOKE" at bounding box center [498, 426] width 366 height 38
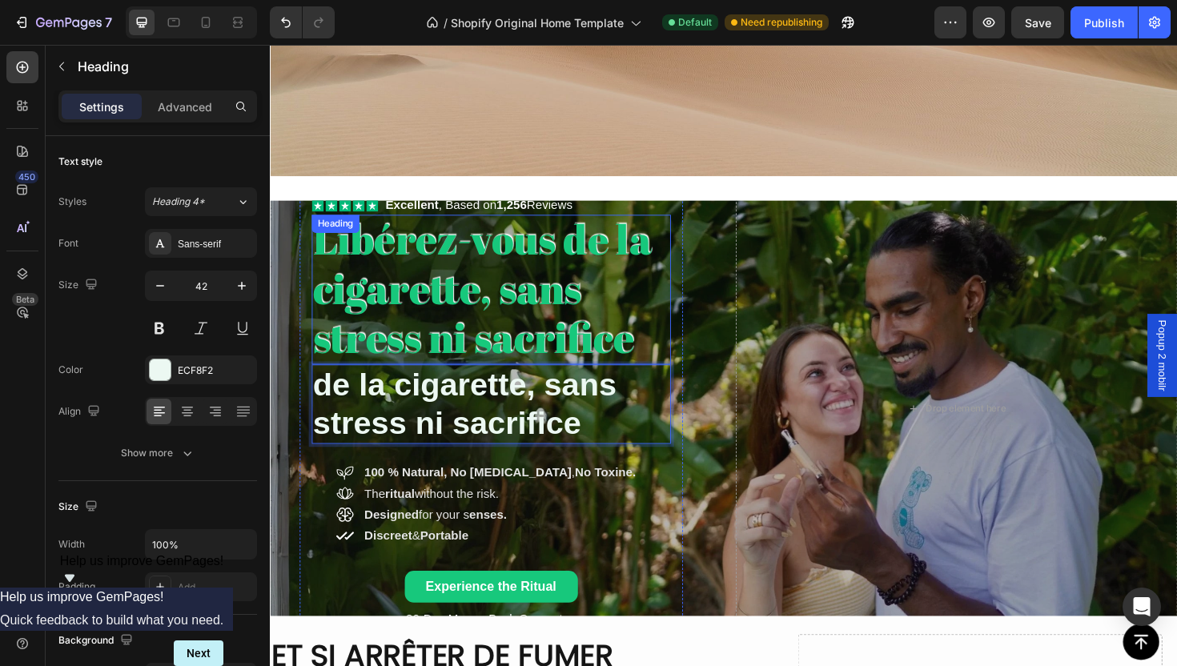
scroll to position [379, 0]
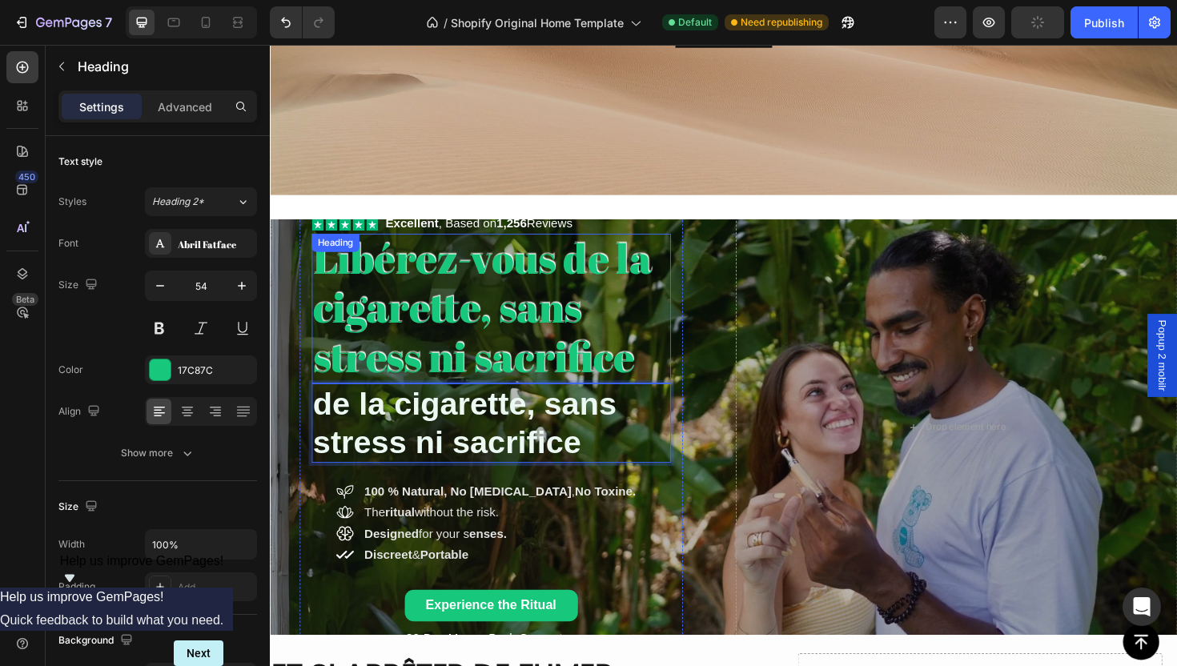
click at [531, 373] on p "Libérez-vous de la cigarette, sans stress ni sacrifice" at bounding box center [503, 323] width 377 height 155
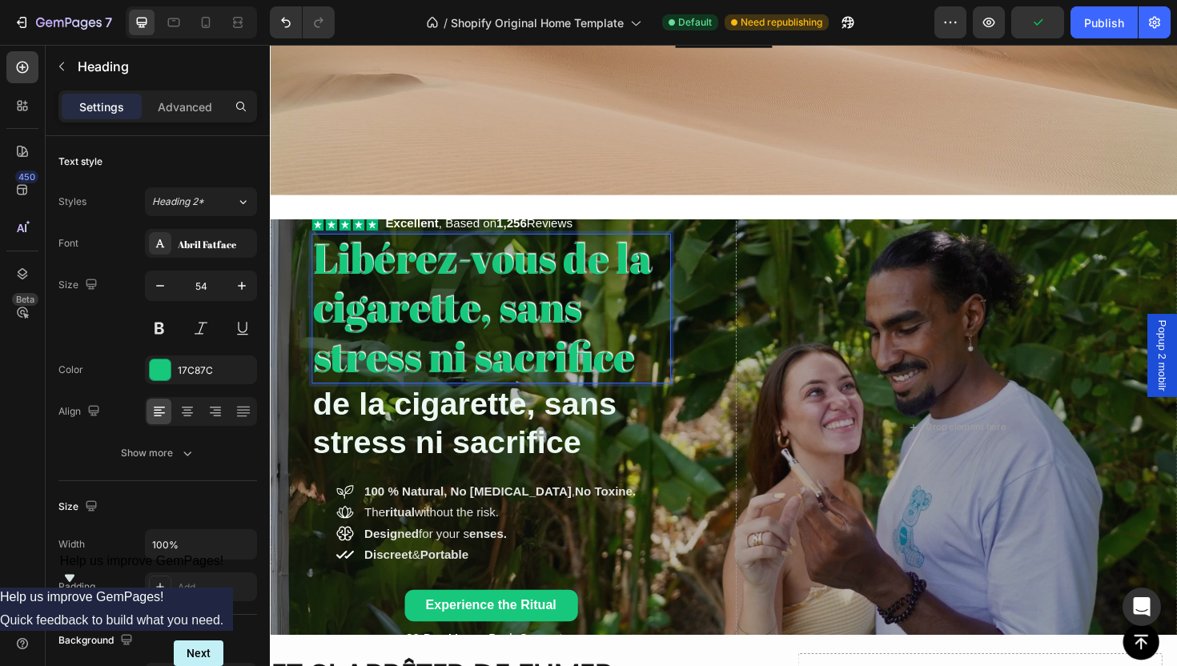
click at [686, 382] on p "Libérez-vous de la cigarette, sans stress ni sacrifice" at bounding box center [503, 323] width 377 height 155
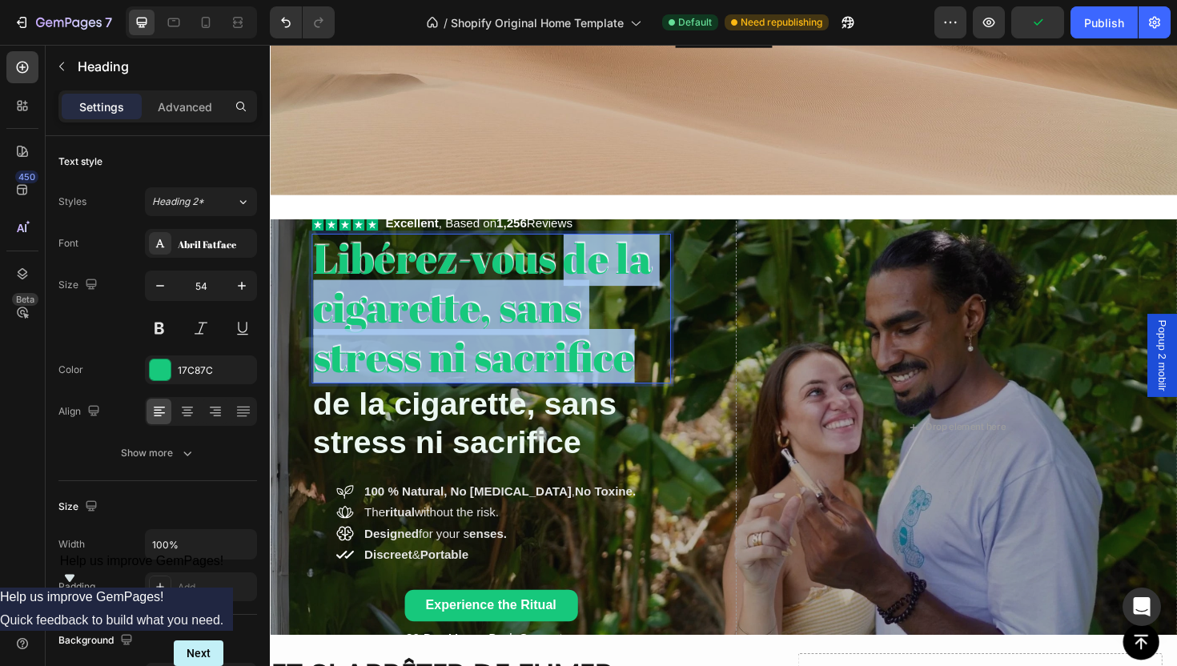
drag, startPoint x: 674, startPoint y: 382, endPoint x: 587, endPoint y: 279, distance: 135.2
click at [587, 279] on p "Libérez-vous de la cigarette, sans stress ni sacrifice" at bounding box center [503, 323] width 377 height 155
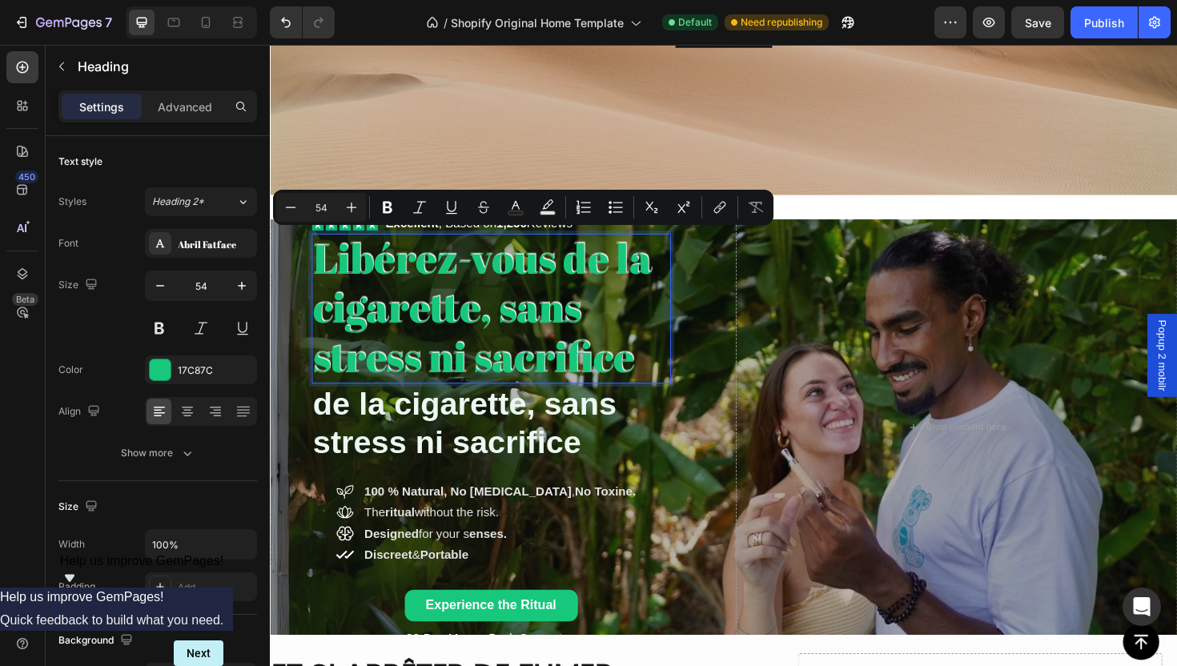
scroll to position [431, 0]
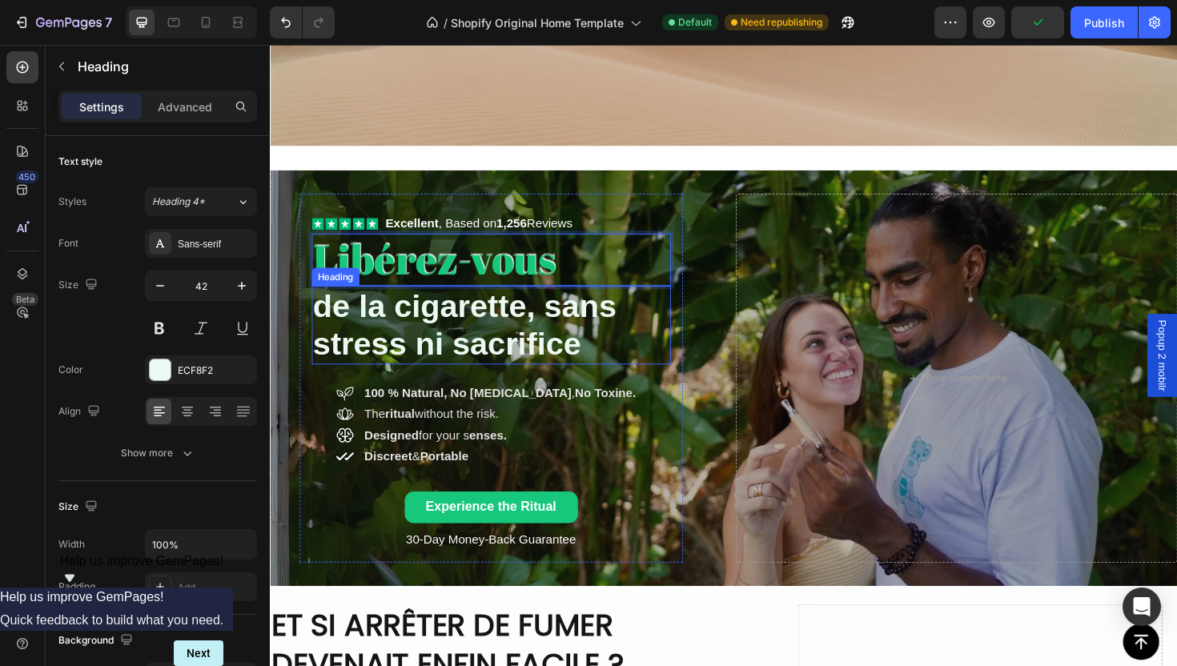
click at [607, 374] on p "⁠⁠⁠⁠⁠⁠⁠ de la cigarette, sans stress ni sacrifice" at bounding box center [503, 342] width 377 height 81
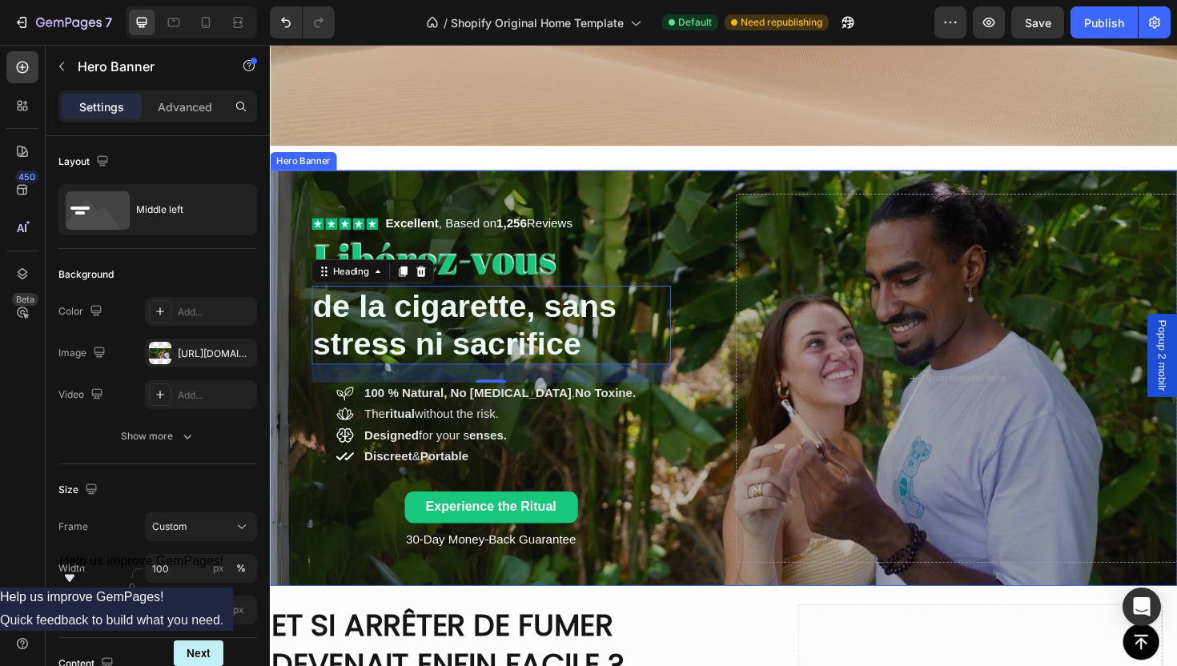
click at [745, 375] on div "Icon Icon Icon Icon Icon Icon List Excellent , Based on 1,256 Reviews Text Bloc…" at bounding box center [750, 398] width 961 height 442
